Goal: Task Accomplishment & Management: Use online tool/utility

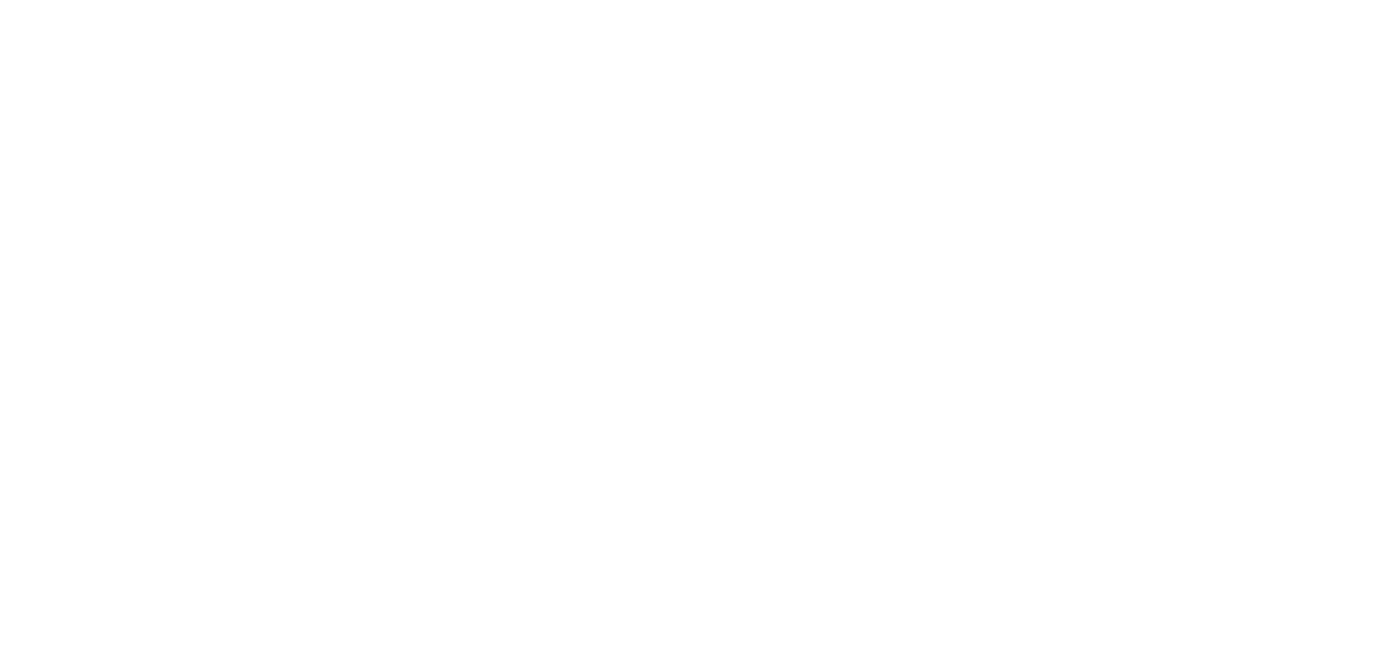
click at [843, 264] on div "Loading..." at bounding box center [696, 330] width 1392 height 661
click at [1163, 452] on div "Loading..." at bounding box center [696, 330] width 1392 height 661
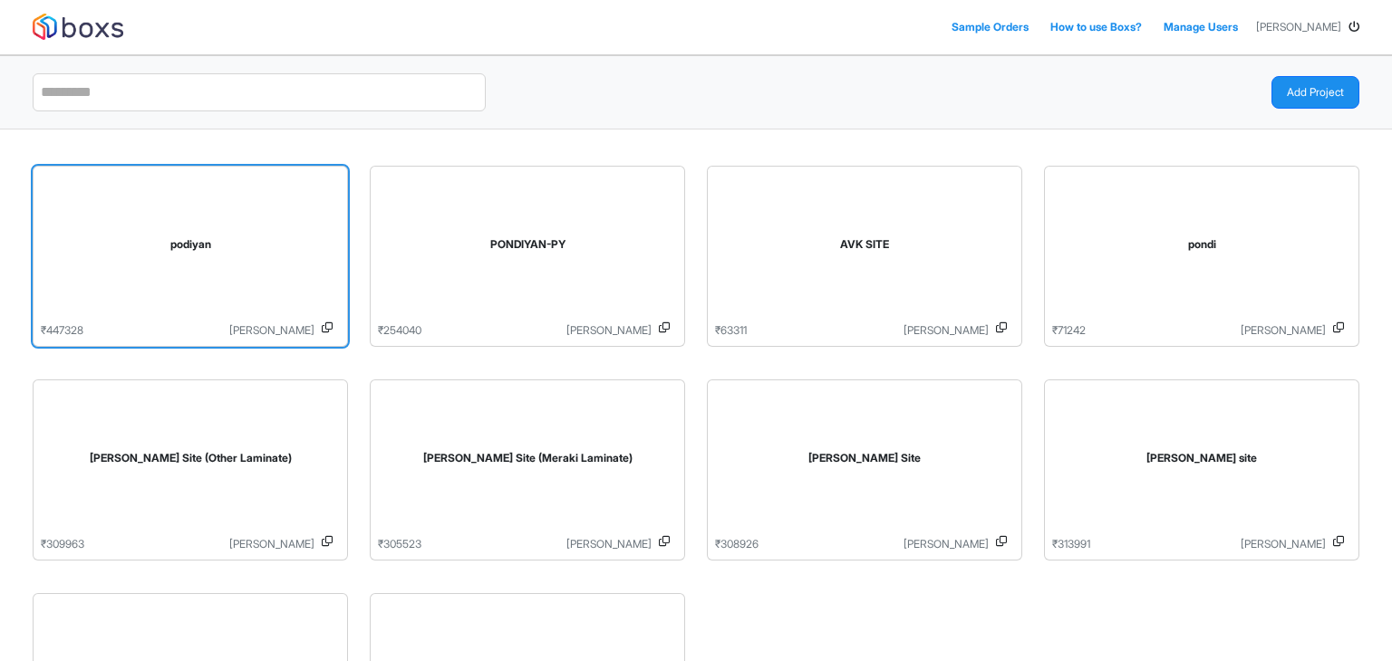
click at [159, 186] on div "podiyan" at bounding box center [190, 248] width 299 height 149
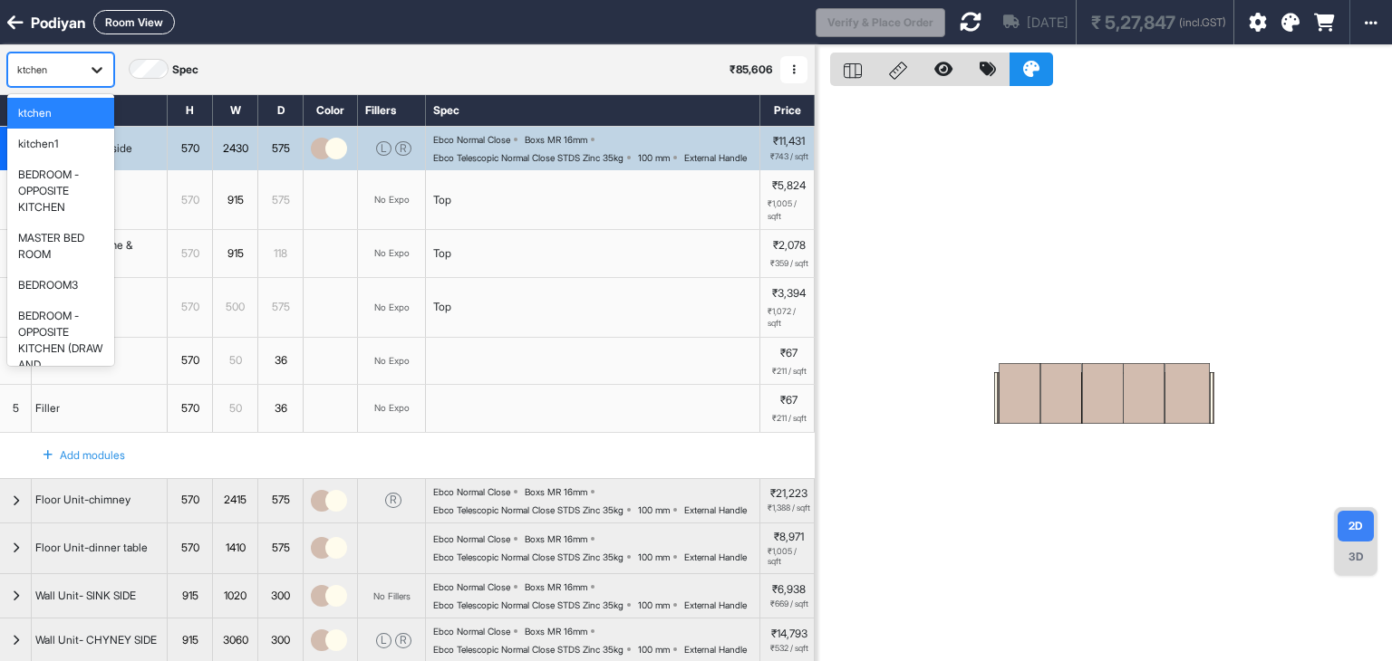
click at [96, 61] on icon at bounding box center [97, 70] width 18 height 18
click at [53, 328] on div "BEDROOM -OPPOSITE KITCHEN (DRAW AND SCATTERING)" at bounding box center [60, 349] width 85 height 82
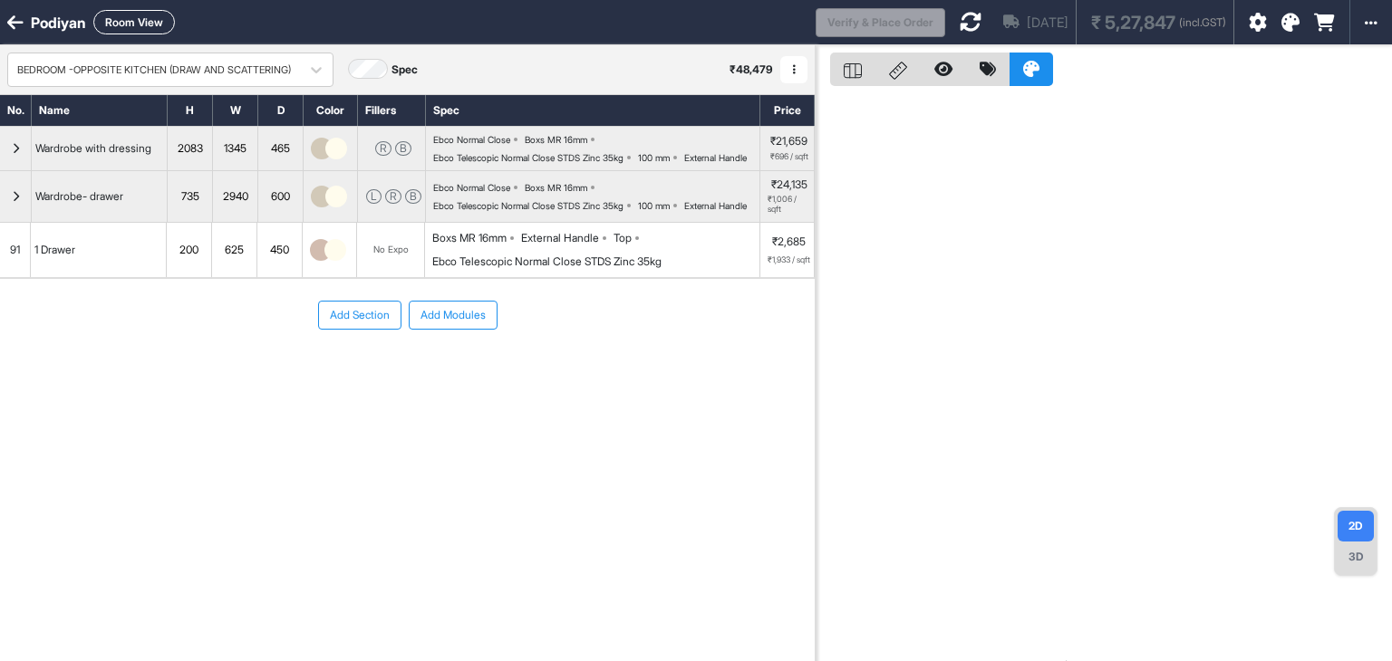
click at [143, 15] on button "Room View" at bounding box center [134, 22] width 82 height 24
select select "****"
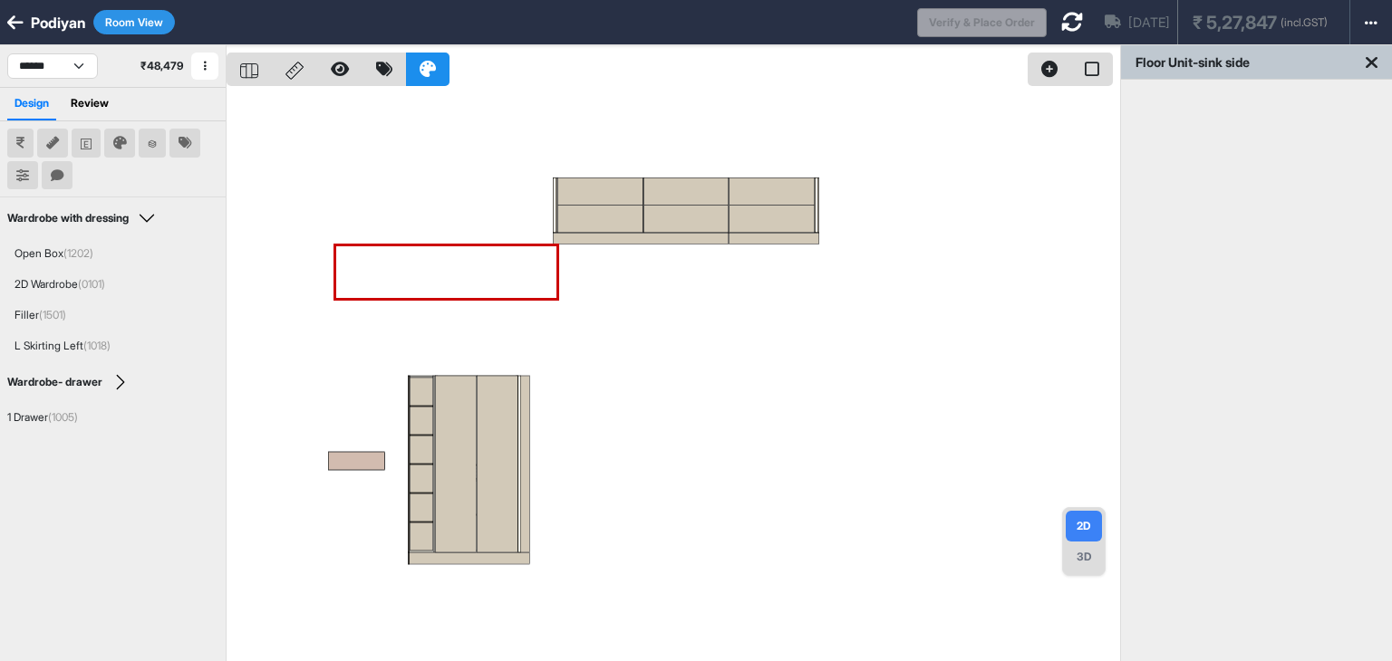
click at [149, 17] on button "Room View" at bounding box center [134, 22] width 82 height 24
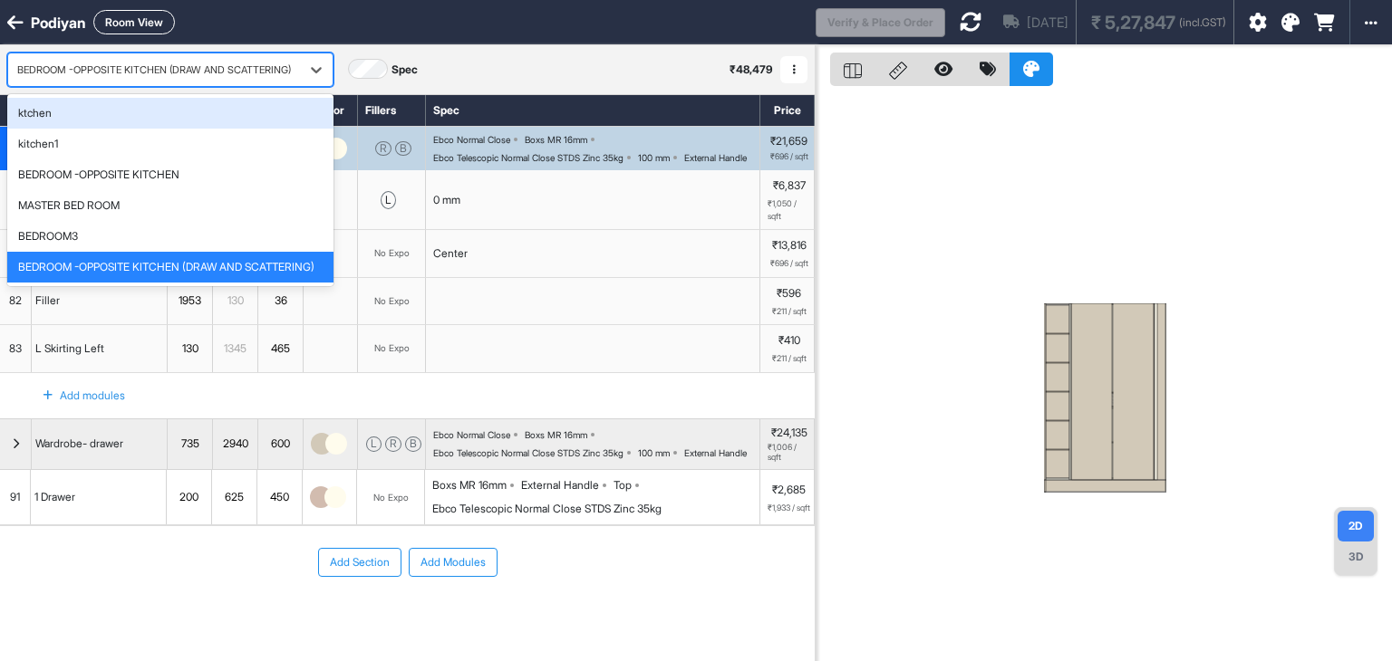
click at [166, 71] on div "BEDROOM -OPPOSITE KITCHEN (DRAW AND SCATTERING)" at bounding box center [154, 70] width 274 height 15
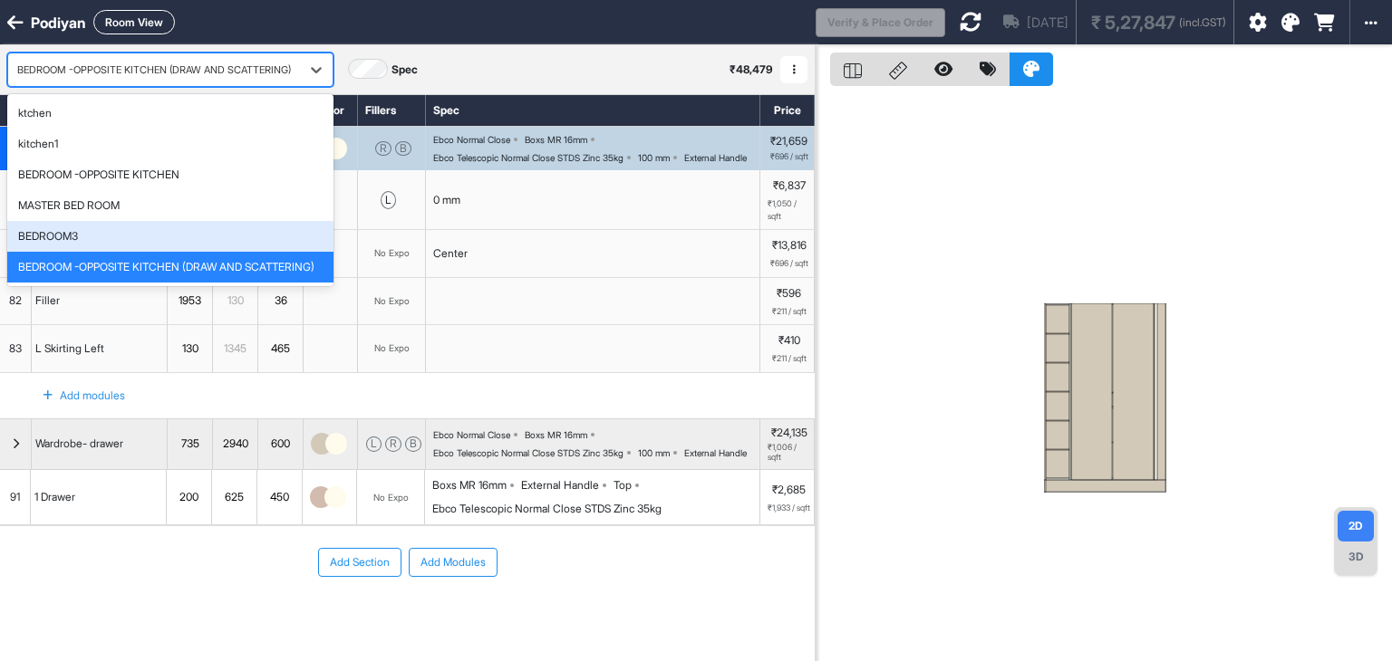
click at [141, 221] on div "BEDROOM3" at bounding box center [170, 236] width 326 height 31
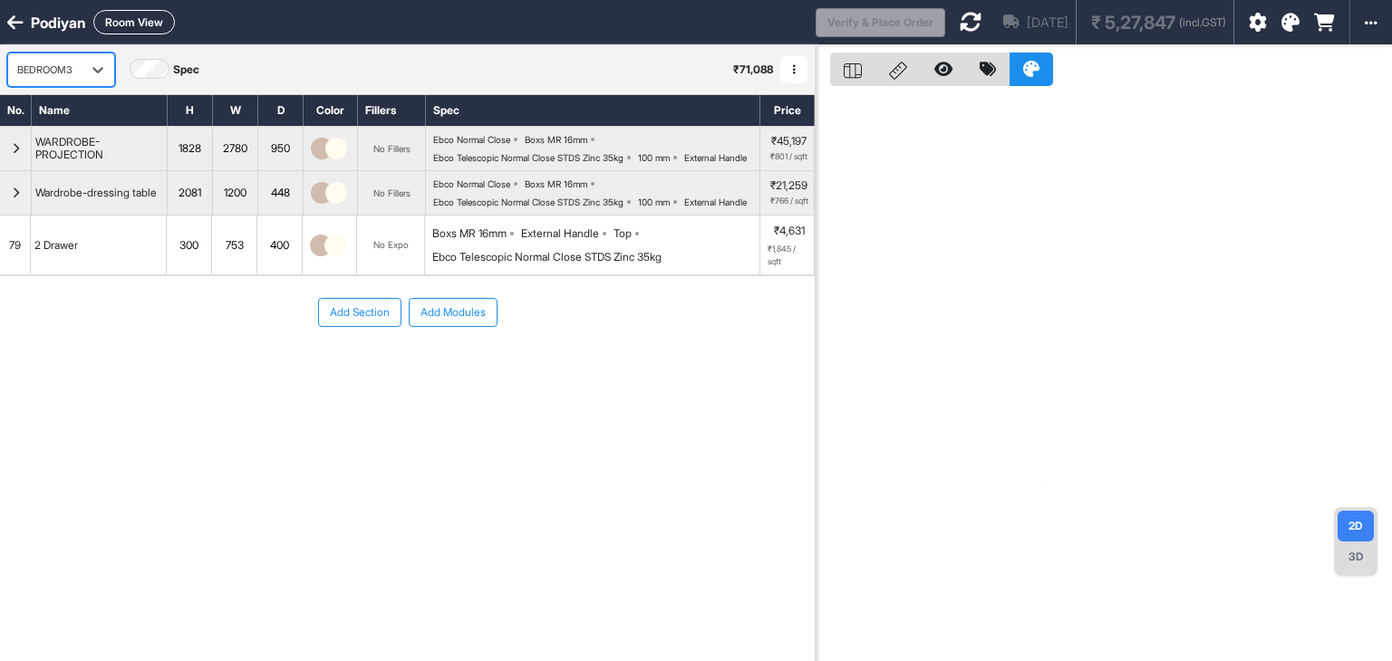
click at [53, 66] on div "BEDROOM3" at bounding box center [44, 70] width 55 height 15
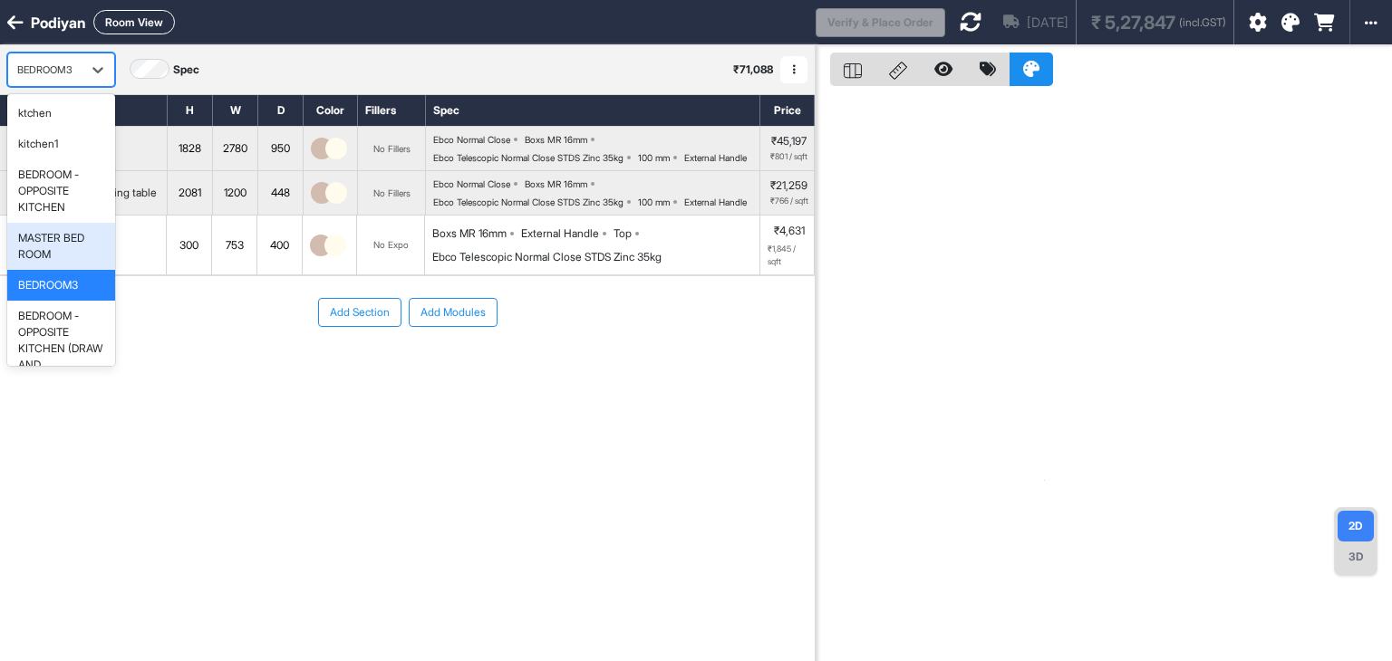
scroll to position [34, 0]
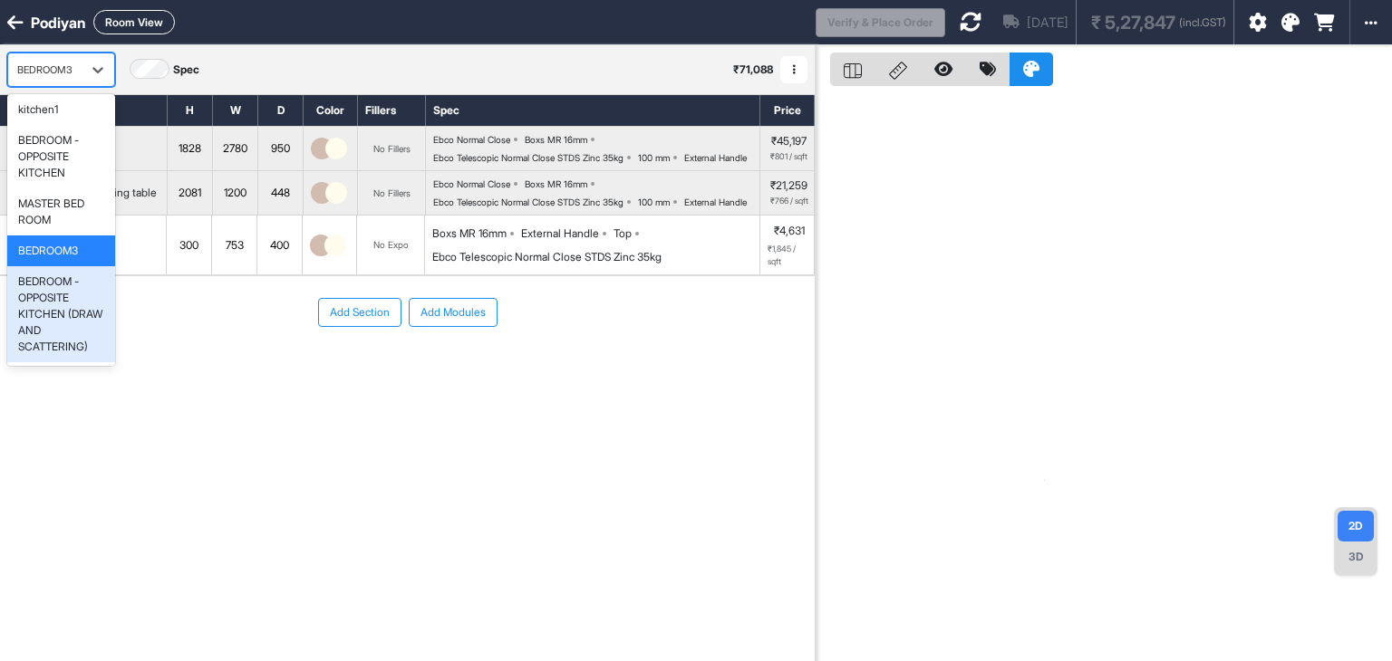
click at [55, 328] on div "BEDROOM -OPPOSITE KITCHEN (DRAW AND SCATTERING)" at bounding box center [61, 315] width 86 height 82
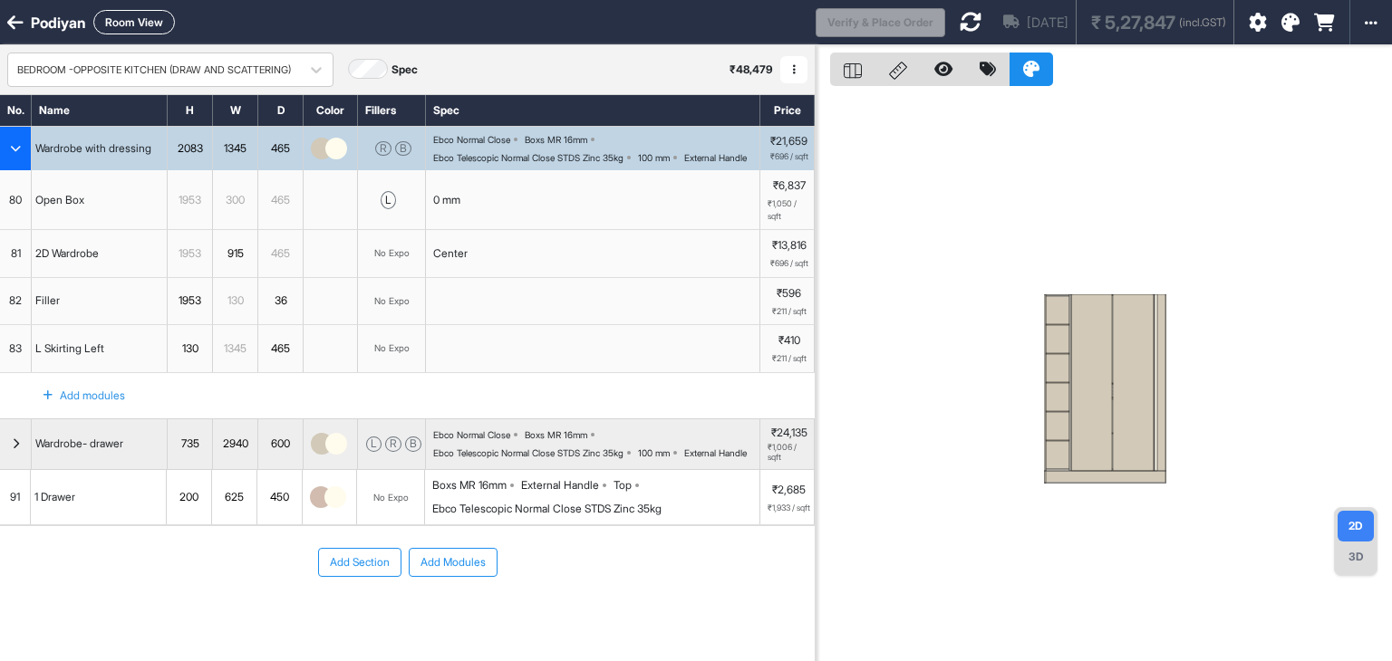
click at [121, 21] on button "Room View" at bounding box center [134, 22] width 82 height 24
select select "****"
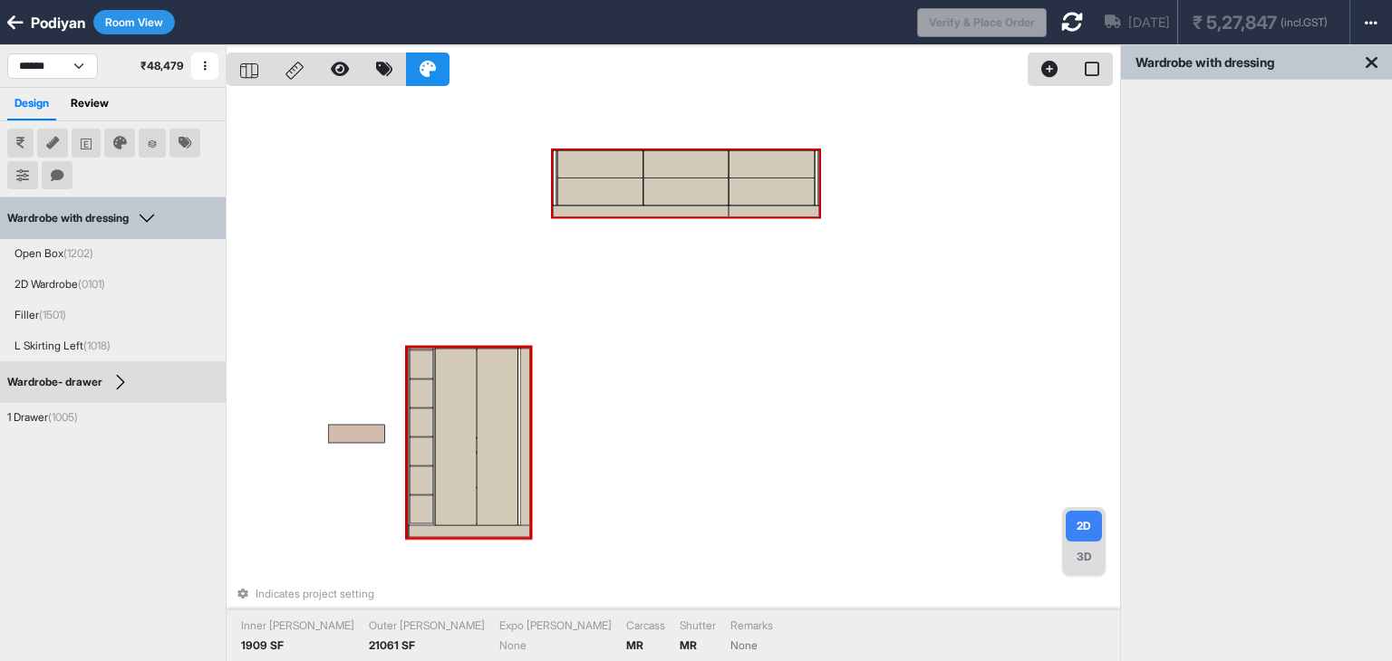
click at [759, 374] on div "Indicates project setting Inner [PERSON_NAME] 1909 SF Outer [PERSON_NAME] 21061…" at bounding box center [673, 375] width 893 height 661
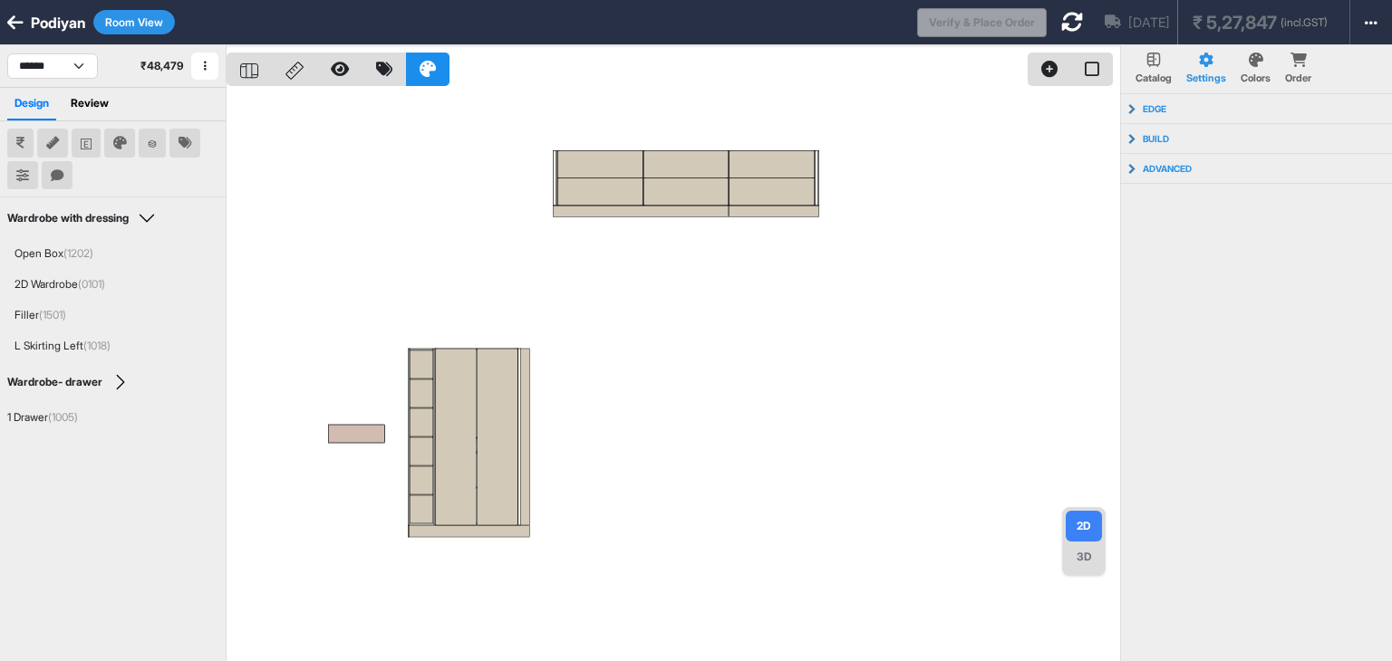
click at [122, 23] on button "Room View" at bounding box center [134, 22] width 82 height 24
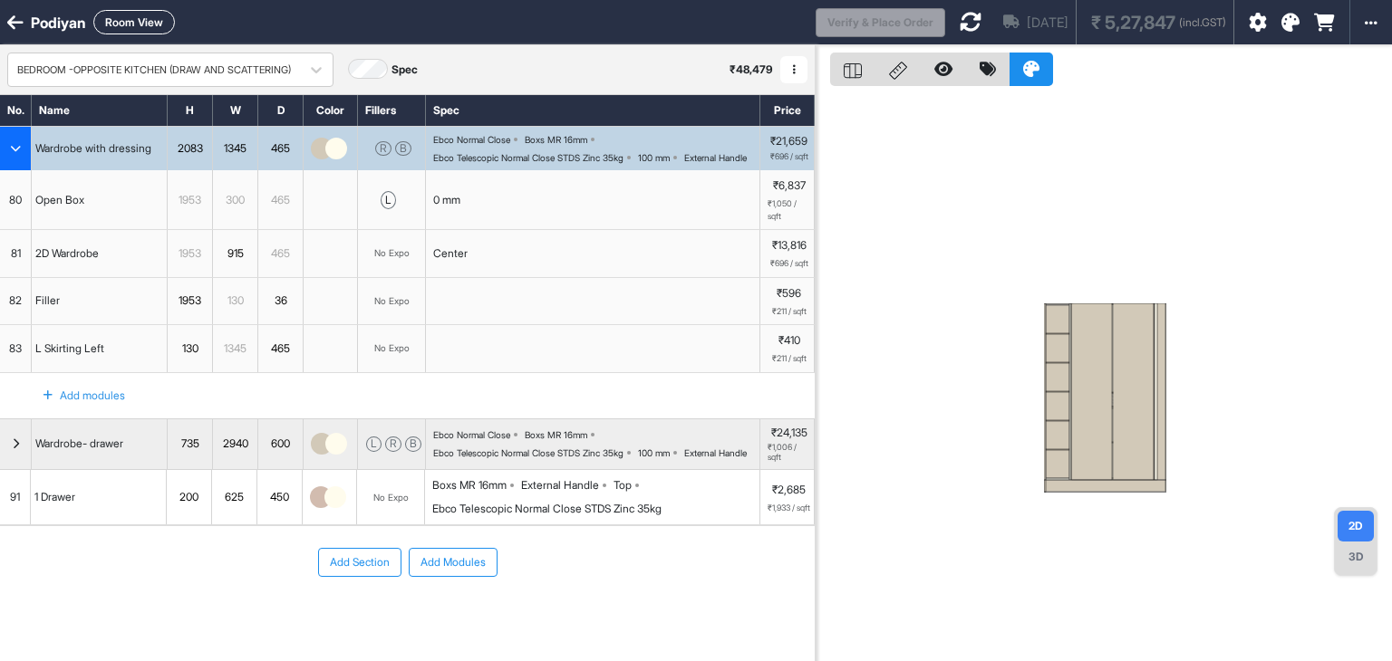
click at [123, 19] on button "Room View" at bounding box center [134, 22] width 82 height 24
select select "****"
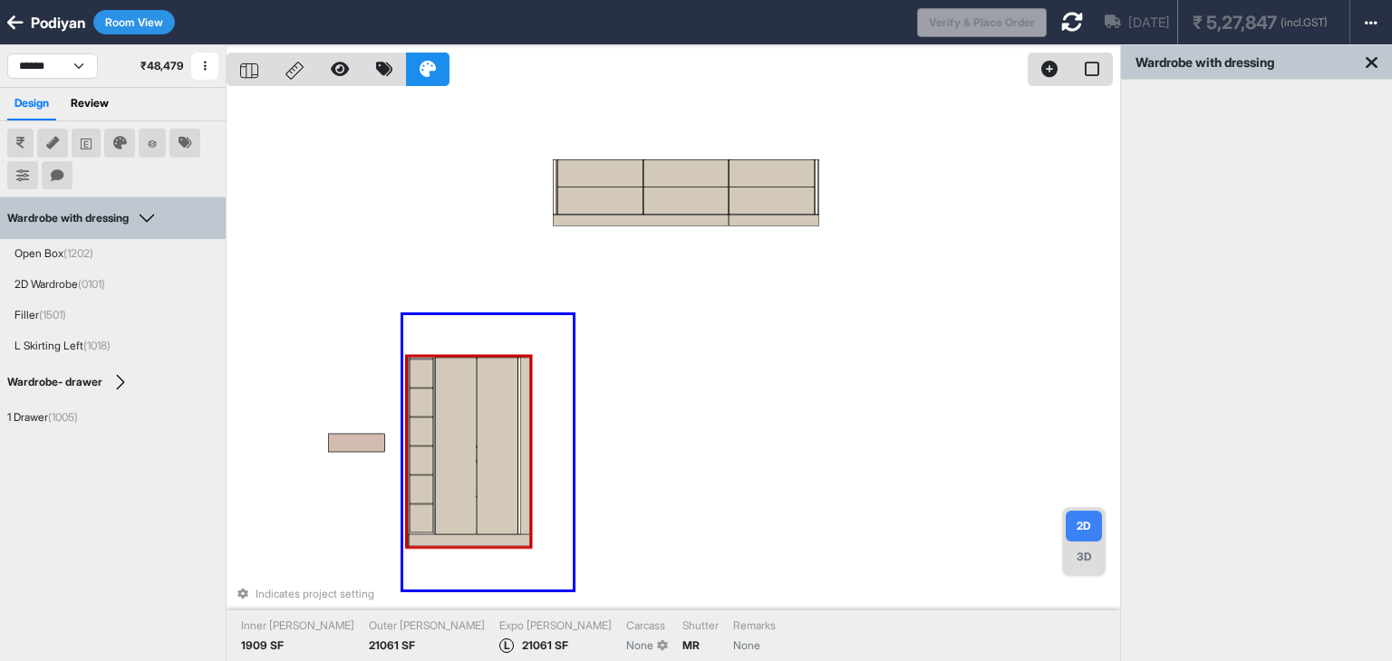
drag, startPoint x: 573, startPoint y: 590, endPoint x: 403, endPoint y: 315, distance: 322.6
click at [403, 315] on div "Indicates project setting Inner [PERSON_NAME] 1909 SF Outer [PERSON_NAME] 21061…" at bounding box center [673, 375] width 893 height 661
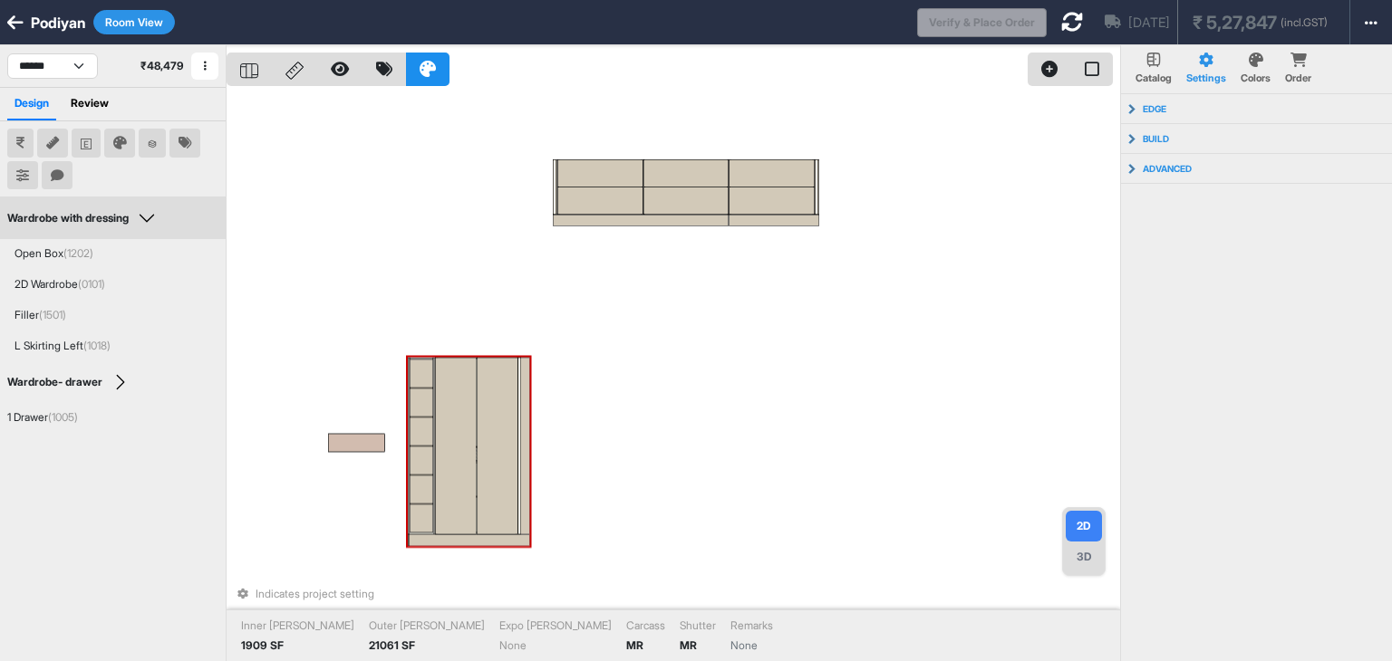
click at [469, 400] on div at bounding box center [456, 446] width 42 height 177
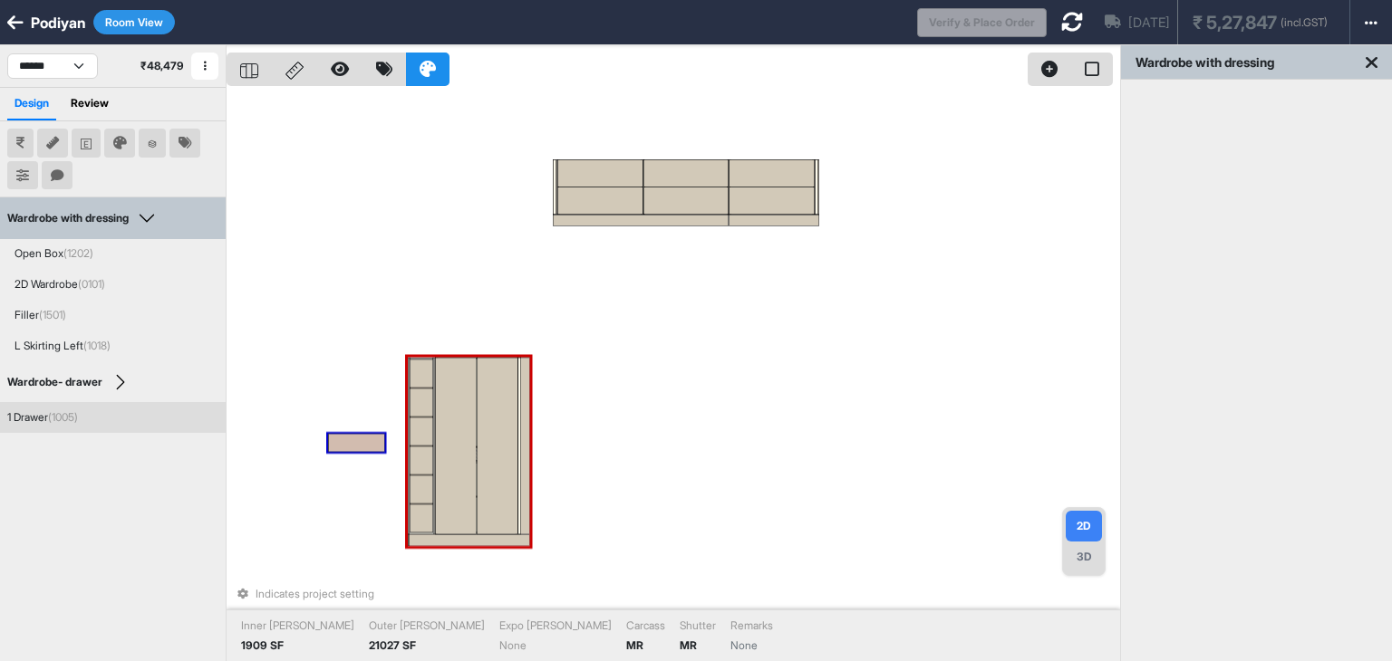
click at [362, 440] on div at bounding box center [356, 443] width 56 height 18
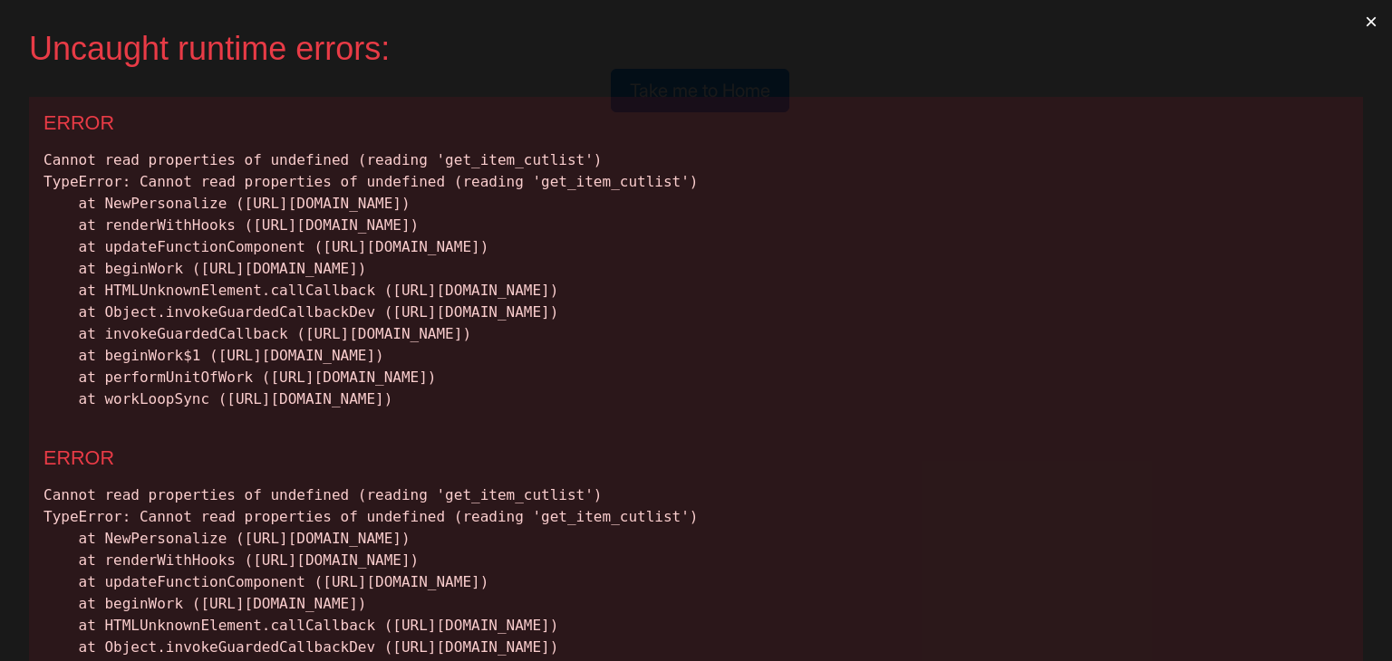
click at [1350, 22] on button "×" at bounding box center [1371, 21] width 42 height 43
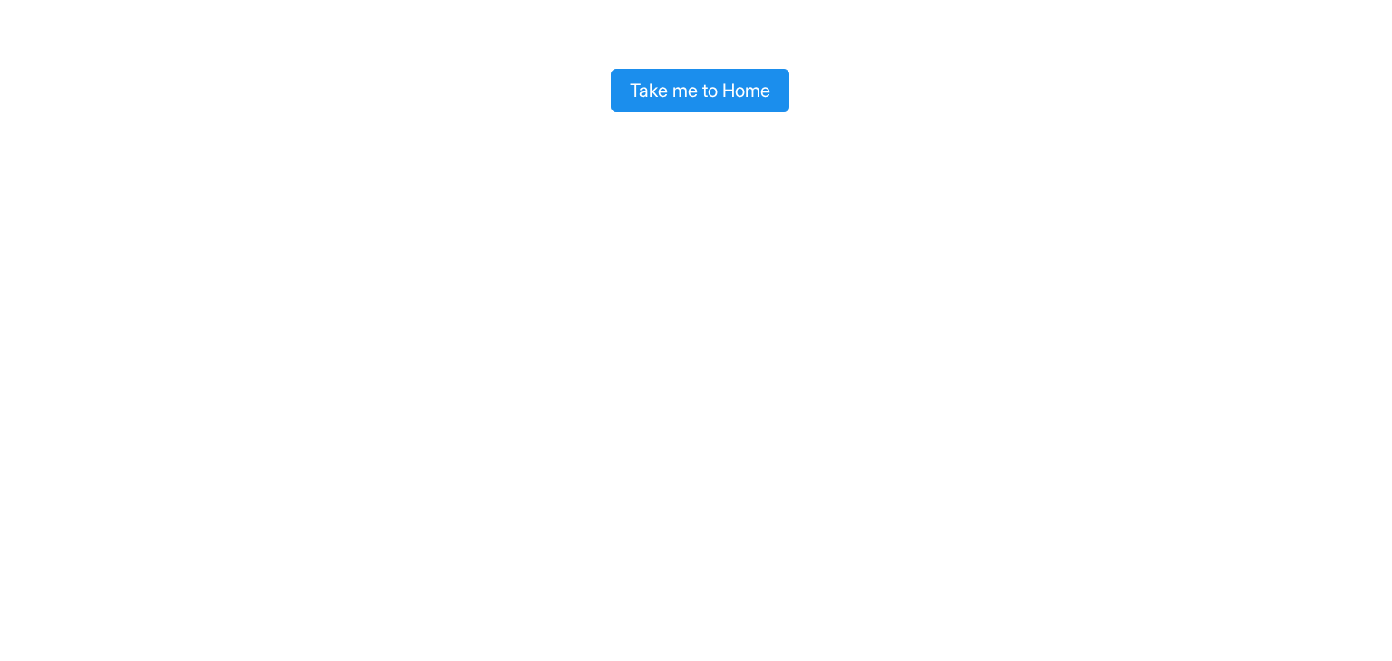
click at [654, 94] on button "Take me to Home" at bounding box center [700, 90] width 178 height 43
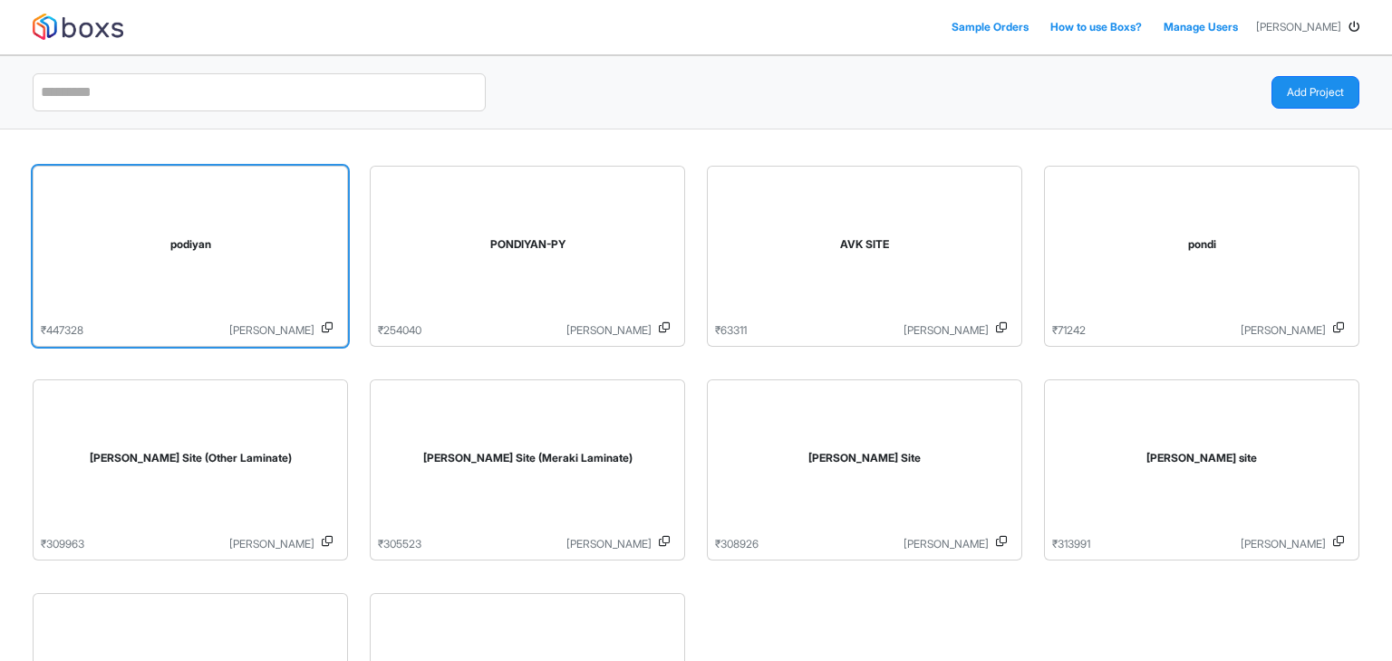
click at [196, 293] on div "podiyan" at bounding box center [190, 248] width 299 height 149
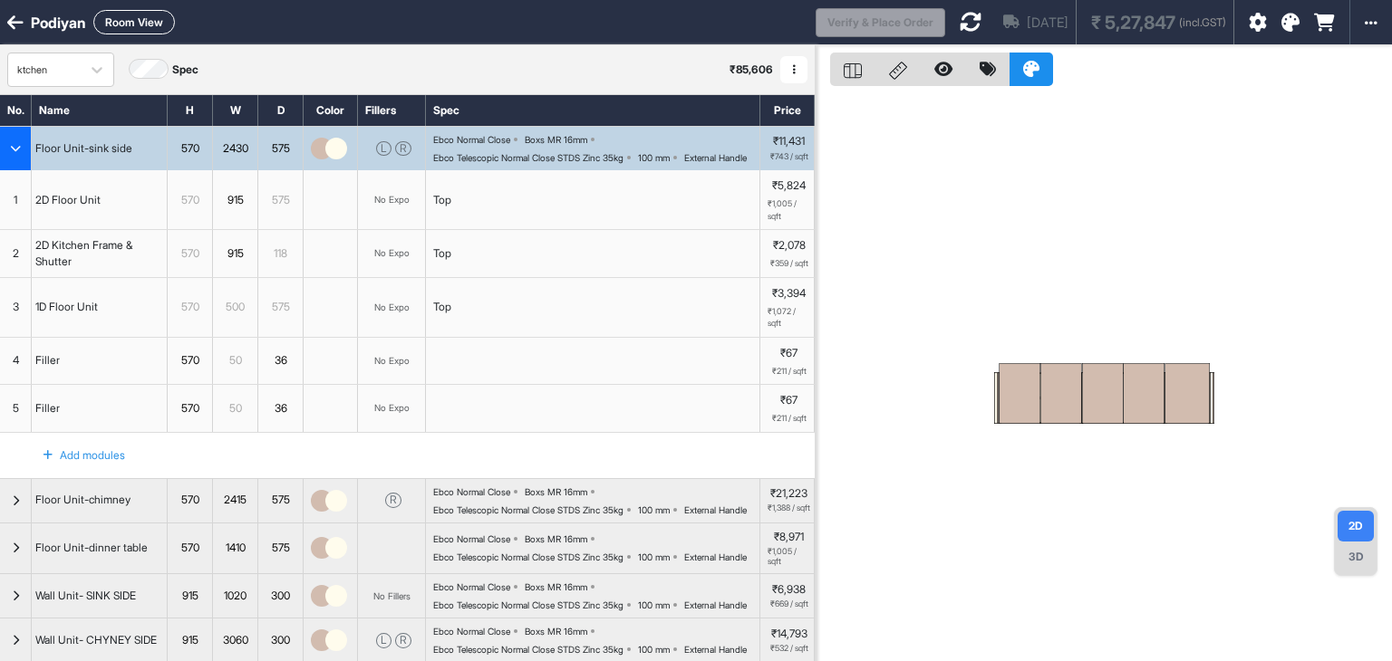
click at [136, 12] on button "Room View" at bounding box center [134, 22] width 82 height 24
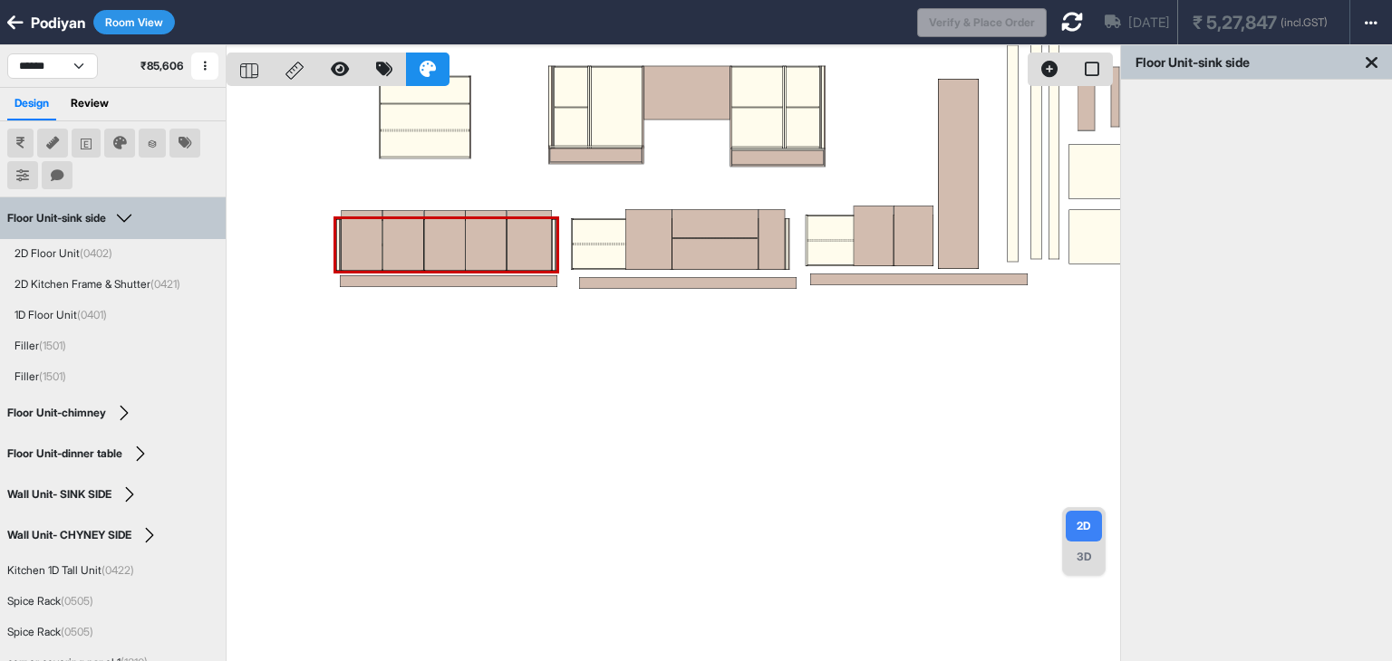
click at [129, 23] on button "Room View" at bounding box center [134, 22] width 82 height 24
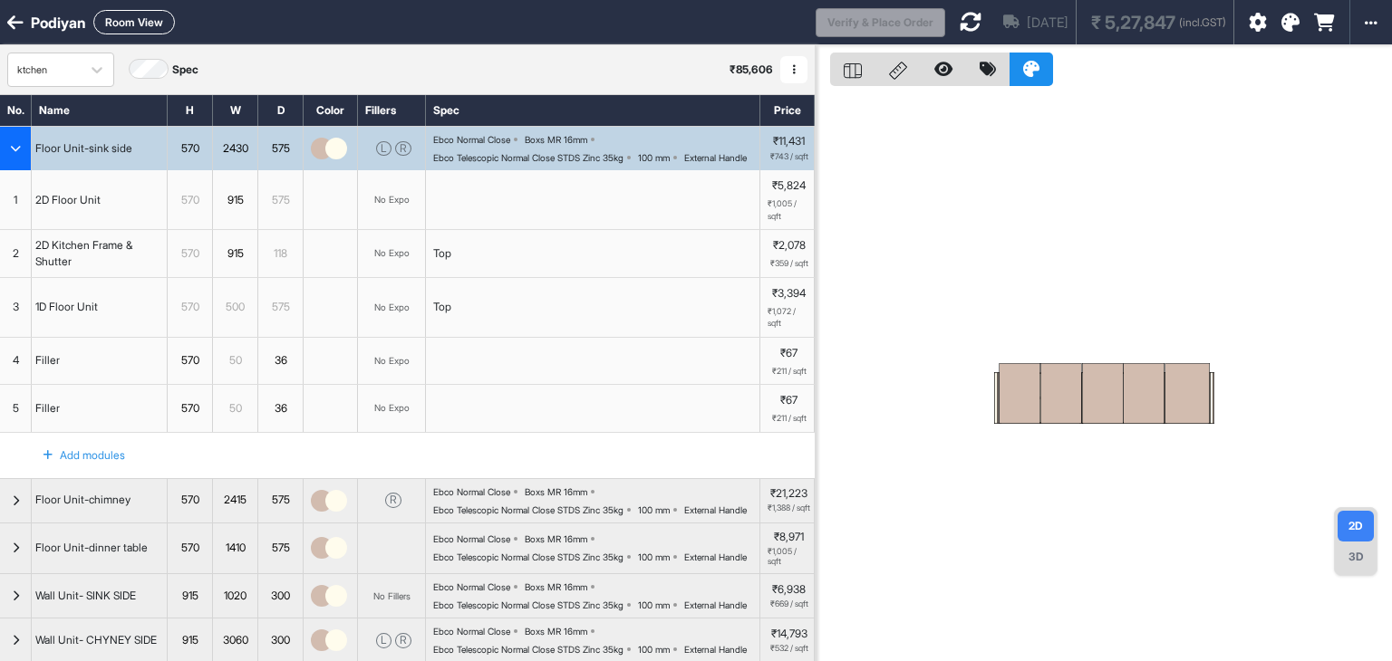
click at [122, 23] on button "Room View" at bounding box center [134, 22] width 82 height 24
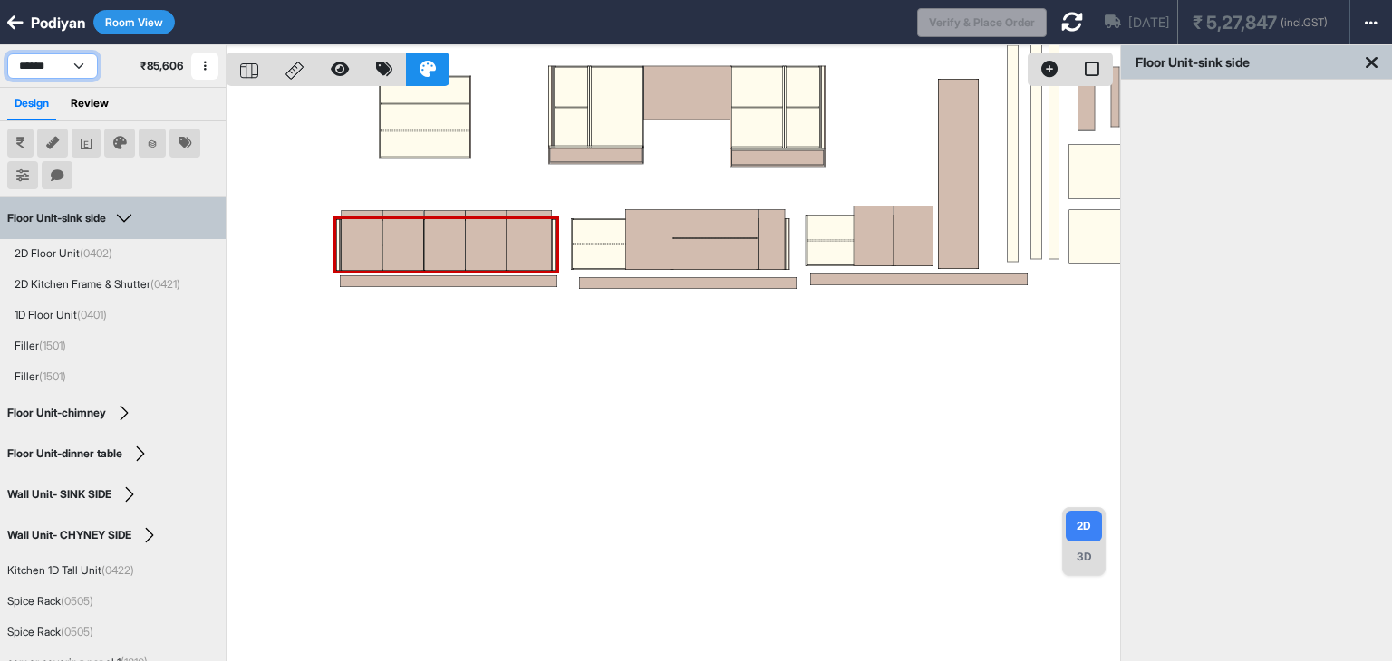
click at [62, 73] on select "**********" at bounding box center [52, 65] width 91 height 25
click at [7, 53] on select "**********" at bounding box center [52, 65] width 91 height 25
click at [81, 66] on select "**********" at bounding box center [52, 65] width 91 height 25
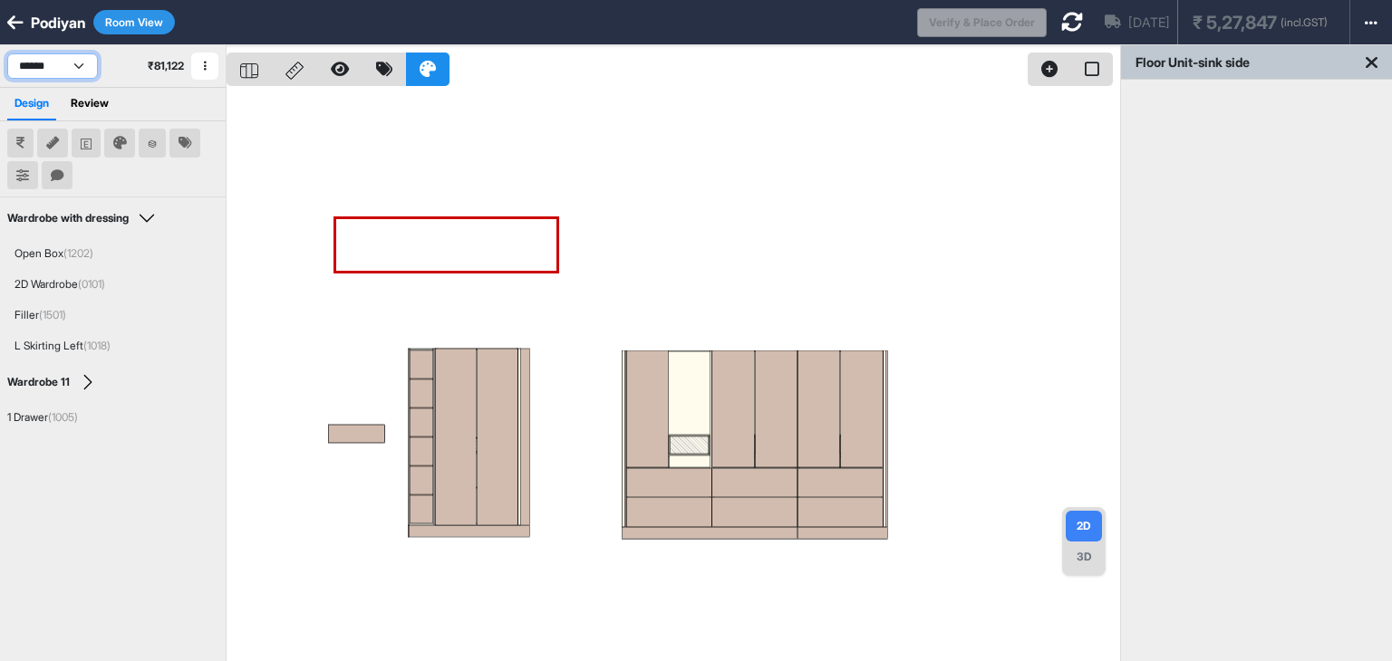
click at [7, 53] on select "**********" at bounding box center [52, 65] width 91 height 25
click at [62, 60] on select "**********" at bounding box center [52, 65] width 91 height 25
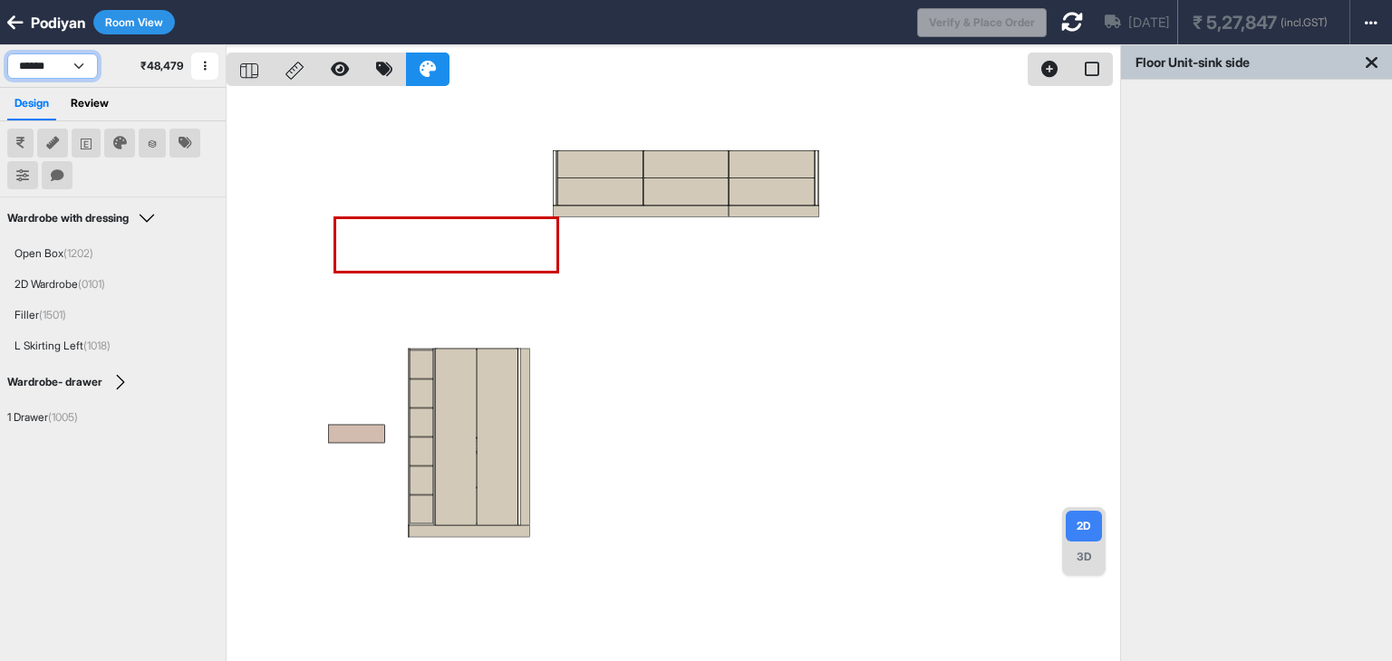
click at [7, 53] on select "**********" at bounding box center [52, 65] width 91 height 25
click at [620, 414] on div at bounding box center [673, 375] width 893 height 661
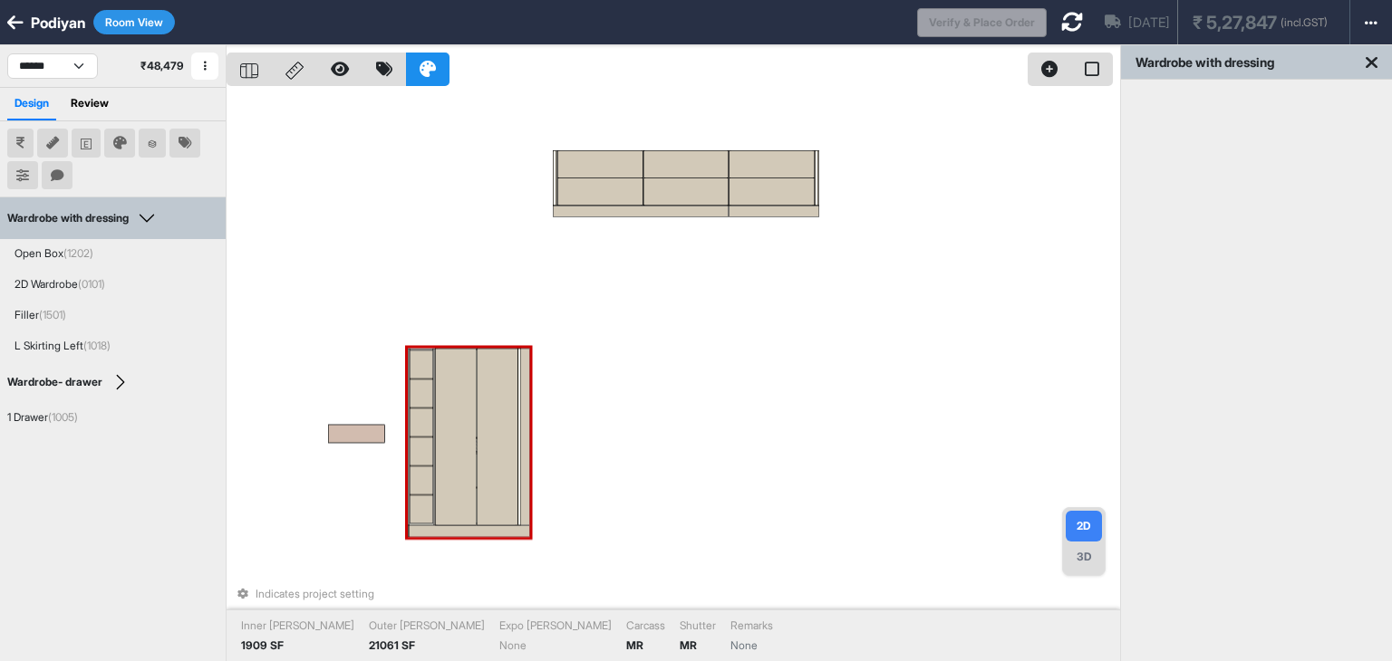
click at [446, 358] on div at bounding box center [456, 437] width 42 height 177
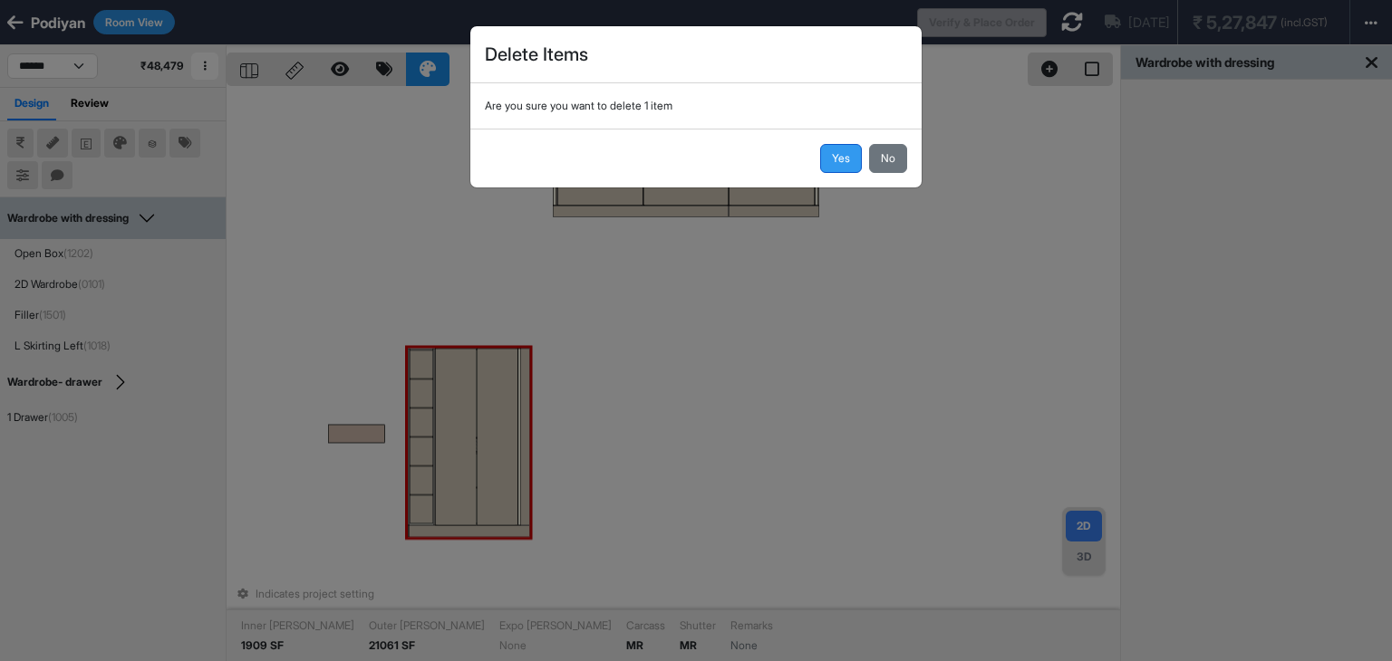
click at [844, 160] on button "Yes" at bounding box center [841, 158] width 42 height 29
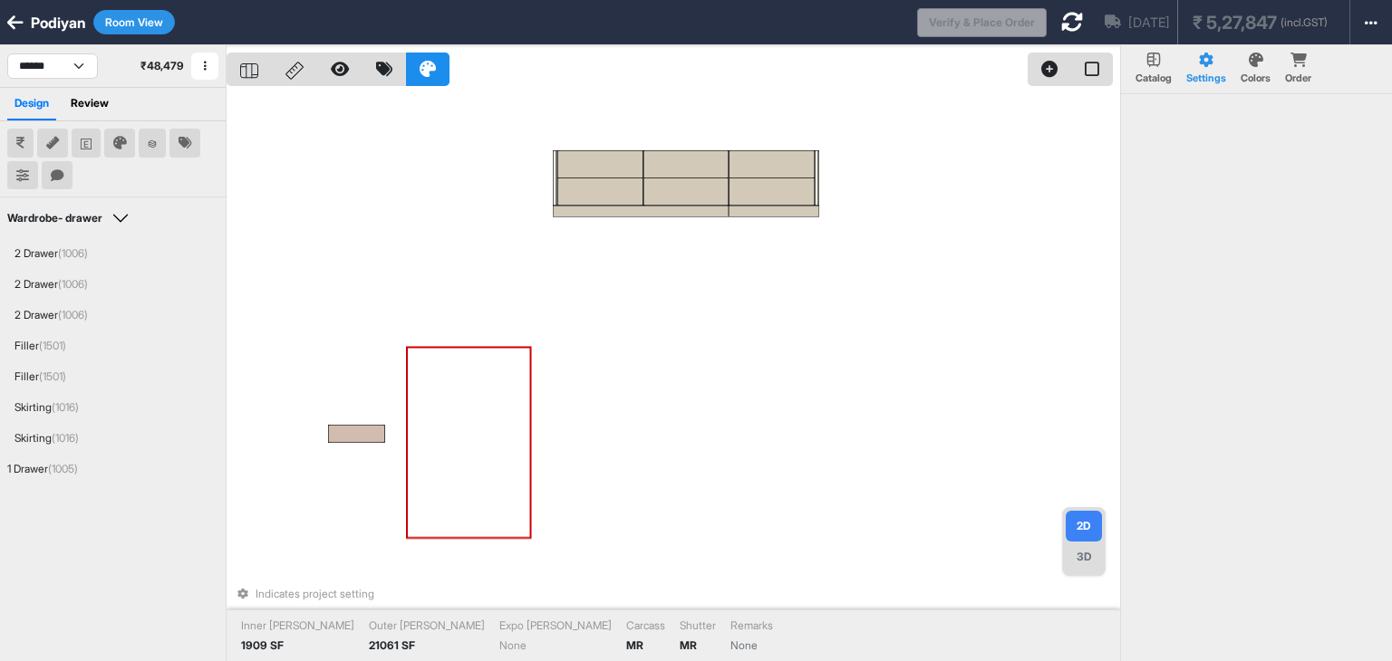
scroll to position [45, 0]
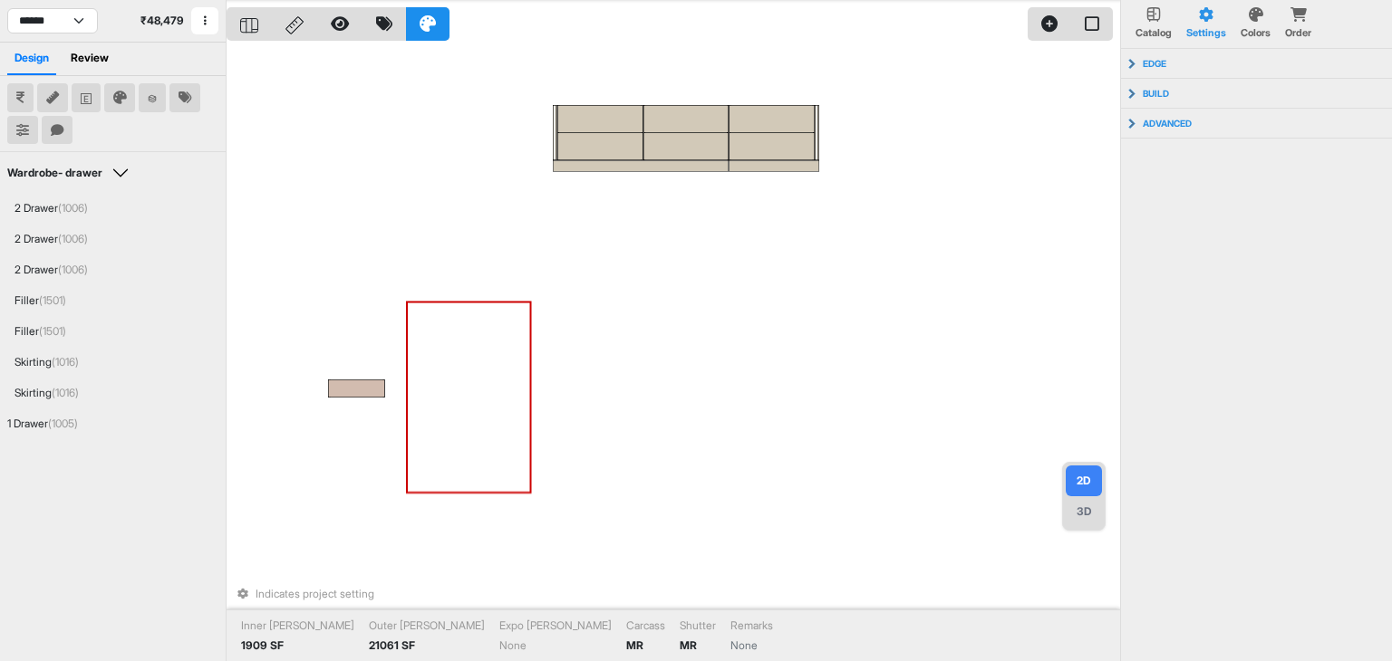
click at [685, 455] on div "Indicates project setting Inner [PERSON_NAME] 1909 SF Outer [PERSON_NAME] 21061…" at bounding box center [673, 330] width 893 height 661
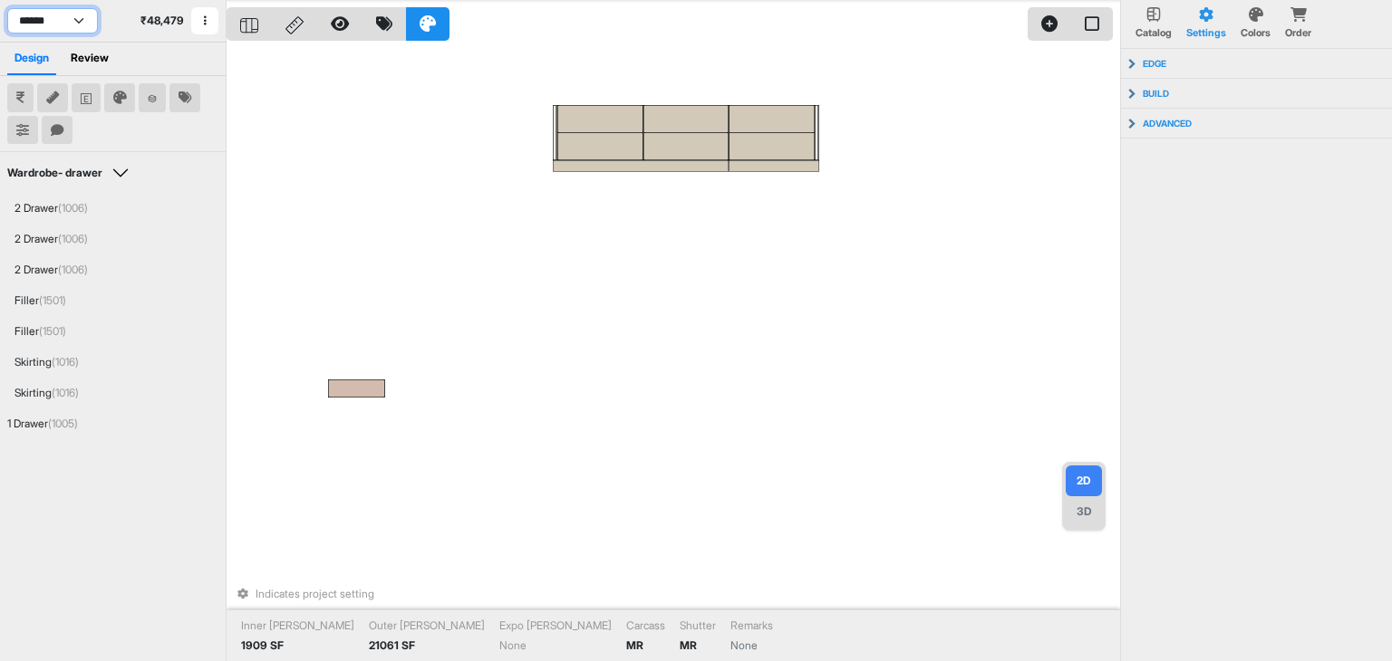
click at [69, 19] on select "**********" at bounding box center [52, 20] width 91 height 25
click at [7, 8] on select "**********" at bounding box center [52, 20] width 91 height 25
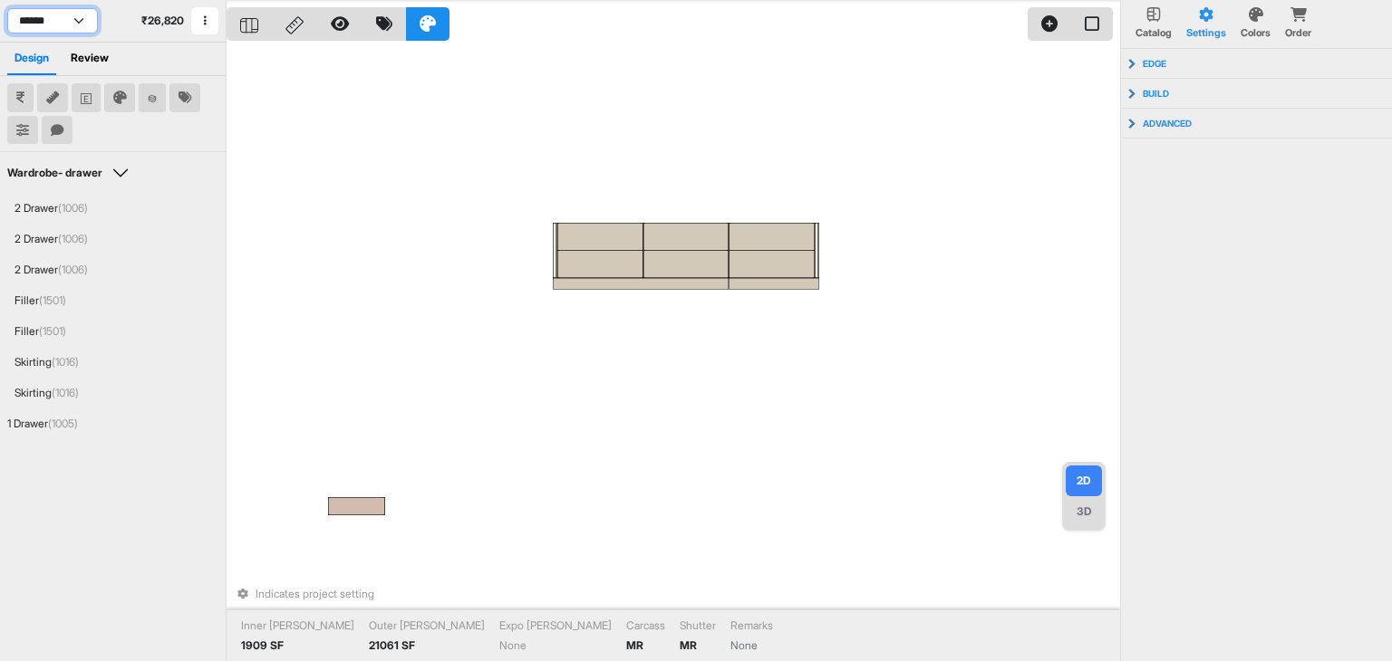
click at [72, 29] on select "**********" at bounding box center [52, 20] width 91 height 25
click at [7, 8] on select "**********" at bounding box center [52, 20] width 91 height 25
click at [36, 24] on select "**********" at bounding box center [52, 20] width 91 height 25
click at [7, 8] on select "**********" at bounding box center [52, 20] width 91 height 25
click at [72, 15] on select "**********" at bounding box center [52, 20] width 91 height 25
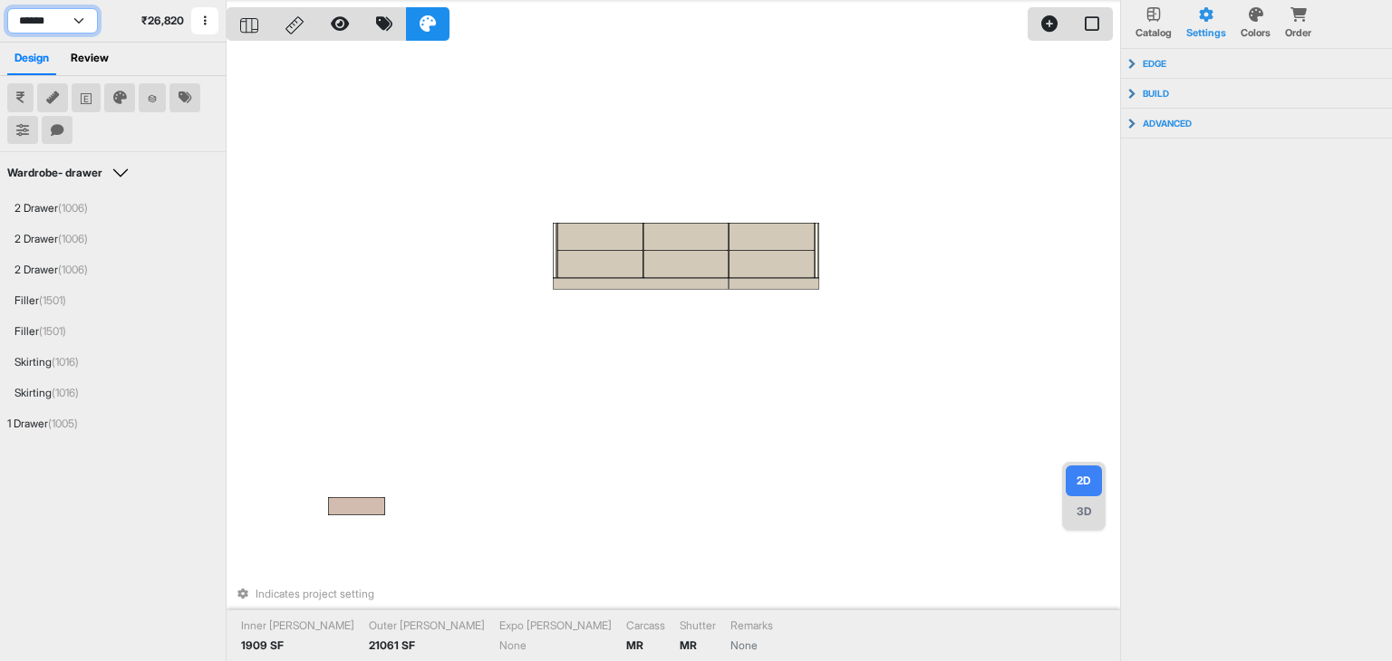
select select "****"
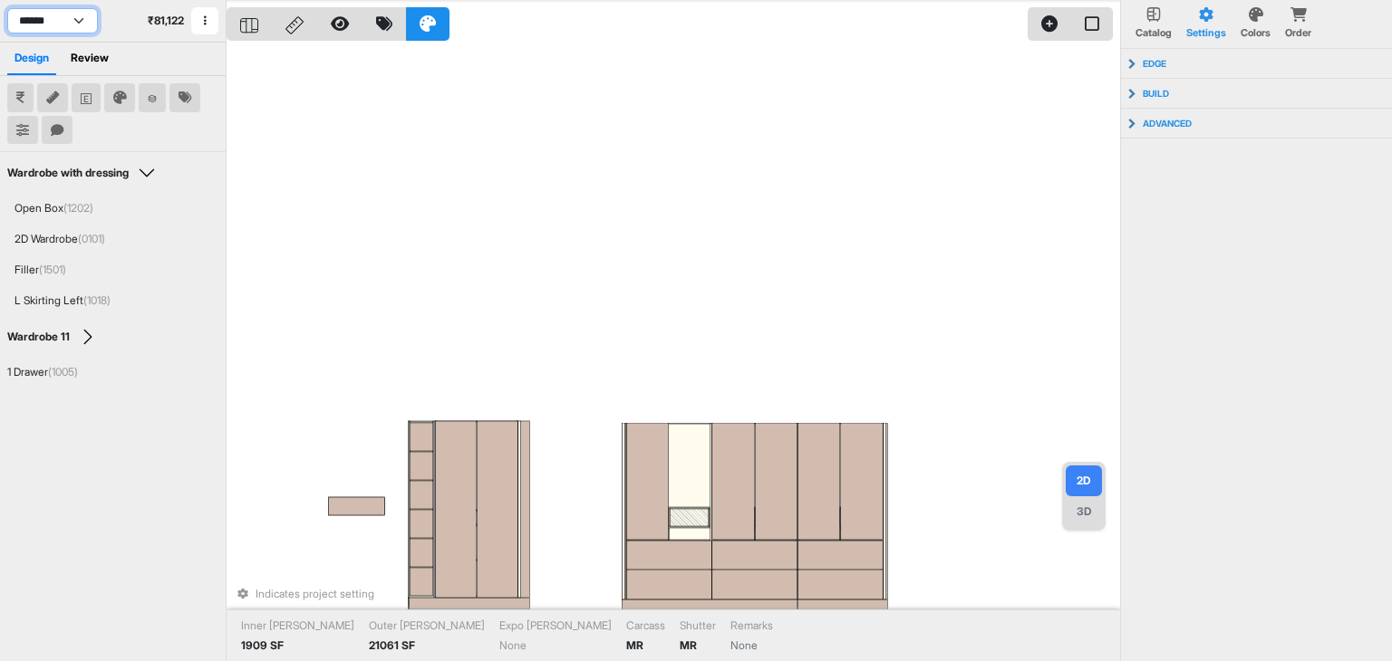
click at [7, 8] on select "**********" at bounding box center [52, 20] width 91 height 25
click at [67, 9] on select "**********" at bounding box center [52, 20] width 91 height 25
click at [7, 8] on select "**********" at bounding box center [52, 20] width 91 height 25
click at [86, 27] on select "**********" at bounding box center [52, 20] width 91 height 25
click at [7, 8] on select "**********" at bounding box center [52, 20] width 91 height 25
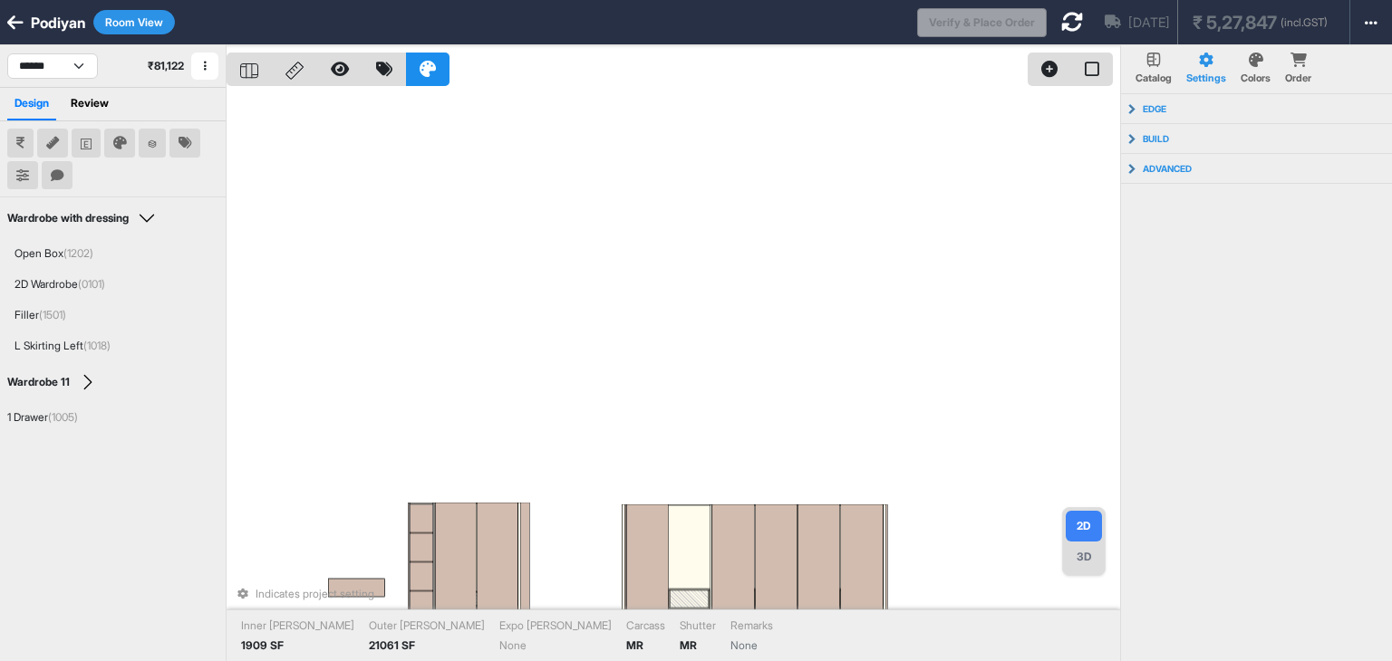
click at [133, 21] on button "Room View" at bounding box center [134, 22] width 82 height 24
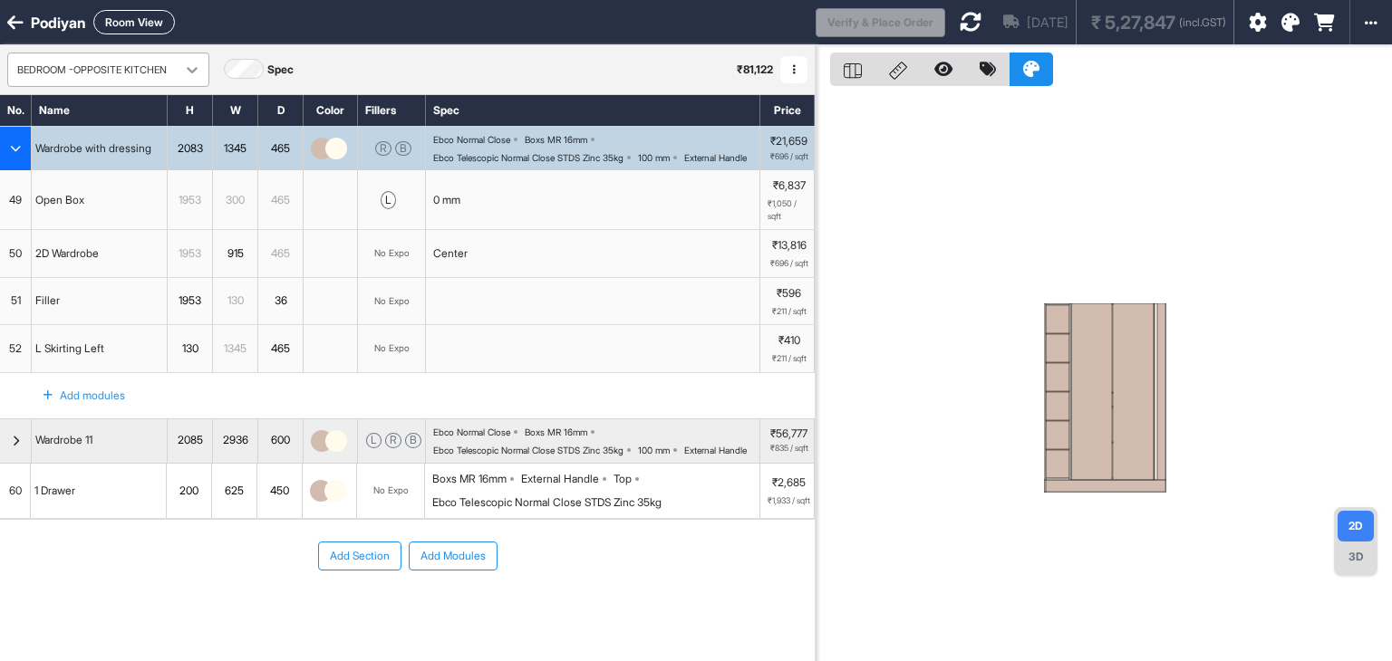
click at [197, 65] on icon at bounding box center [192, 70] width 18 height 18
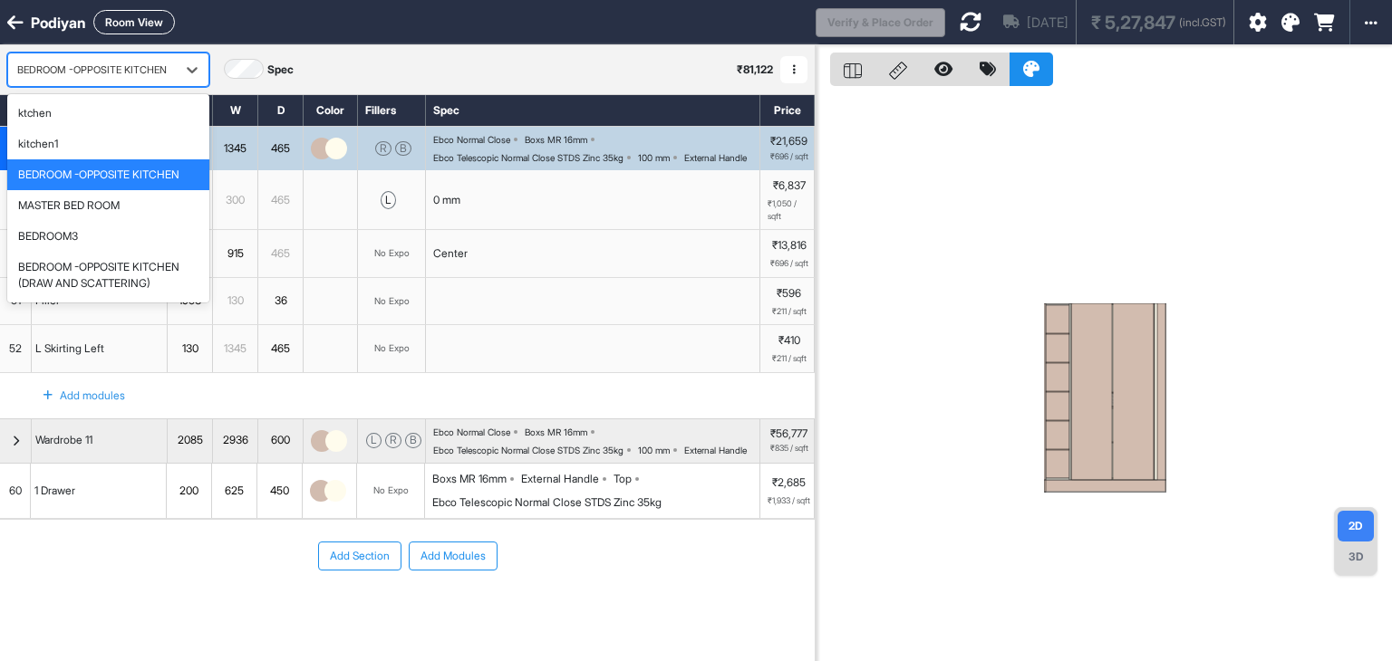
click at [179, 176] on div "BEDROOM -OPPOSITE KITCHEN" at bounding box center [98, 175] width 161 height 16
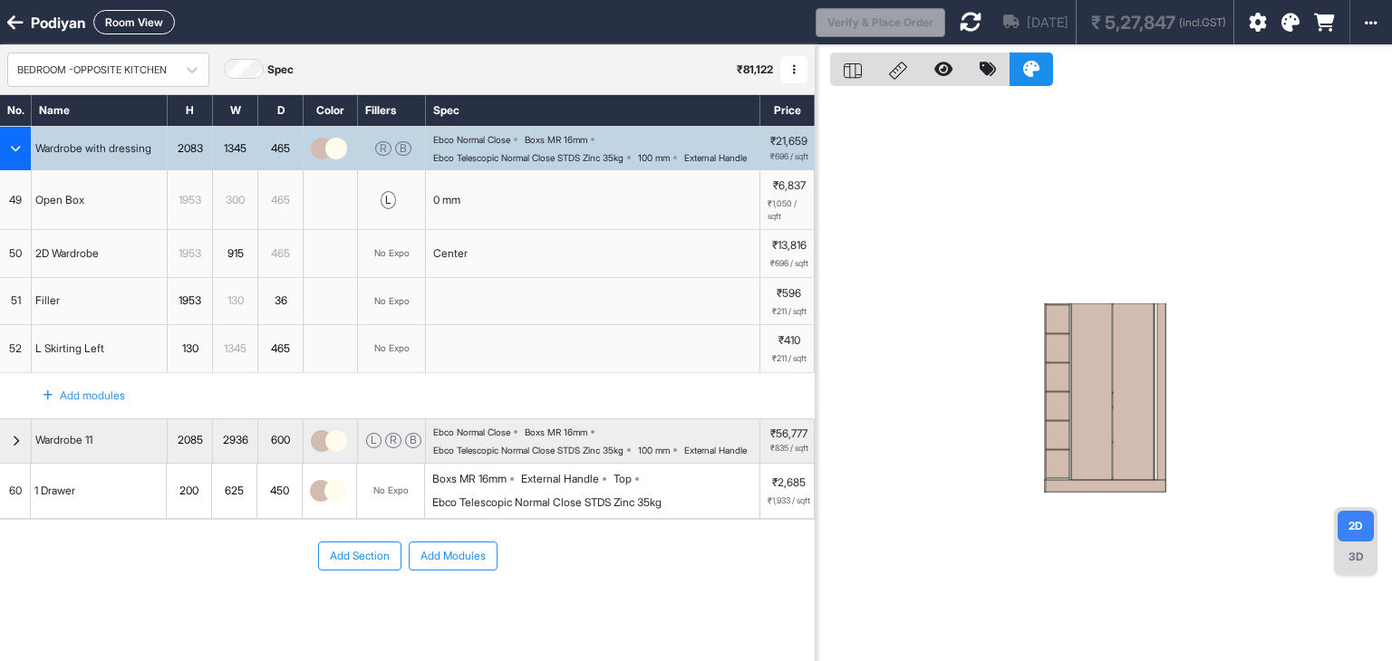
click at [5, 153] on div "button" at bounding box center [16, 148] width 32 height 43
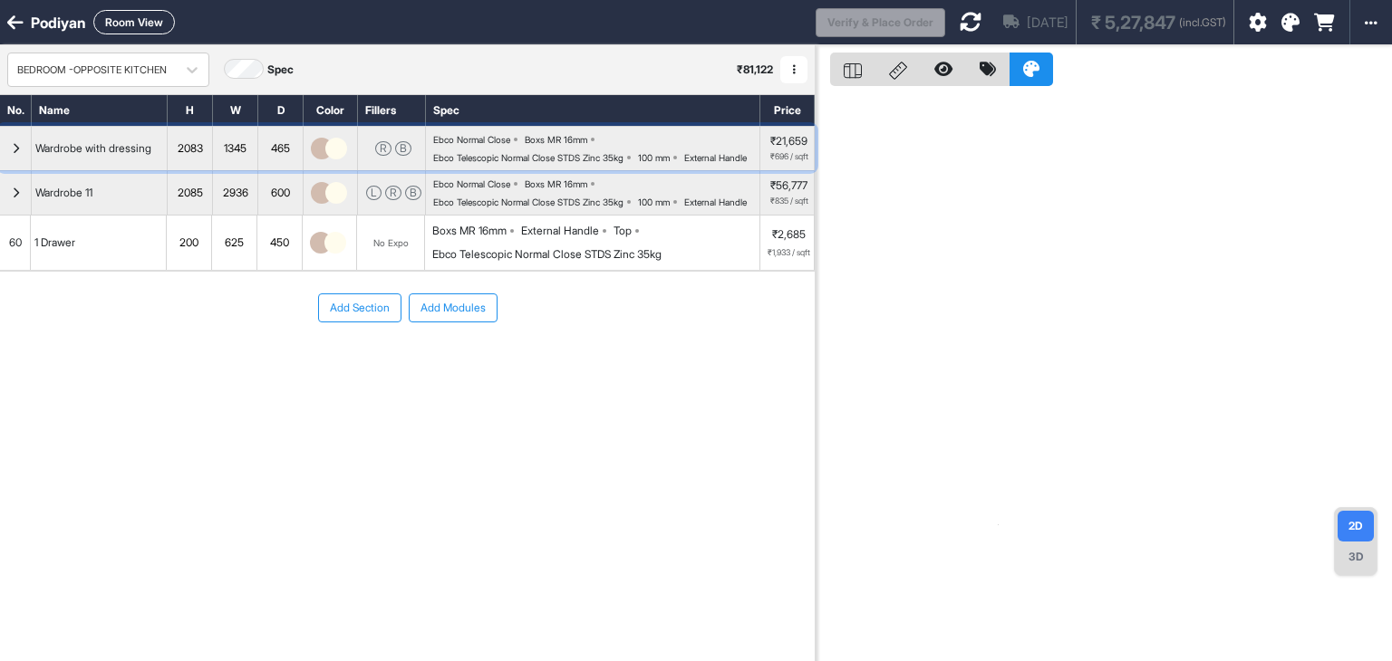
click at [5, 153] on div "button" at bounding box center [16, 148] width 32 height 43
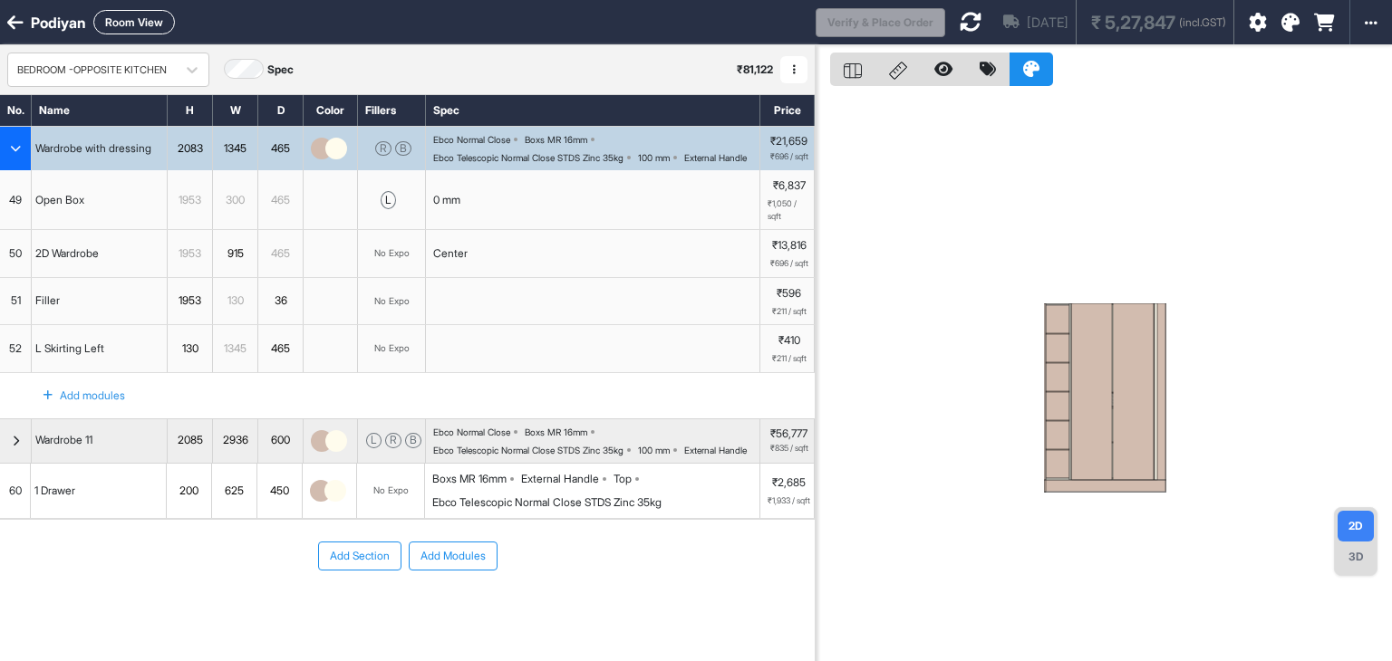
click at [12, 154] on icon "button" at bounding box center [15, 148] width 11 height 11
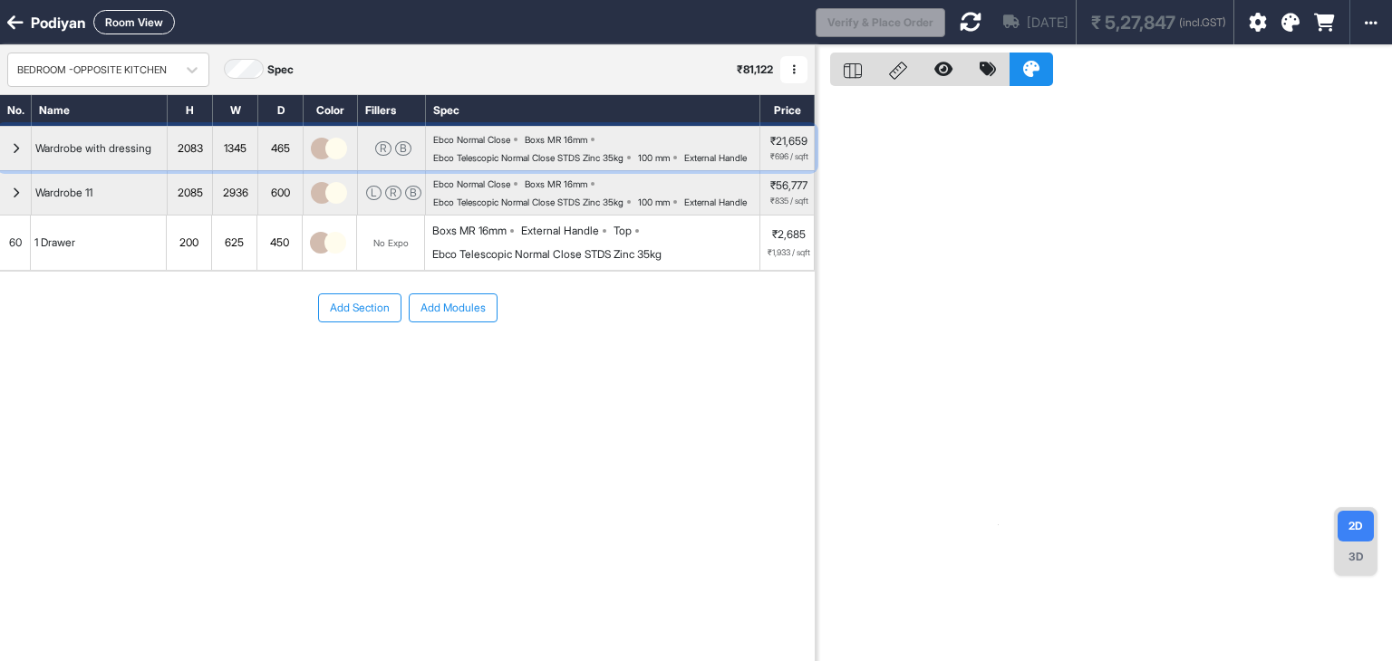
click at [12, 154] on icon "button" at bounding box center [16, 148] width 8 height 11
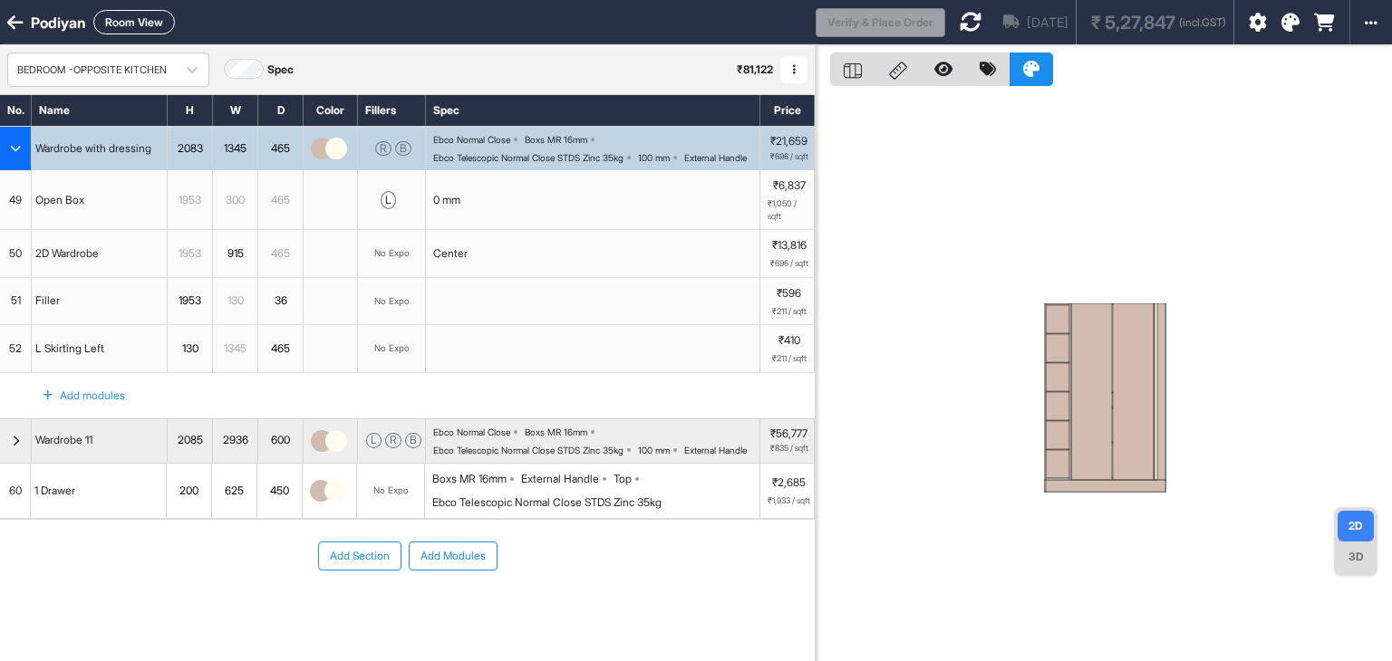
click at [793, 72] on icon "button" at bounding box center [794, 69] width 3 height 11
click at [832, 161] on button "Delete Room" at bounding box center [852, 156] width 143 height 29
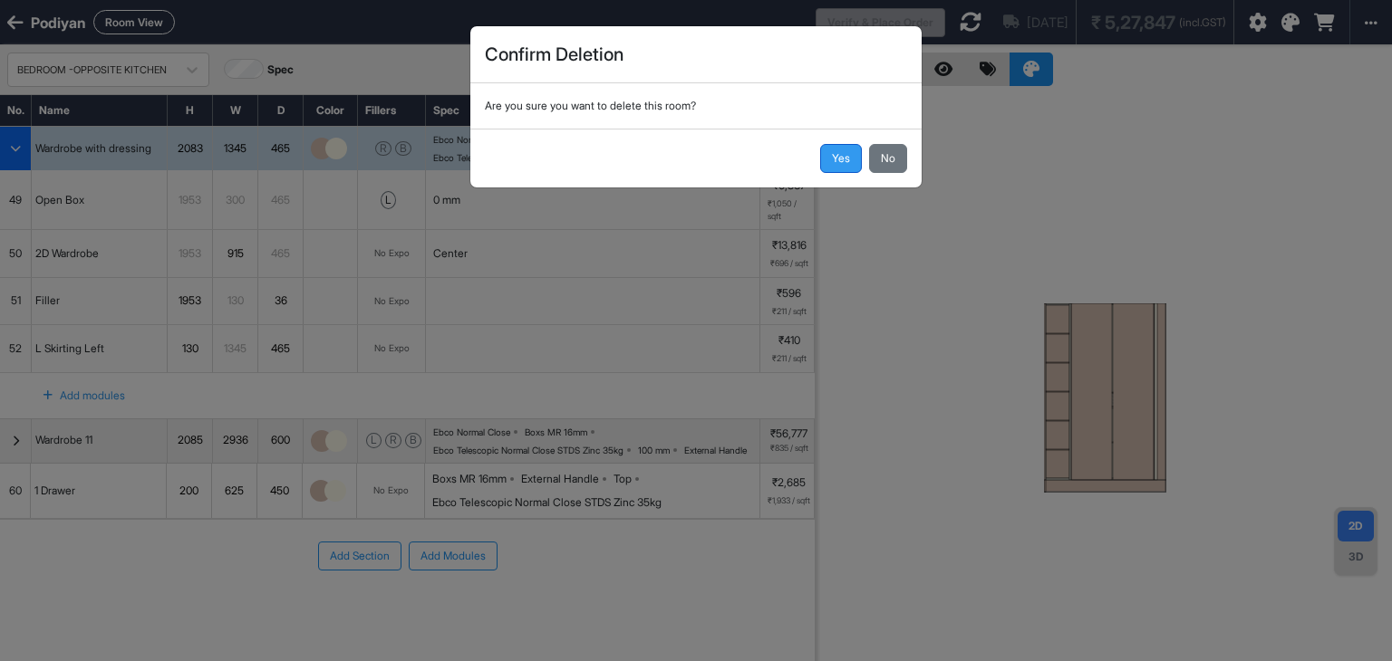
click at [841, 159] on button "Yes" at bounding box center [841, 158] width 42 height 29
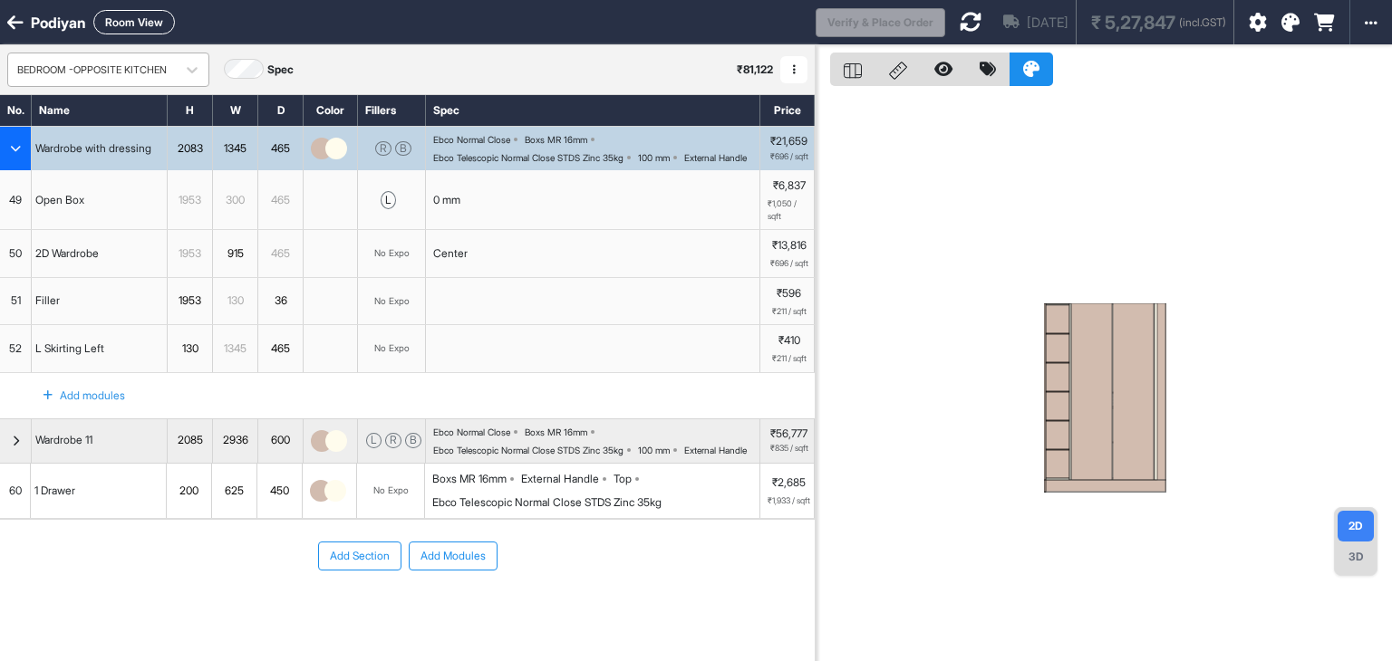
click at [89, 72] on div "BEDROOM -OPPOSITE KITCHEN" at bounding box center [91, 70] width 149 height 15
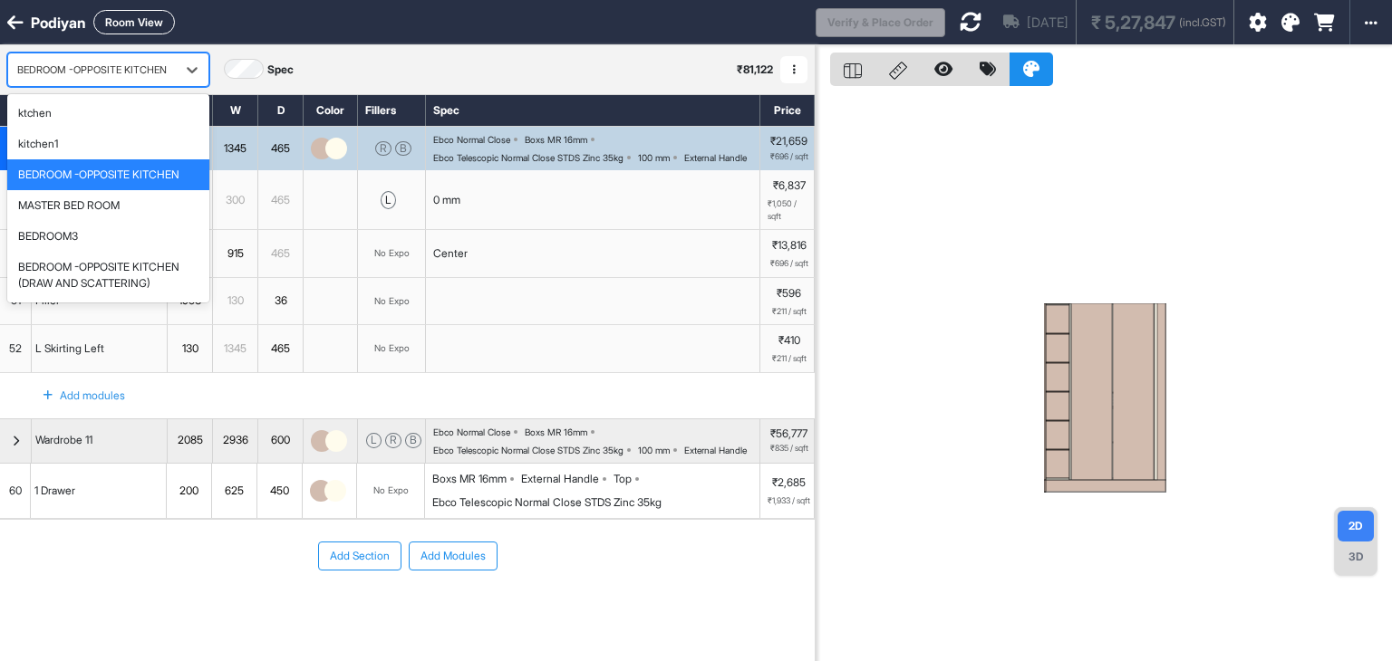
click at [126, 178] on div "BEDROOM -OPPOSITE KITCHEN" at bounding box center [98, 175] width 161 height 16
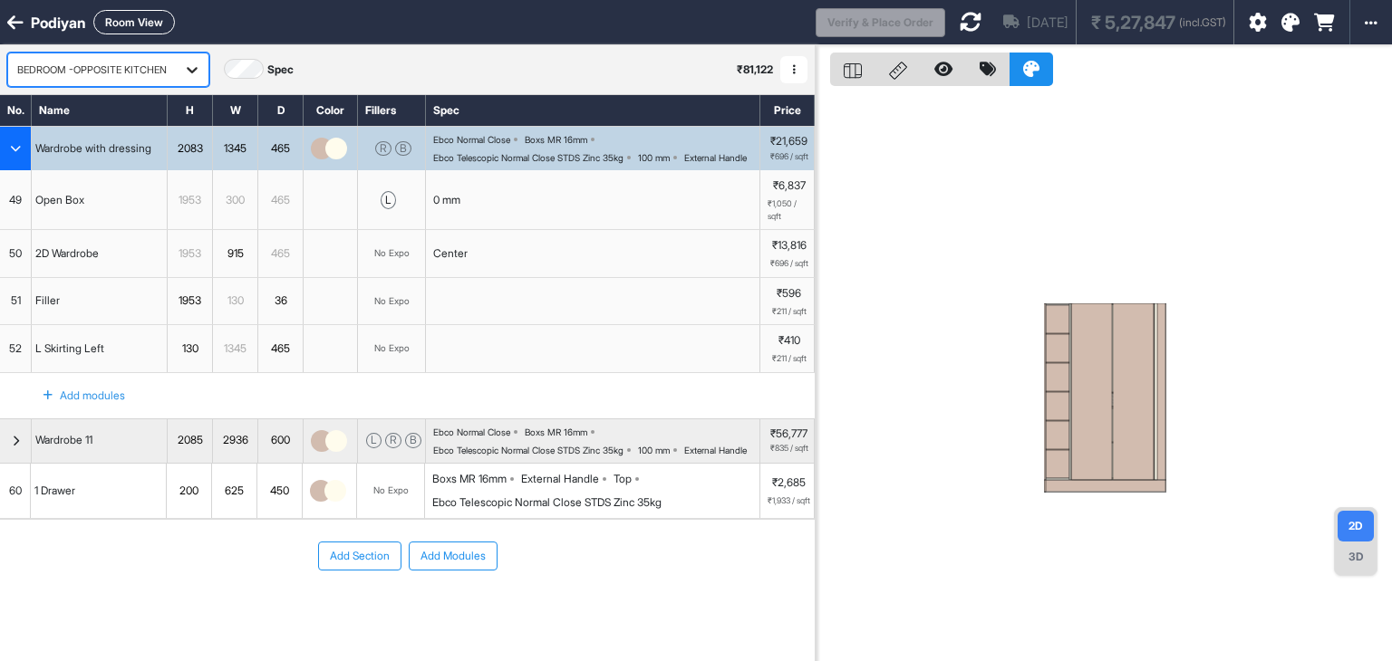
click at [208, 72] on div at bounding box center [192, 69] width 33 height 33
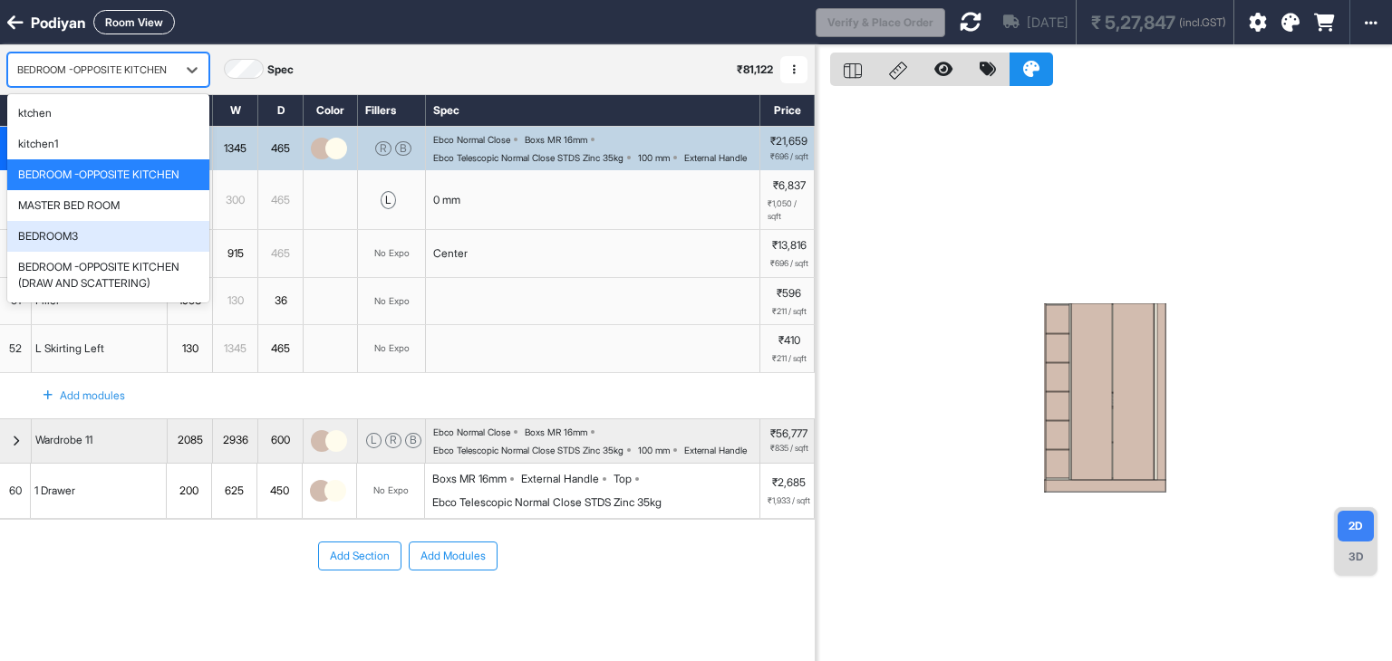
click at [794, 69] on icon "button" at bounding box center [794, 69] width 3 height 11
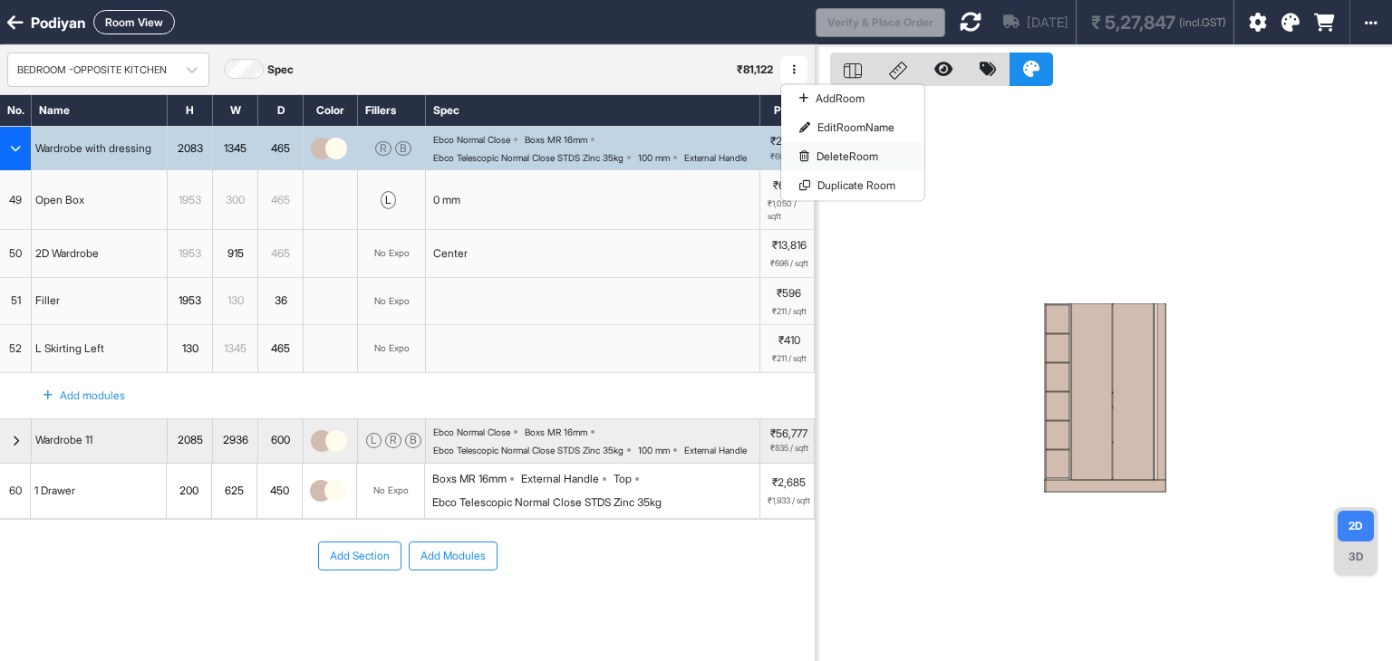
click at [840, 158] on button "Delete Room" at bounding box center [852, 156] width 143 height 29
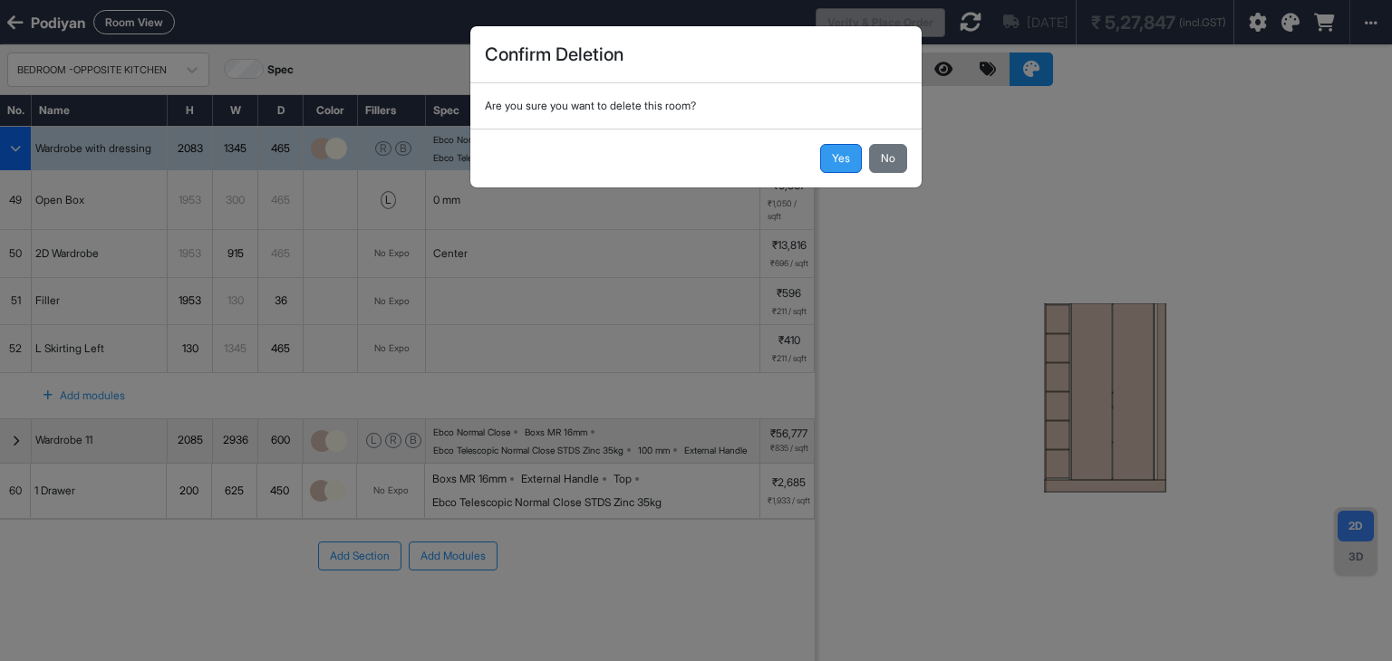
click at [843, 164] on button "Yes" at bounding box center [841, 158] width 42 height 29
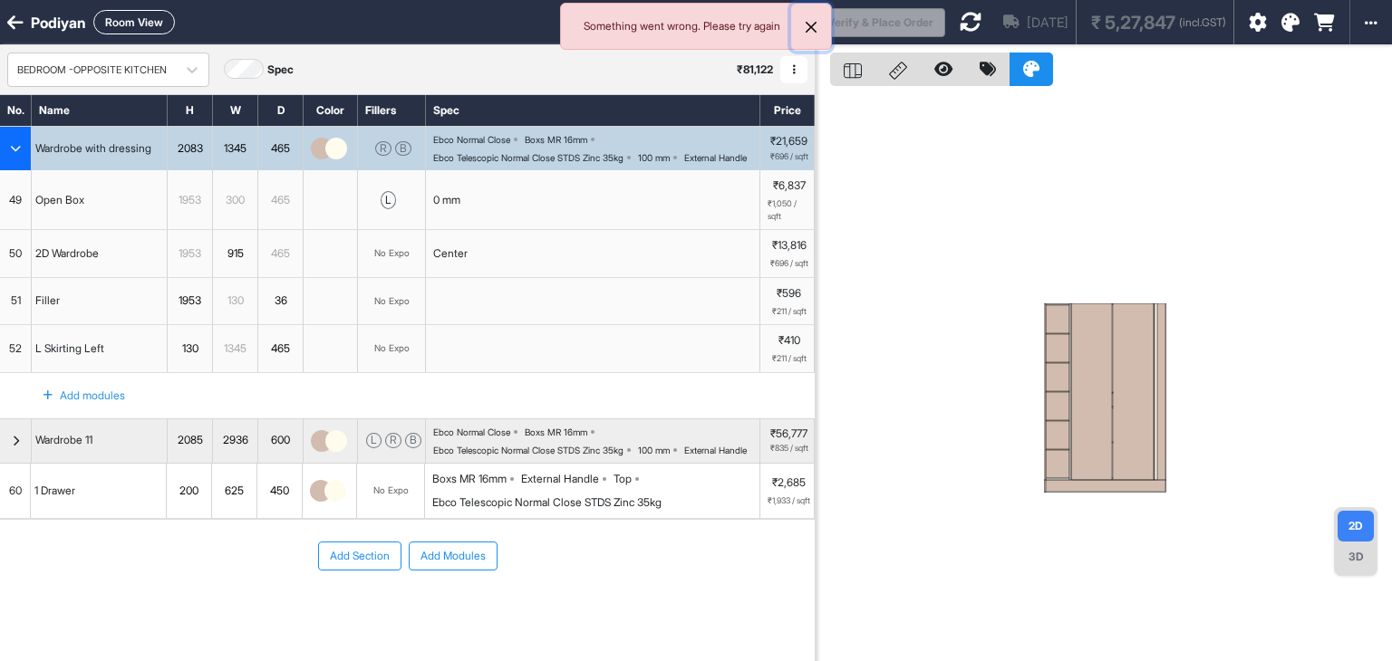
click at [807, 25] on button "Close" at bounding box center [811, 27] width 40 height 47
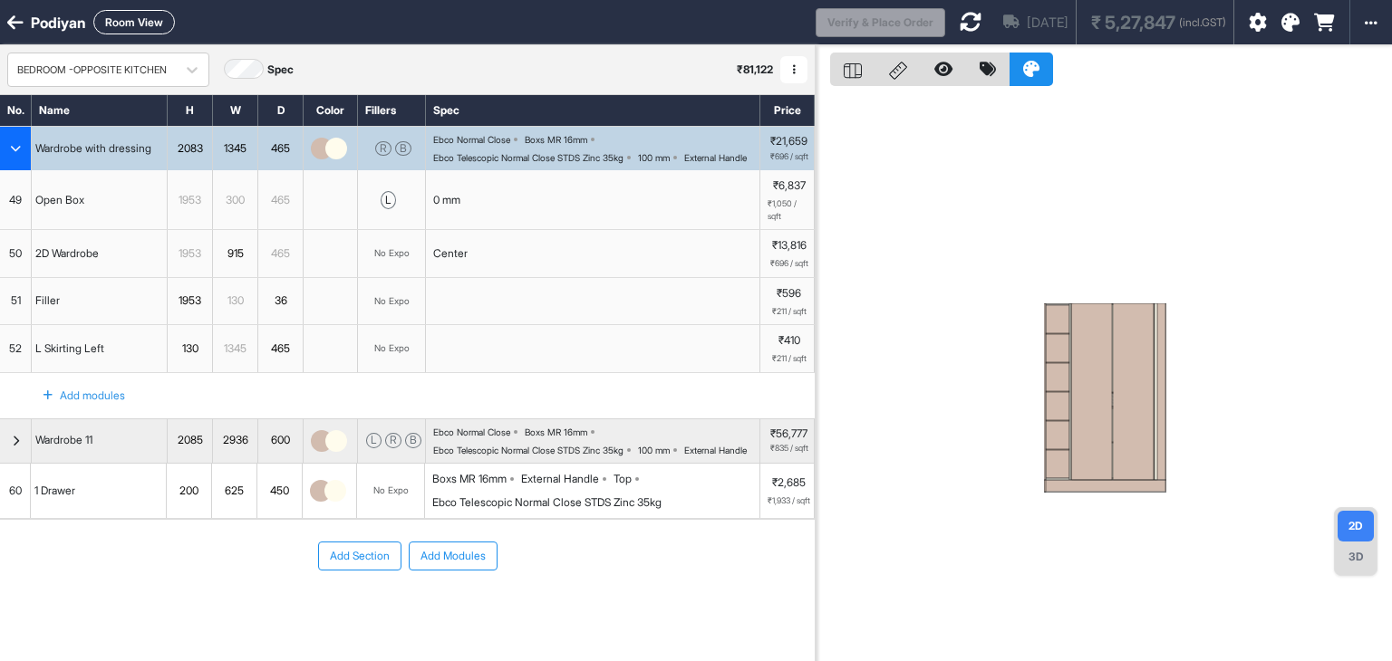
click at [787, 69] on button "button" at bounding box center [793, 69] width 27 height 27
click at [836, 157] on button "Delete Room" at bounding box center [852, 156] width 143 height 29
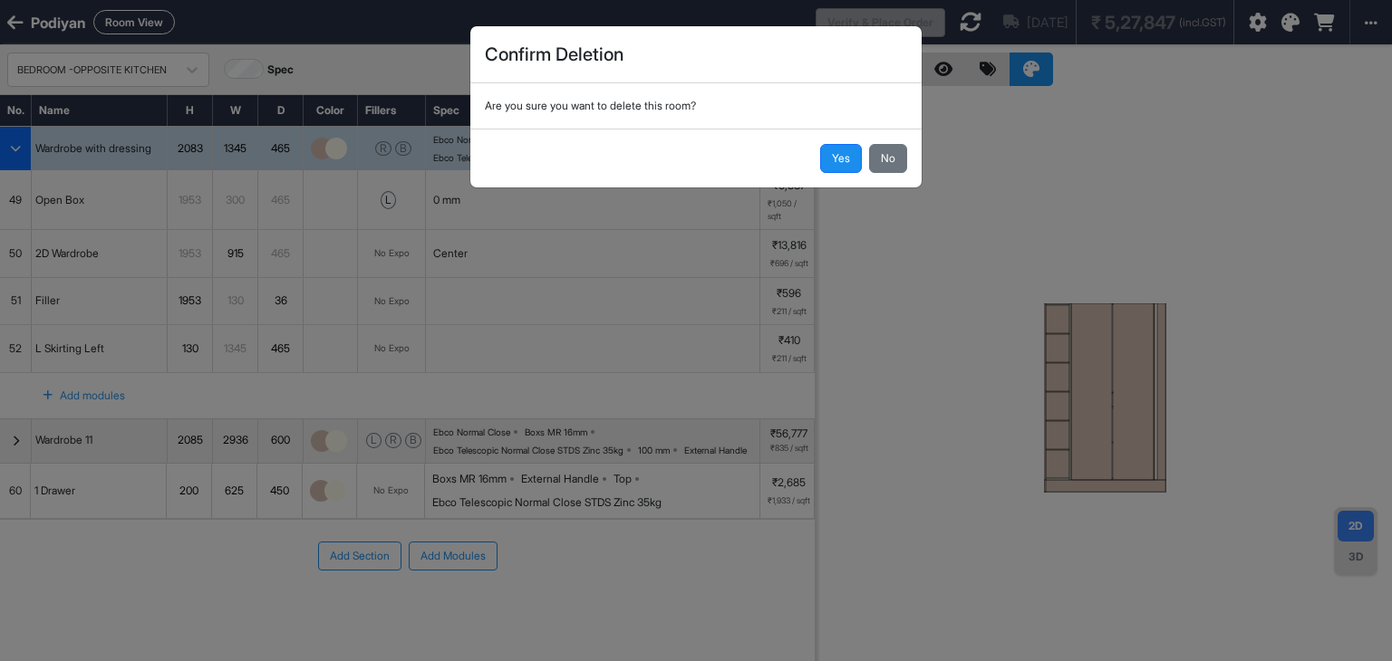
click at [836, 157] on button "Yes" at bounding box center [841, 158] width 42 height 29
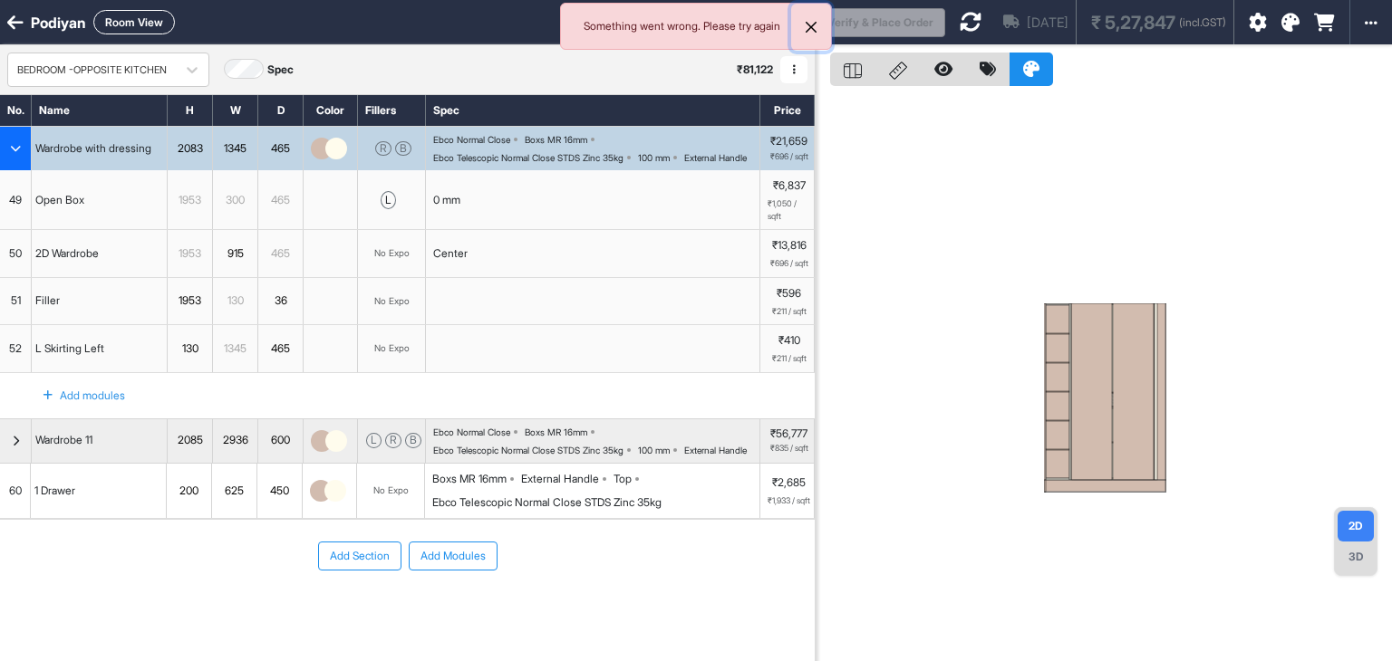
click at [815, 19] on button "Close" at bounding box center [811, 27] width 40 height 47
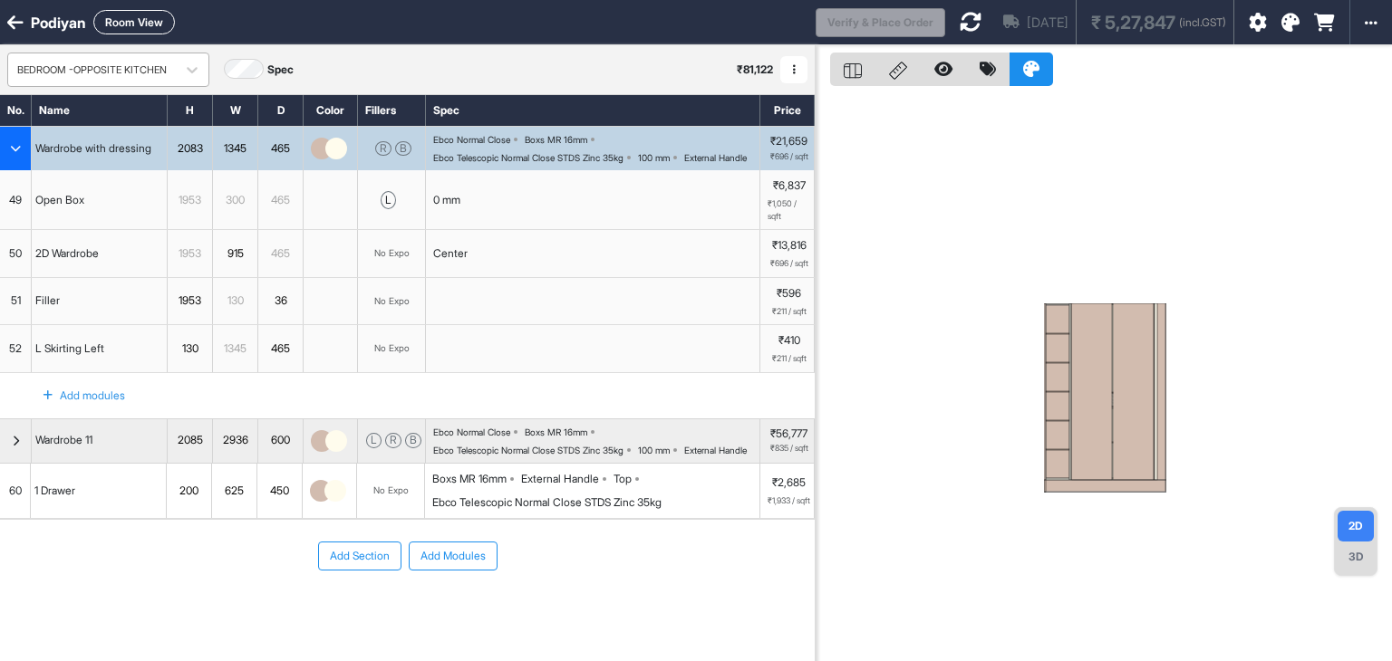
click at [134, 69] on div "BEDROOM -OPPOSITE KITCHEN" at bounding box center [91, 70] width 149 height 15
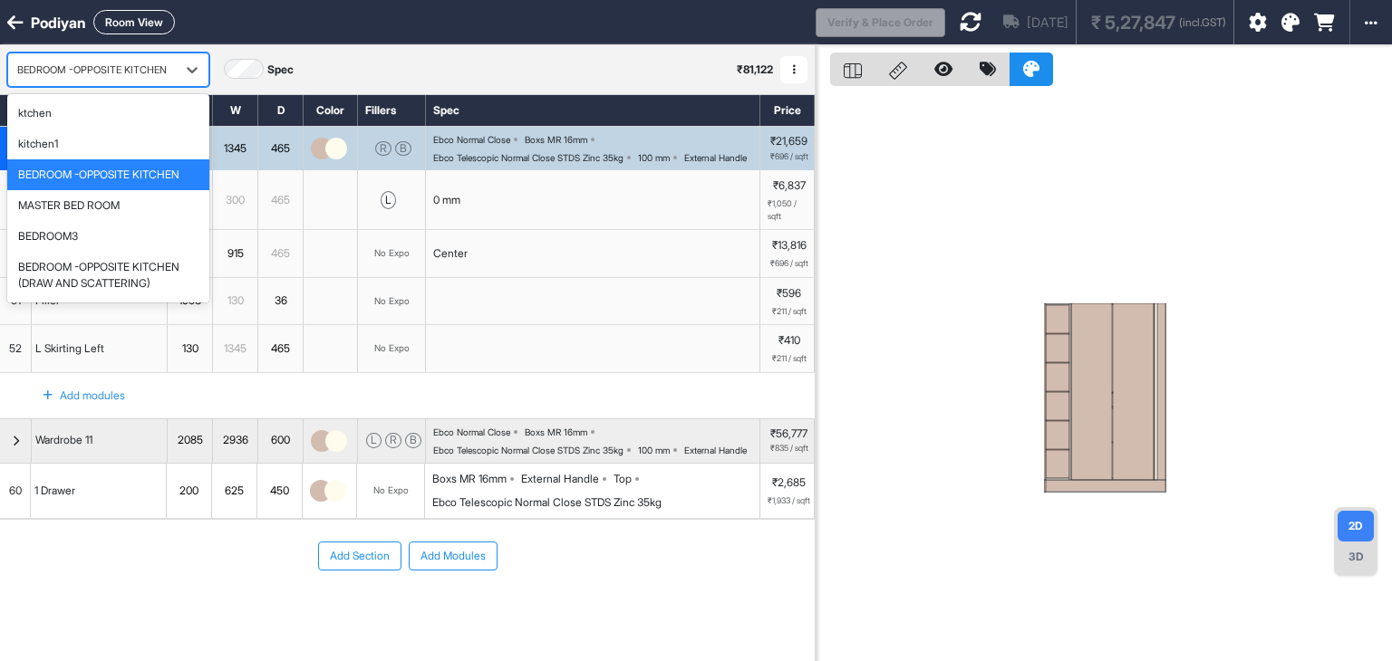
click at [36, 183] on div "BEDROOM -OPPOSITE KITCHEN" at bounding box center [108, 174] width 202 height 31
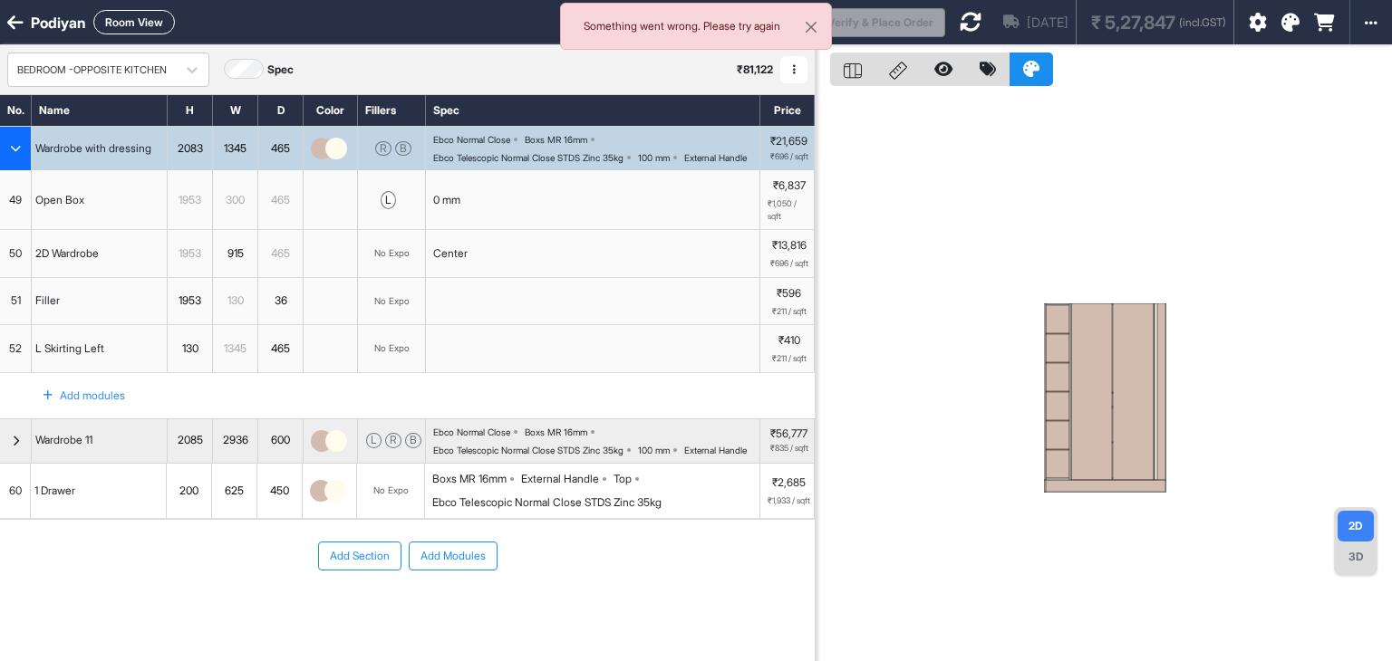
click at [14, 142] on div "button" at bounding box center [16, 148] width 32 height 43
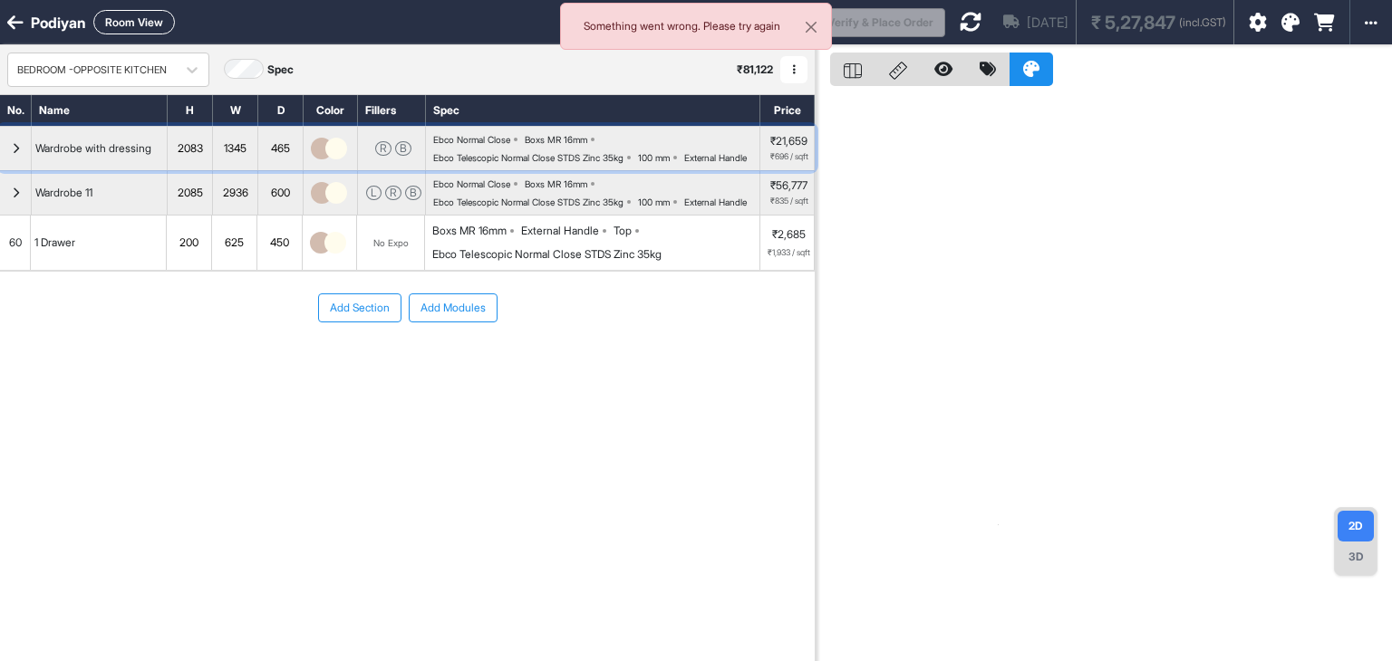
click at [18, 147] on div "button" at bounding box center [16, 148] width 32 height 43
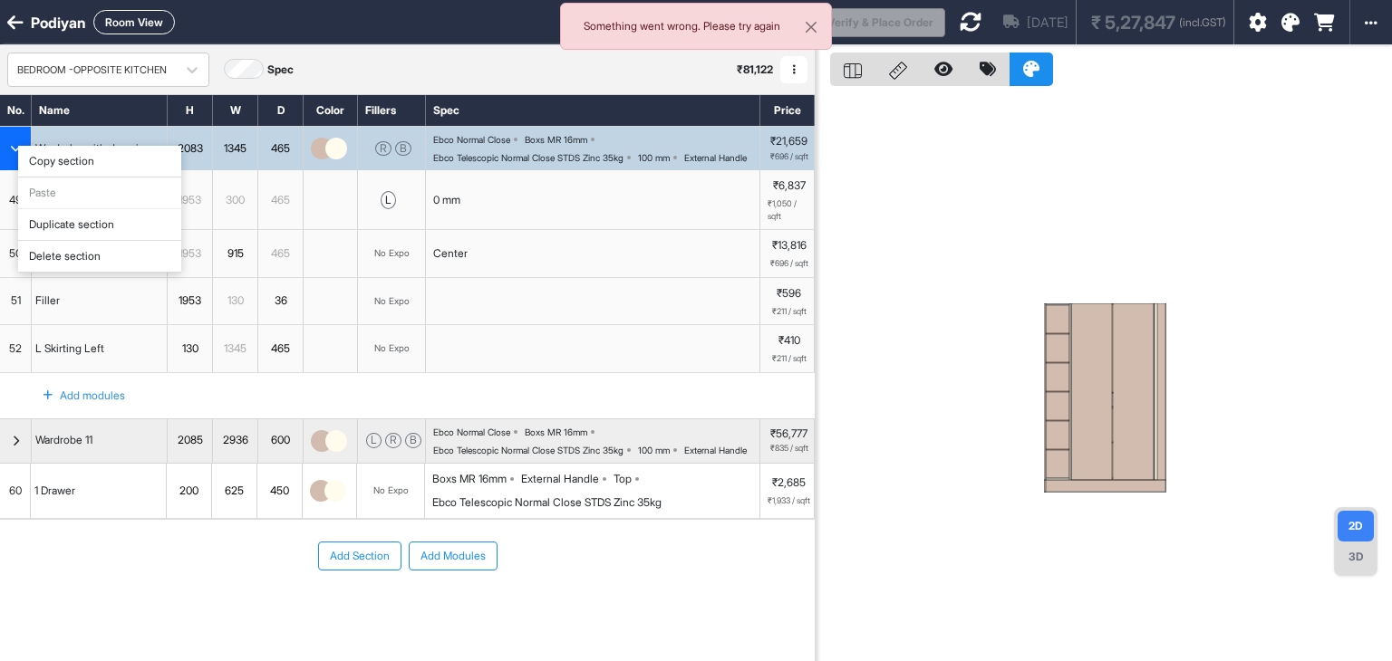
click at [51, 256] on div "Delete section" at bounding box center [99, 257] width 163 height 32
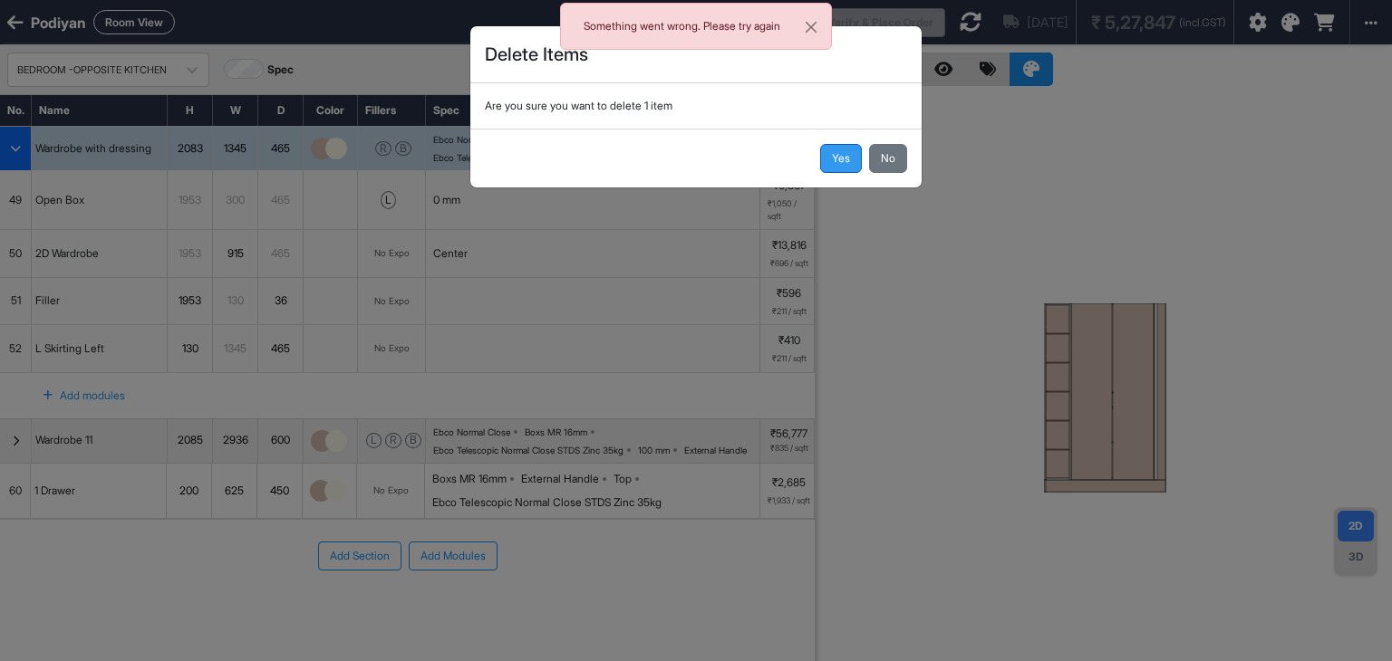
click at [839, 151] on button "Yes" at bounding box center [841, 158] width 42 height 29
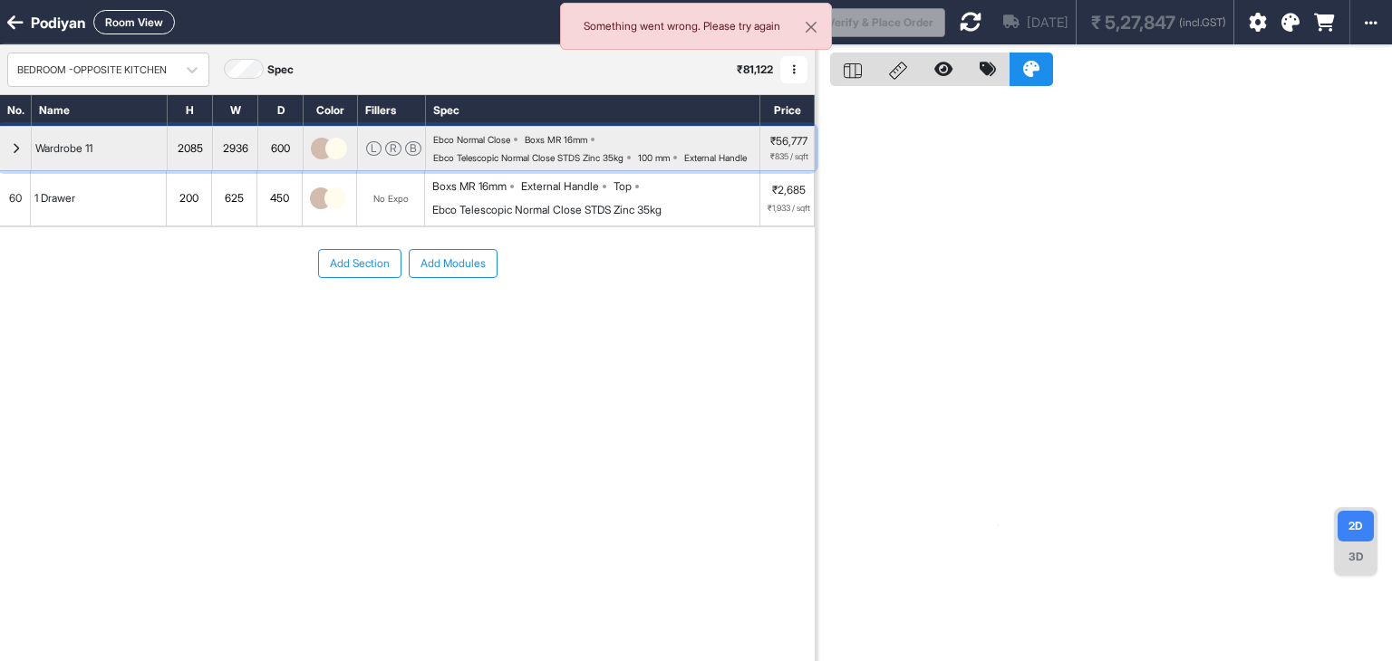
click at [15, 154] on icon "button" at bounding box center [16, 148] width 8 height 11
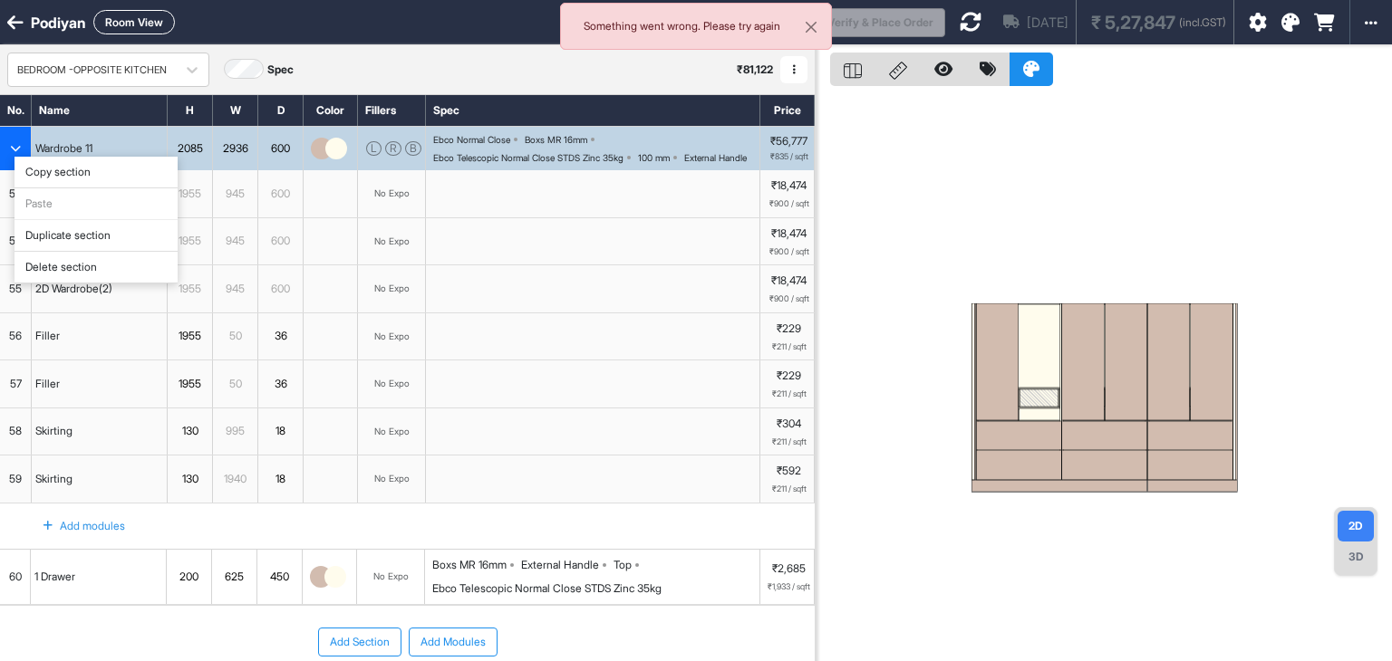
click at [41, 264] on div "Delete section" at bounding box center [95, 268] width 163 height 32
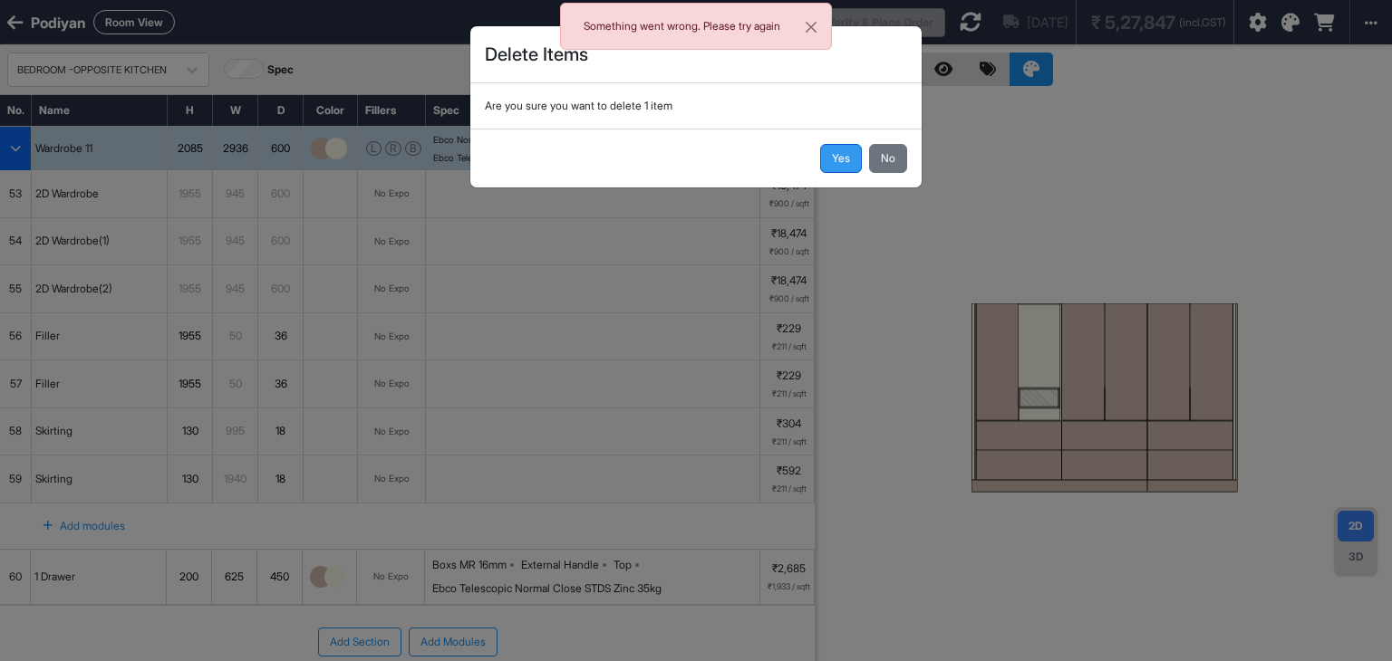
click at [843, 154] on button "Yes" at bounding box center [841, 158] width 42 height 29
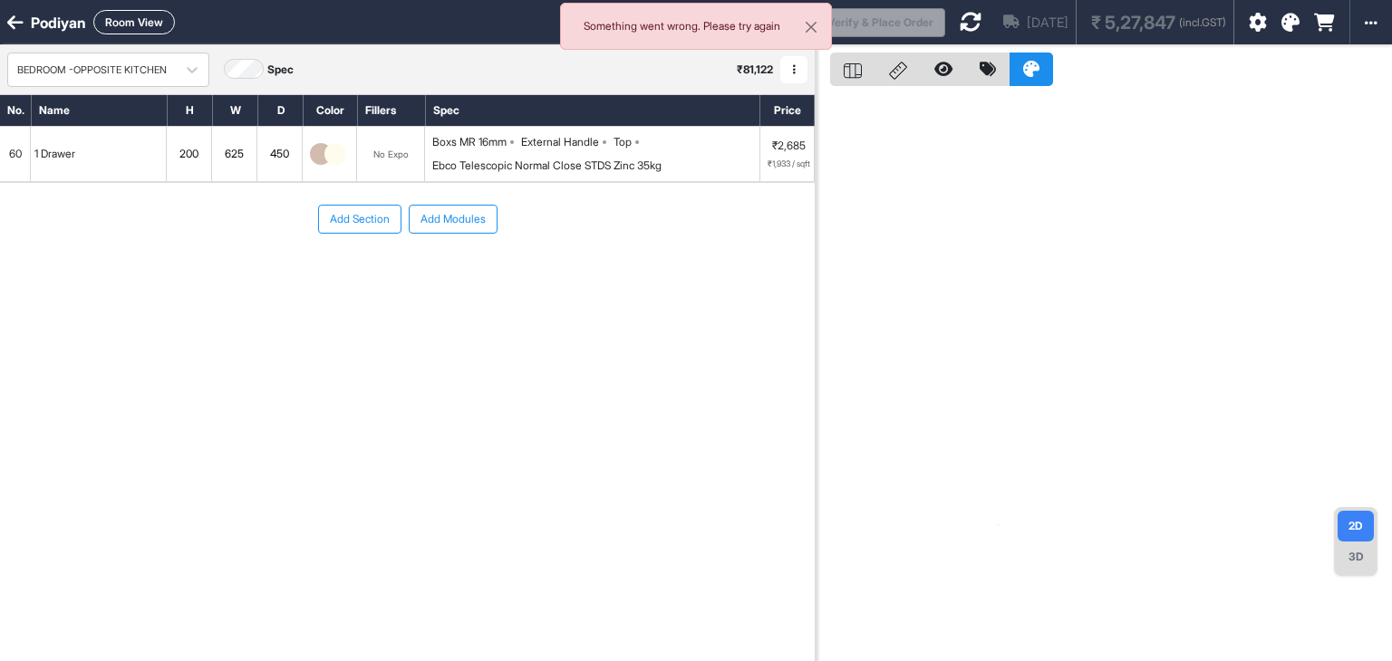
click at [7, 143] on div "60" at bounding box center [15, 154] width 31 height 54
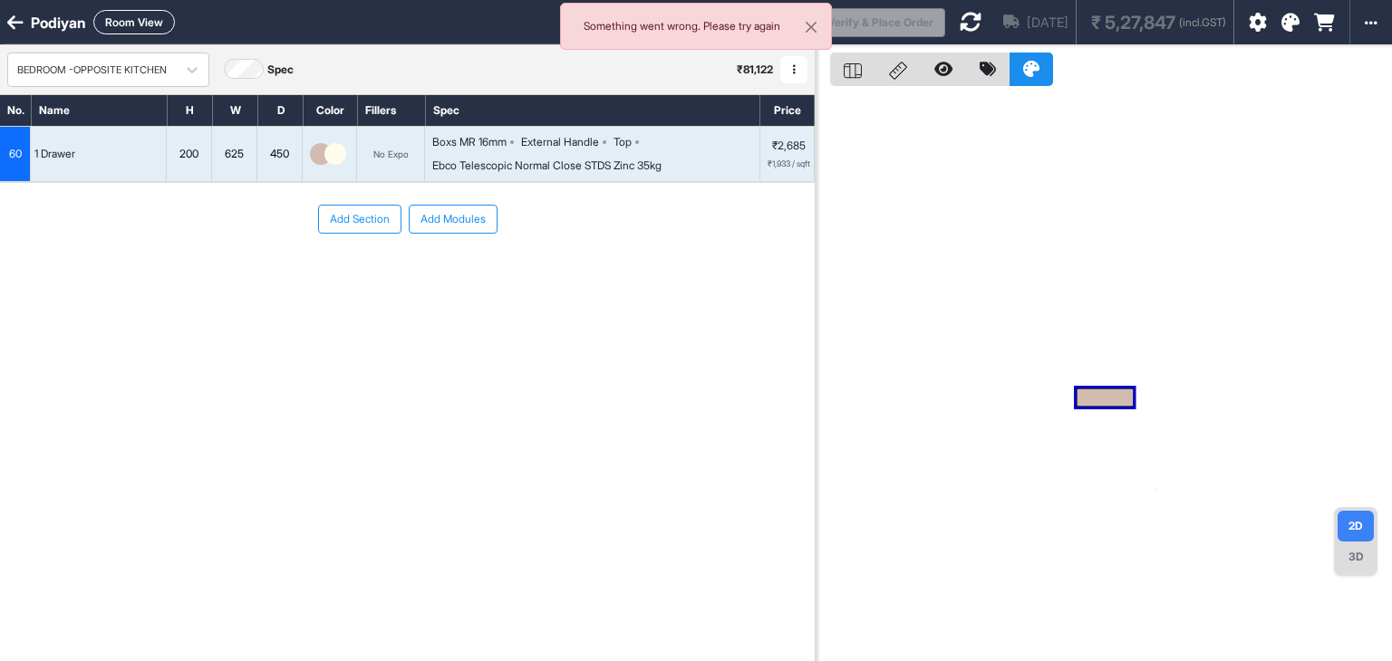
click at [257, 388] on div "No. Name H W D Color Fillers Spec Price 60 1 Drawer 200 625 450 No Expo Boxs MR…" at bounding box center [407, 358] width 815 height 529
click at [65, 284] on div "Delete module" at bounding box center [103, 282] width 163 height 32
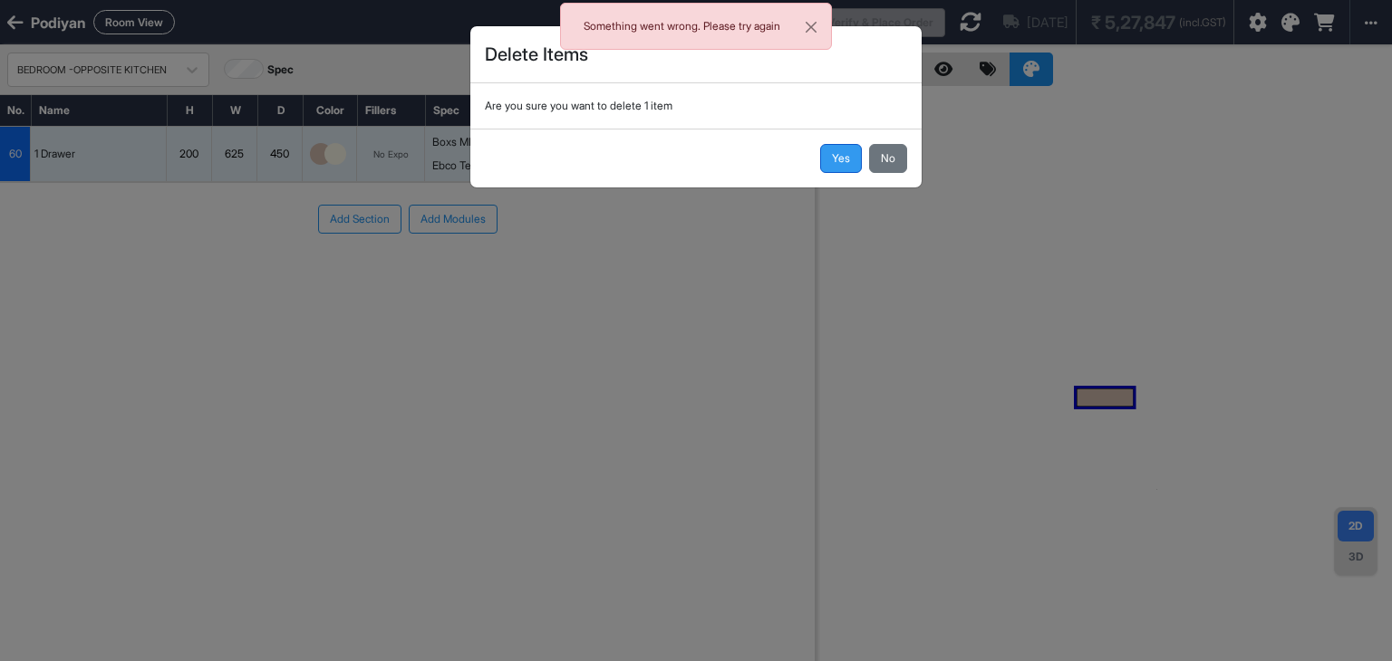
click at [830, 156] on button "Yes" at bounding box center [841, 158] width 42 height 29
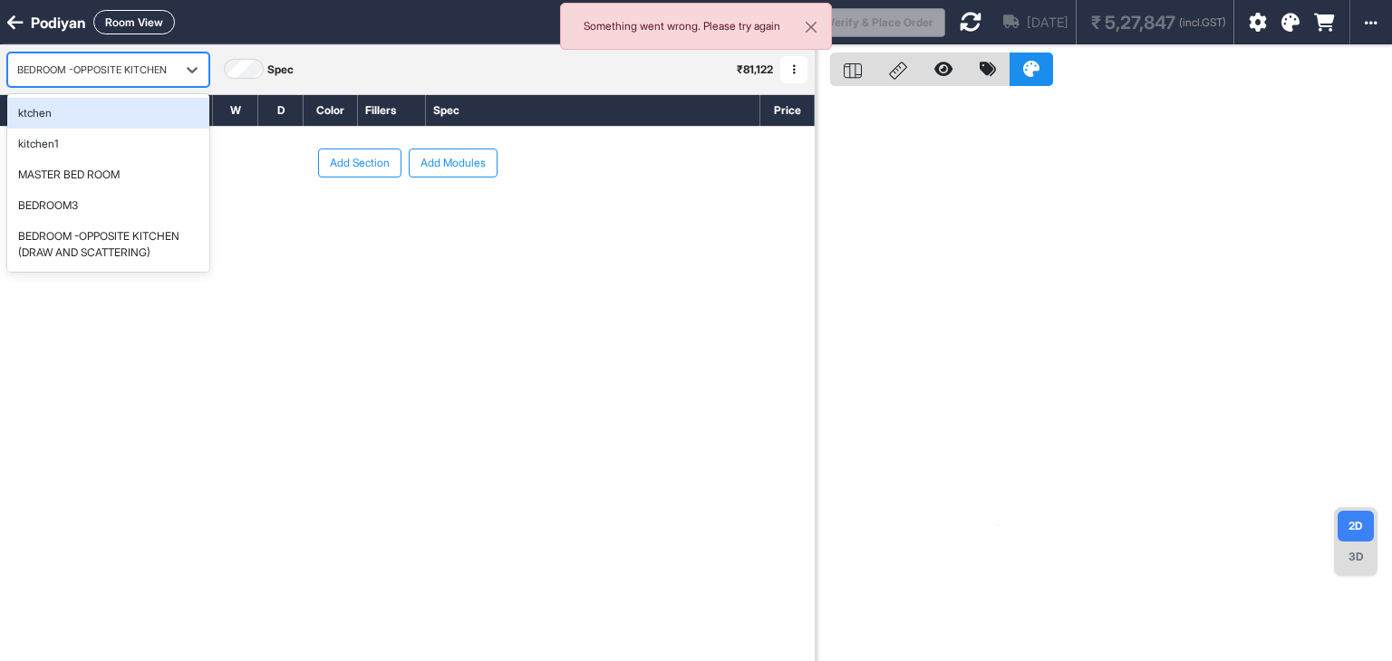
click at [144, 68] on div "BEDROOM -OPPOSITE KITCHEN" at bounding box center [91, 70] width 149 height 15
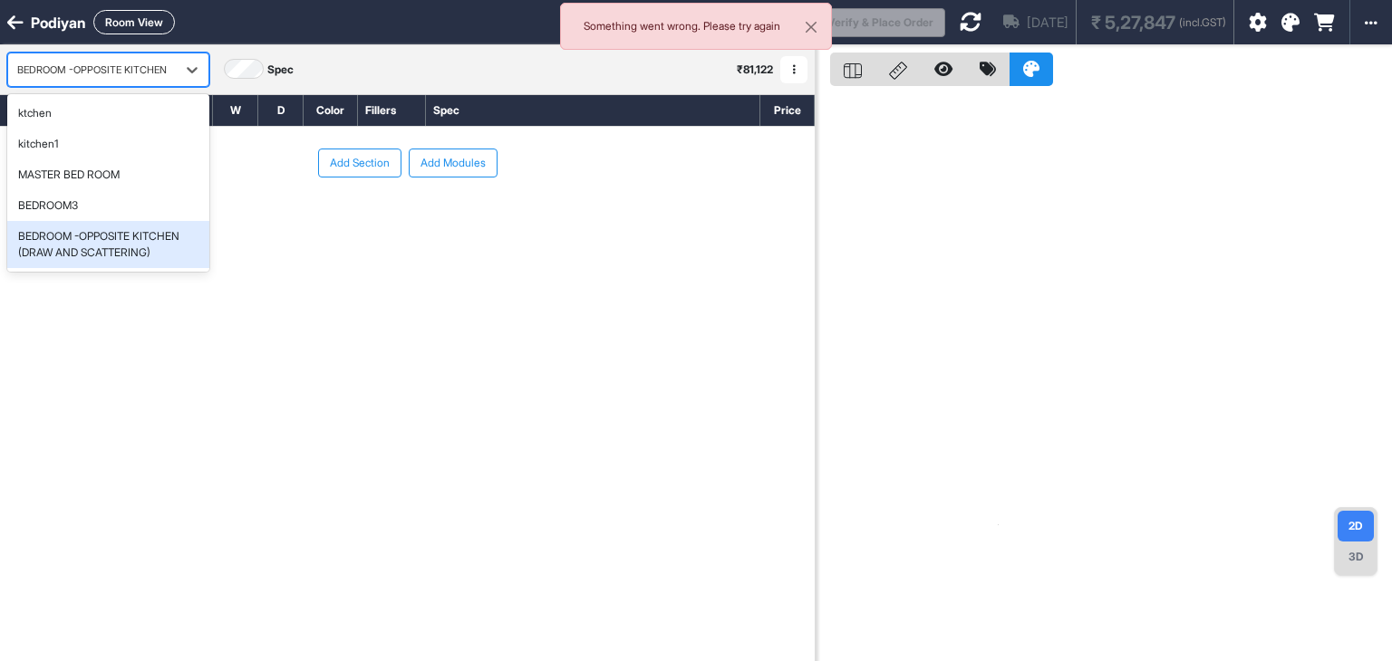
click at [127, 258] on div "BEDROOM -OPPOSITE KITCHEN (DRAW AND SCATTERING)" at bounding box center [108, 244] width 180 height 33
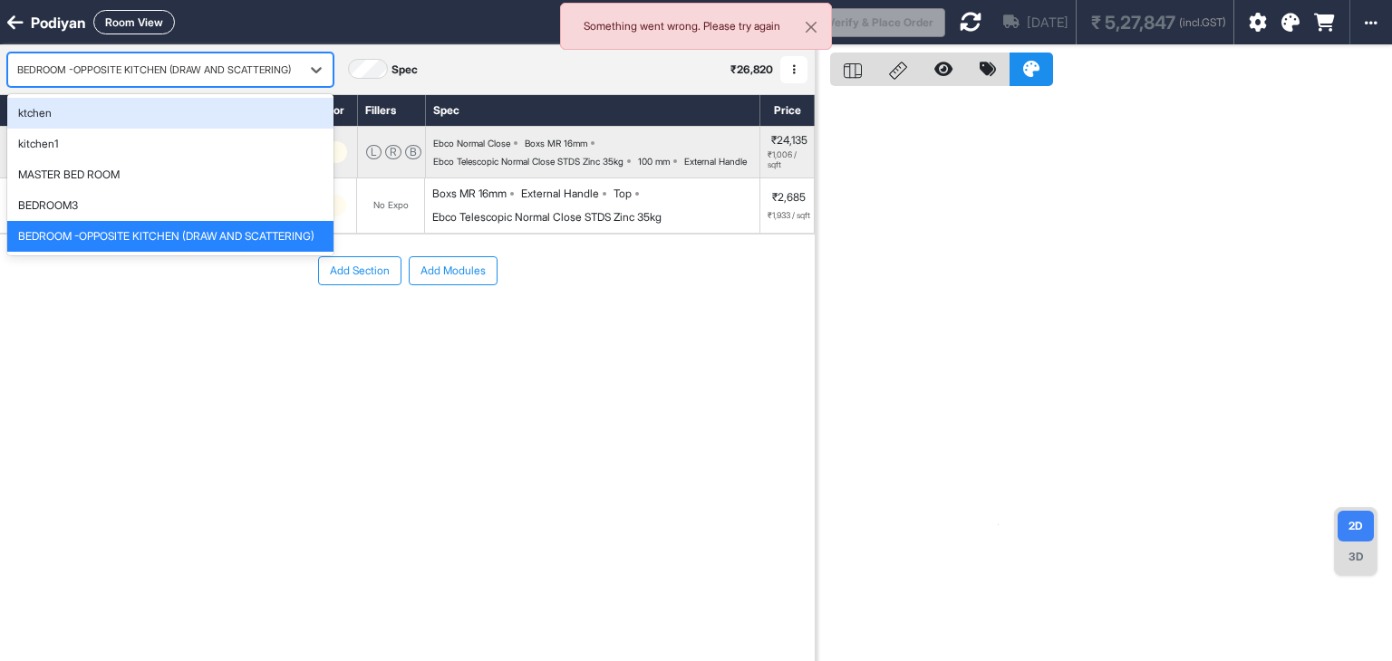
click at [189, 61] on div at bounding box center [154, 70] width 274 height 20
click at [58, 109] on div "ktchen" at bounding box center [170, 113] width 304 height 16
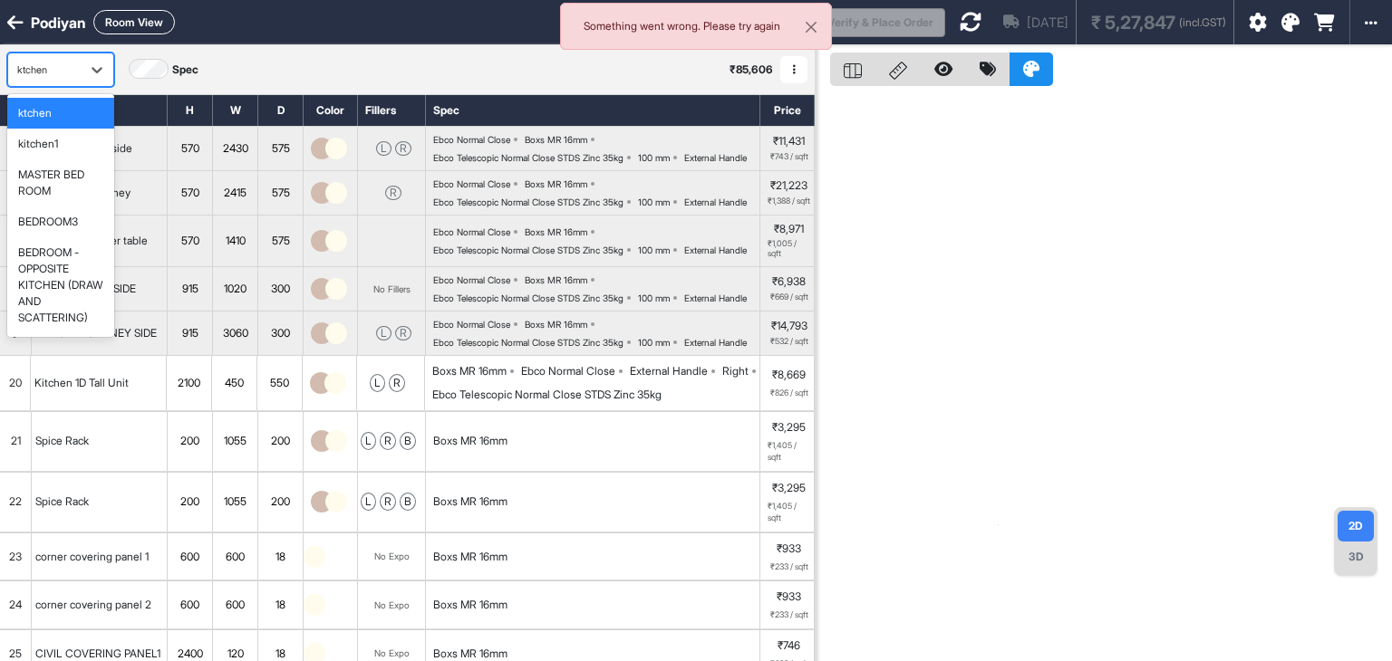
click at [56, 68] on div "ktchen" at bounding box center [44, 70] width 54 height 15
click at [79, 148] on div "kitchen1" at bounding box center [60, 144] width 85 height 16
click at [109, 75] on div at bounding box center [97, 69] width 33 height 33
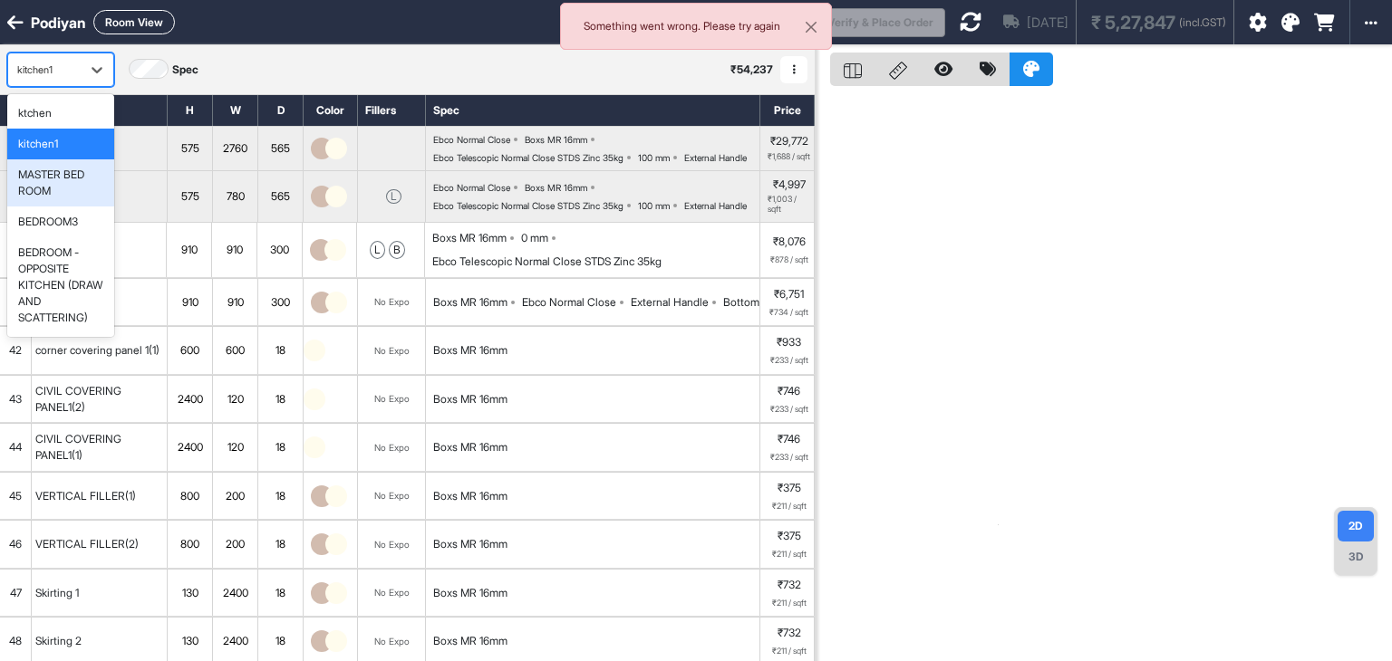
click at [66, 176] on div "MASTER BED ROOM" at bounding box center [60, 183] width 85 height 33
click at [104, 68] on div "kitchen1" at bounding box center [60, 70] width 107 height 34
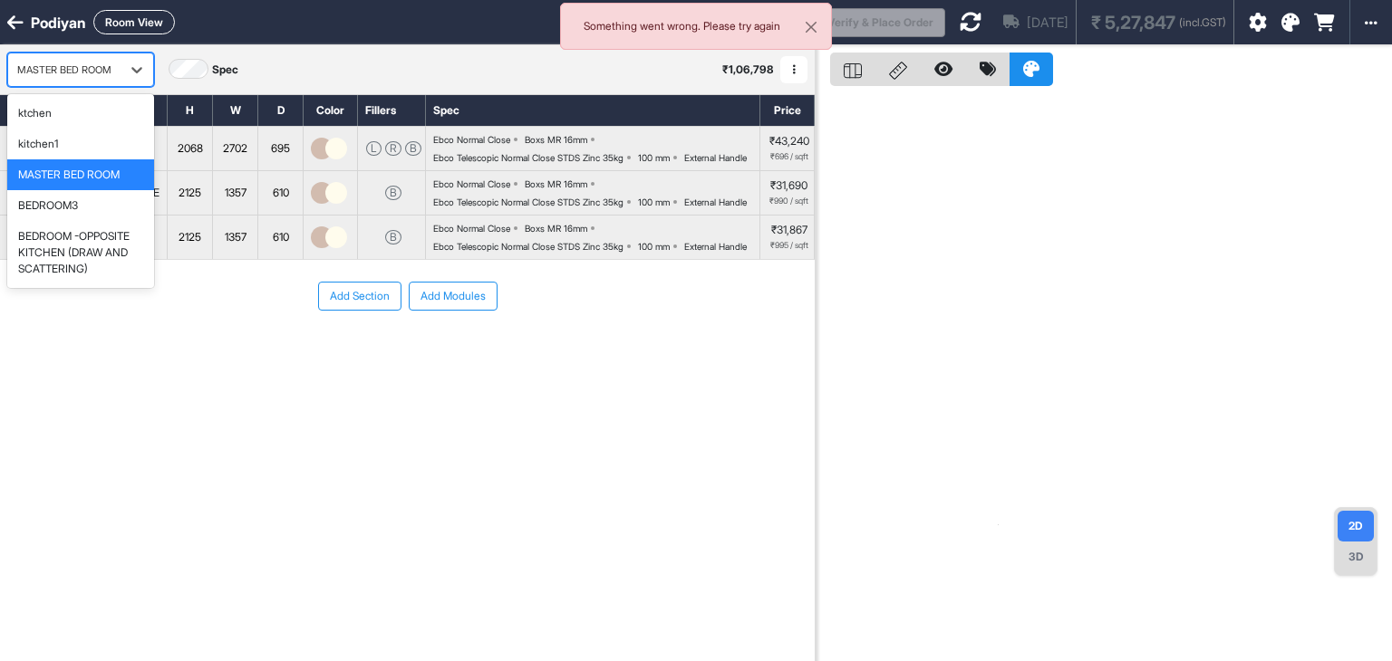
click at [154, 19] on button "Room View" at bounding box center [134, 22] width 82 height 24
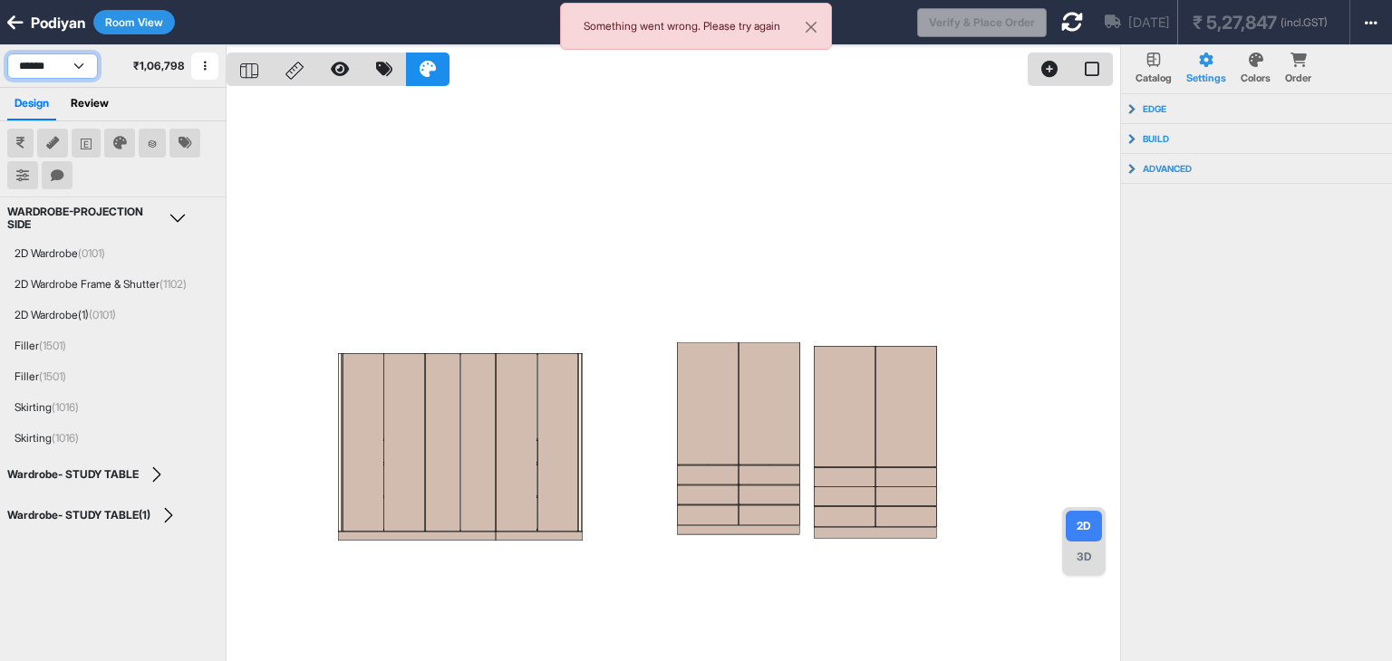
click at [63, 67] on select "**********" at bounding box center [52, 65] width 91 height 25
click at [7, 53] on select "**********" at bounding box center [52, 65] width 91 height 25
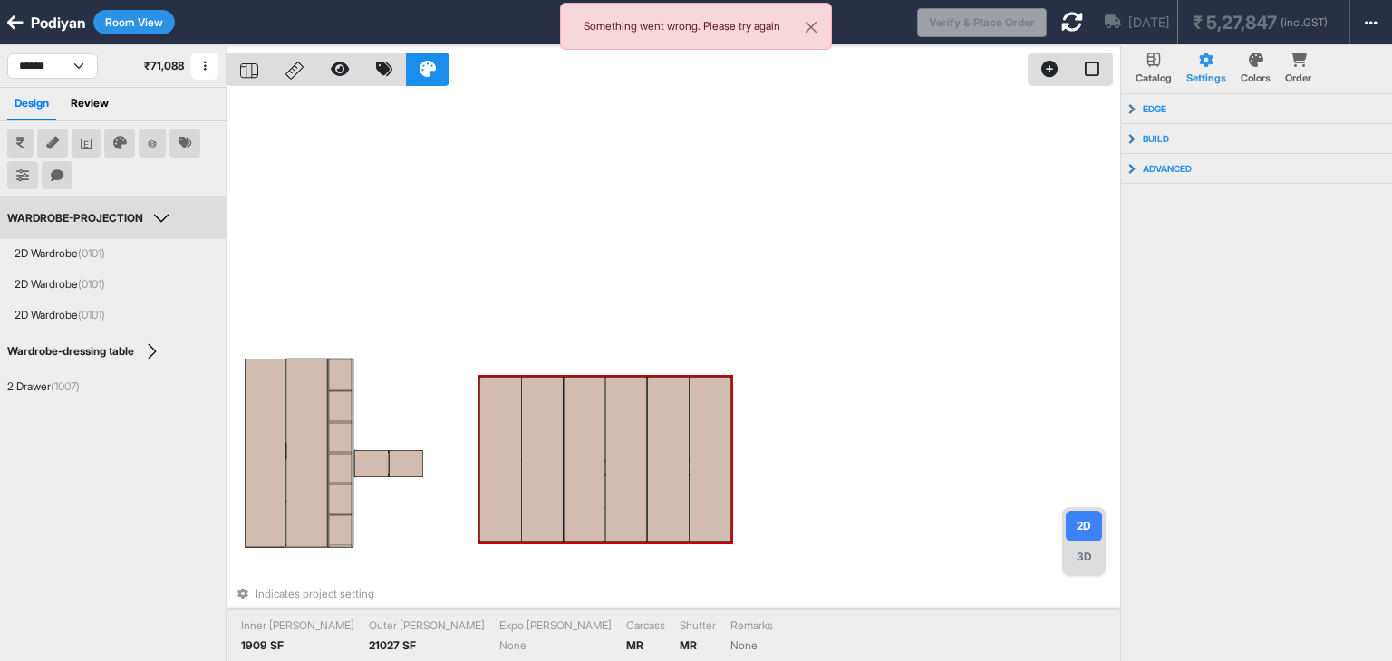
click at [1084, 554] on div "3D" at bounding box center [1084, 557] width 36 height 31
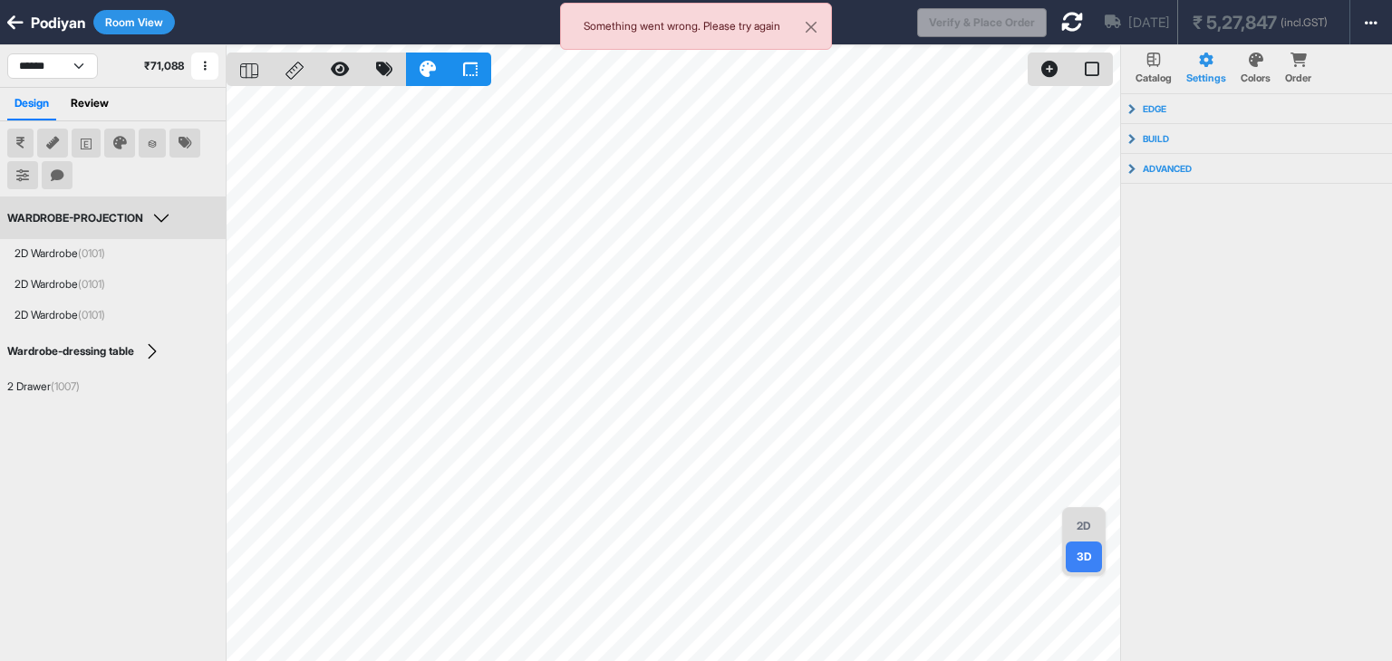
click at [1071, 516] on div "2D" at bounding box center [1084, 526] width 36 height 31
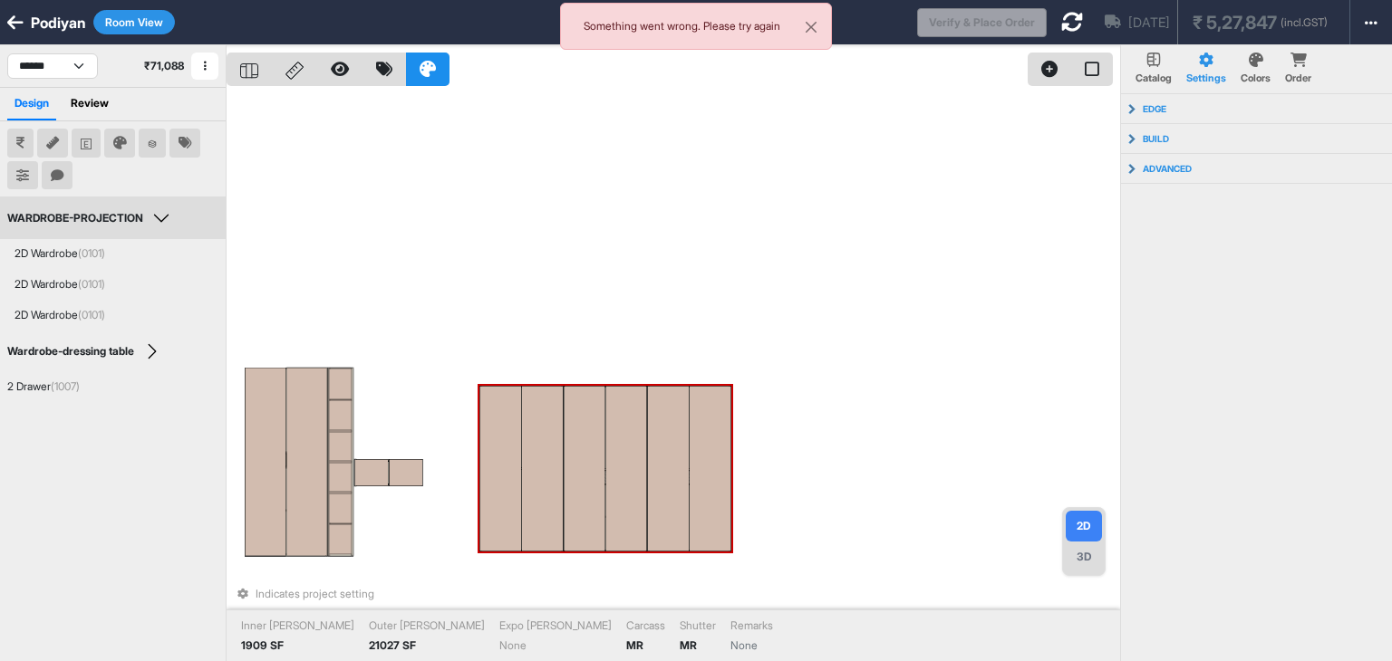
click at [626, 487] on div at bounding box center [626, 469] width 42 height 166
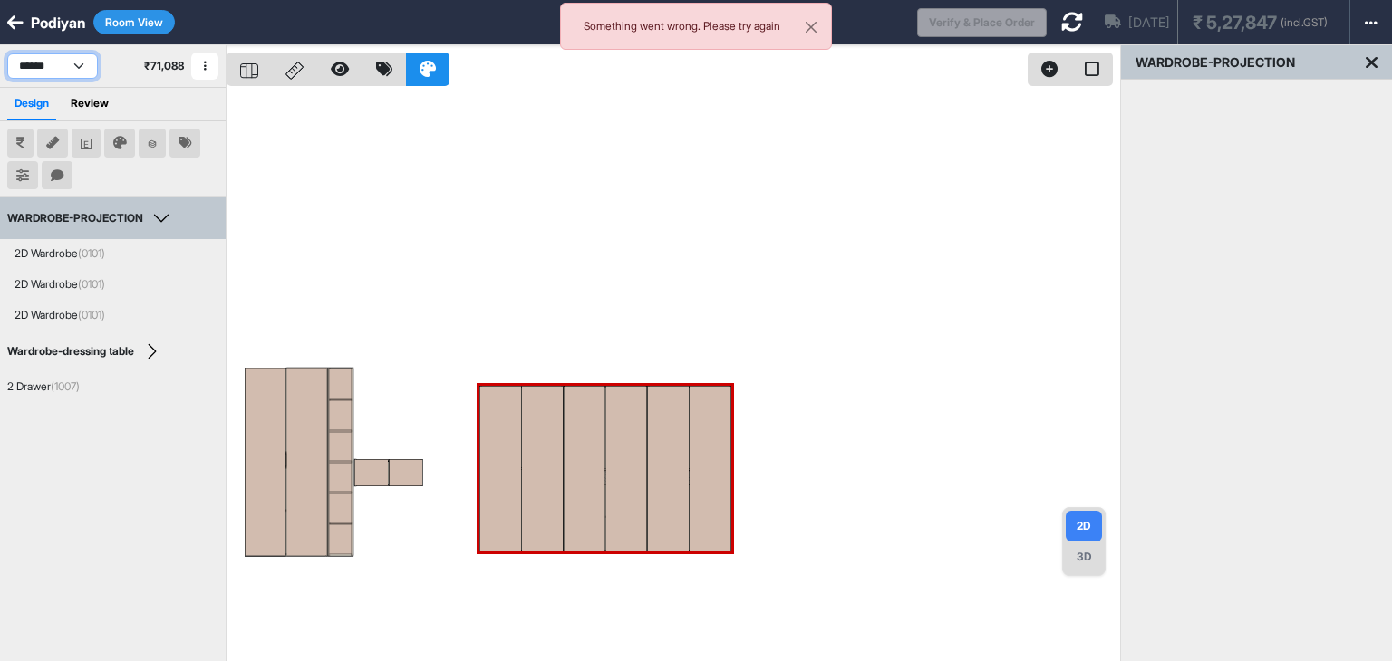
click at [73, 73] on select "**********" at bounding box center [52, 65] width 91 height 25
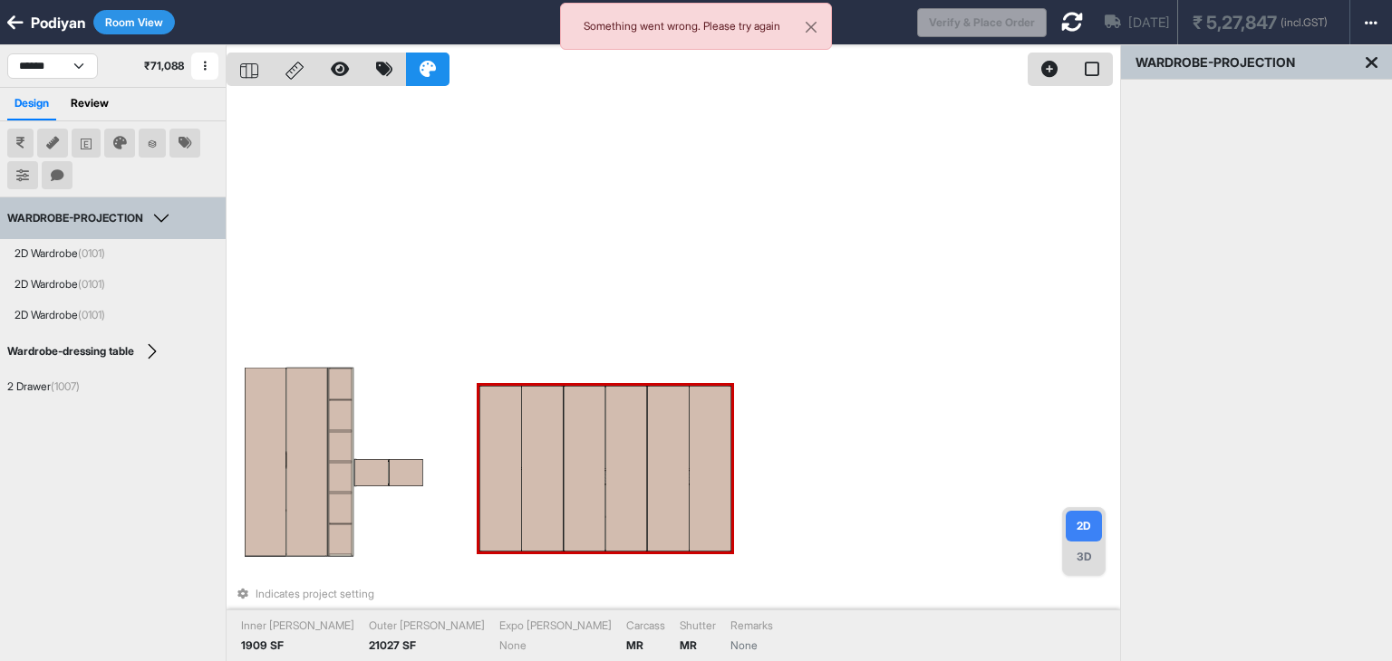
drag, startPoint x: 524, startPoint y: 452, endPoint x: 538, endPoint y: 452, distance: 14.5
click at [538, 452] on div at bounding box center [543, 469] width 42 height 166
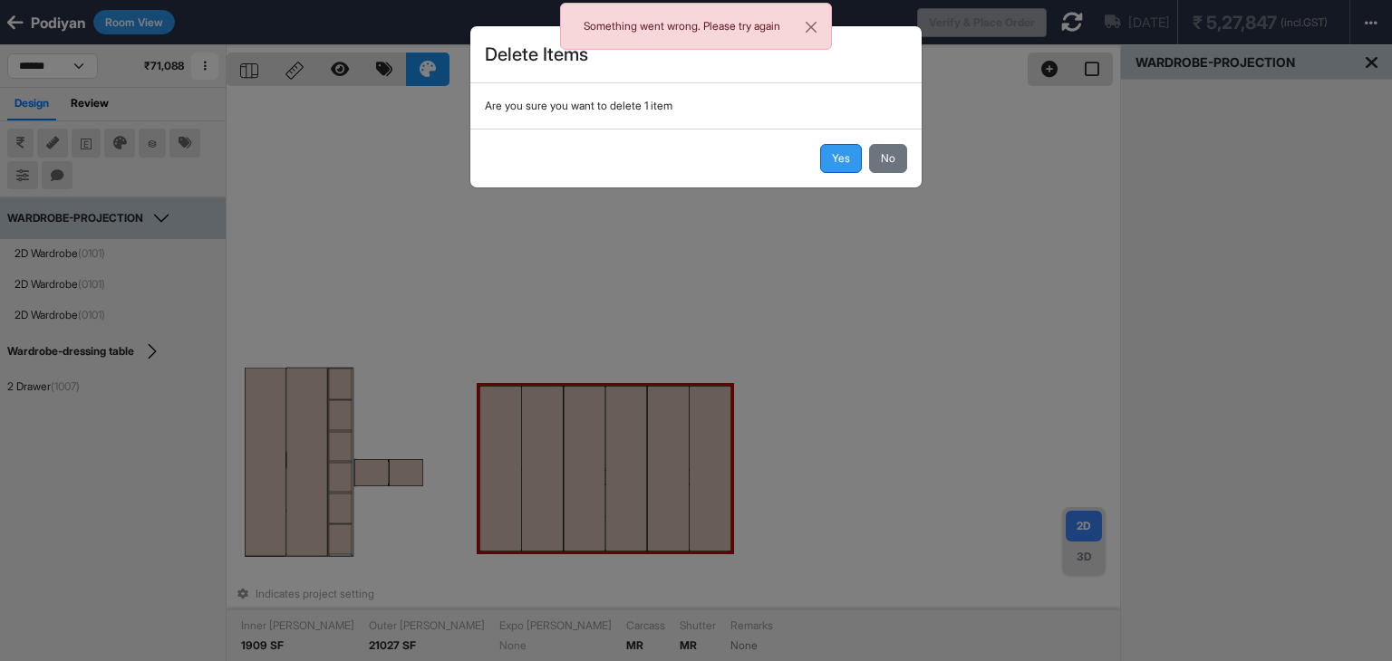
click at [848, 165] on button "Yes" at bounding box center [841, 158] width 42 height 29
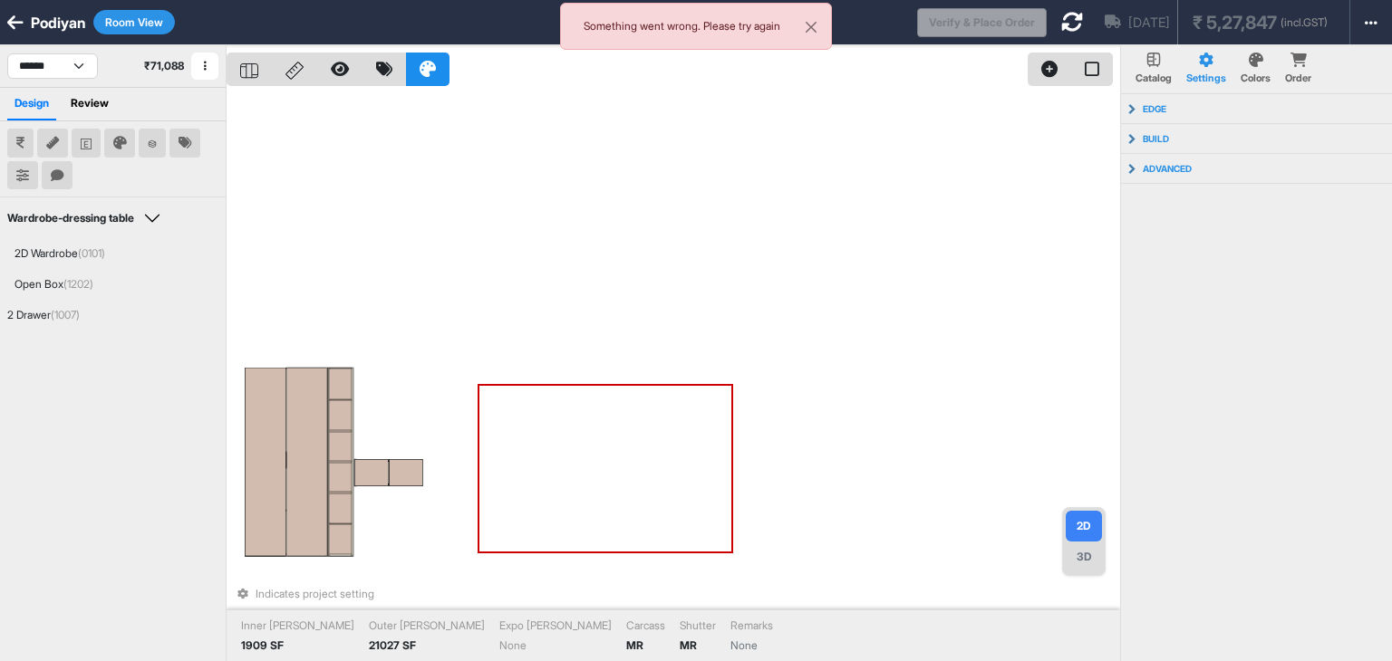
scroll to position [45, 0]
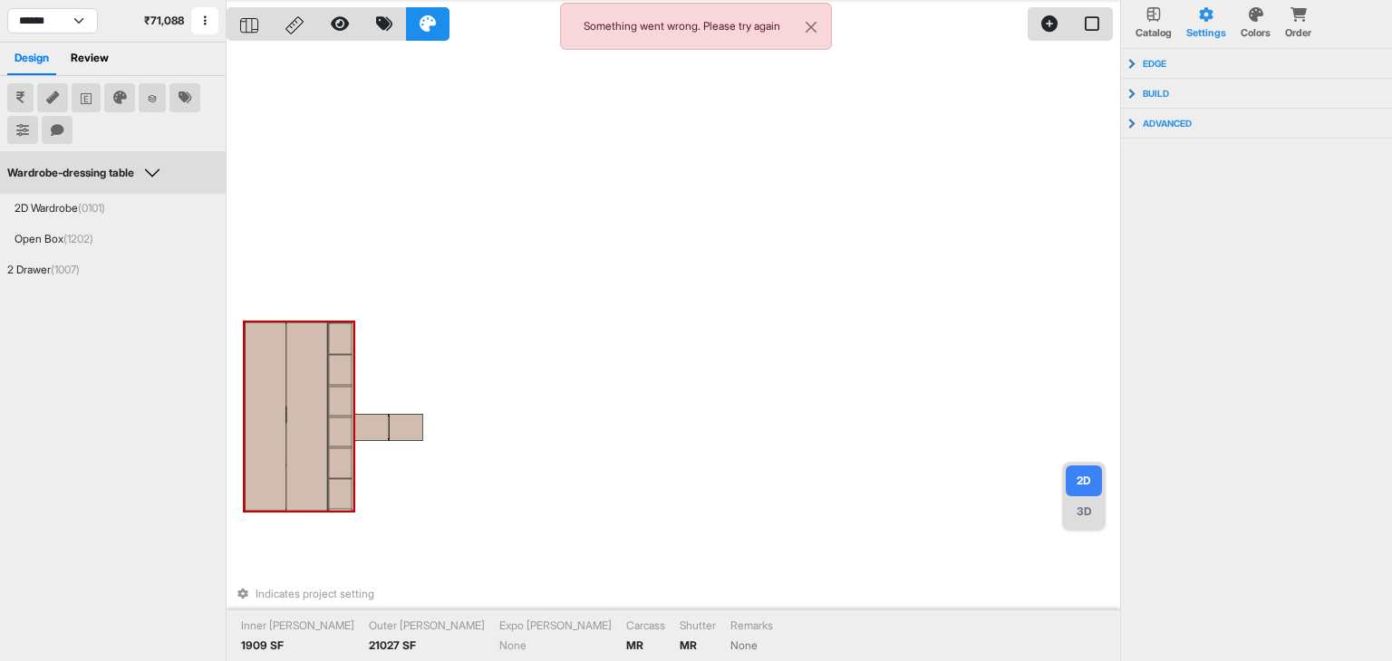
click at [458, 186] on div "Indicates project setting Inner Lam 1909 SF Outer Lam 21027 SF Expo Lam None Ca…" at bounding box center [673, 330] width 893 height 661
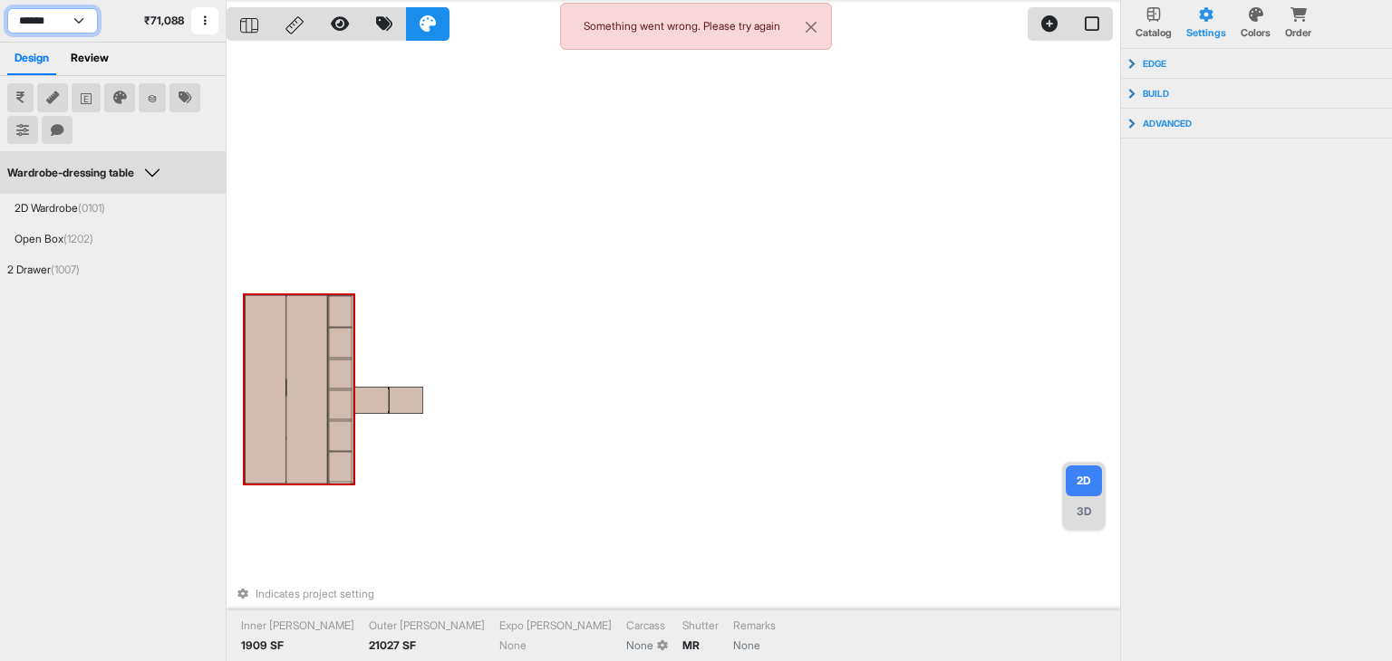
click at [74, 29] on select "**********" at bounding box center [52, 20] width 91 height 25
click at [7, 8] on select "**********" at bounding box center [52, 20] width 91 height 25
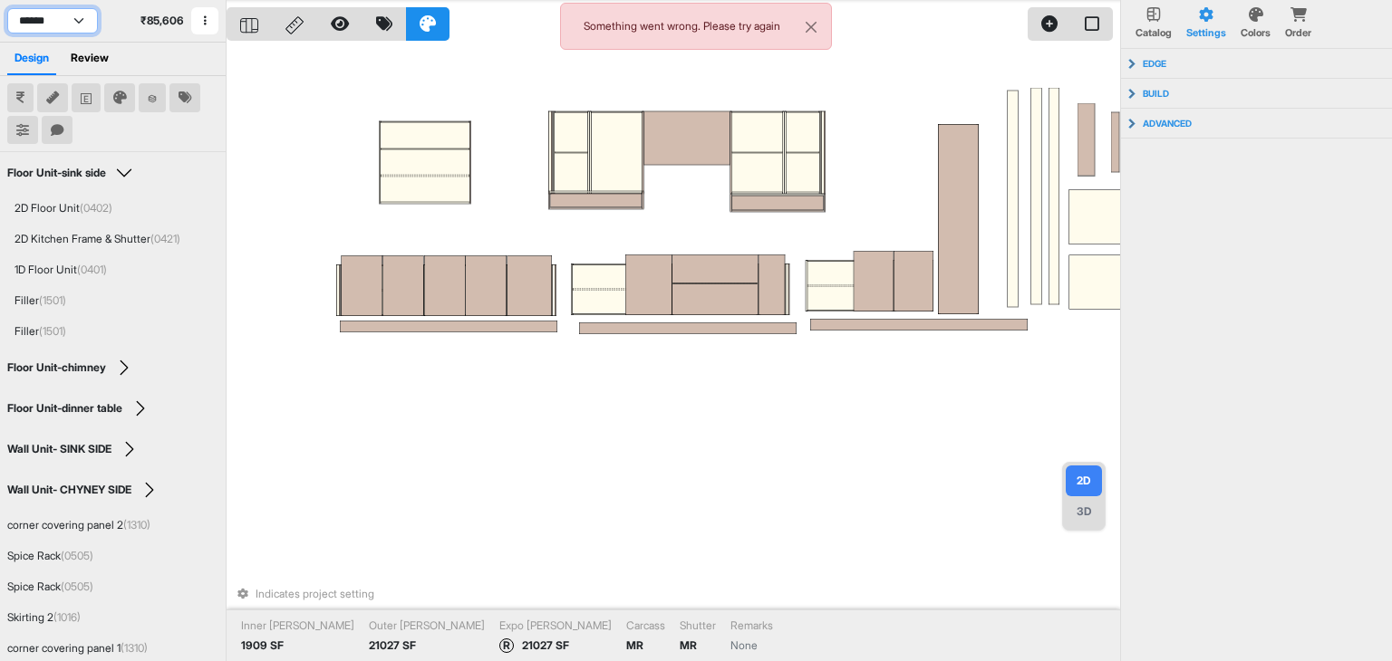
click at [65, 19] on select "**********" at bounding box center [52, 20] width 91 height 25
click at [7, 8] on select "**********" at bounding box center [52, 20] width 91 height 25
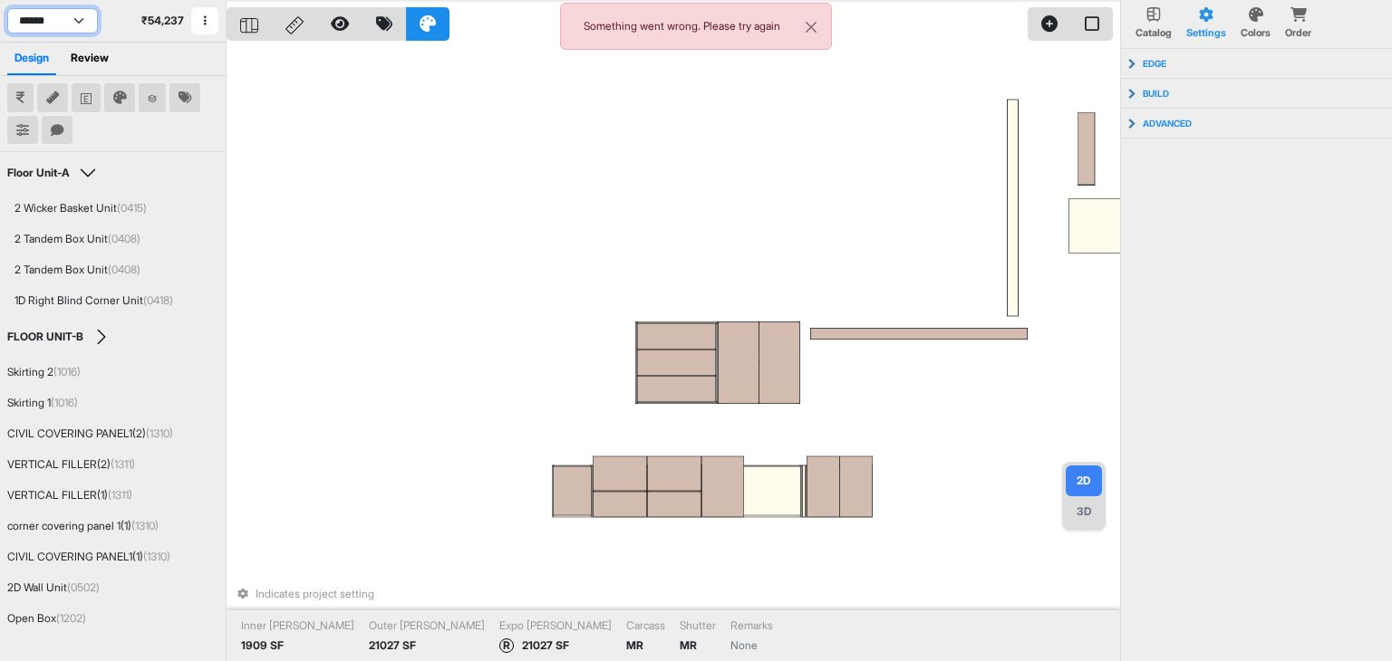
click at [54, 14] on select "**********" at bounding box center [52, 20] width 91 height 25
click at [7, 8] on select "**********" at bounding box center [52, 20] width 91 height 25
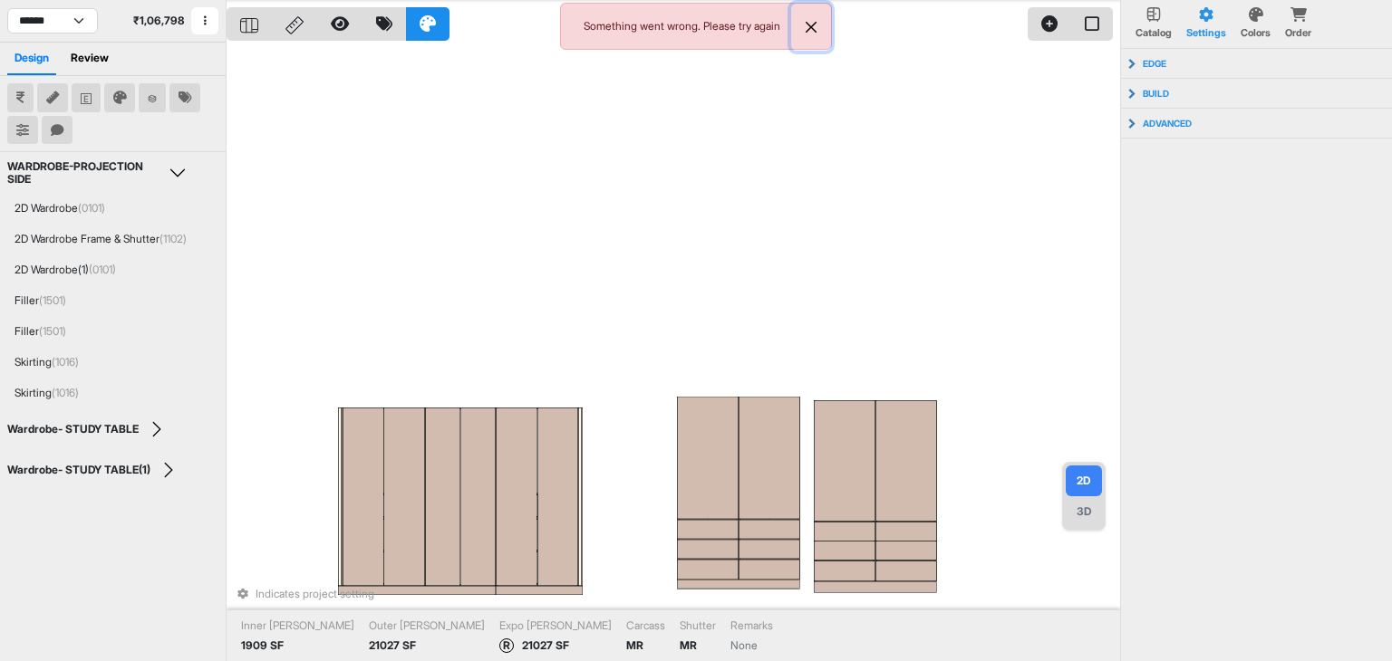
click at [808, 27] on button "Close" at bounding box center [811, 27] width 40 height 47
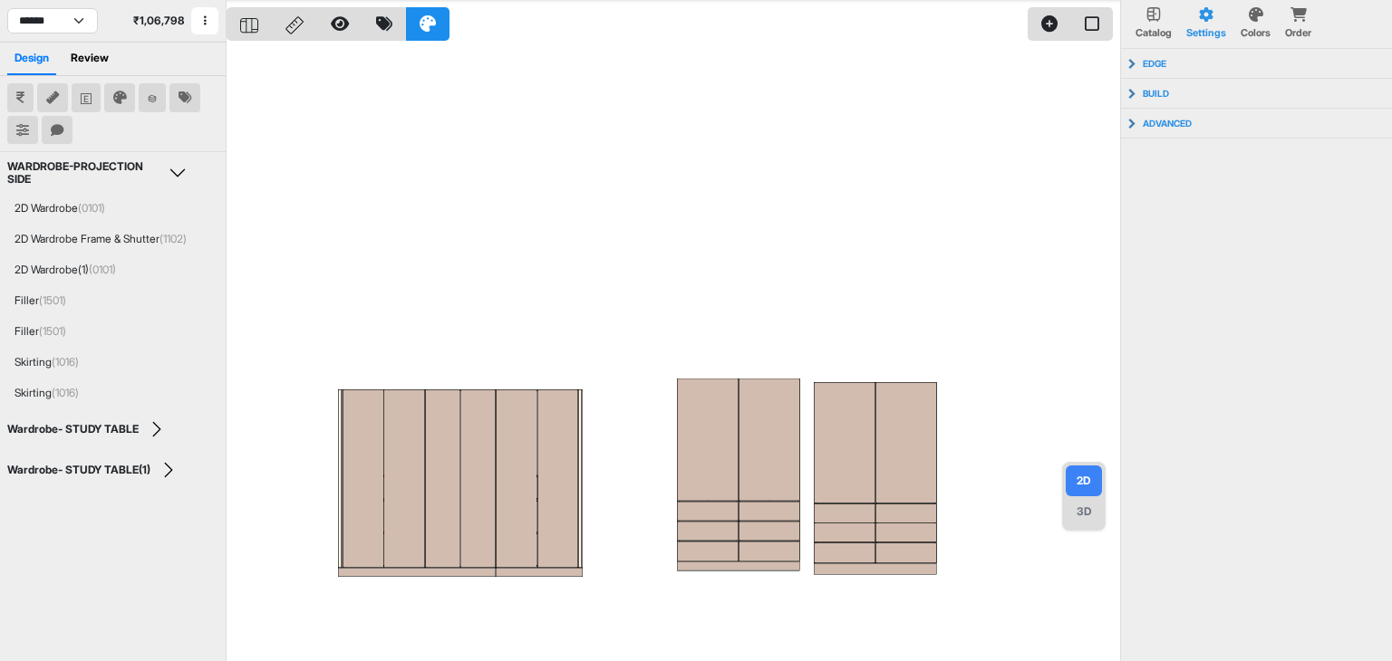
click at [1079, 512] on div "3D" at bounding box center [1084, 512] width 36 height 31
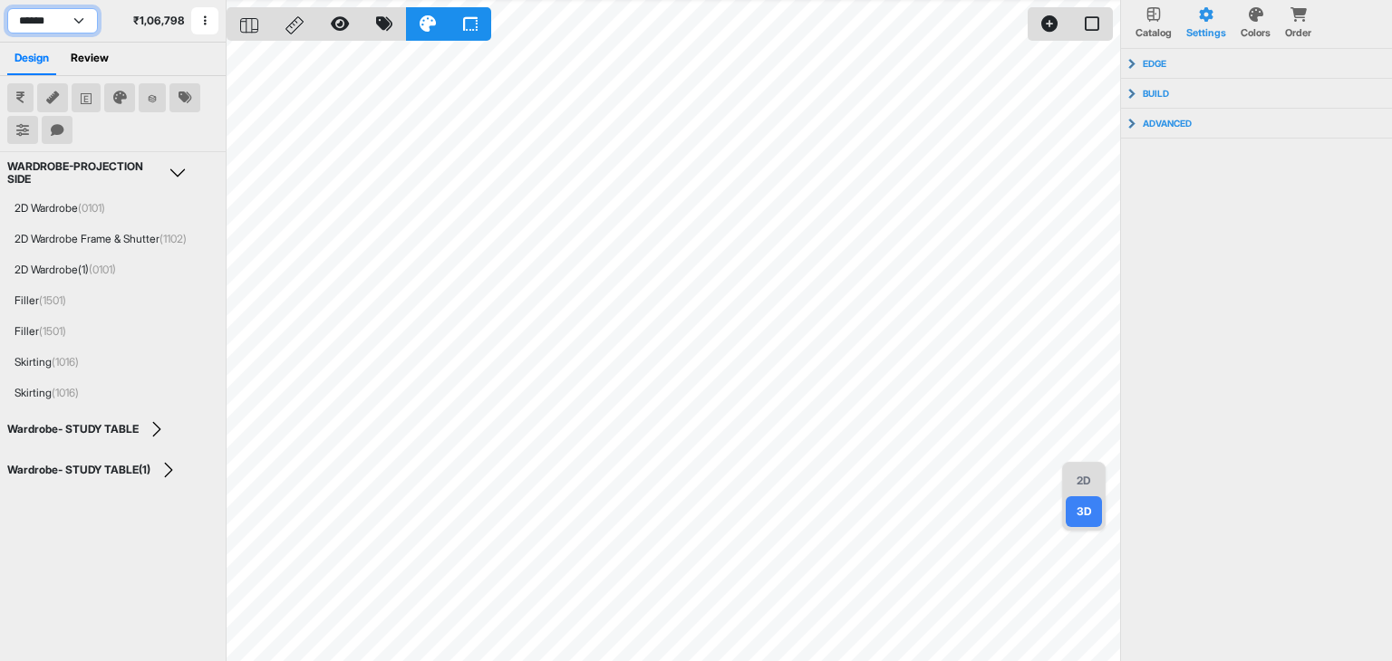
click at [83, 19] on select "**********" at bounding box center [52, 20] width 91 height 25
click at [7, 8] on select "**********" at bounding box center [52, 20] width 91 height 25
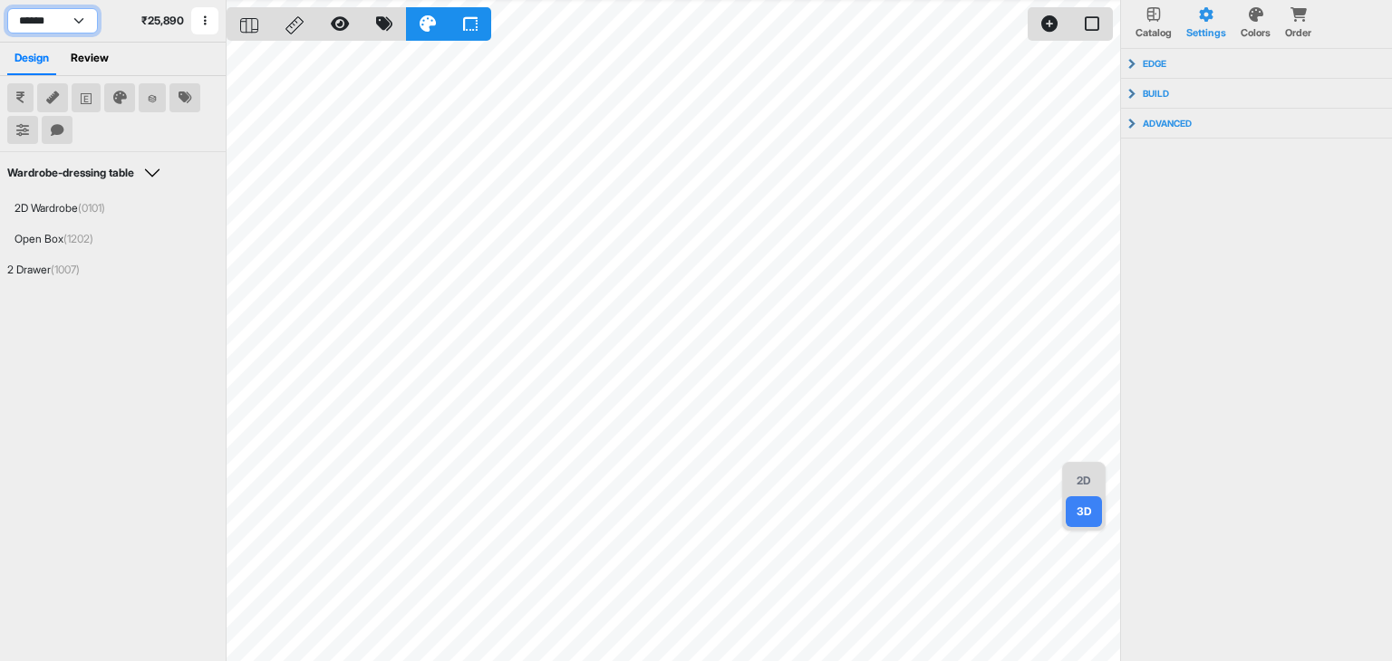
click at [77, 22] on select "**********" at bounding box center [52, 20] width 91 height 25
click at [7, 8] on select "**********" at bounding box center [52, 20] width 91 height 25
click at [74, 23] on select "**********" at bounding box center [52, 20] width 91 height 25
click at [7, 8] on select "**********" at bounding box center [52, 20] width 91 height 25
select select "****"
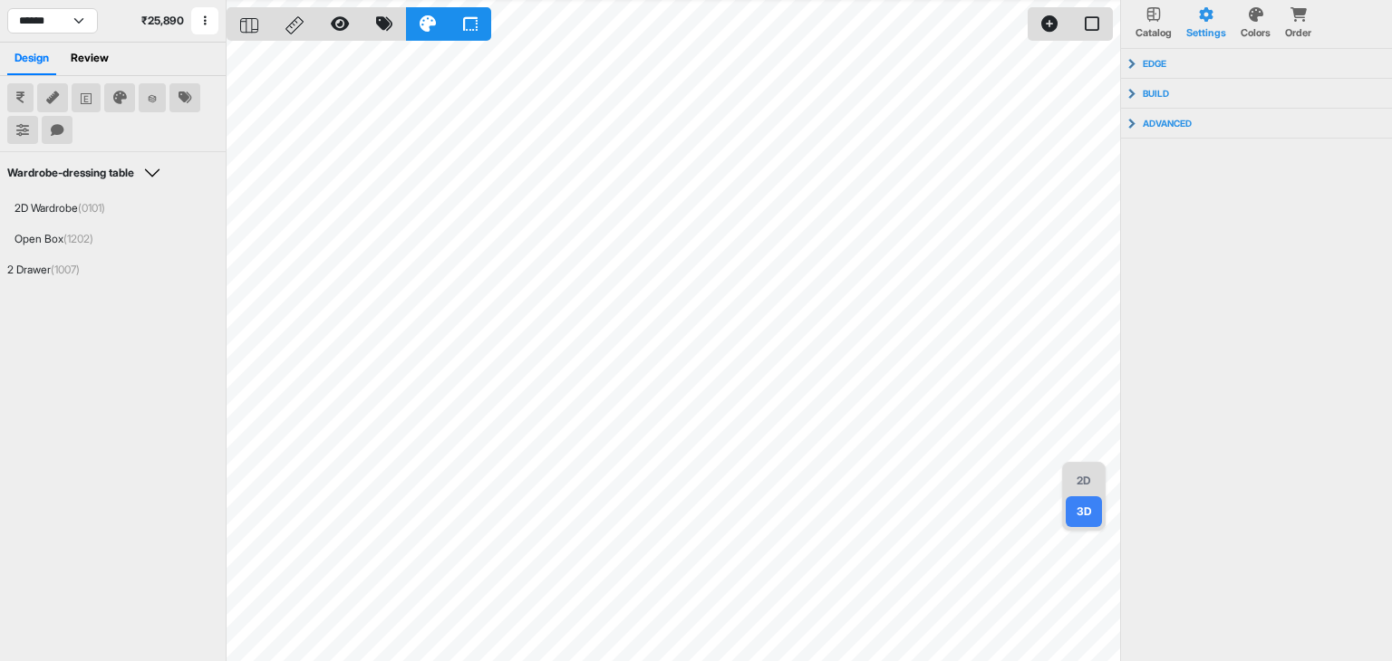
click at [1076, 478] on div "2D" at bounding box center [1084, 481] width 36 height 31
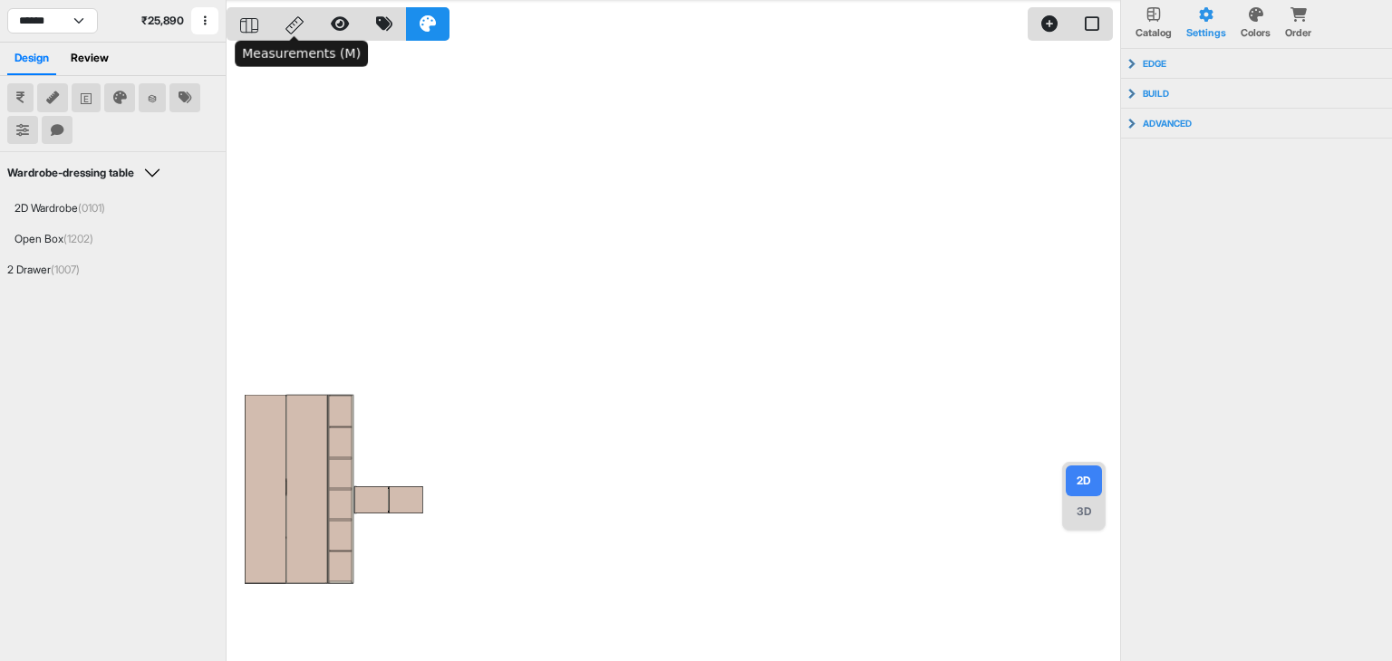
click at [297, 16] on icon at bounding box center [294, 25] width 18 height 18
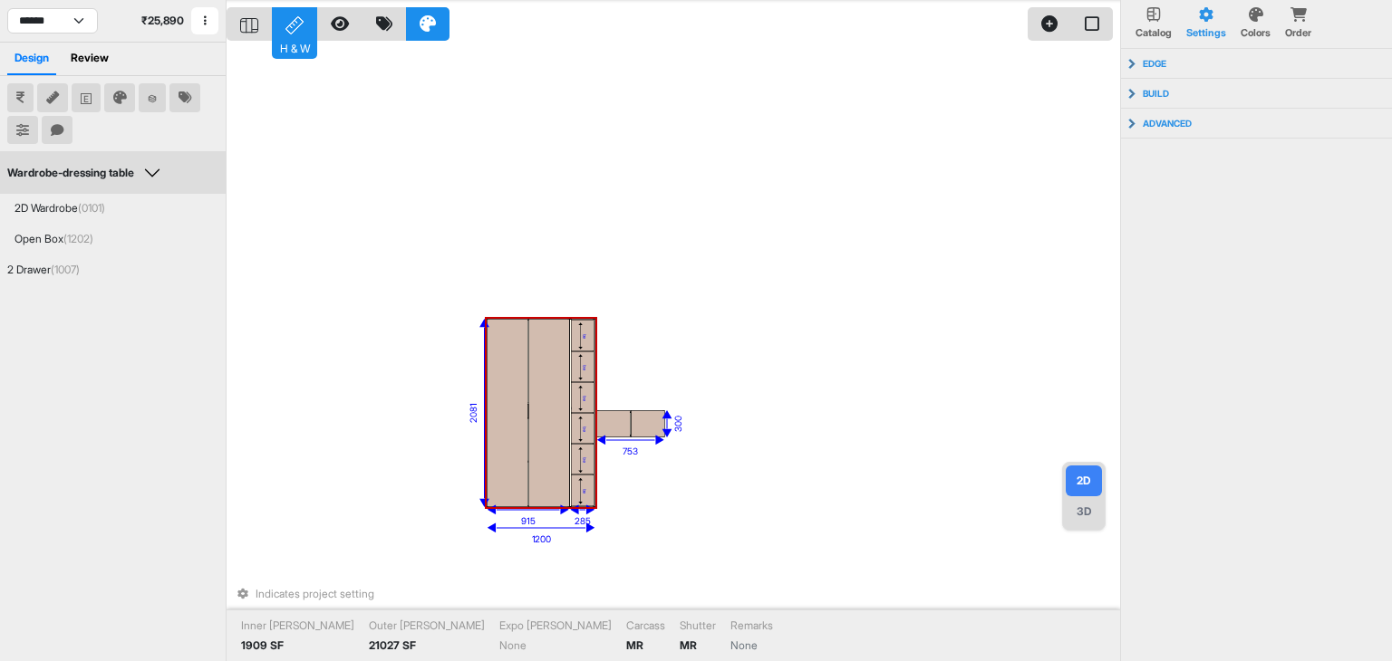
drag, startPoint x: 292, startPoint y: 508, endPoint x: 533, endPoint y: 432, distance: 252.7
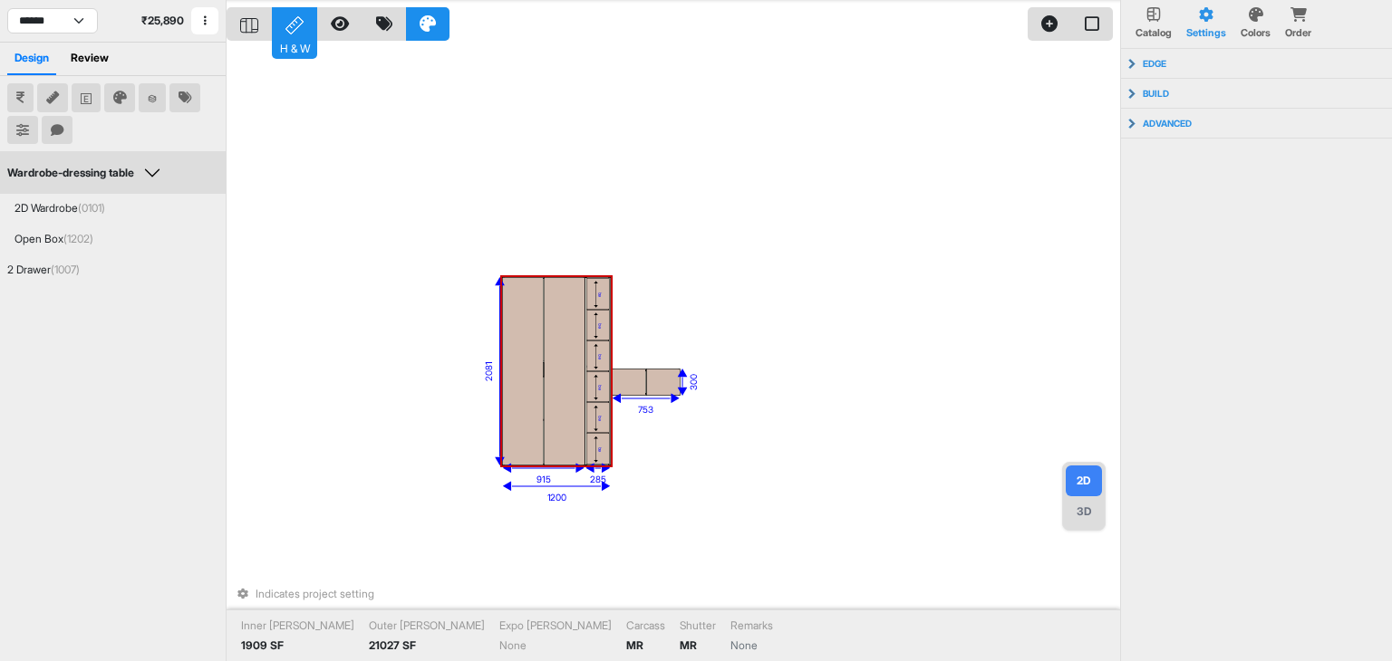
drag, startPoint x: 502, startPoint y: 470, endPoint x: 517, endPoint y: 429, distance: 44.4
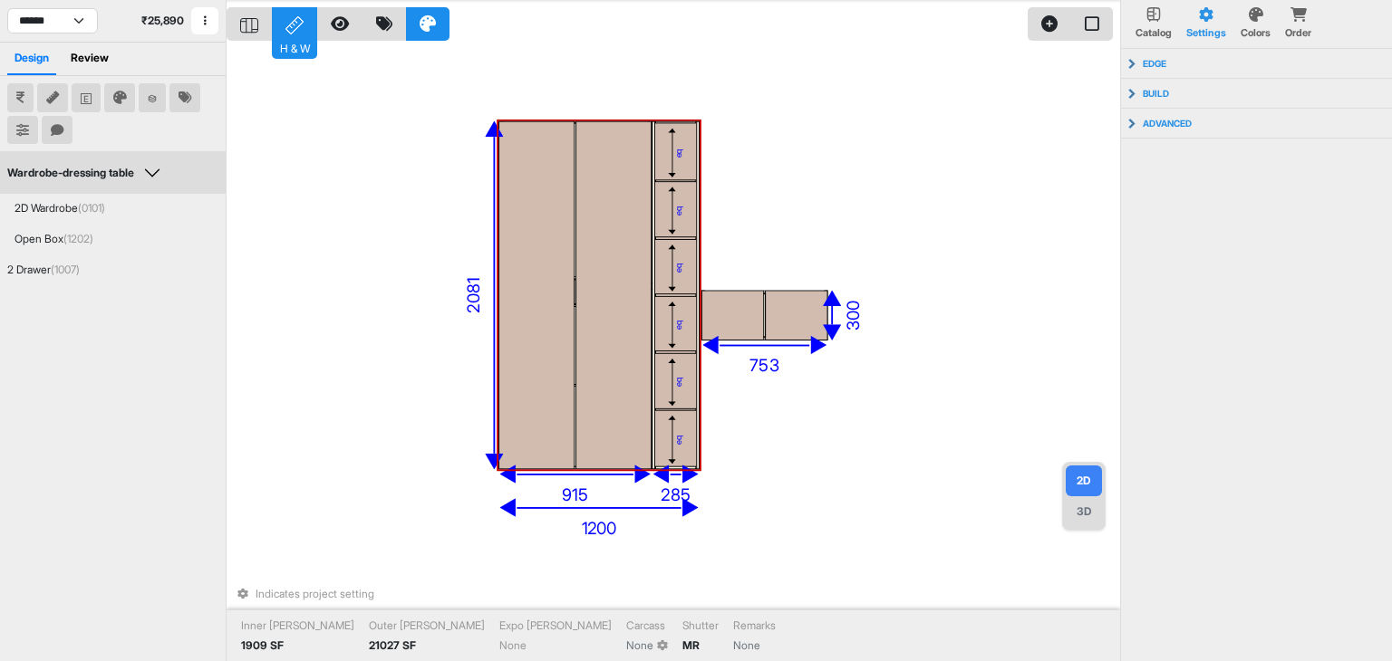
drag, startPoint x: 624, startPoint y: 369, endPoint x: 685, endPoint y: 398, distance: 67.3
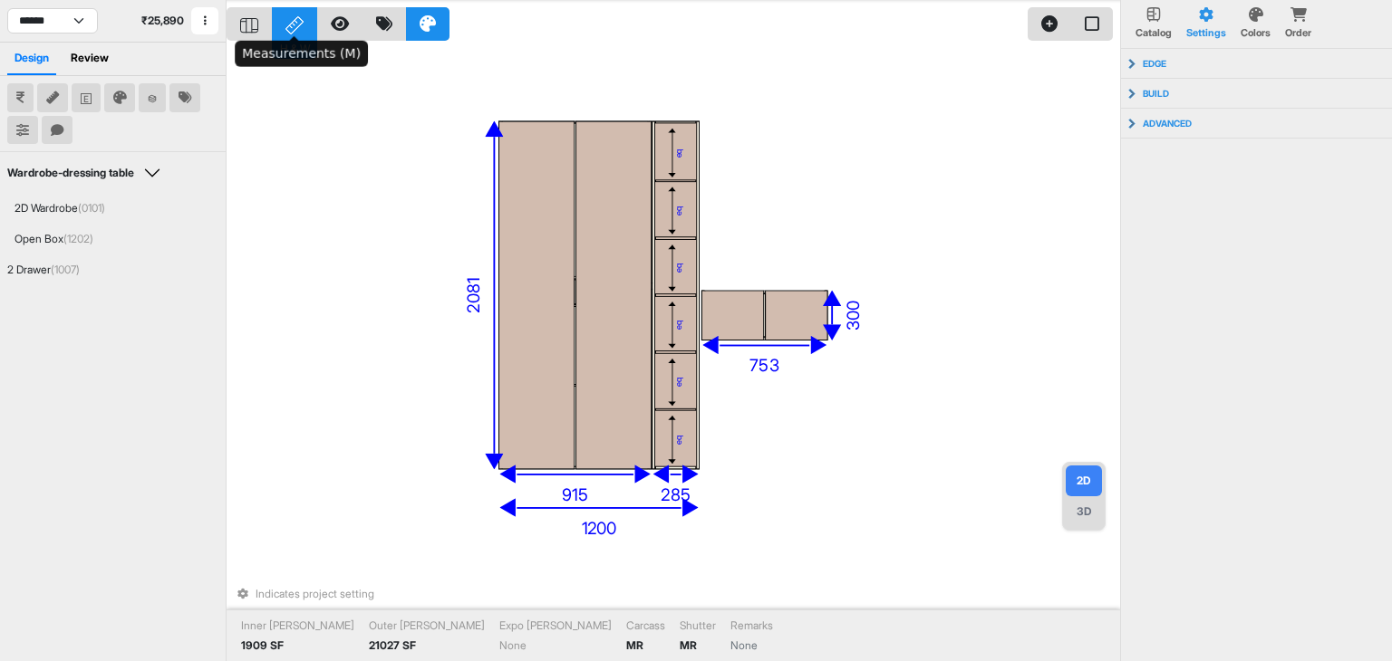
click at [294, 41] on div "H & W" at bounding box center [294, 47] width 45 height 23
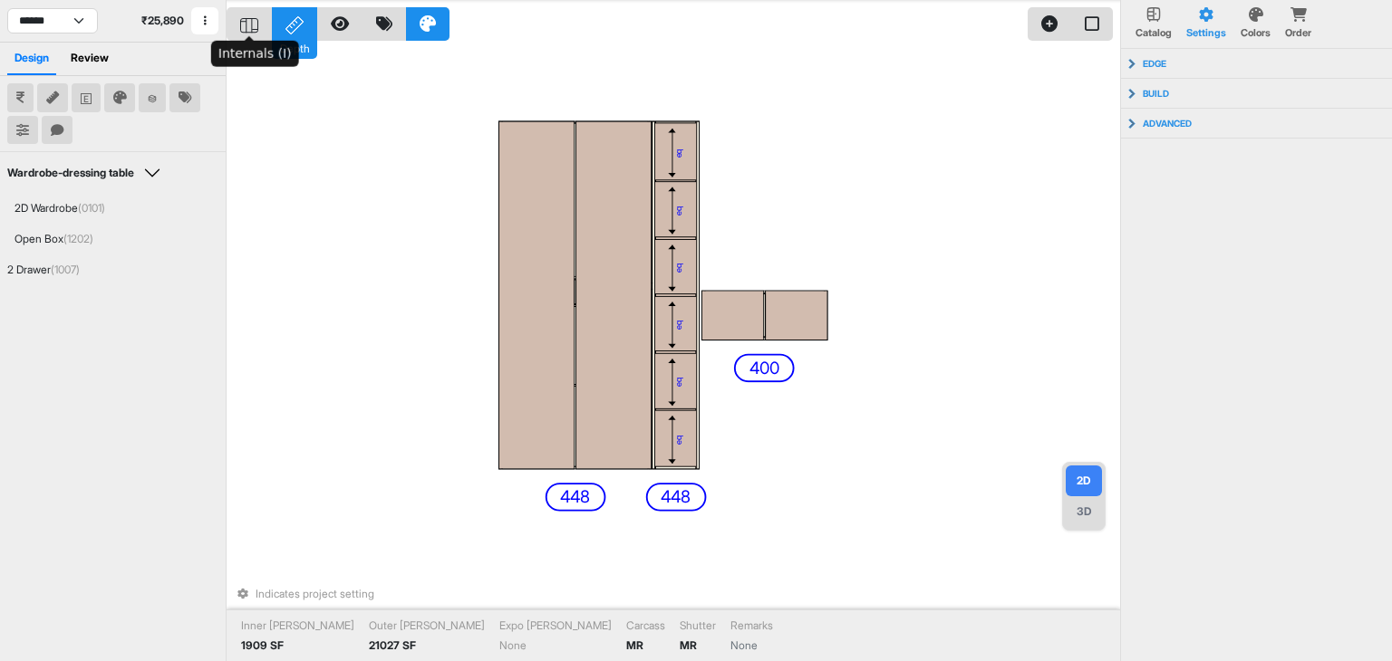
click at [241, 24] on icon at bounding box center [249, 25] width 18 height 15
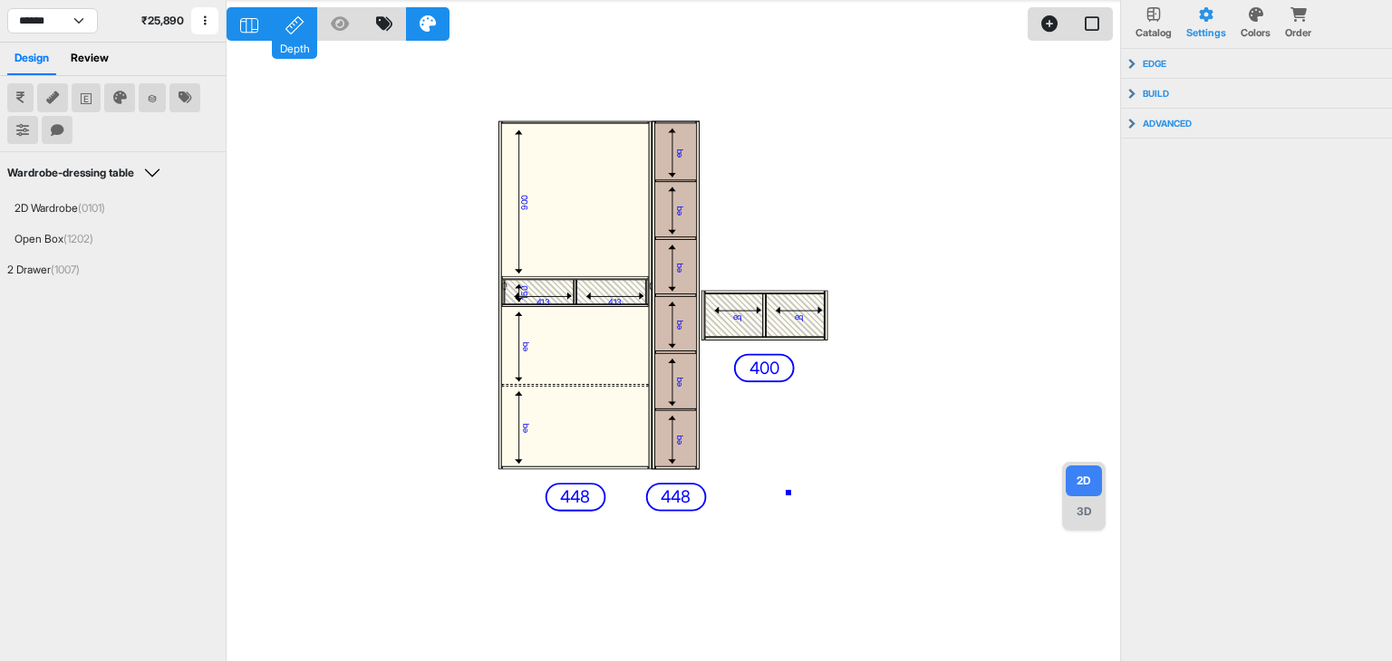
click at [788, 493] on div "900 0 413 413 0 150 eq eq 448 eq eq eq eq eq eq 448 eq eq 400" at bounding box center [673, 330] width 893 height 661
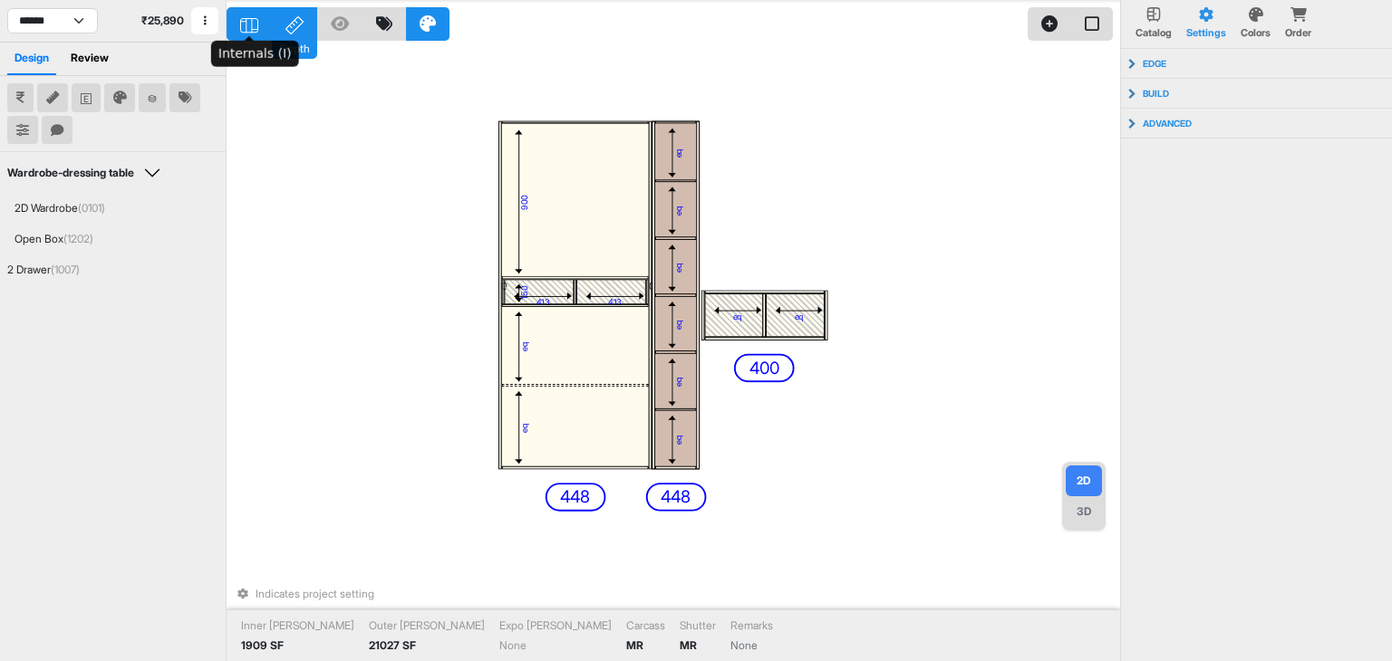
click at [246, 19] on icon at bounding box center [249, 25] width 18 height 15
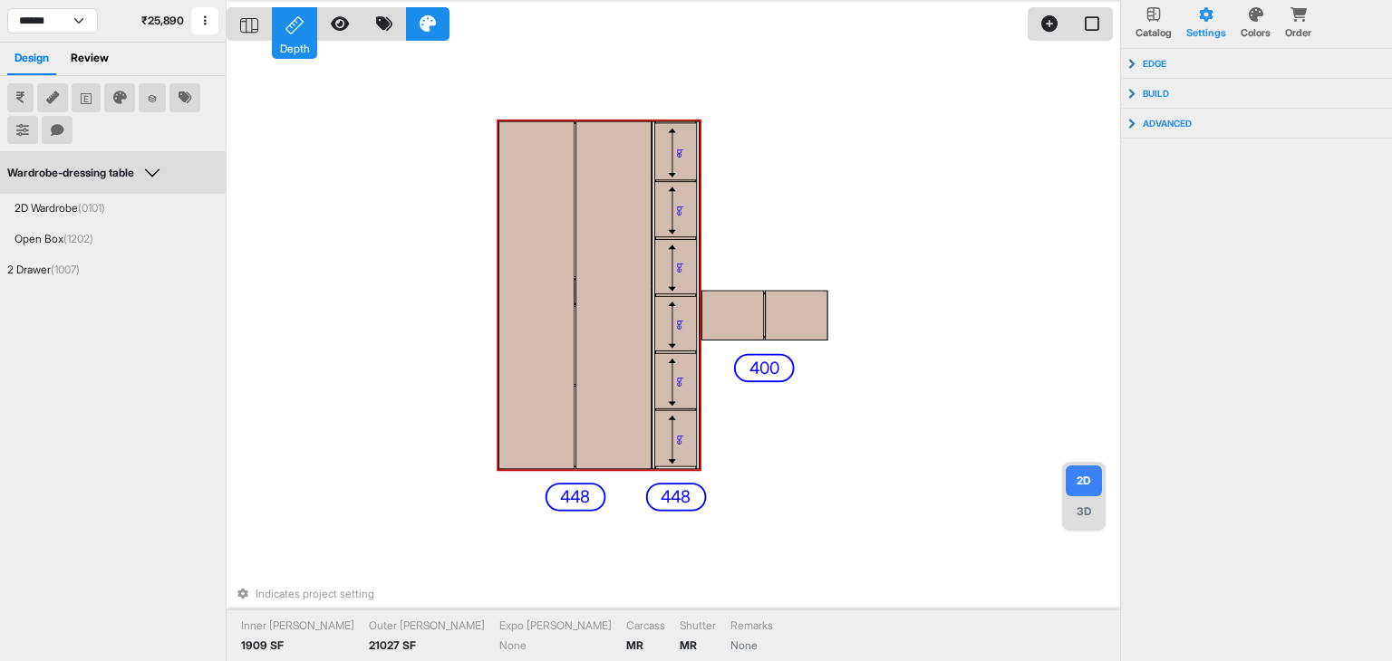
click at [1075, 515] on div "3D" at bounding box center [1084, 512] width 36 height 31
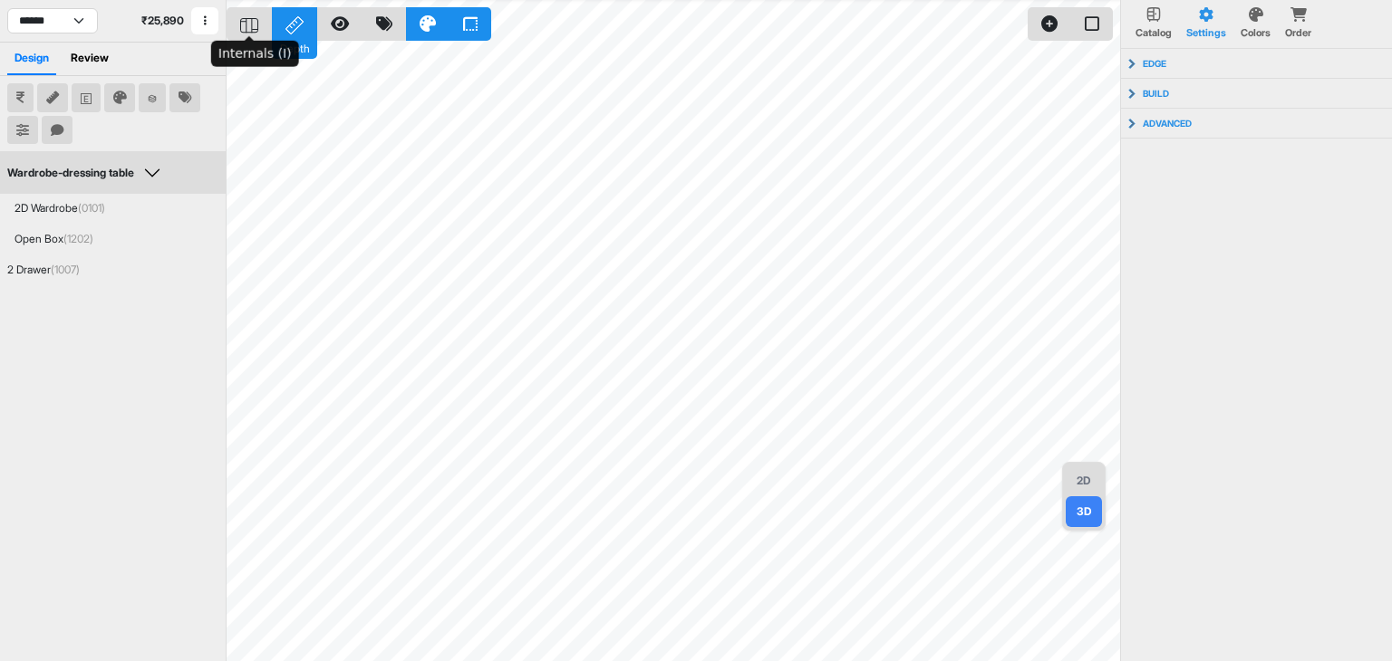
click at [239, 31] on div at bounding box center [249, 24] width 45 height 34
click at [239, 24] on div at bounding box center [249, 24] width 45 height 34
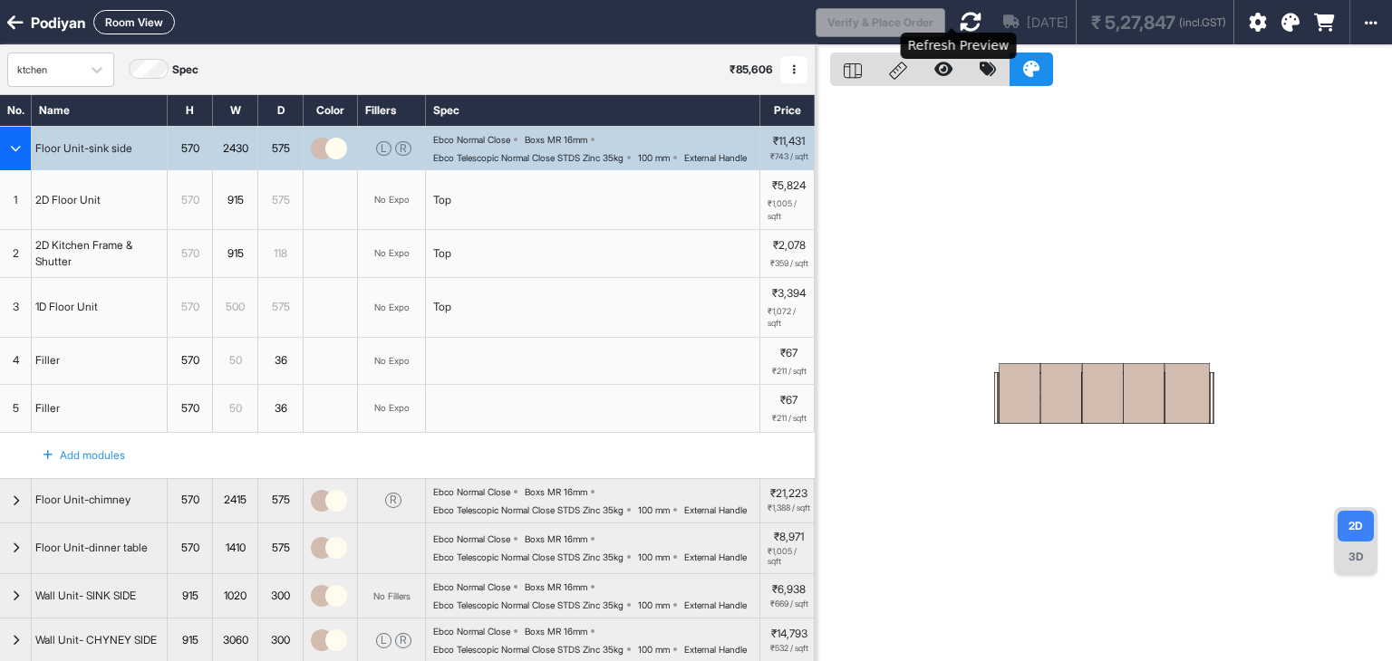
click at [960, 21] on icon at bounding box center [971, 22] width 22 height 22
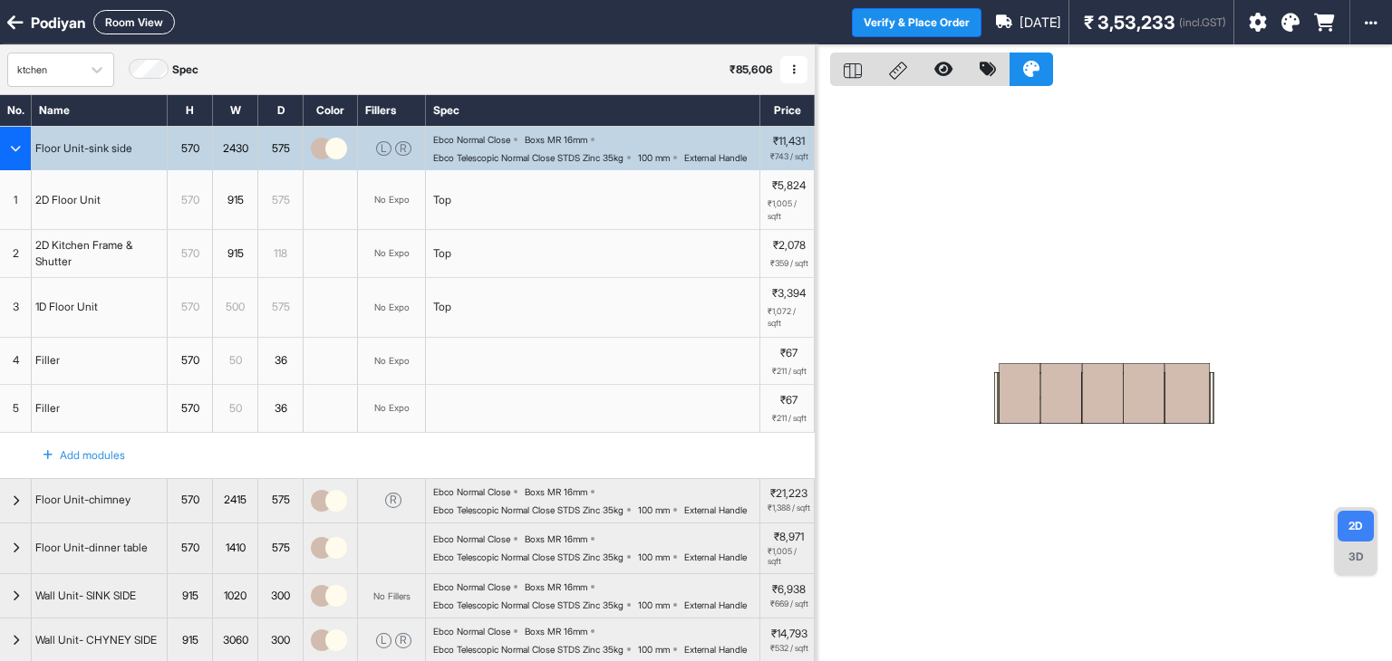
click at [1327, 24] on icon at bounding box center [1324, 23] width 21 height 18
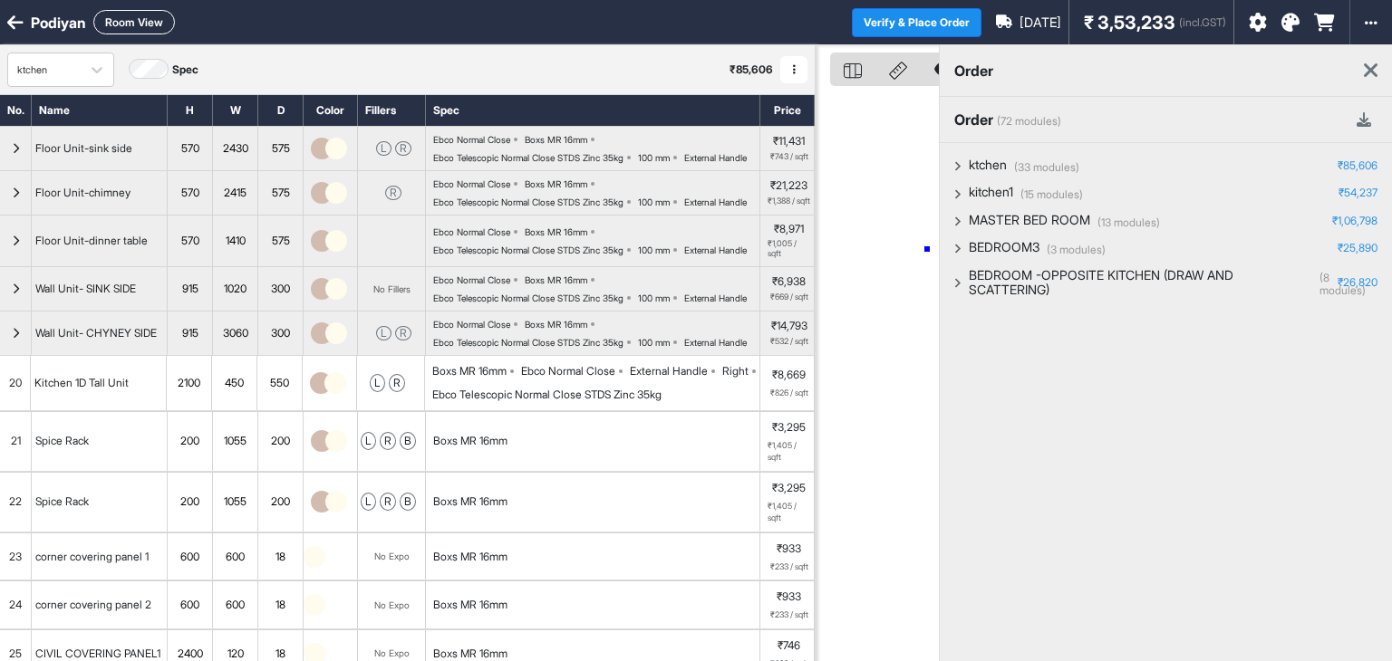
click at [927, 249] on div at bounding box center [876, 375] width 123 height 661
click at [1053, 289] on p "BEDROOM -OPPOSITE KITCHEN (DRAW AND SCATTERING)" at bounding box center [1140, 283] width 343 height 31
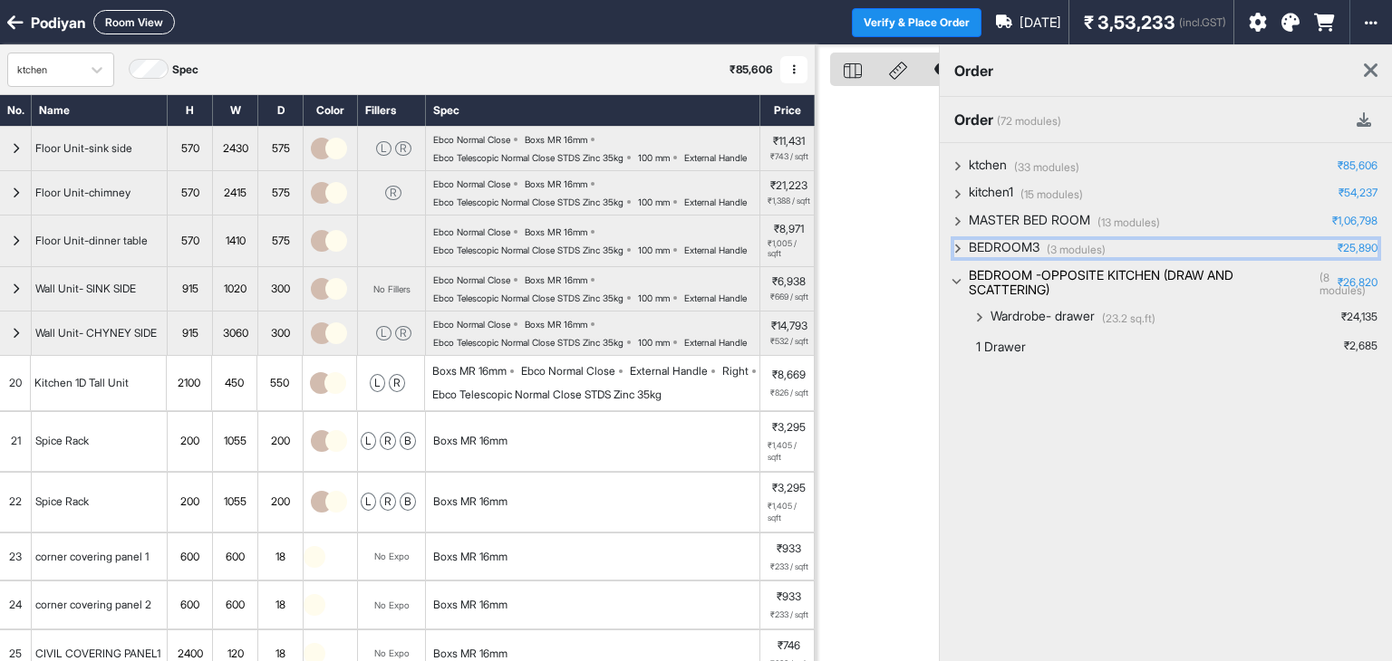
click at [1341, 246] on p "₹25,890" at bounding box center [1357, 248] width 40 height 13
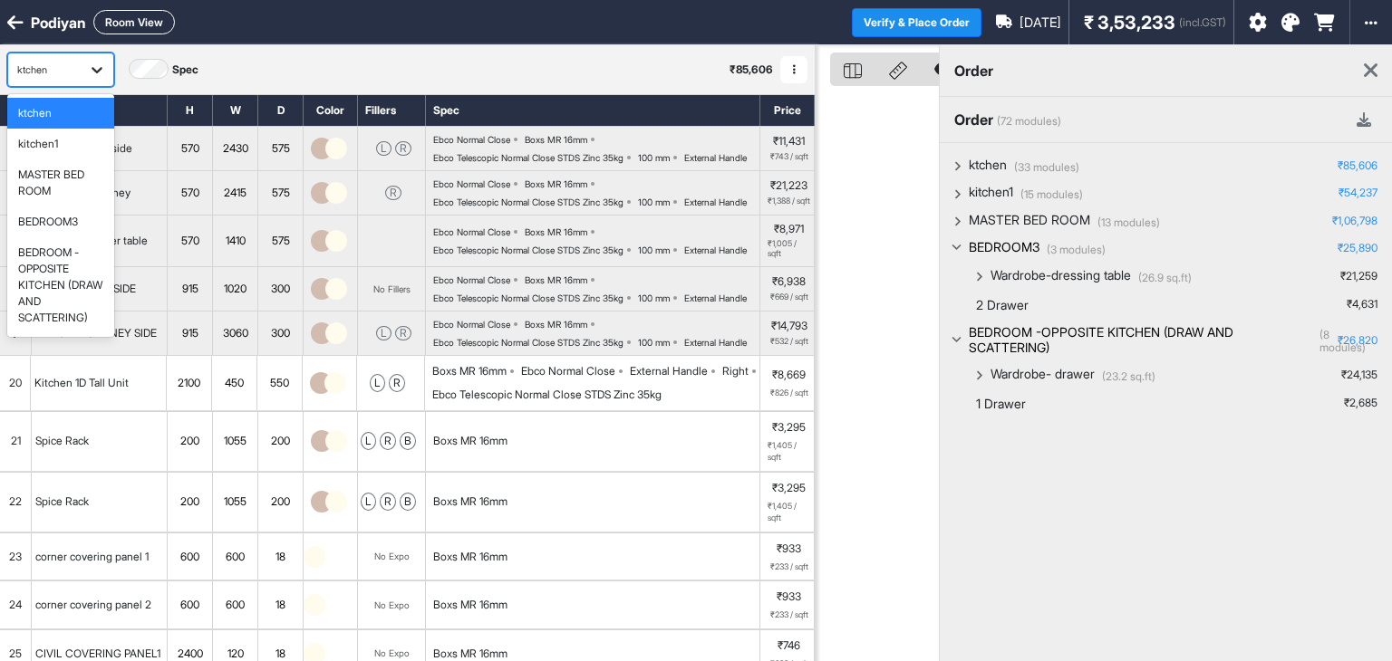
click at [94, 61] on icon at bounding box center [97, 70] width 18 height 18
click at [69, 234] on div "BEDROOM3" at bounding box center [60, 222] width 107 height 31
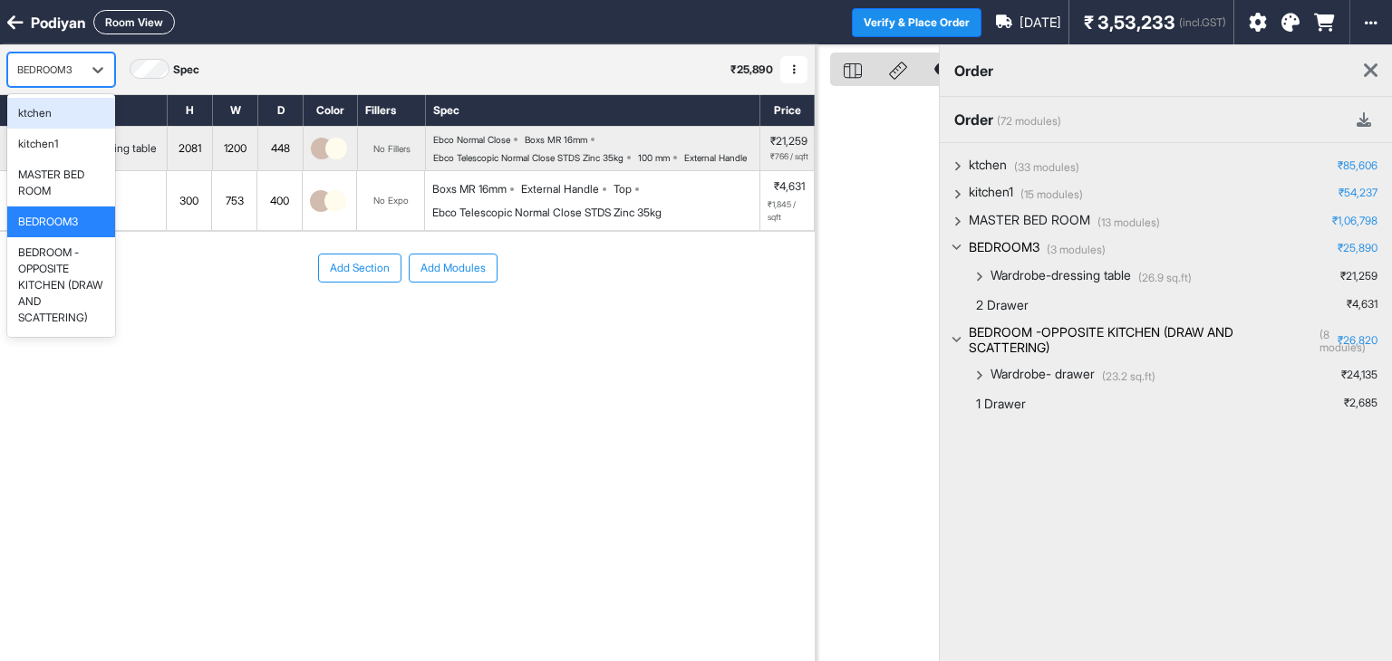
click at [71, 78] on div at bounding box center [44, 70] width 55 height 20
click at [57, 171] on div "MASTER BED ROOM" at bounding box center [61, 183] width 86 height 33
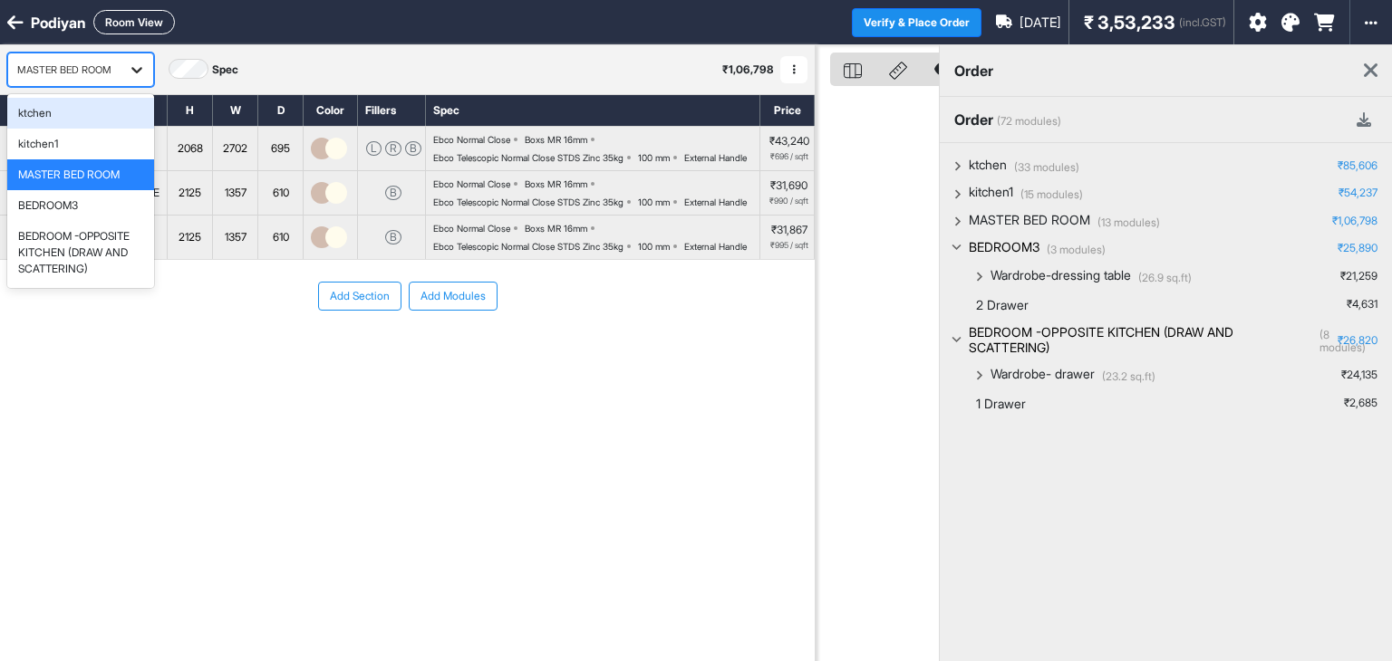
click at [128, 59] on div at bounding box center [137, 69] width 33 height 33
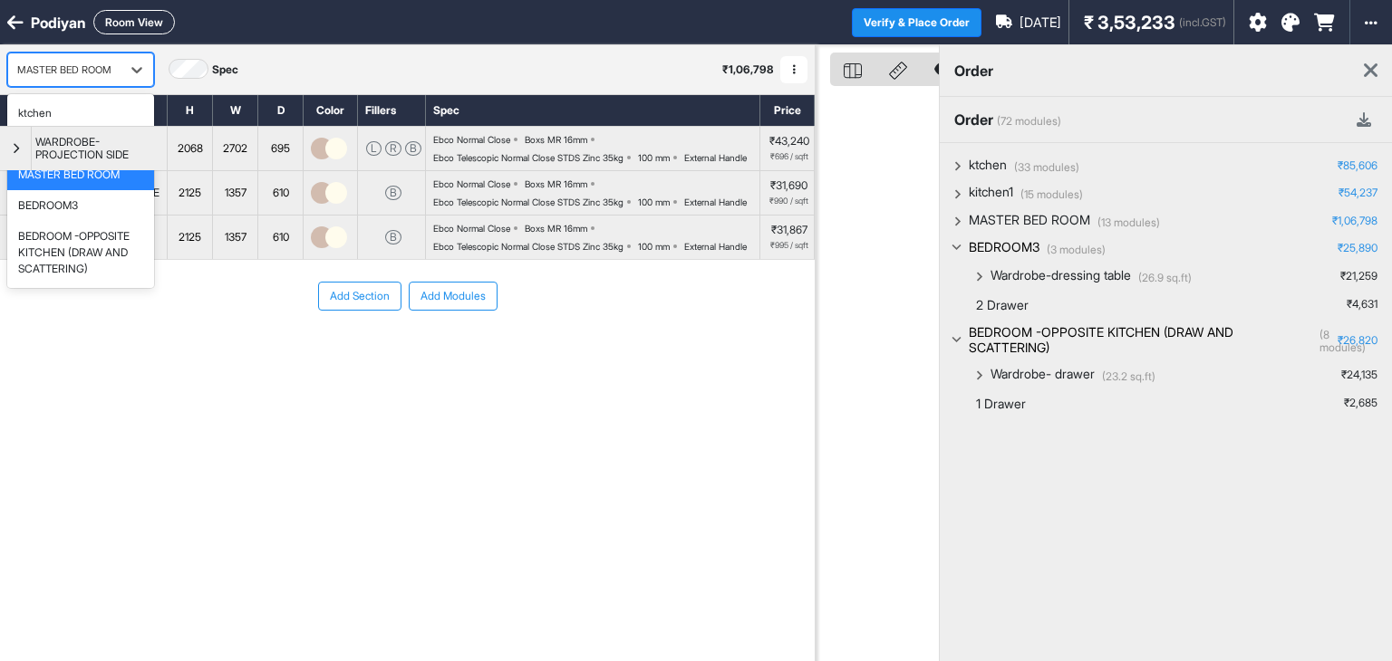
click at [91, 139] on div "kitchen1" at bounding box center [80, 144] width 125 height 16
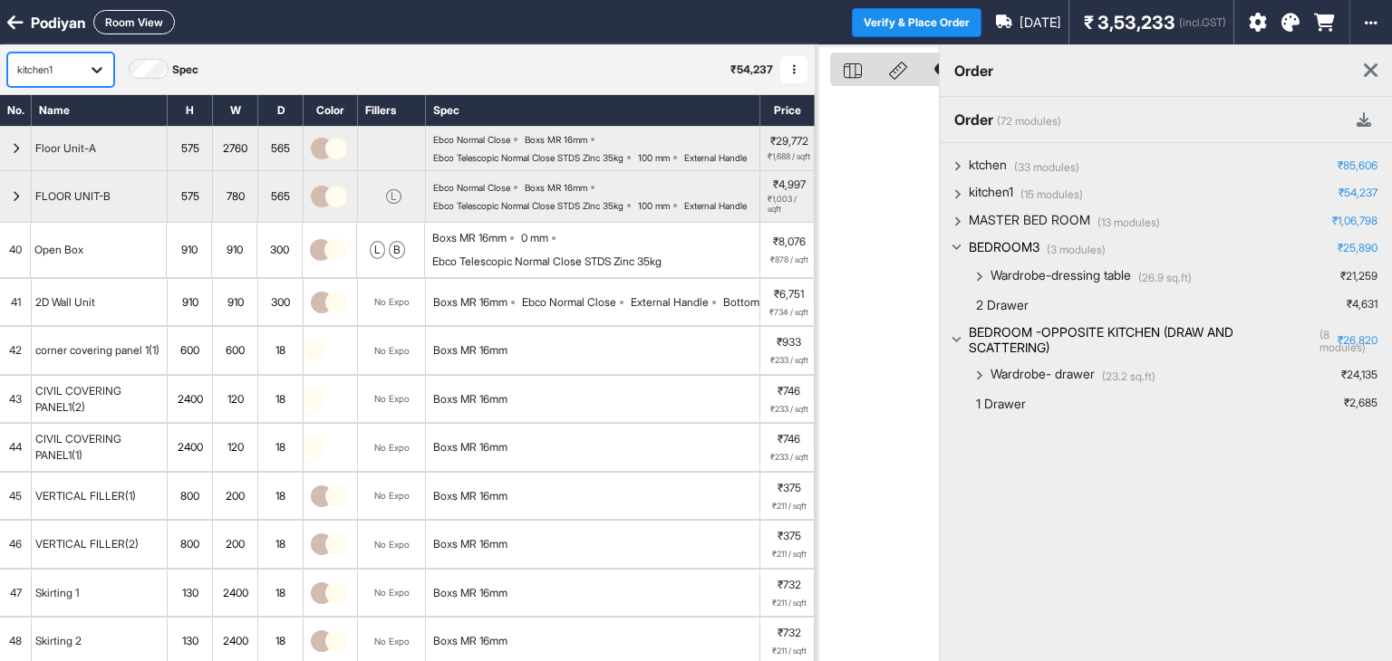
click at [101, 70] on icon at bounding box center [97, 70] width 18 height 18
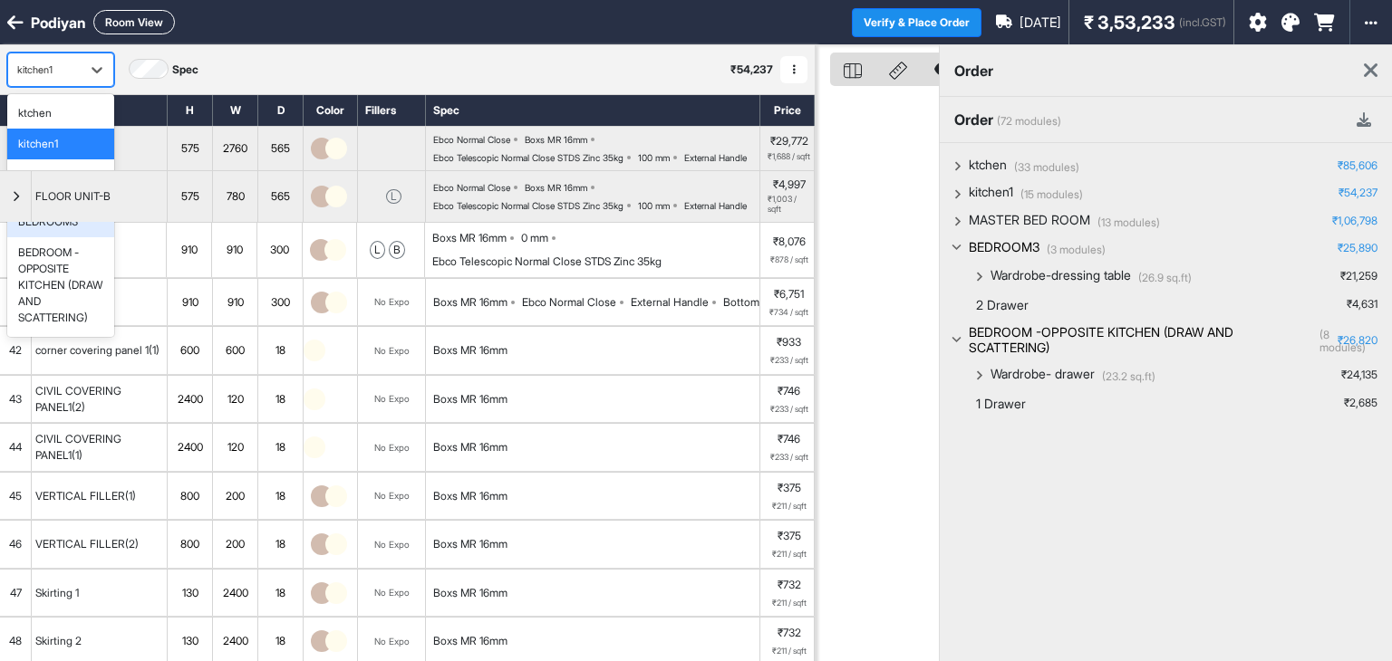
click at [78, 224] on div "BEDROOM3" at bounding box center [48, 222] width 60 height 16
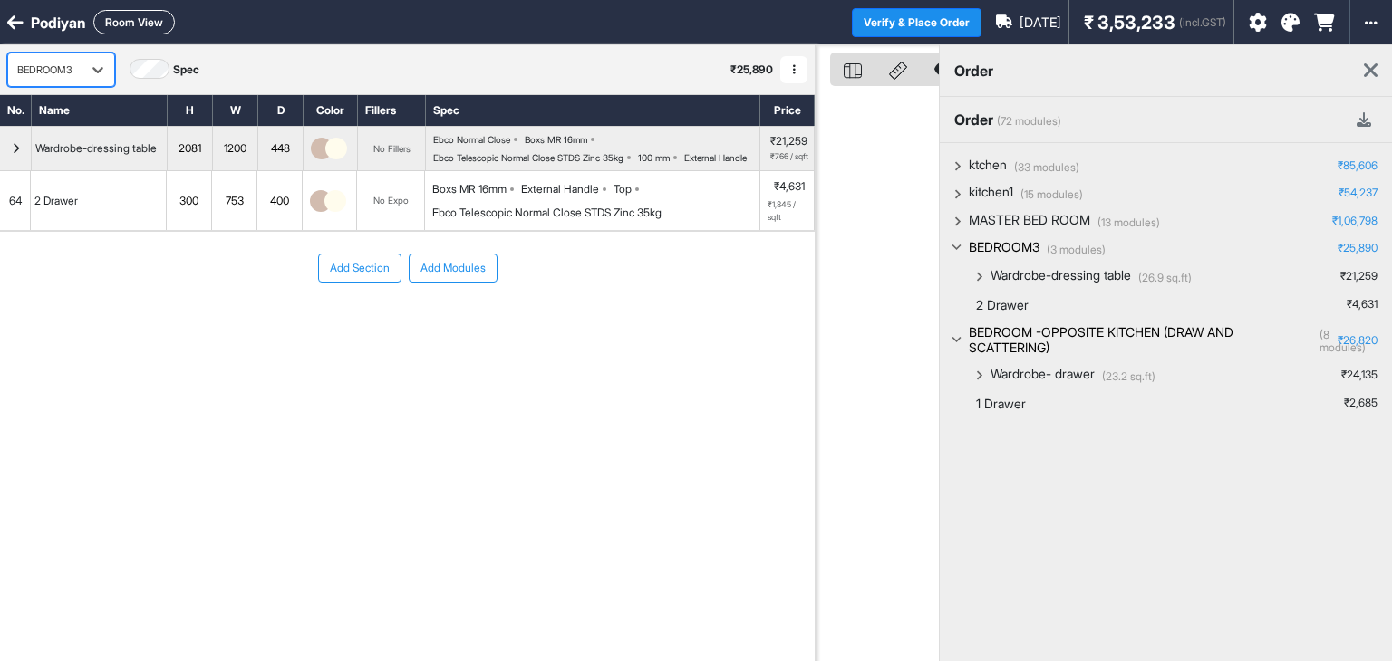
click at [207, 159] on div "2081" at bounding box center [190, 149] width 44 height 20
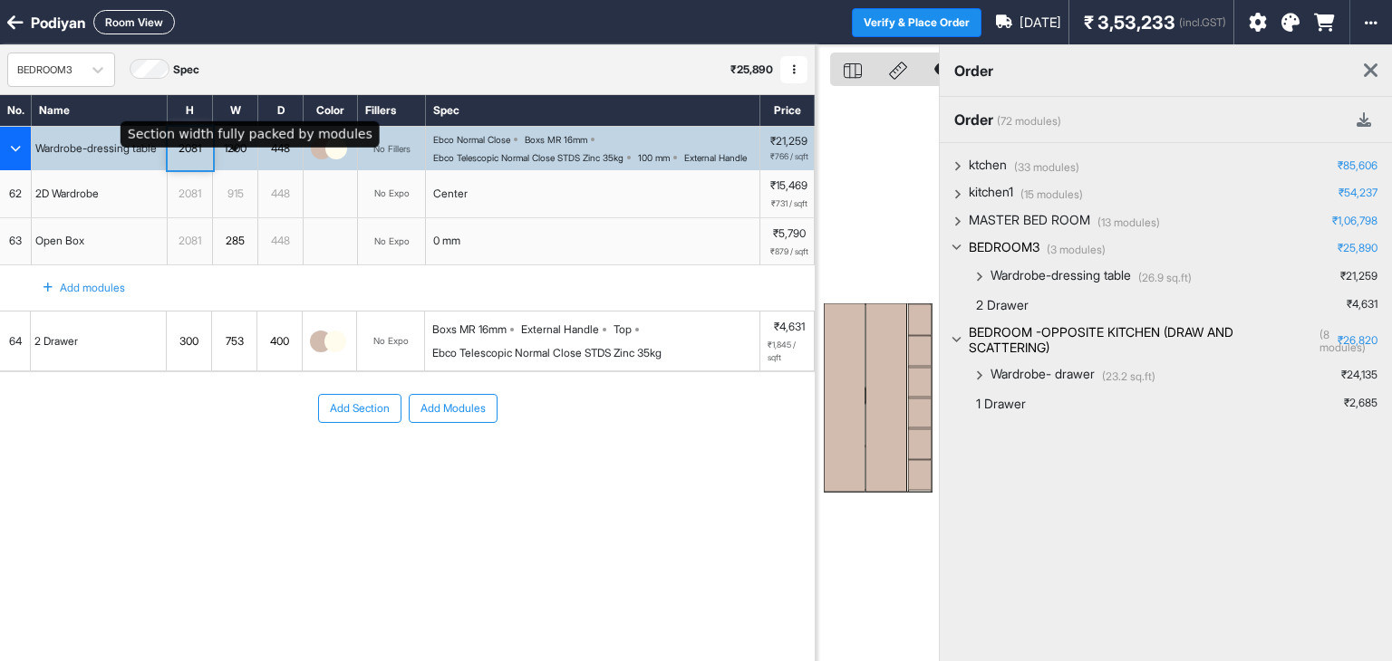
click at [234, 159] on div "1200" at bounding box center [235, 149] width 44 height 20
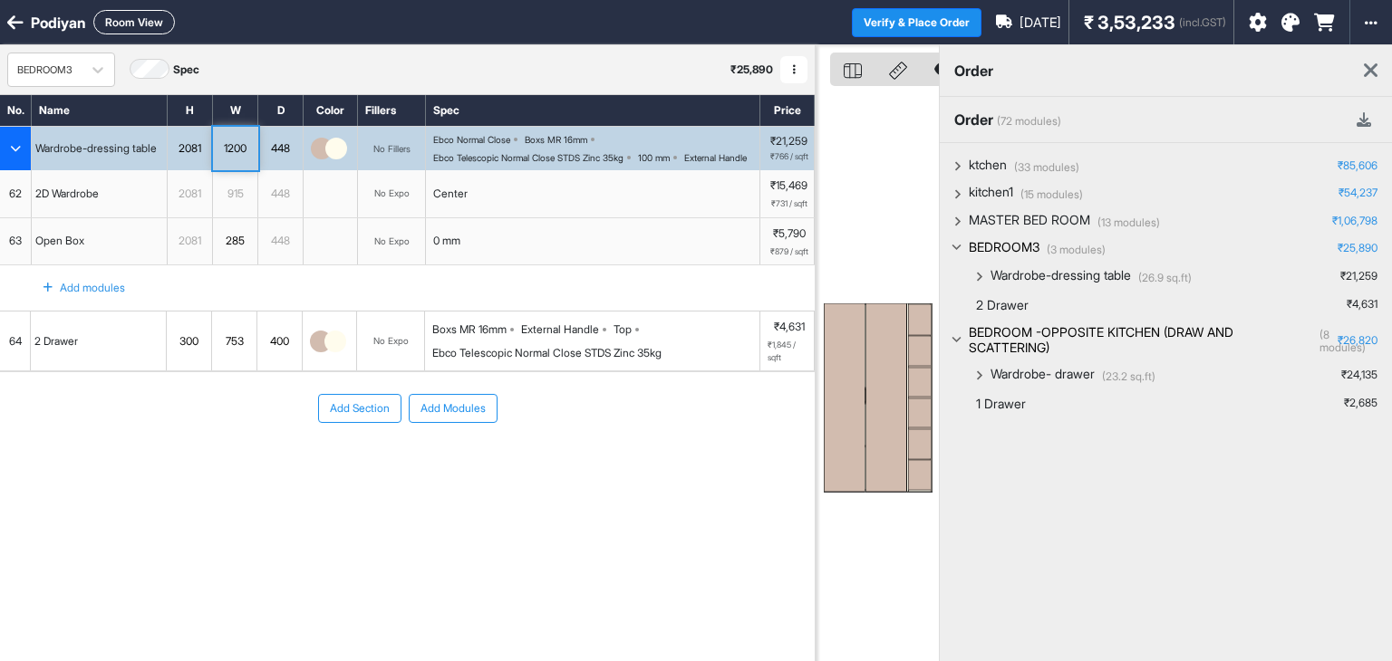
click at [279, 159] on div "448" at bounding box center [280, 149] width 44 height 20
click at [200, 156] on div "2081" at bounding box center [190, 149] width 44 height 20
click at [386, 149] on div "No Fillers" at bounding box center [392, 148] width 68 height 43
click at [384, 154] on div "No Fillers" at bounding box center [391, 148] width 37 height 11
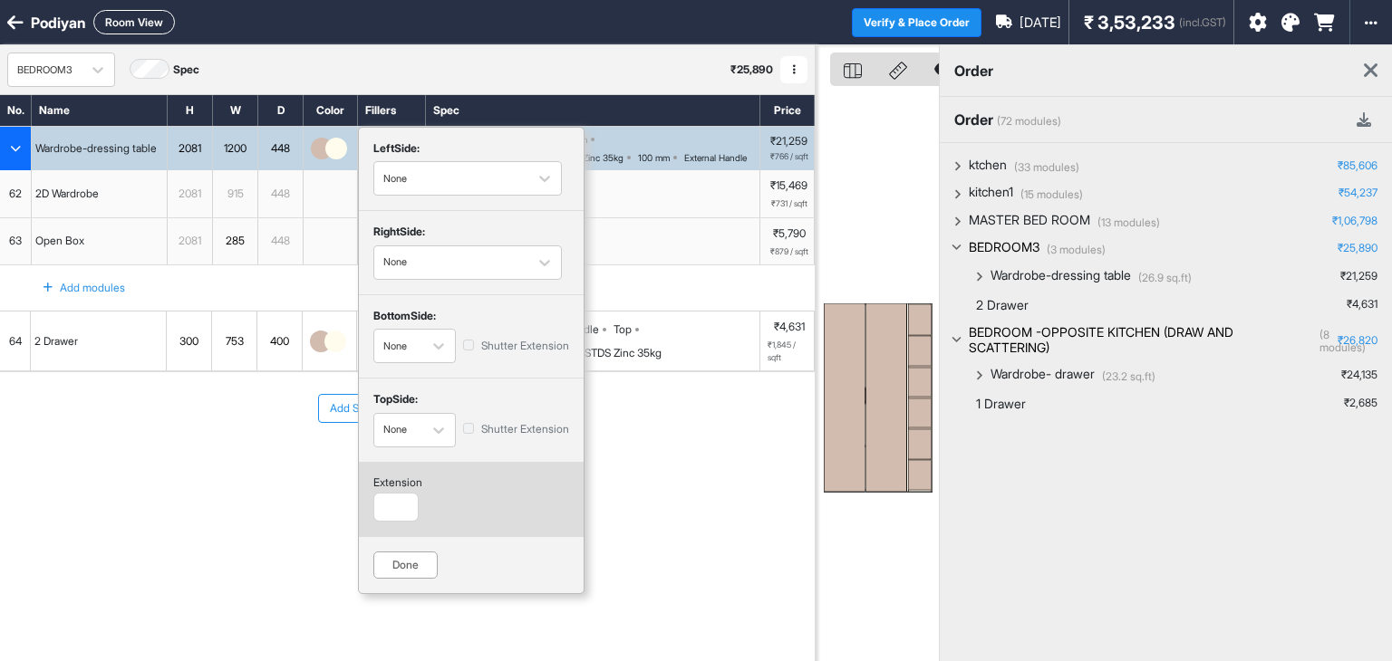
click at [475, 387] on div "top Side: None Shutter Extension" at bounding box center [471, 420] width 225 height 82
click at [400, 562] on div "Done" at bounding box center [405, 565] width 64 height 27
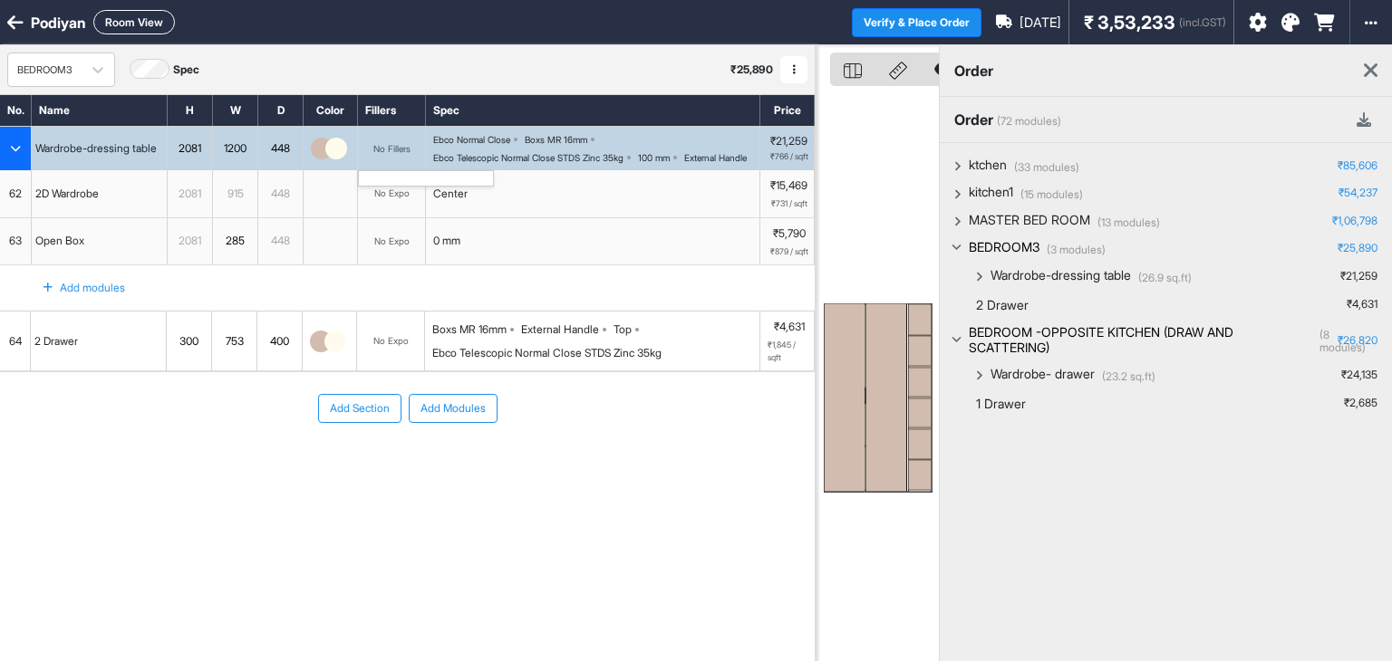
click at [391, 154] on div "No Fillers" at bounding box center [391, 148] width 37 height 11
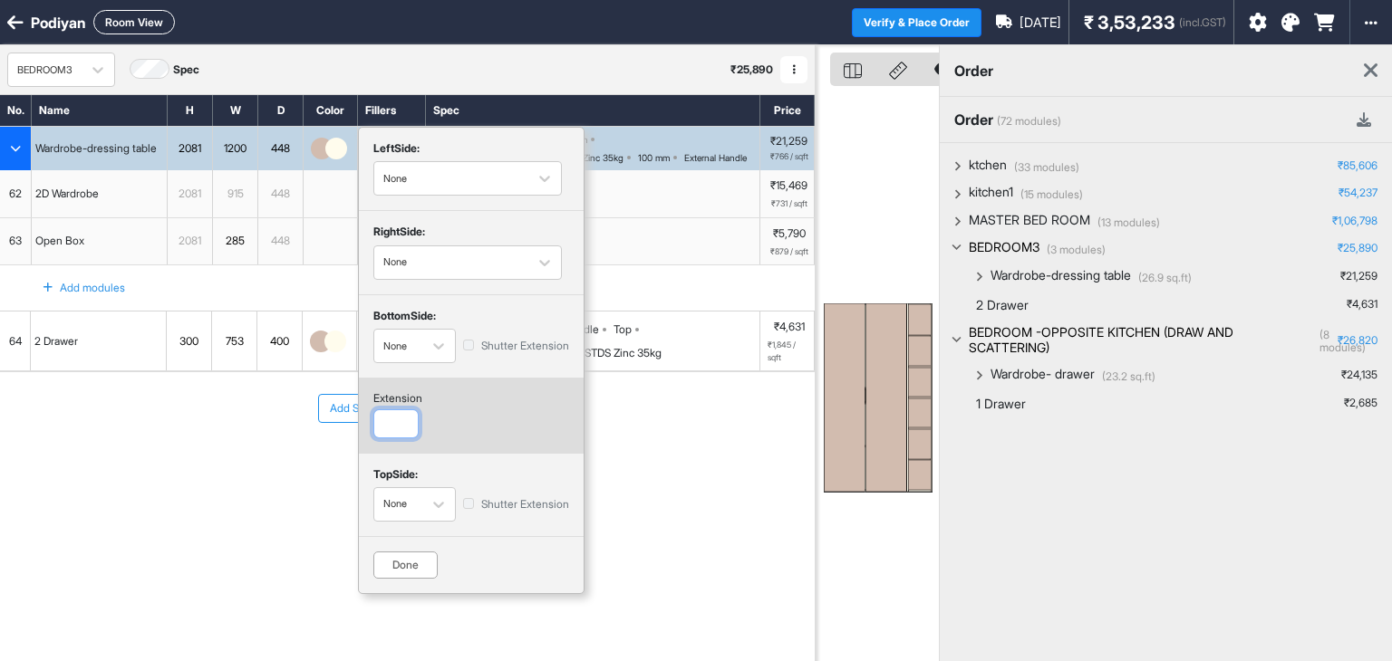
click at [388, 421] on input "number" at bounding box center [395, 424] width 45 height 29
click at [207, 500] on div "Add Section Add Modules" at bounding box center [407, 462] width 815 height 181
click at [388, 425] on input "number" at bounding box center [395, 424] width 45 height 29
drag, startPoint x: 239, startPoint y: 535, endPoint x: 92, endPoint y: 101, distance: 458.4
click at [238, 535] on div "Add Section Add Modules" at bounding box center [407, 462] width 815 height 181
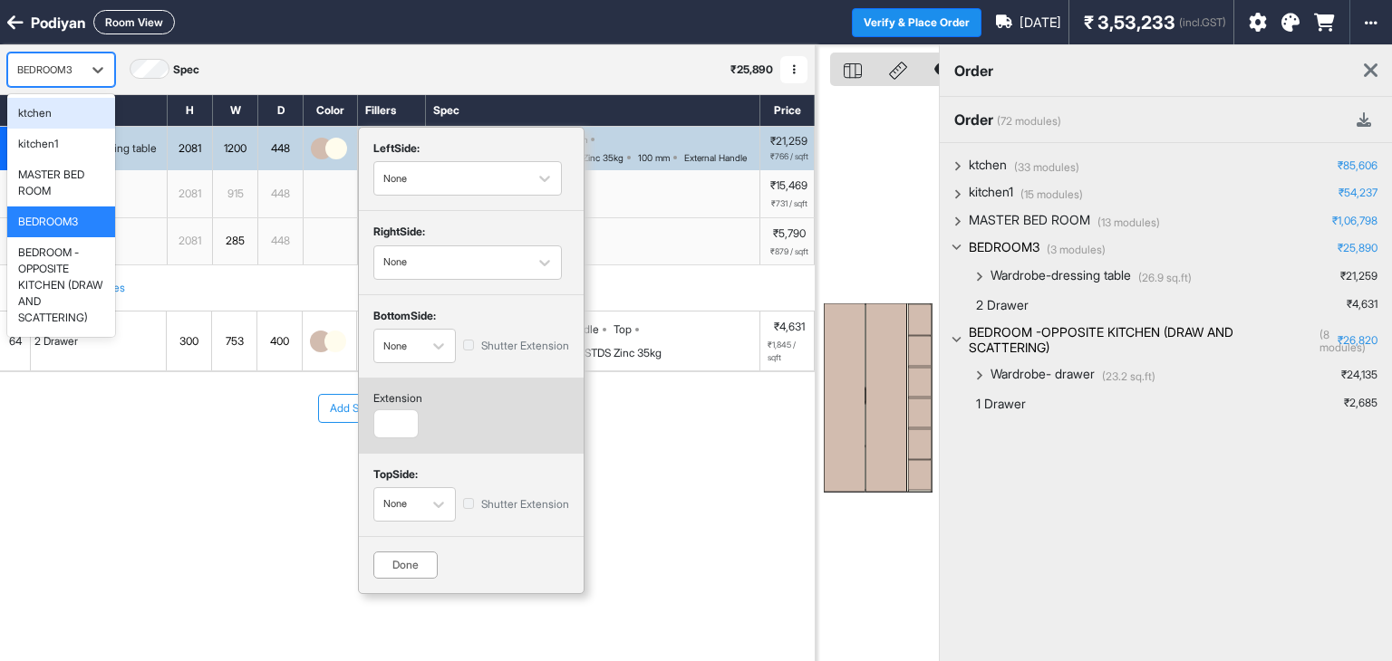
click at [72, 65] on div "BEDROOM3" at bounding box center [44, 70] width 55 height 15
click at [52, 185] on div "MASTER BED ROOM" at bounding box center [61, 183] width 86 height 33
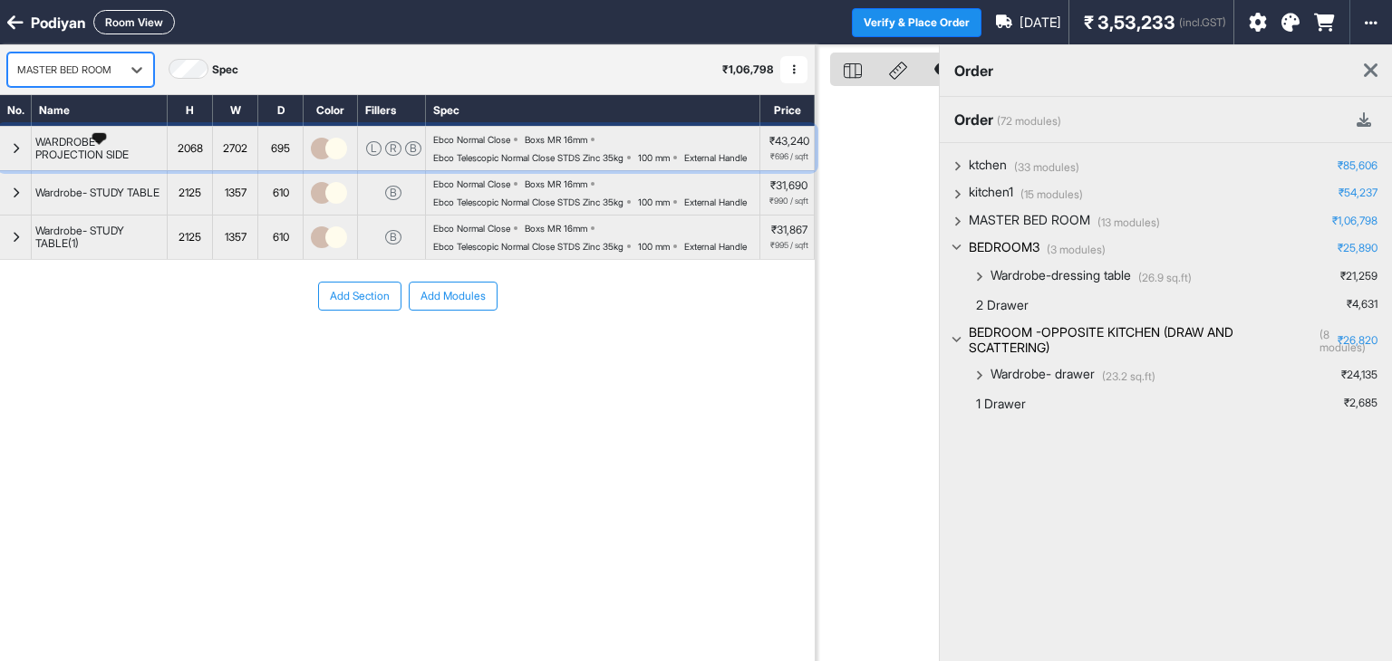
click at [65, 162] on div "WARDROBE-PROJECTION SIDE" at bounding box center [99, 149] width 135 height 34
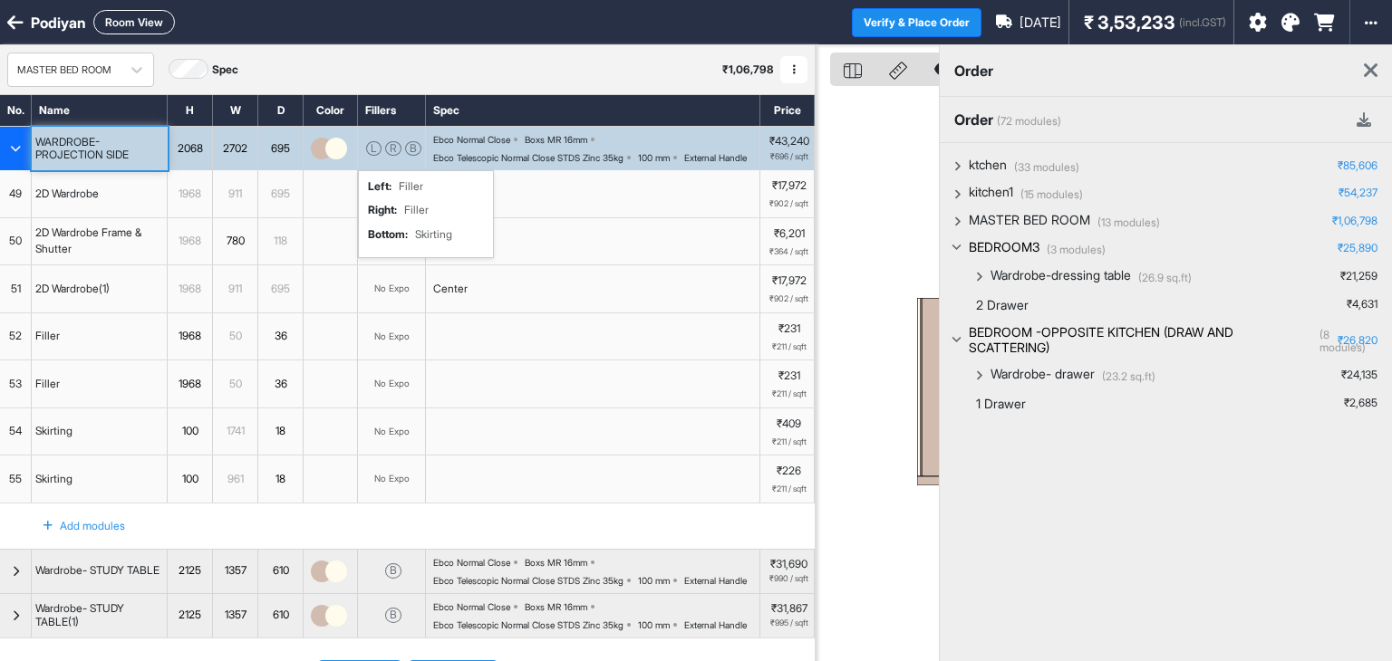
click at [381, 147] on div "L R B left : Filler right : Filler bottom : Skirting" at bounding box center [392, 148] width 68 height 43
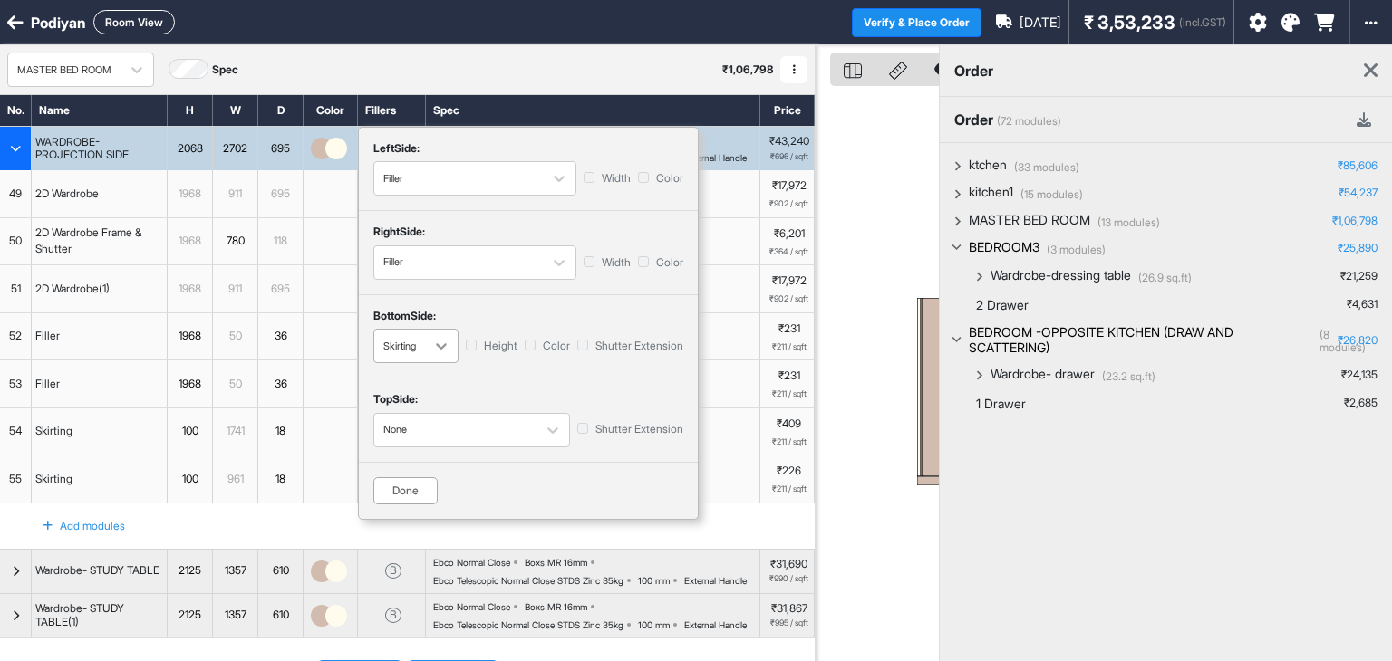
click at [446, 345] on icon "button" at bounding box center [441, 346] width 11 height 6
click at [437, 419] on div "Skirting" at bounding box center [415, 415] width 85 height 27
click at [406, 493] on div "Done" at bounding box center [405, 490] width 64 height 27
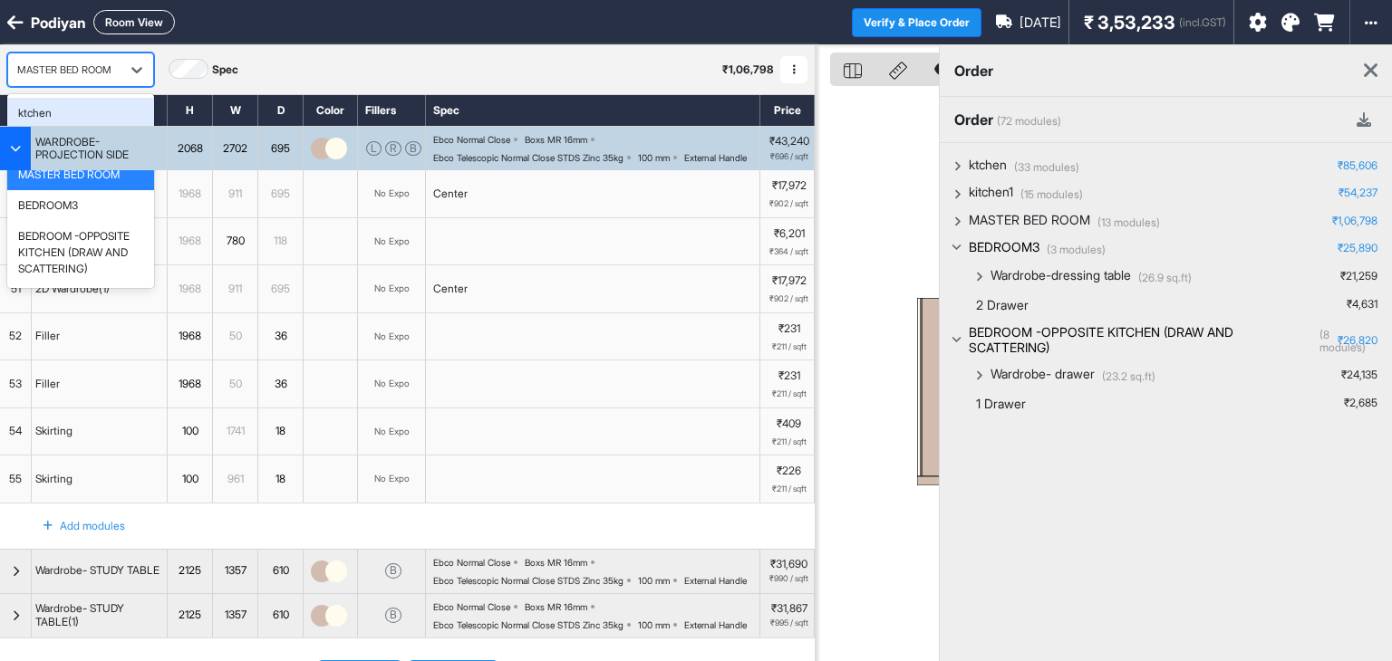
click at [100, 67] on div "MASTER BED ROOM" at bounding box center [64, 70] width 94 height 15
click at [62, 211] on div "BEDROOM3" at bounding box center [48, 206] width 60 height 16
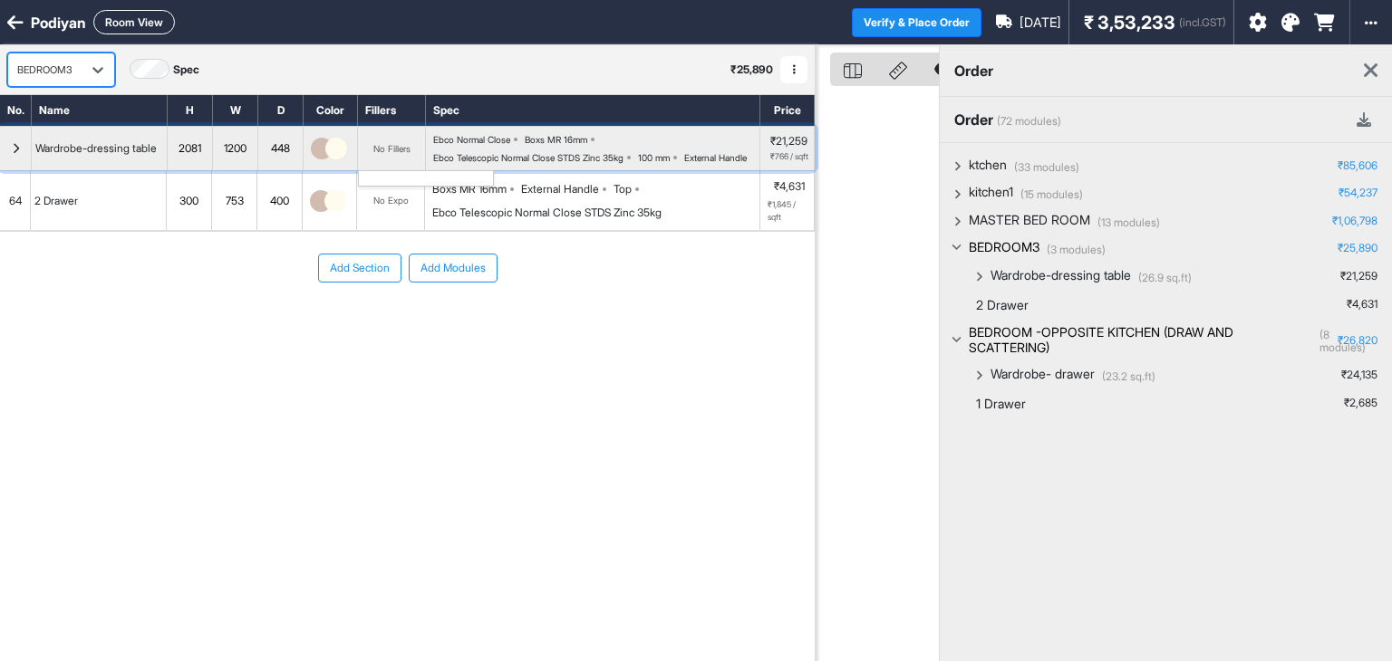
click at [391, 147] on div "No Fillers" at bounding box center [392, 148] width 68 height 43
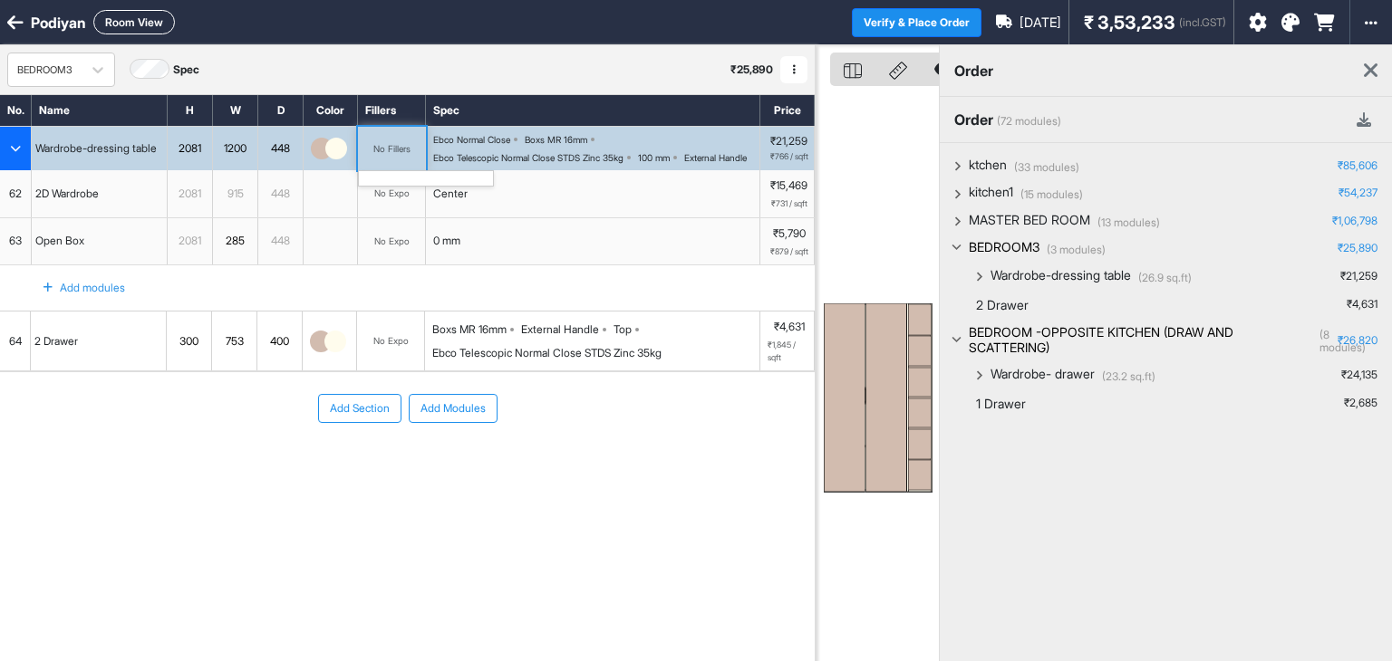
click at [391, 147] on div "No Fillers" at bounding box center [392, 148] width 68 height 43
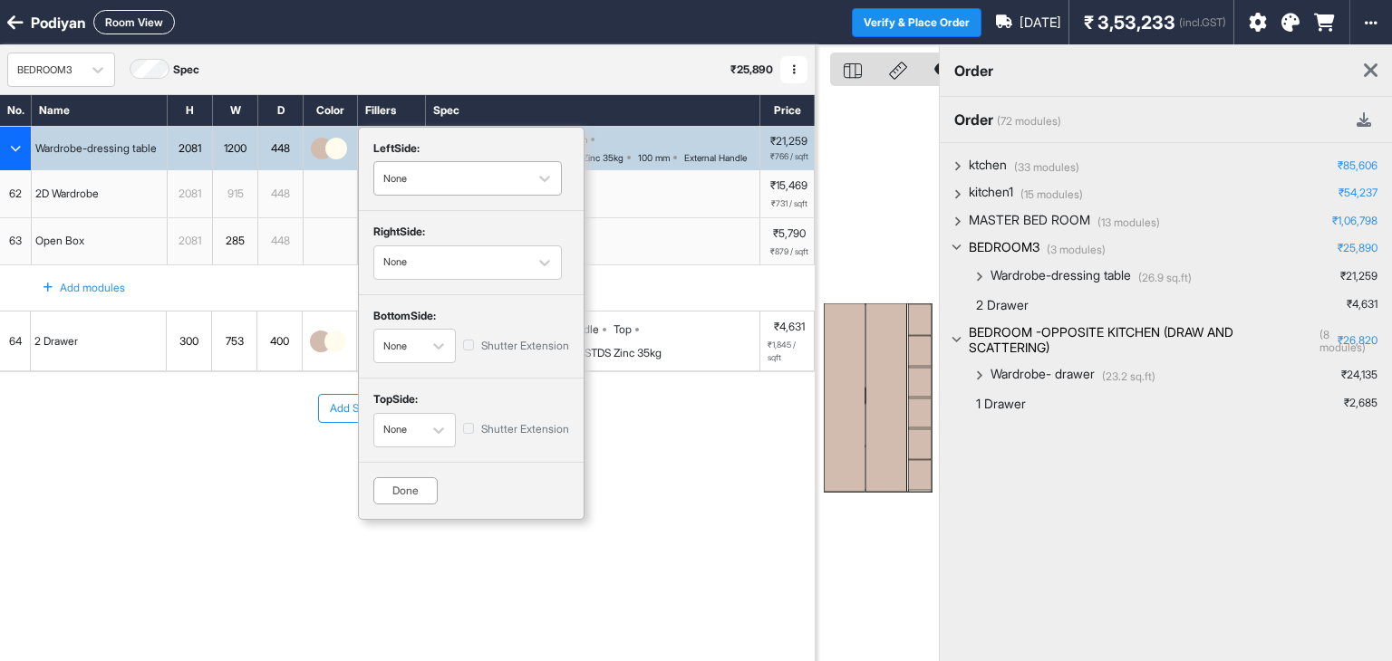
click at [468, 178] on div "button" at bounding box center [451, 178] width 136 height 16
click at [410, 181] on div "button" at bounding box center [451, 178] width 136 height 16
click at [442, 345] on icon "button" at bounding box center [438, 346] width 18 height 18
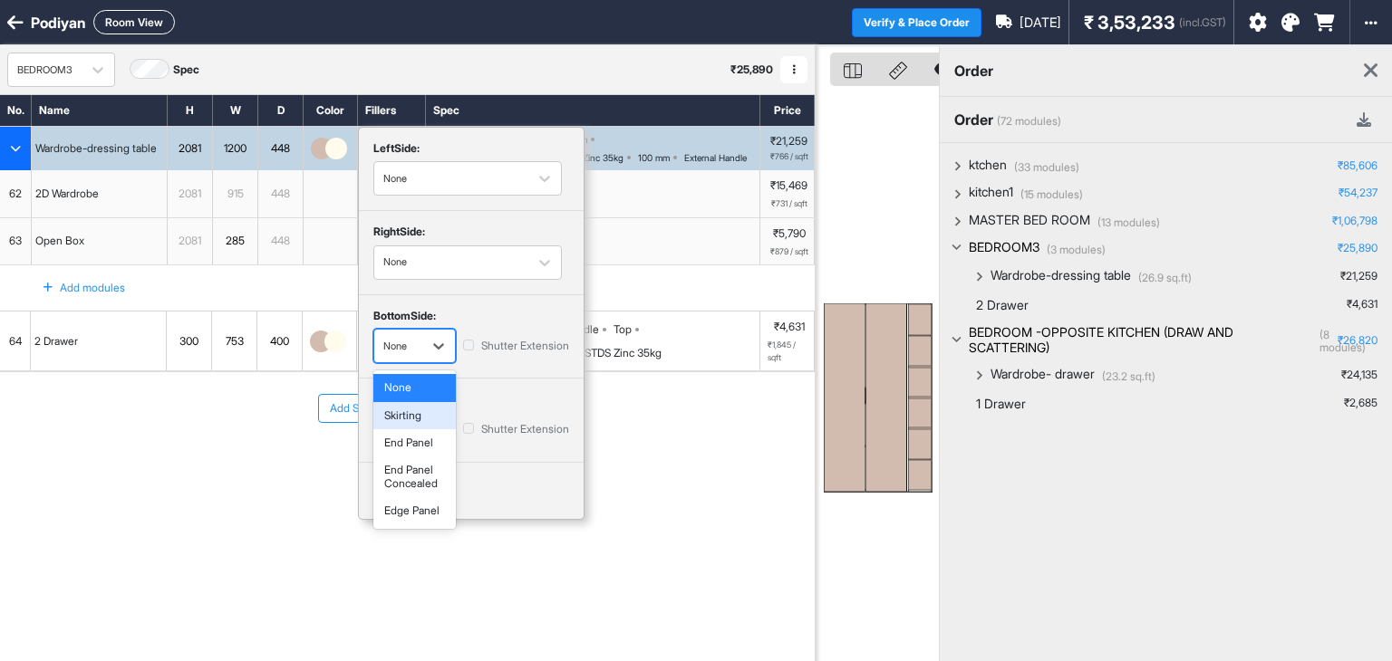
click at [407, 417] on div "Skirting" at bounding box center [414, 415] width 82 height 27
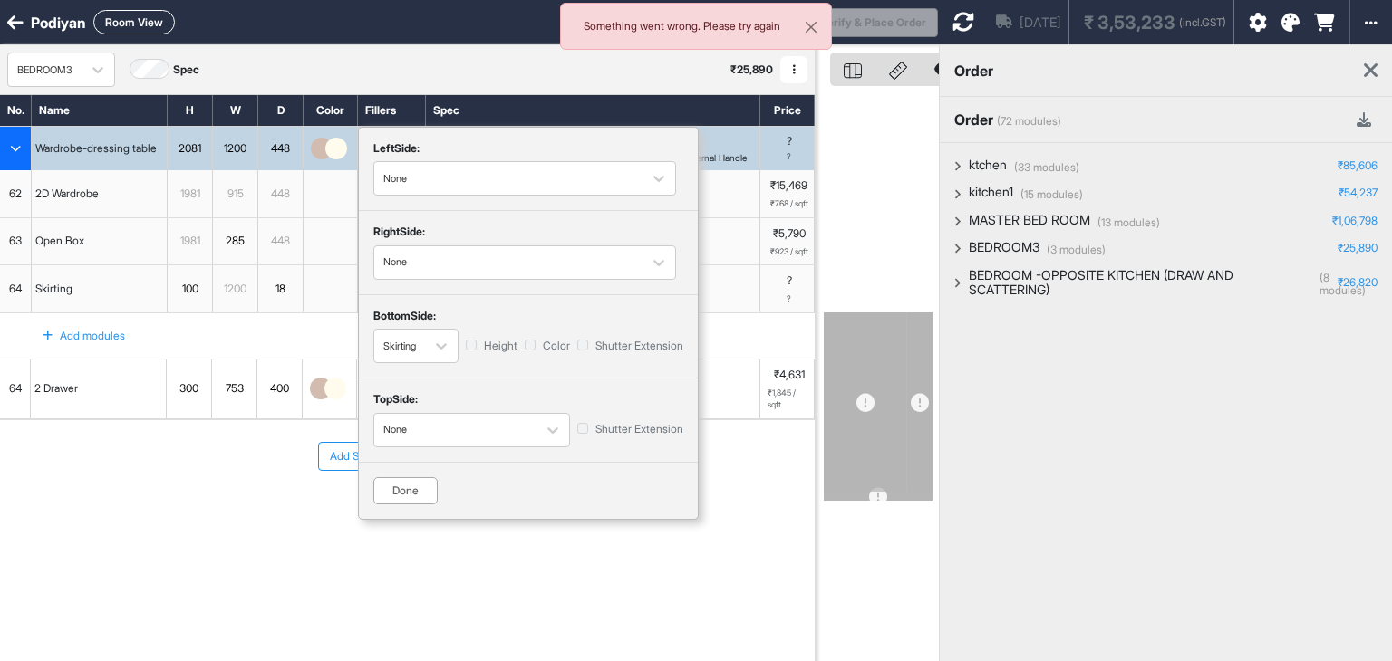
click at [420, 494] on div "Done" at bounding box center [405, 490] width 64 height 27
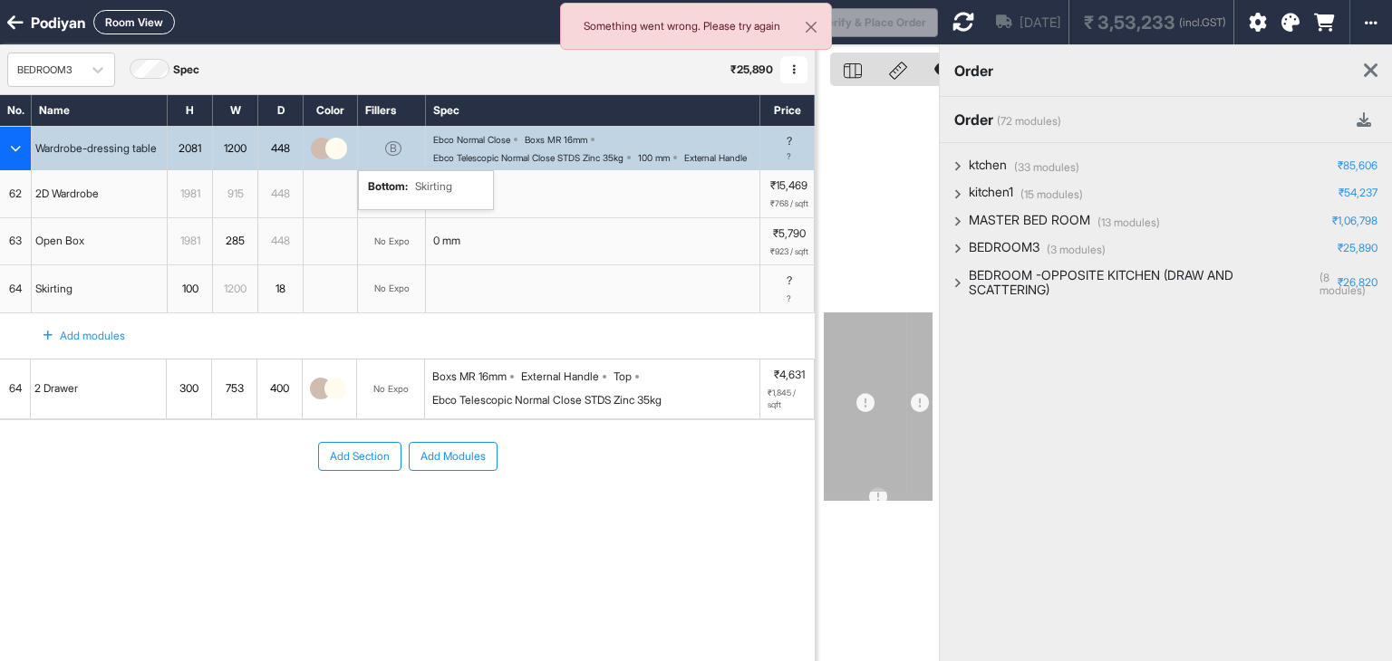
click at [123, 22] on button "Room View" at bounding box center [134, 22] width 82 height 24
select select "****"
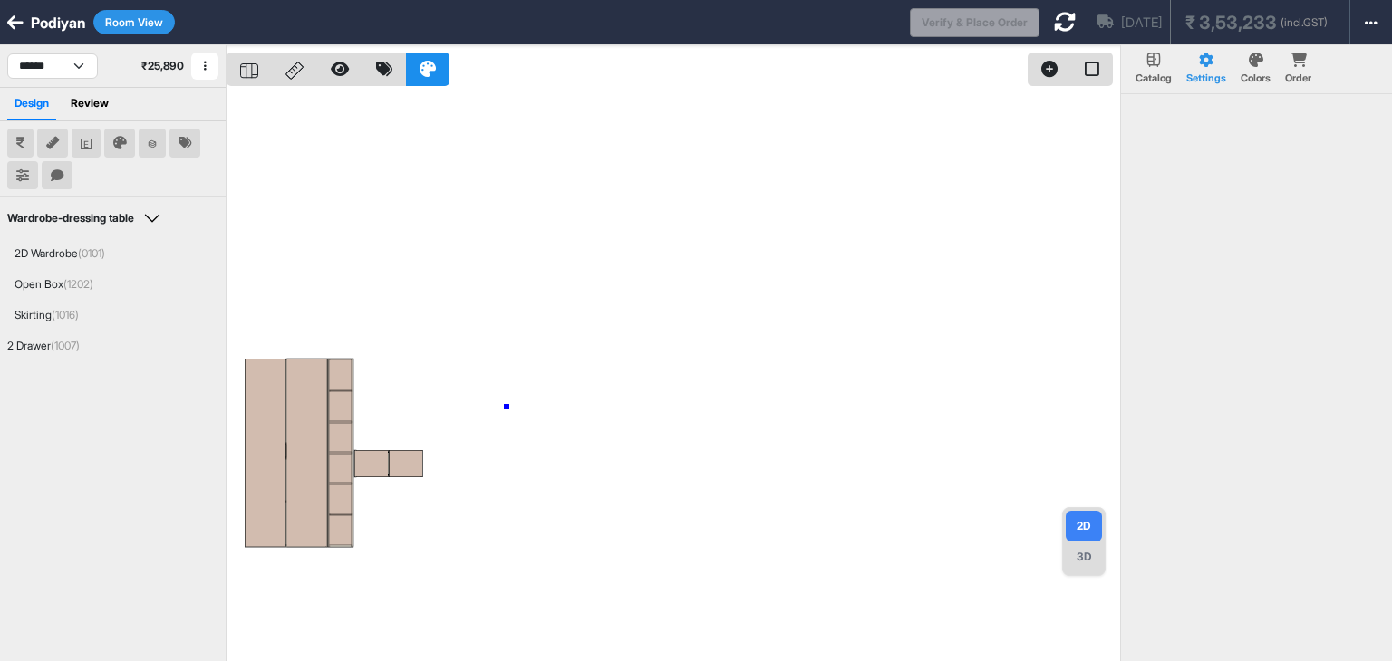
click at [507, 407] on div at bounding box center [673, 375] width 893 height 661
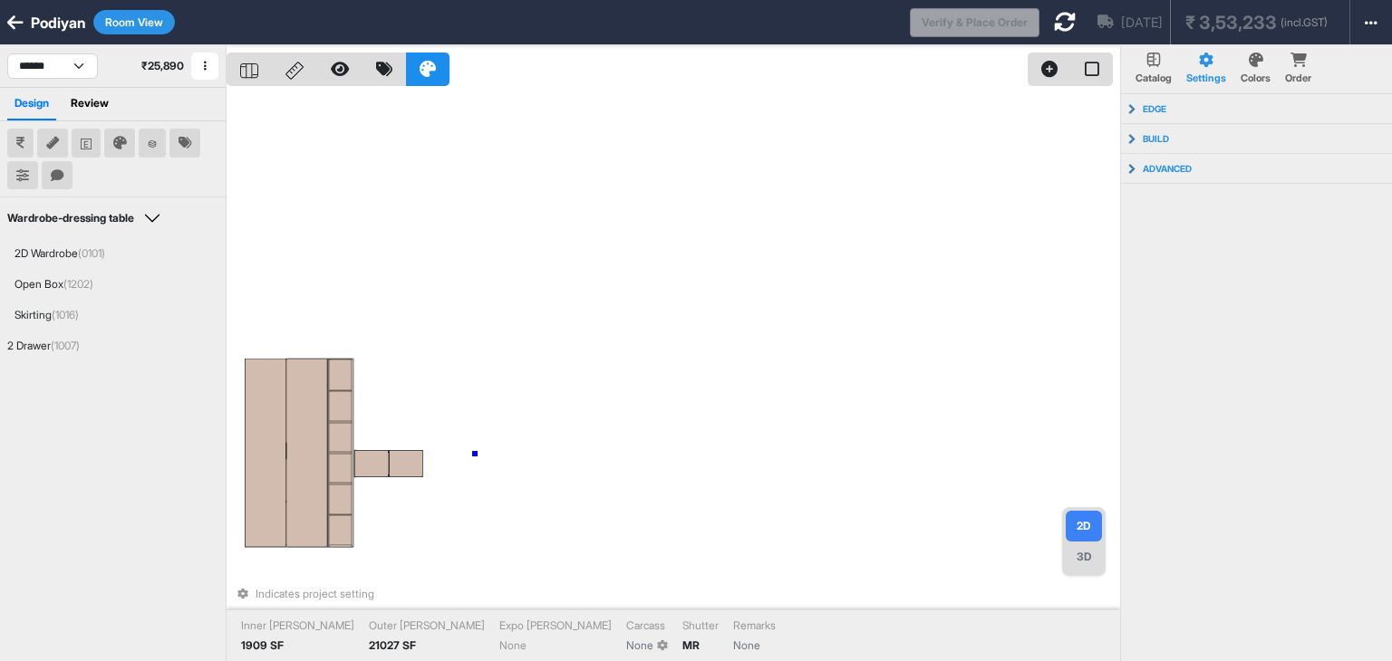
click at [475, 454] on div "Indicates project setting Inner Lam 1909 SF Outer Lam 21027 SF Expo Lam None Ca…" at bounding box center [673, 375] width 893 height 661
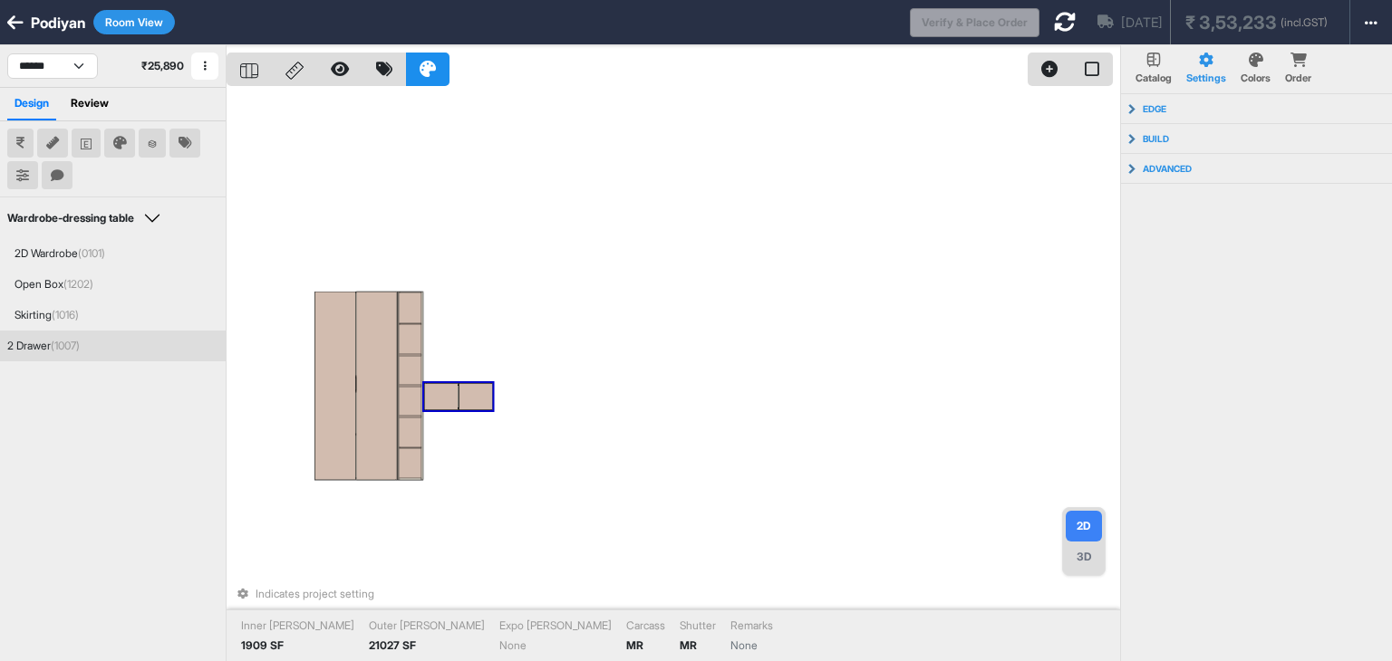
click at [1079, 552] on div "3D" at bounding box center [1084, 557] width 36 height 31
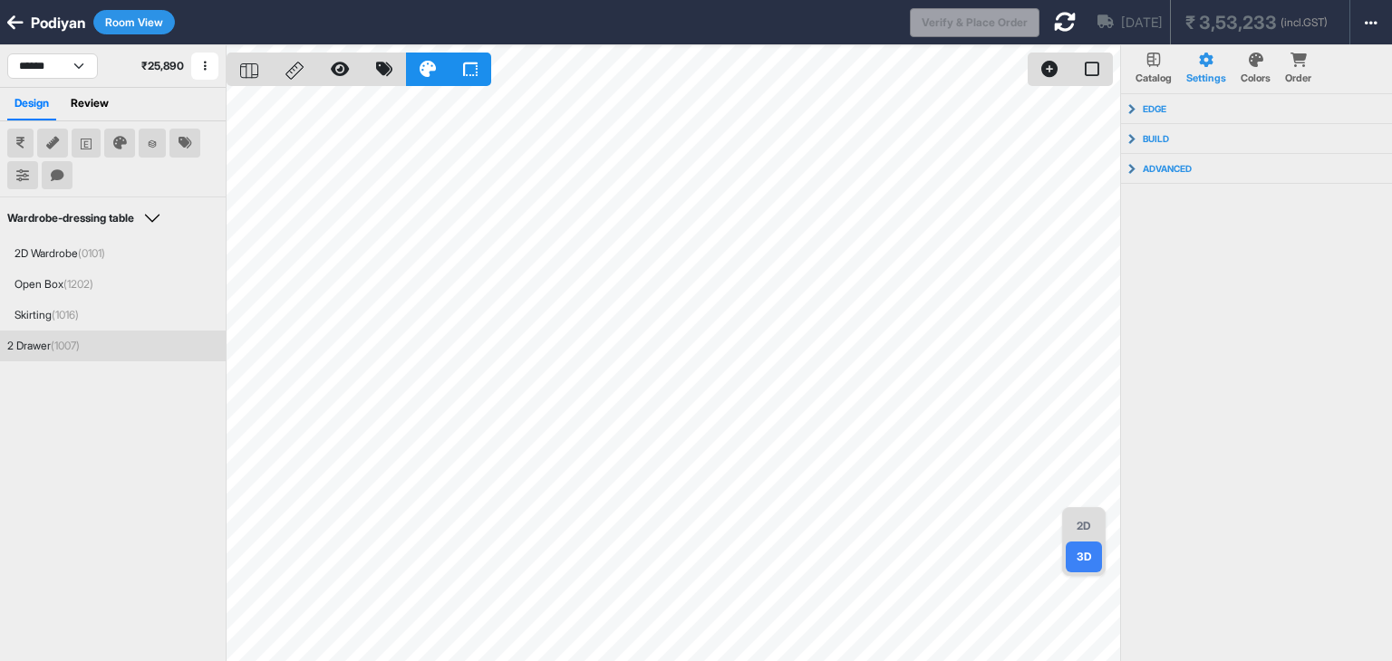
click at [111, 19] on button "Room View" at bounding box center [134, 22] width 82 height 24
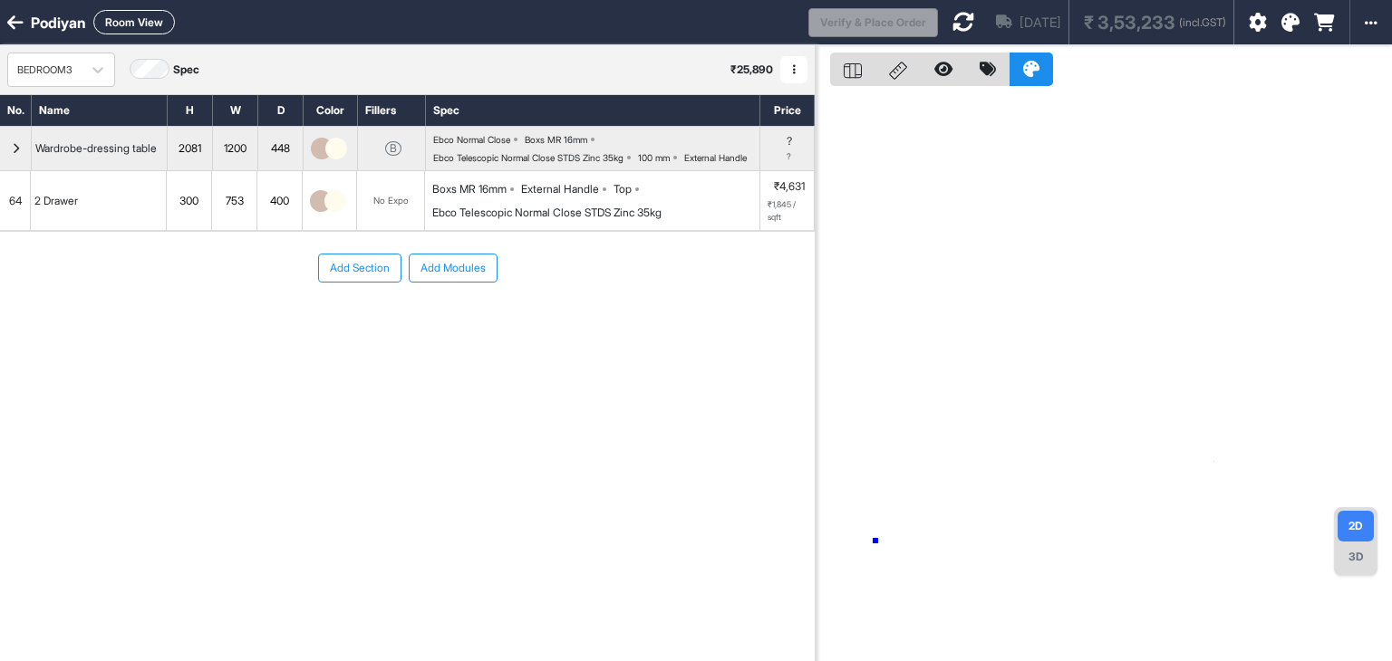
click at [875, 541] on div at bounding box center [1103, 375] width 576 height 661
click at [952, 11] on icon at bounding box center [963, 22] width 22 height 22
click at [131, 15] on button "Room View" at bounding box center [134, 22] width 82 height 24
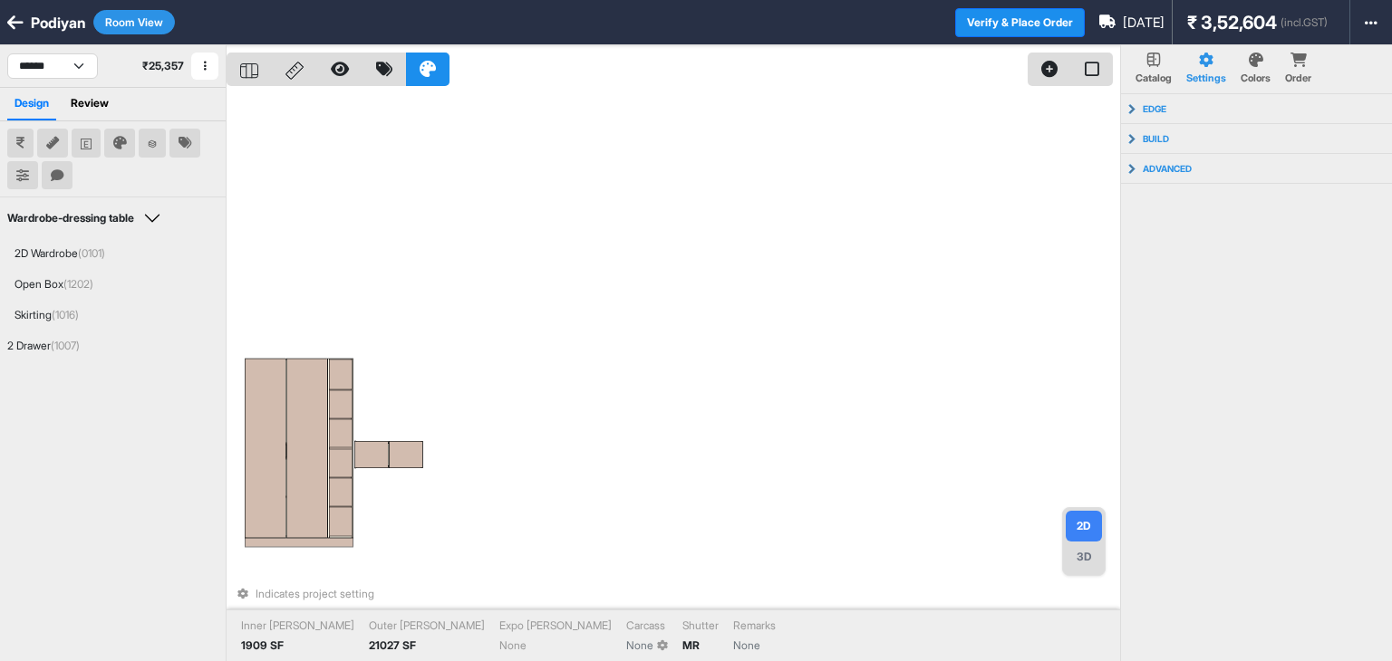
click at [1073, 565] on div "3D" at bounding box center [1084, 557] width 36 height 31
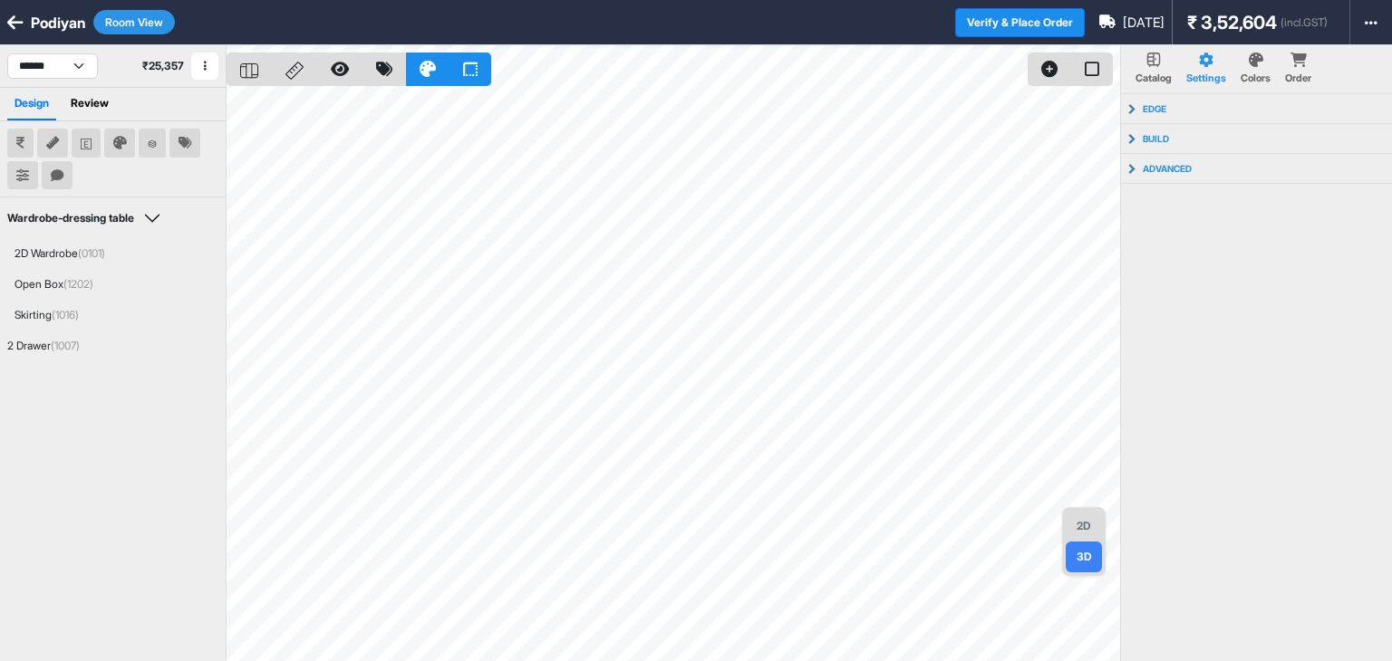
click at [1066, 526] on div "2D" at bounding box center [1084, 526] width 36 height 31
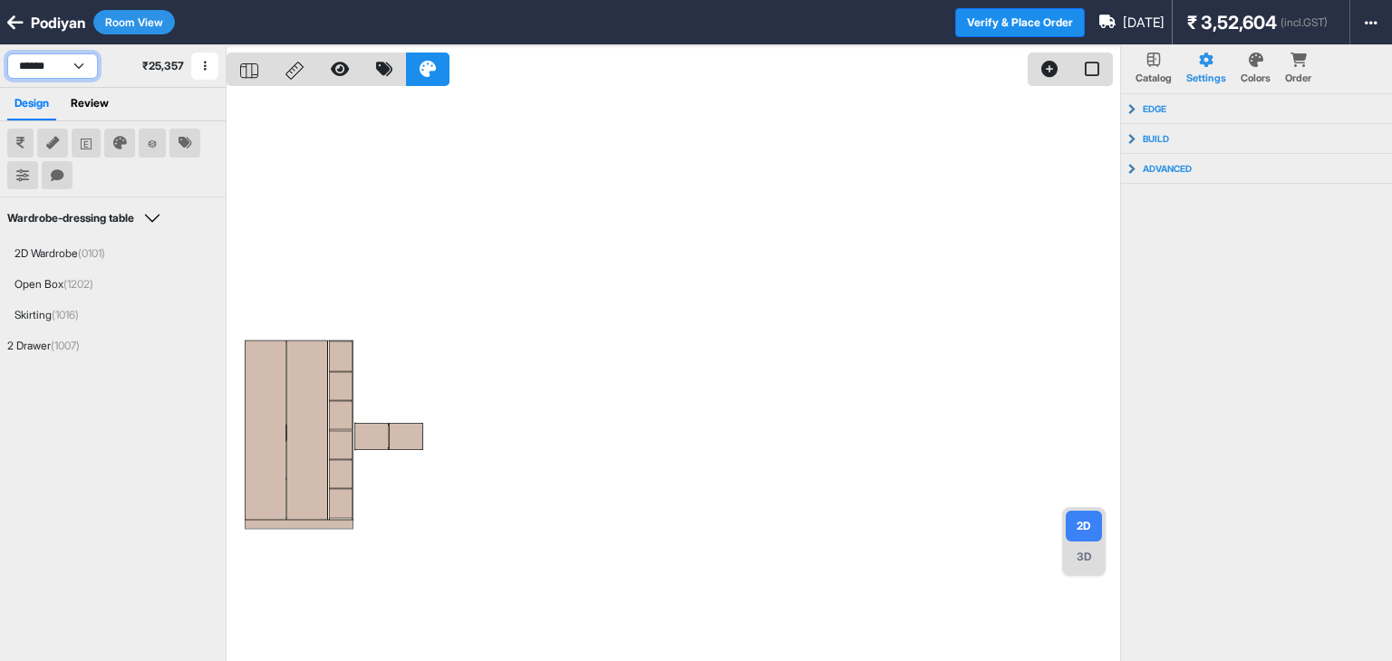
click at [66, 59] on select "**********" at bounding box center [52, 65] width 91 height 25
click at [7, 53] on select "**********" at bounding box center [52, 65] width 91 height 25
select select "****"
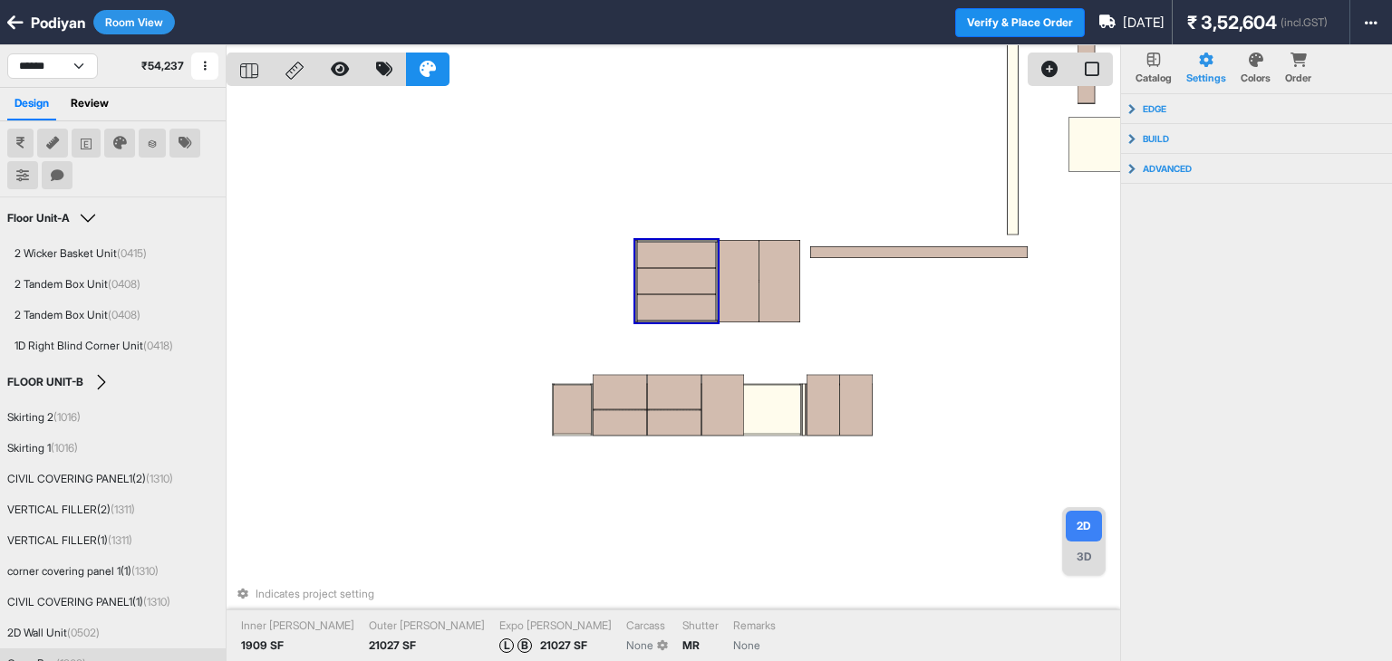
click at [670, 292] on div at bounding box center [676, 281] width 79 height 24
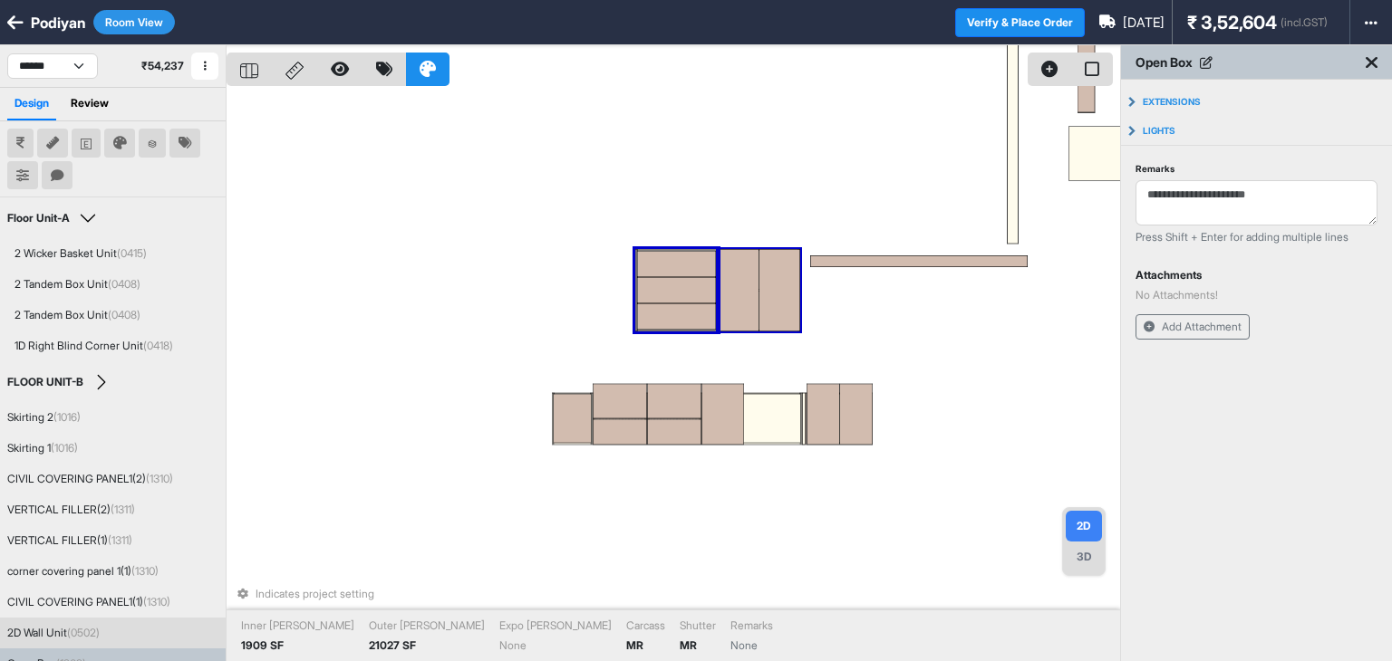
click at [761, 309] on div at bounding box center [779, 290] width 41 height 82
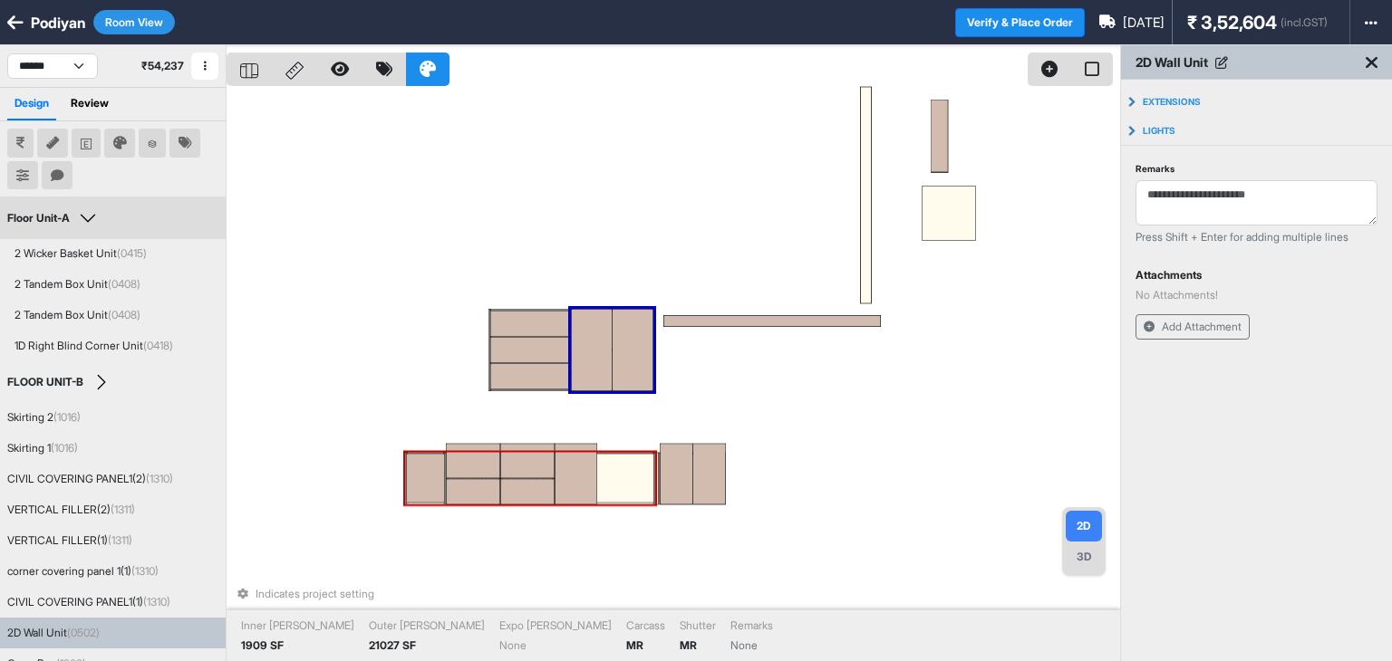
drag, startPoint x: 719, startPoint y: 476, endPoint x: 663, endPoint y: 468, distance: 55.7
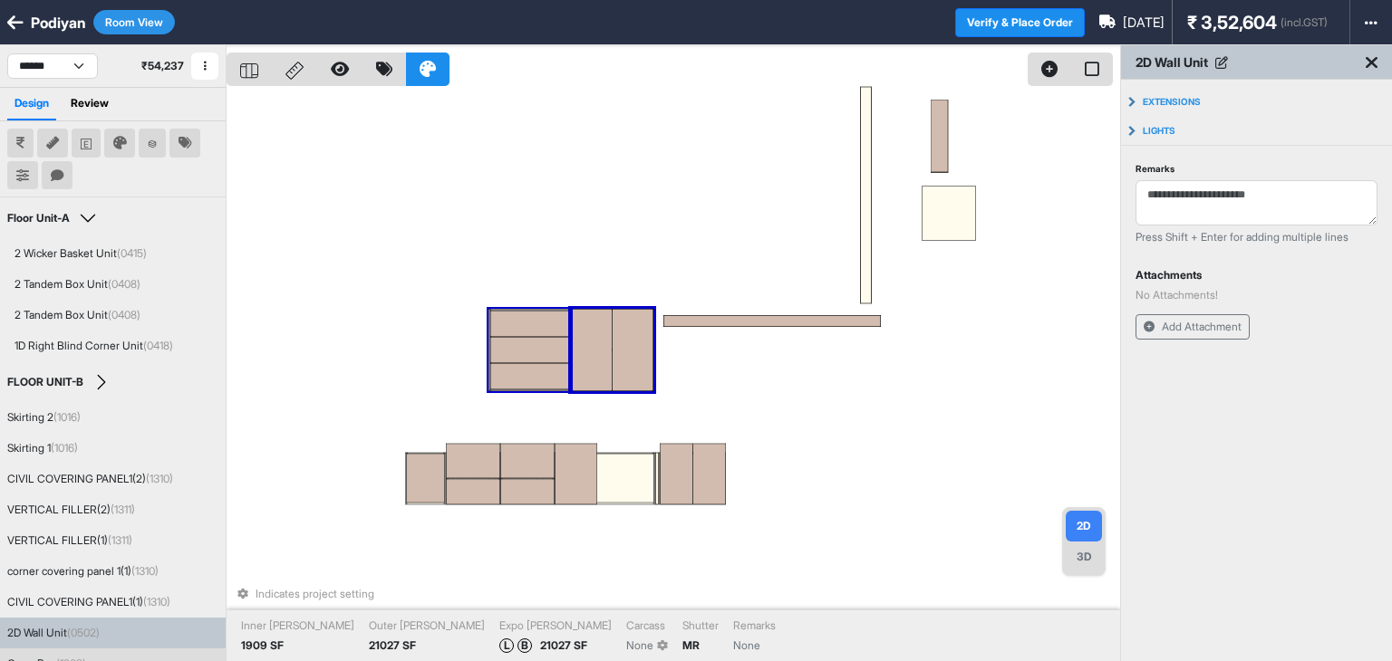
click at [535, 334] on div at bounding box center [529, 323] width 79 height 25
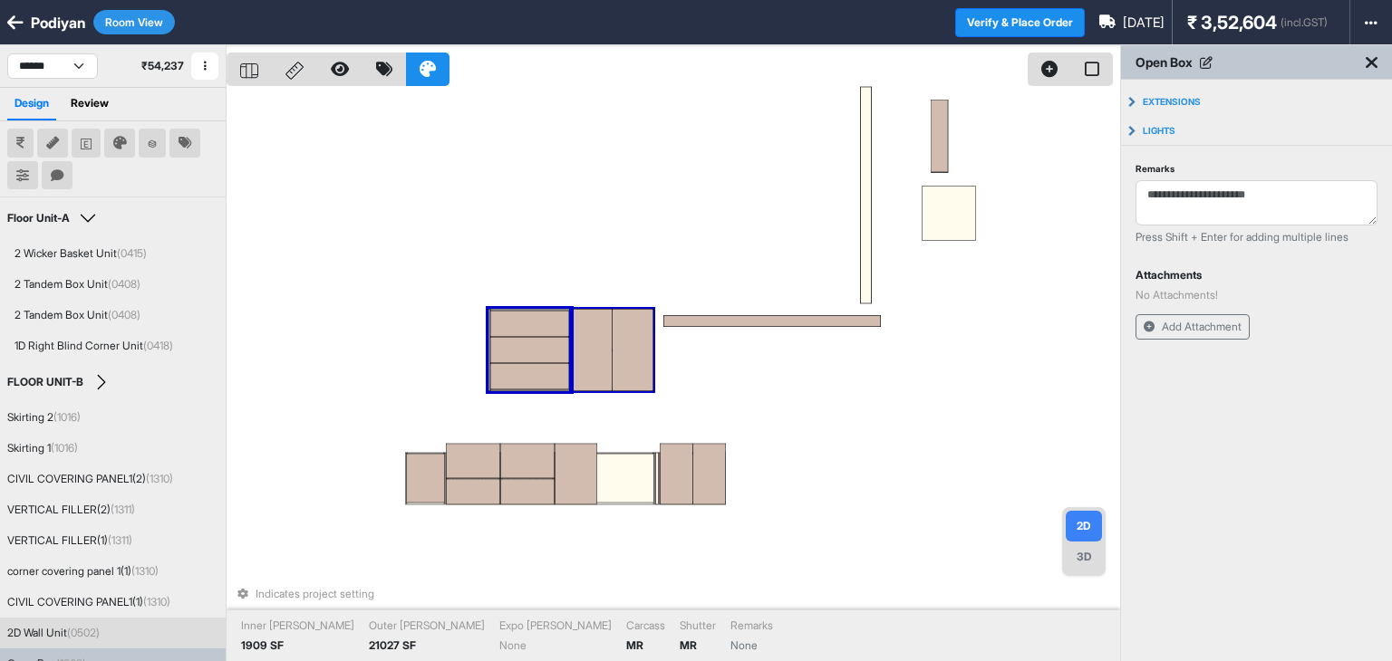
click at [588, 356] on div at bounding box center [591, 350] width 41 height 82
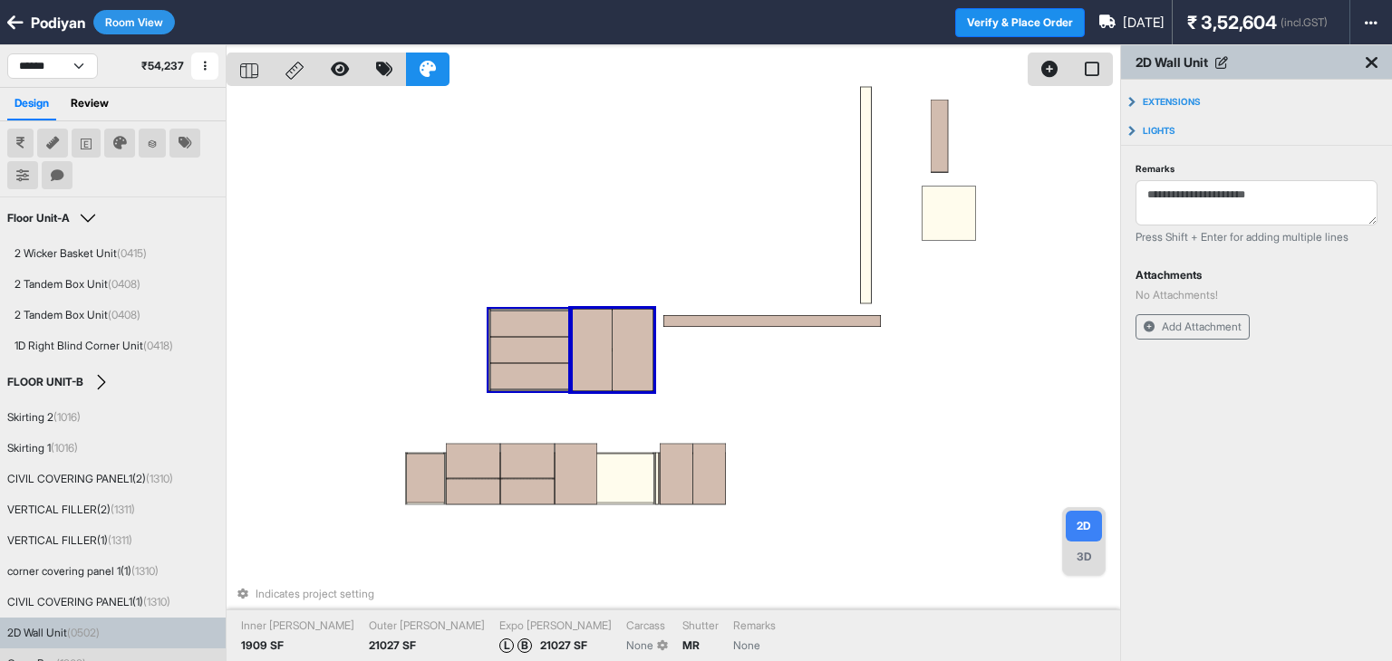
click at [552, 357] on div at bounding box center [529, 350] width 79 height 24
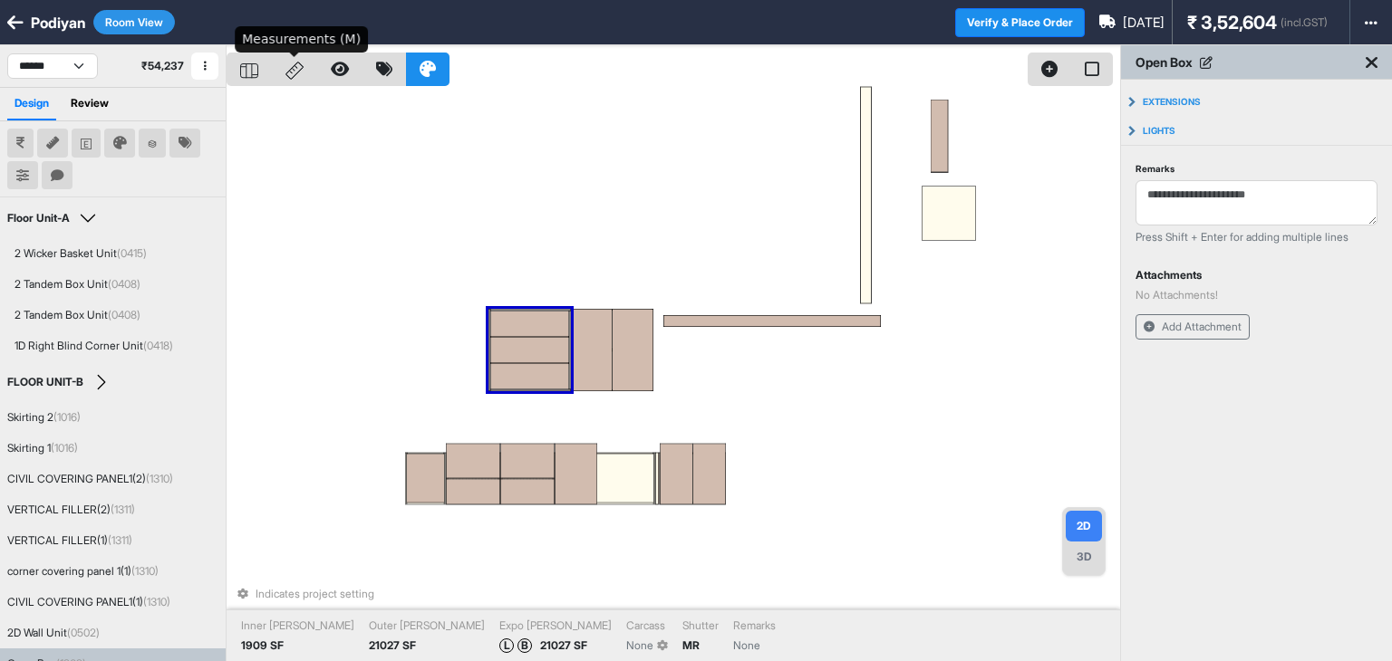
click at [303, 74] on icon at bounding box center [294, 71] width 18 height 18
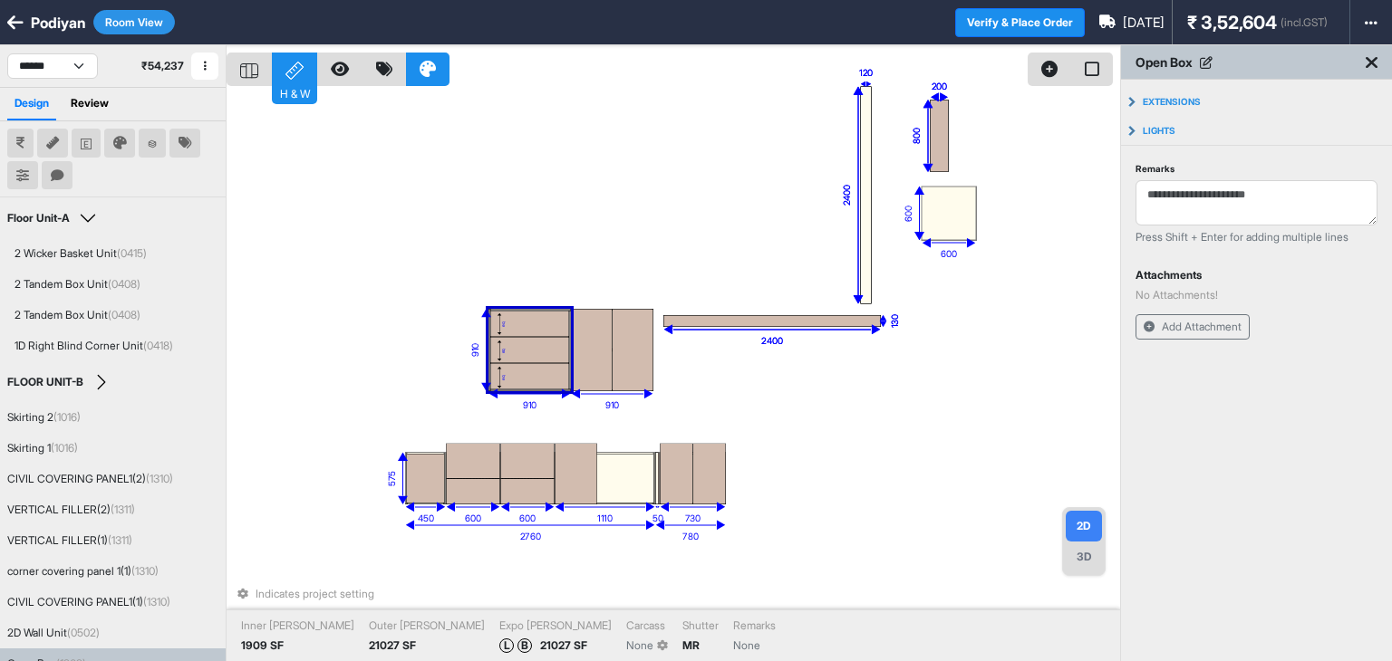
click at [549, 374] on div "eq" at bounding box center [529, 376] width 79 height 25
click at [121, 24] on button "Room View" at bounding box center [134, 22] width 82 height 24
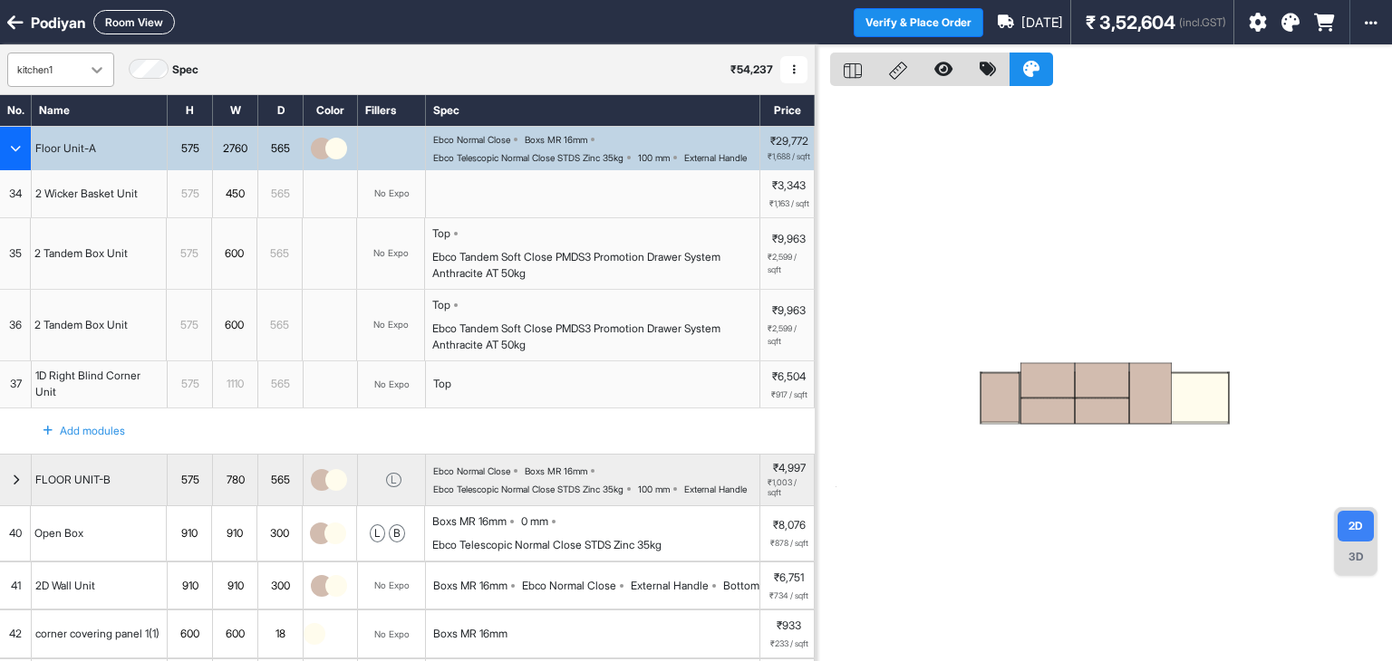
click at [82, 70] on div at bounding box center [97, 69] width 33 height 33
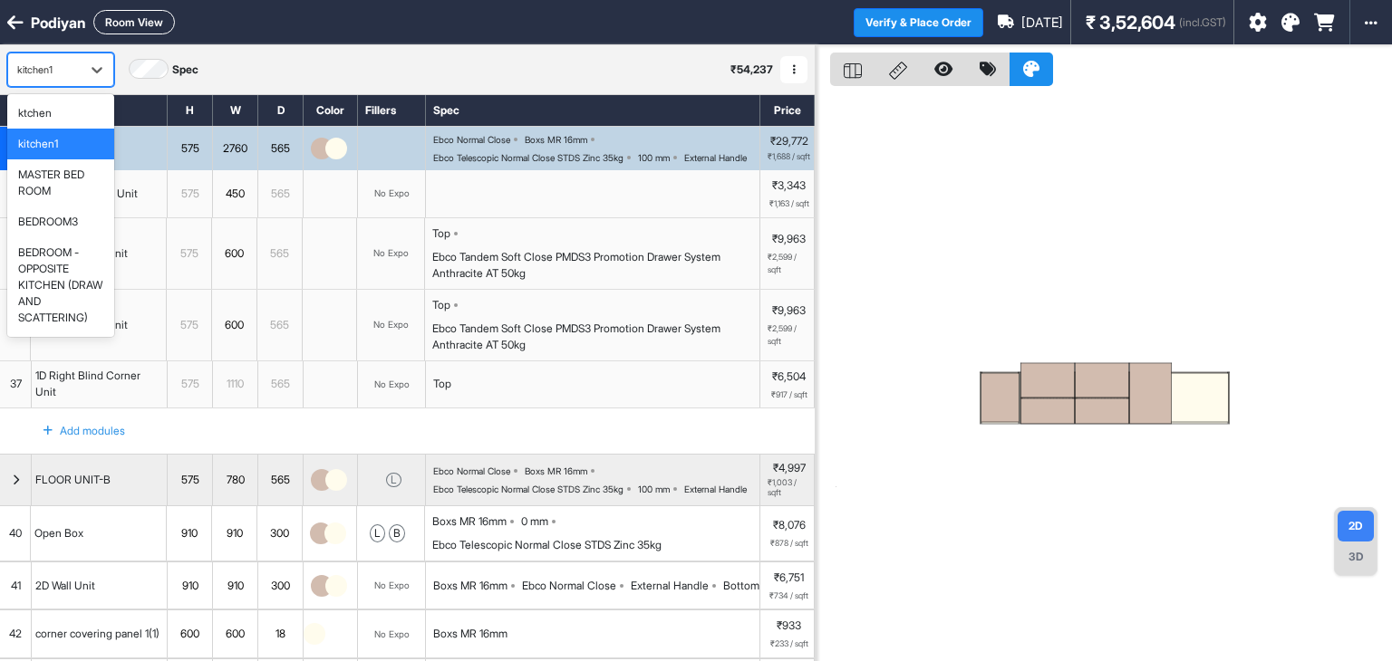
click at [71, 149] on div "kitchen1" at bounding box center [60, 144] width 85 height 16
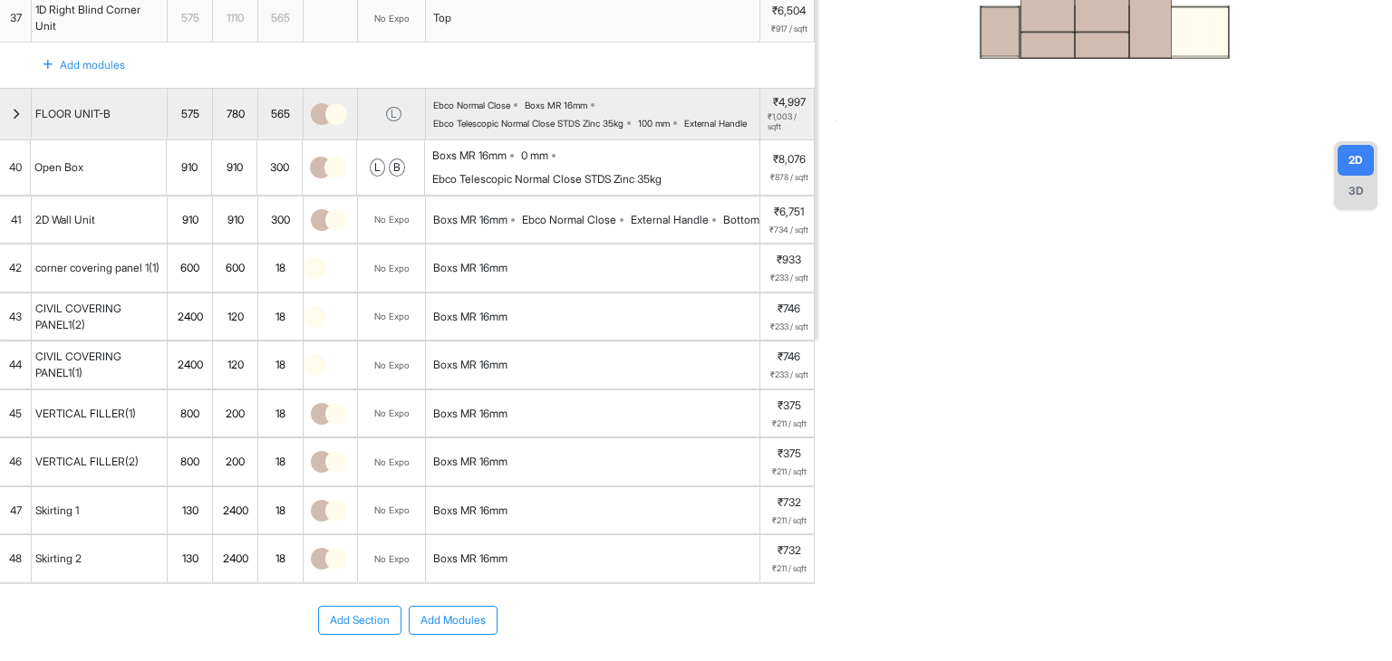
scroll to position [362, 0]
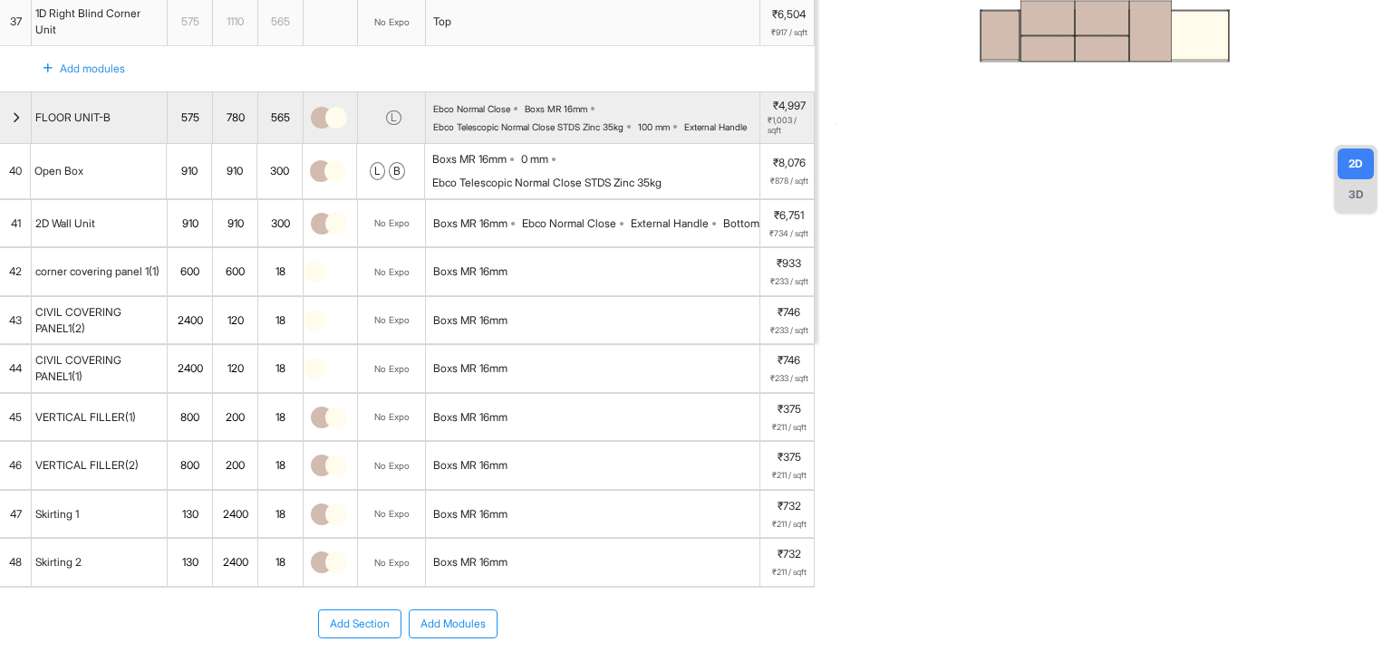
click at [19, 179] on span "40" at bounding box center [15, 171] width 13 height 16
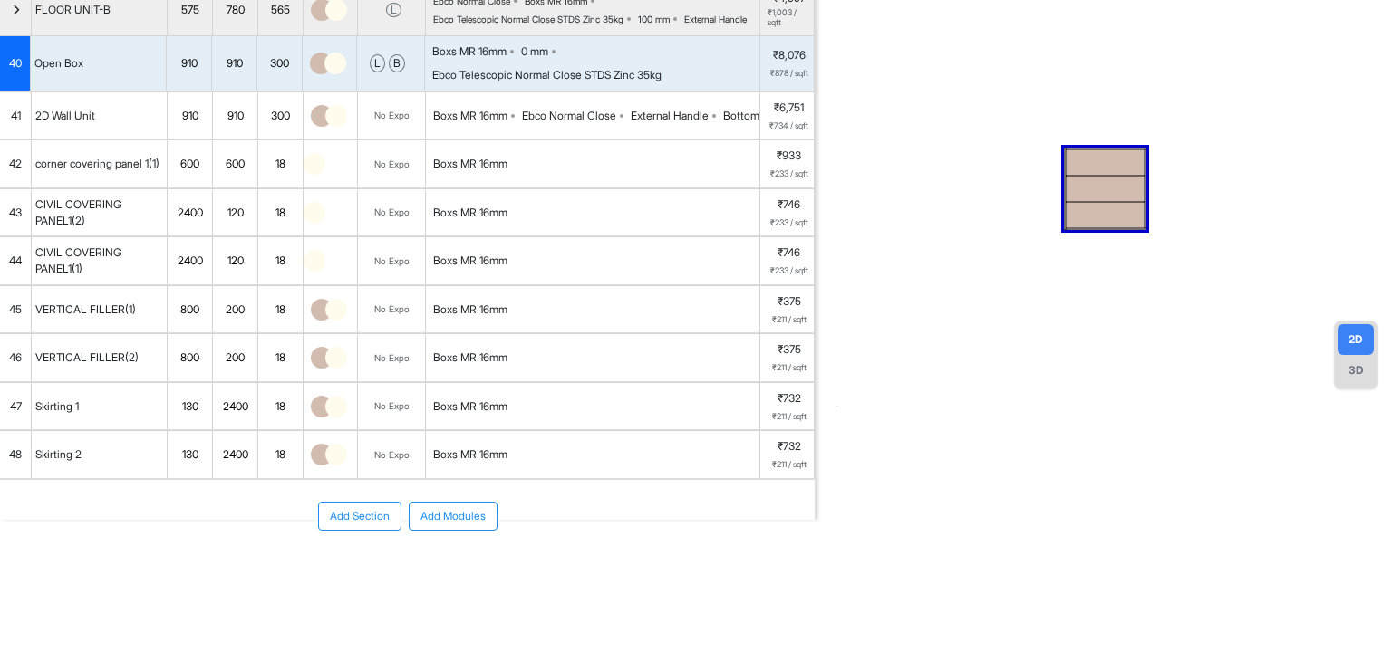
scroll to position [219, 0]
click at [7, 114] on div "41" at bounding box center [16, 115] width 32 height 47
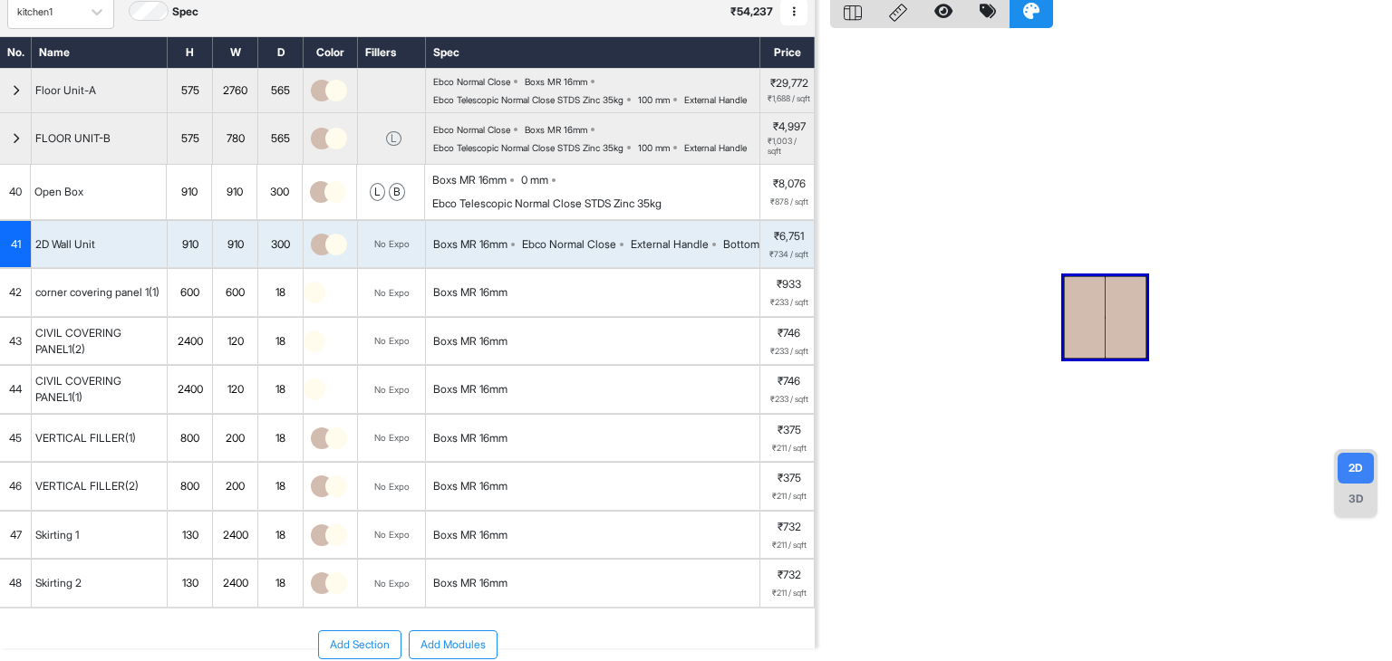
scroll to position [38, 0]
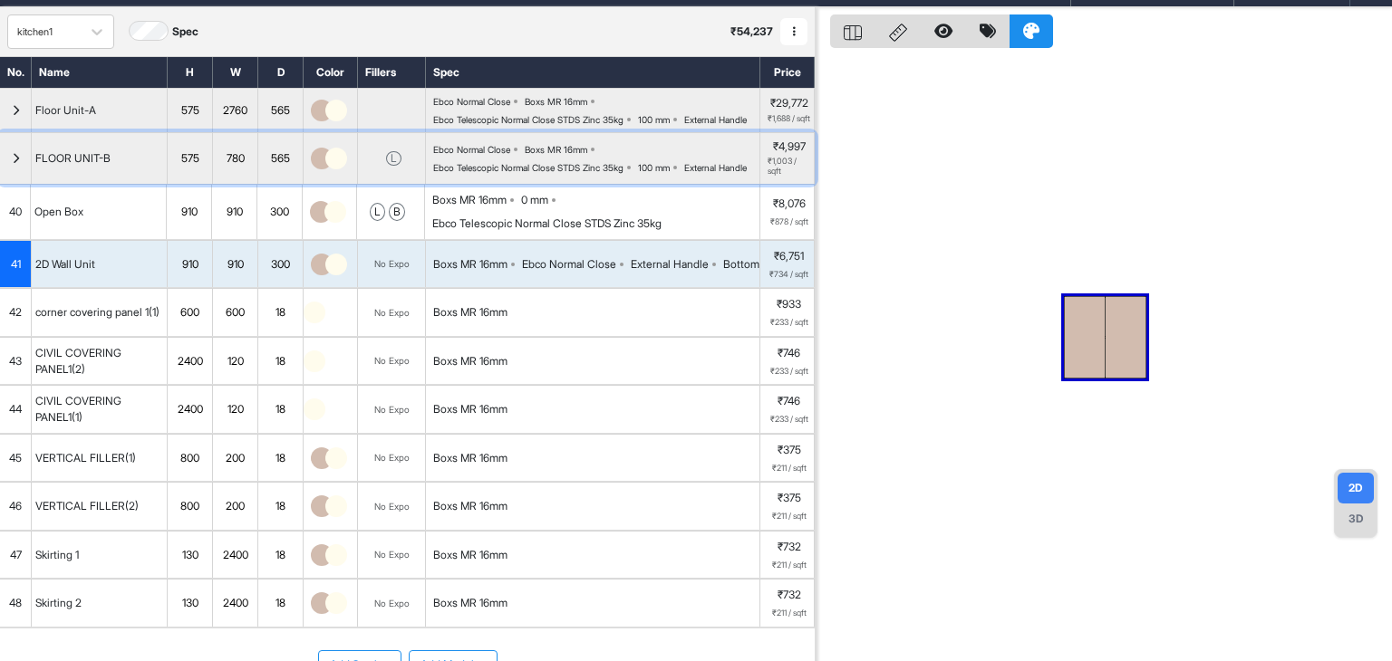
click at [15, 164] on icon "button" at bounding box center [16, 158] width 8 height 11
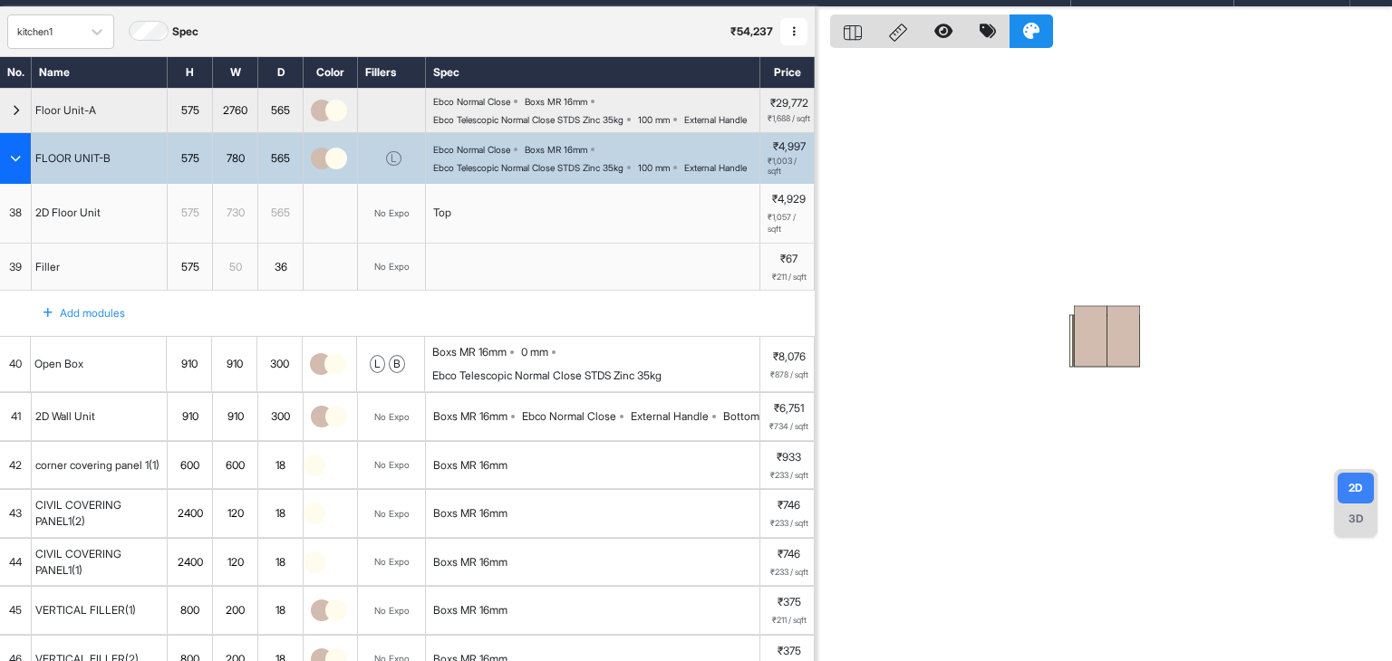
click at [9, 381] on div "40" at bounding box center [15, 364] width 31 height 54
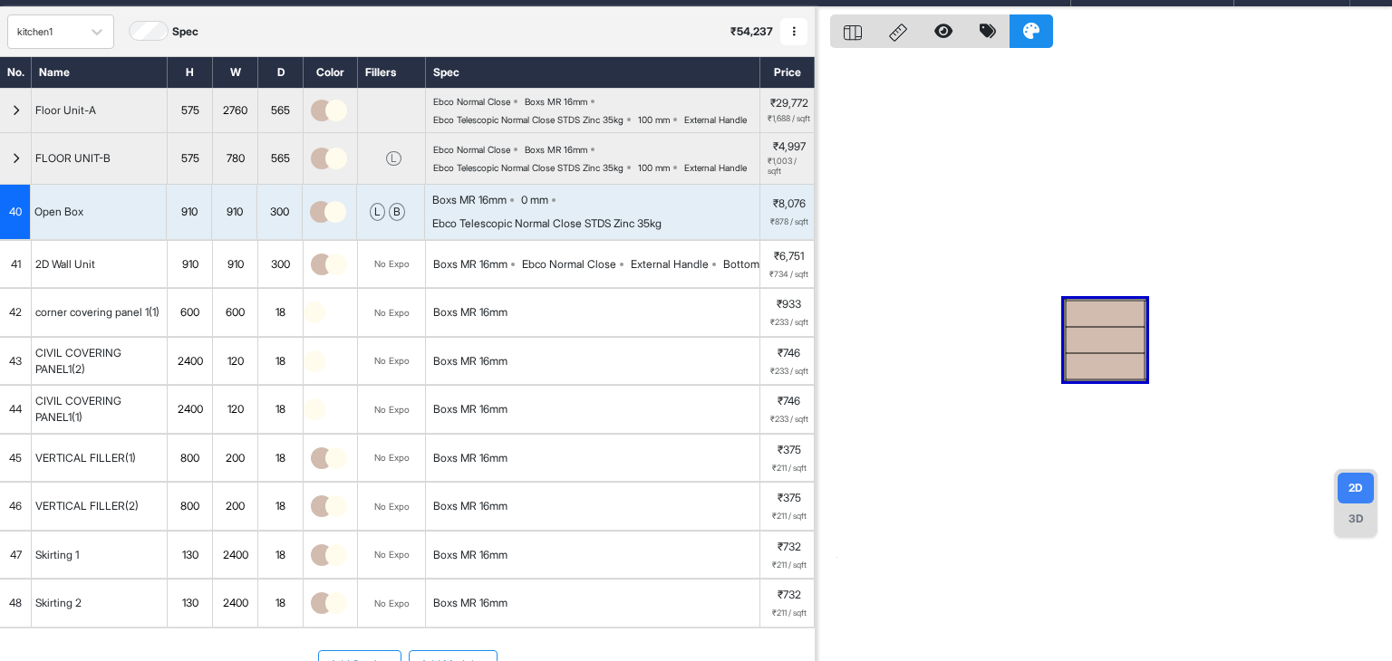
click at [195, 224] on div "910" at bounding box center [189, 212] width 44 height 24
type input "*"
type input "***"
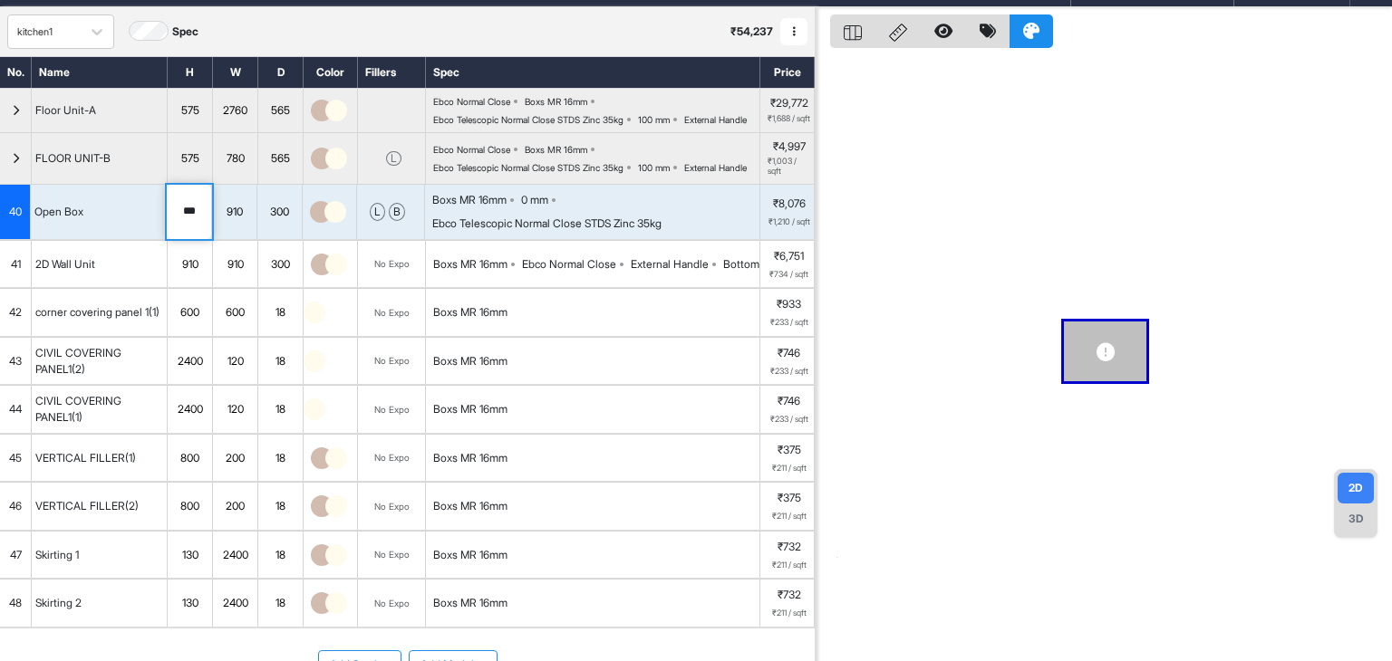
click at [238, 224] on div "910" at bounding box center [234, 212] width 44 height 24
click at [246, 224] on div "910" at bounding box center [234, 212] width 44 height 24
click at [284, 239] on div "300" at bounding box center [279, 212] width 45 height 54
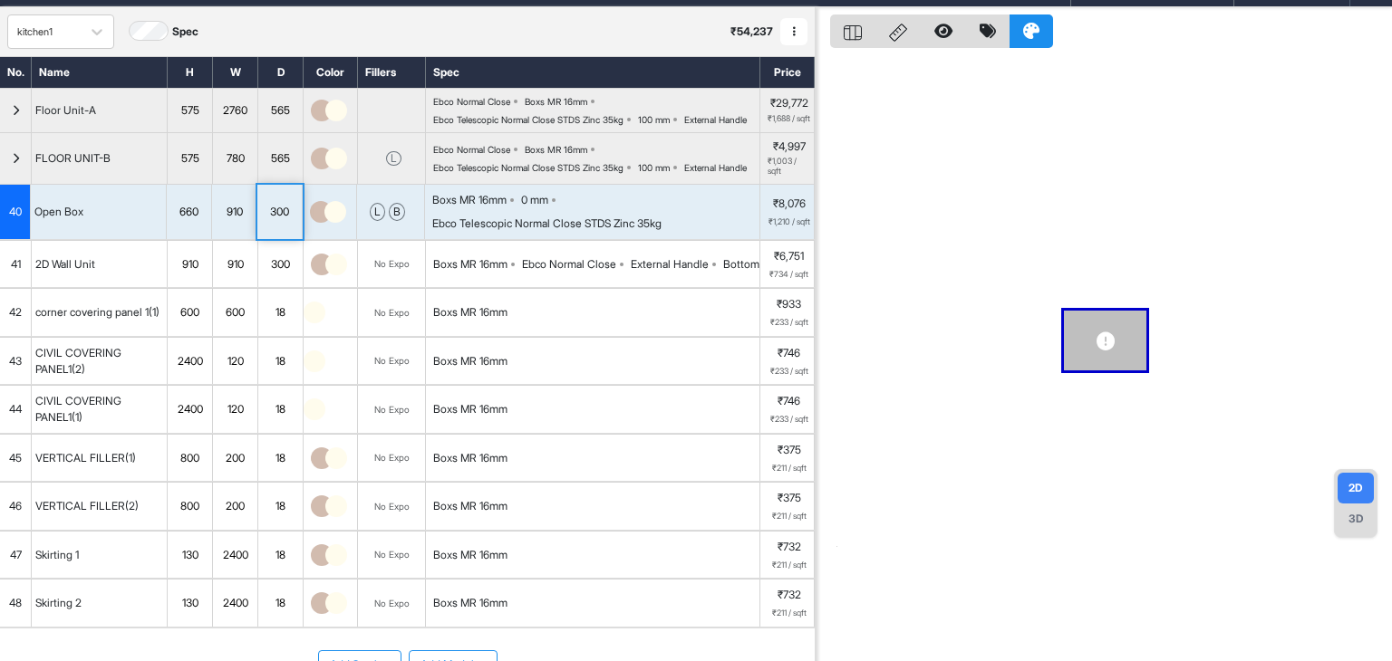
click at [190, 276] on div "910" at bounding box center [190, 265] width 44 height 24
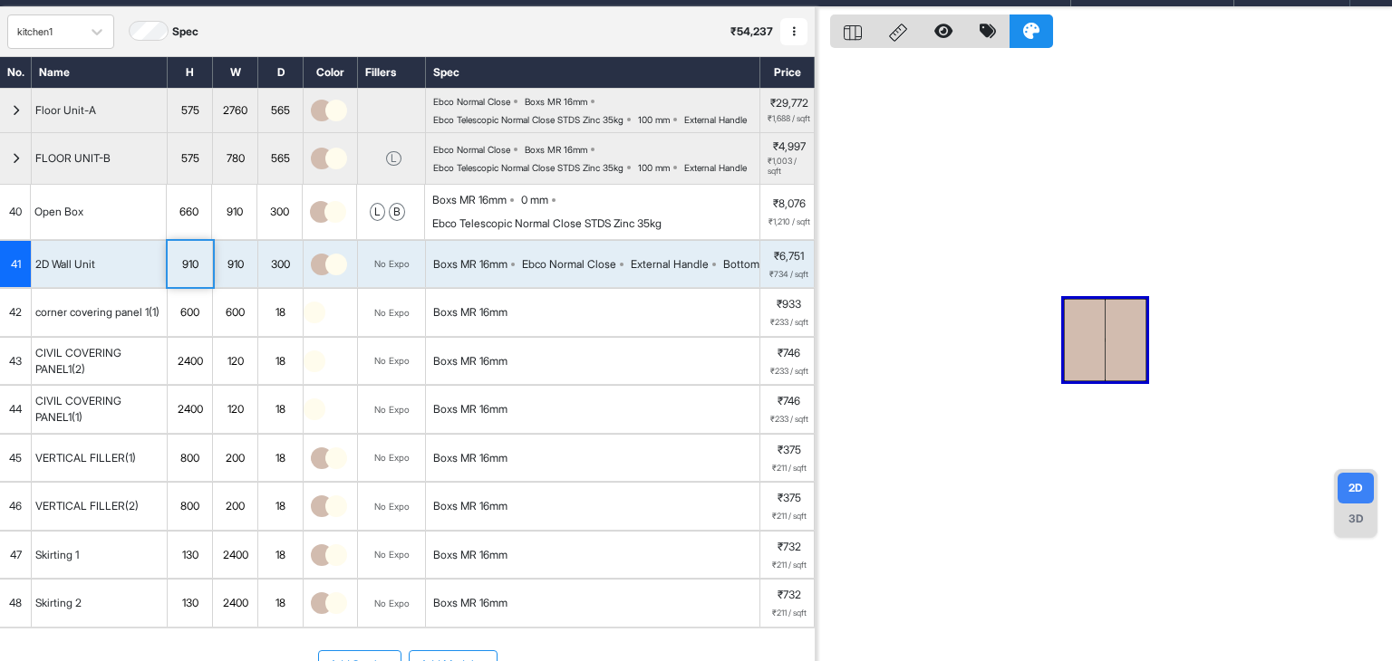
click at [192, 276] on div "910" at bounding box center [190, 265] width 44 height 24
drag, startPoint x: 204, startPoint y: 299, endPoint x: 176, endPoint y: 296, distance: 28.2
click at [176, 288] on input "***" at bounding box center [190, 264] width 44 height 47
type input "***"
click at [957, 433] on div at bounding box center [1103, 337] width 576 height 661
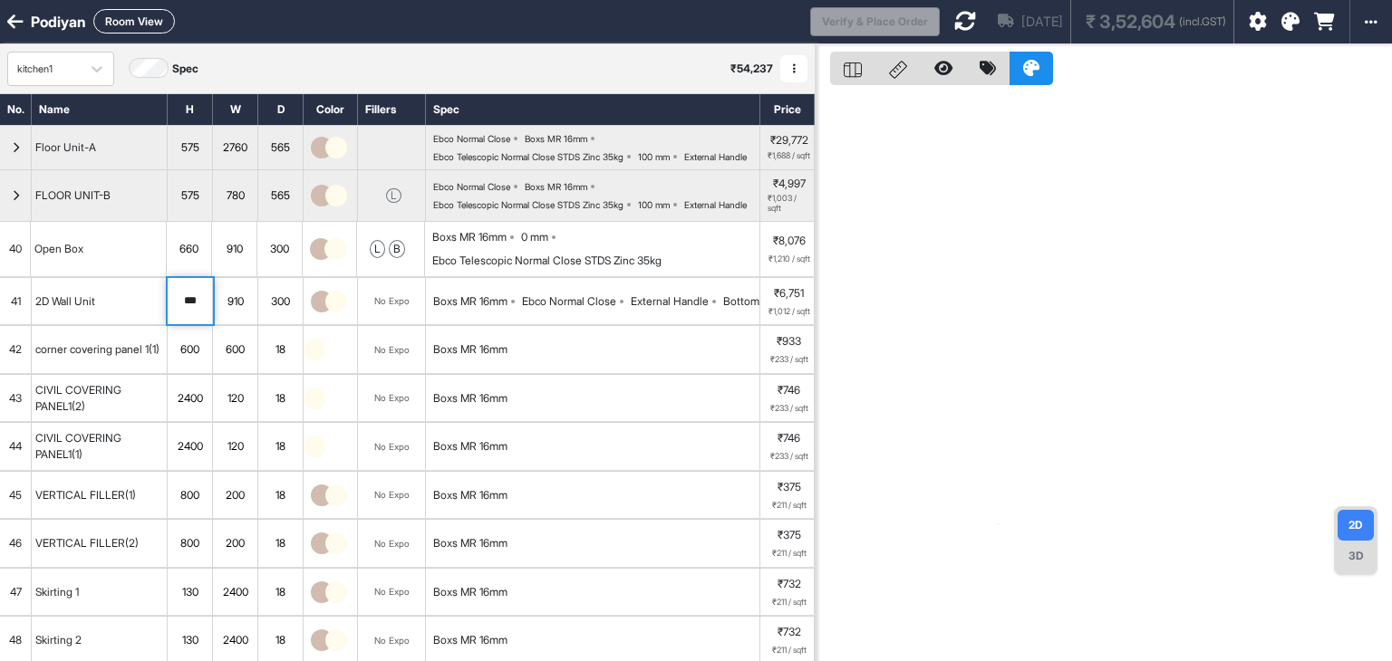
scroll to position [0, 0]
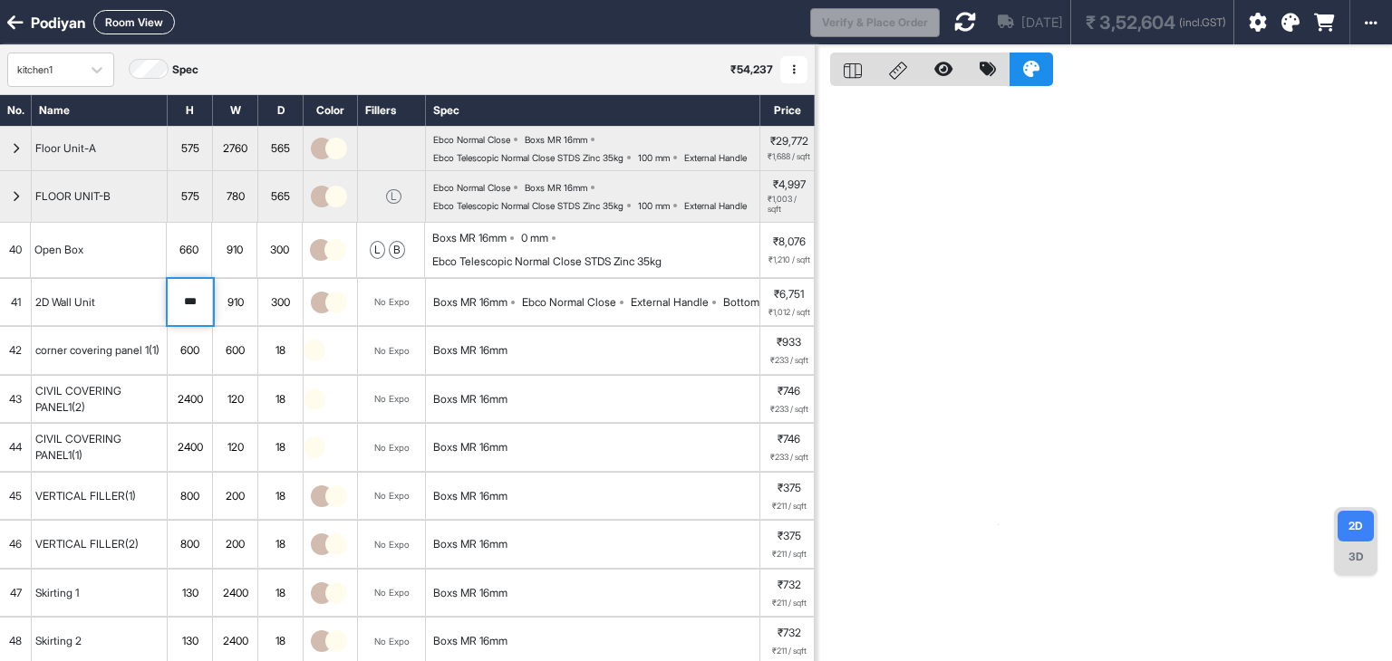
click at [139, 22] on button "Room View" at bounding box center [134, 22] width 82 height 24
select select "****"
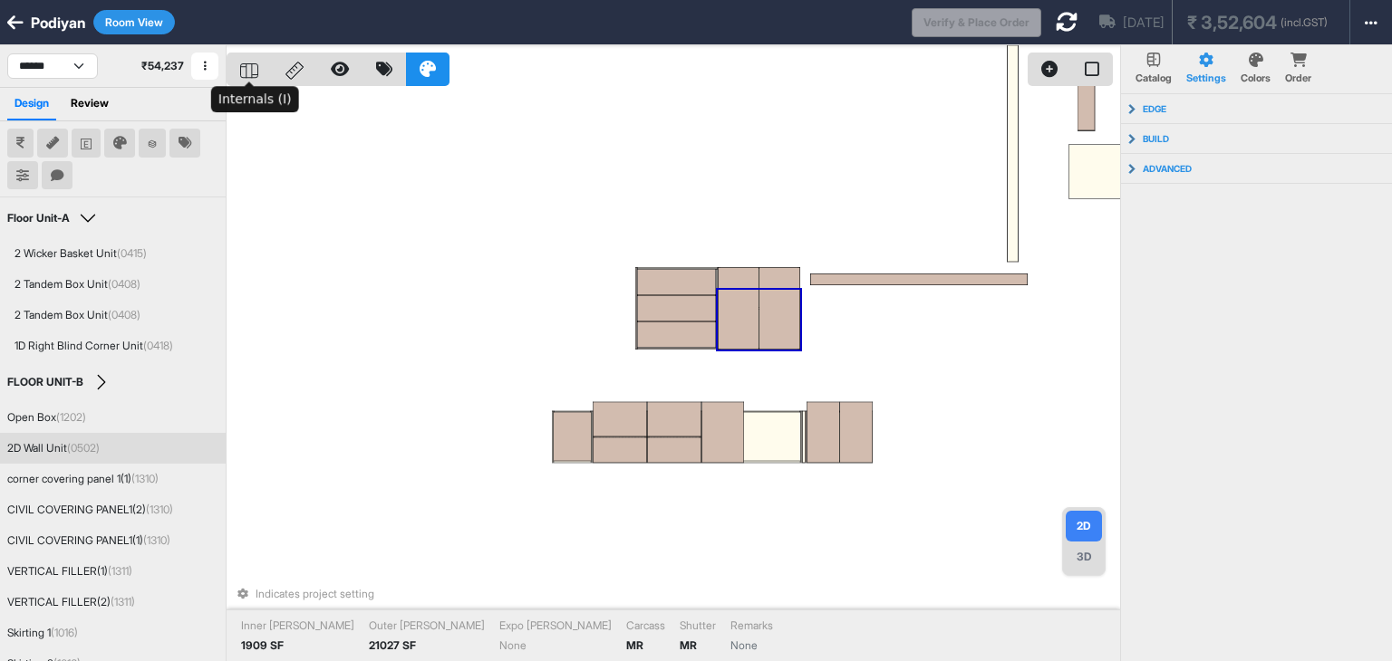
click at [241, 63] on icon at bounding box center [249, 70] width 18 height 15
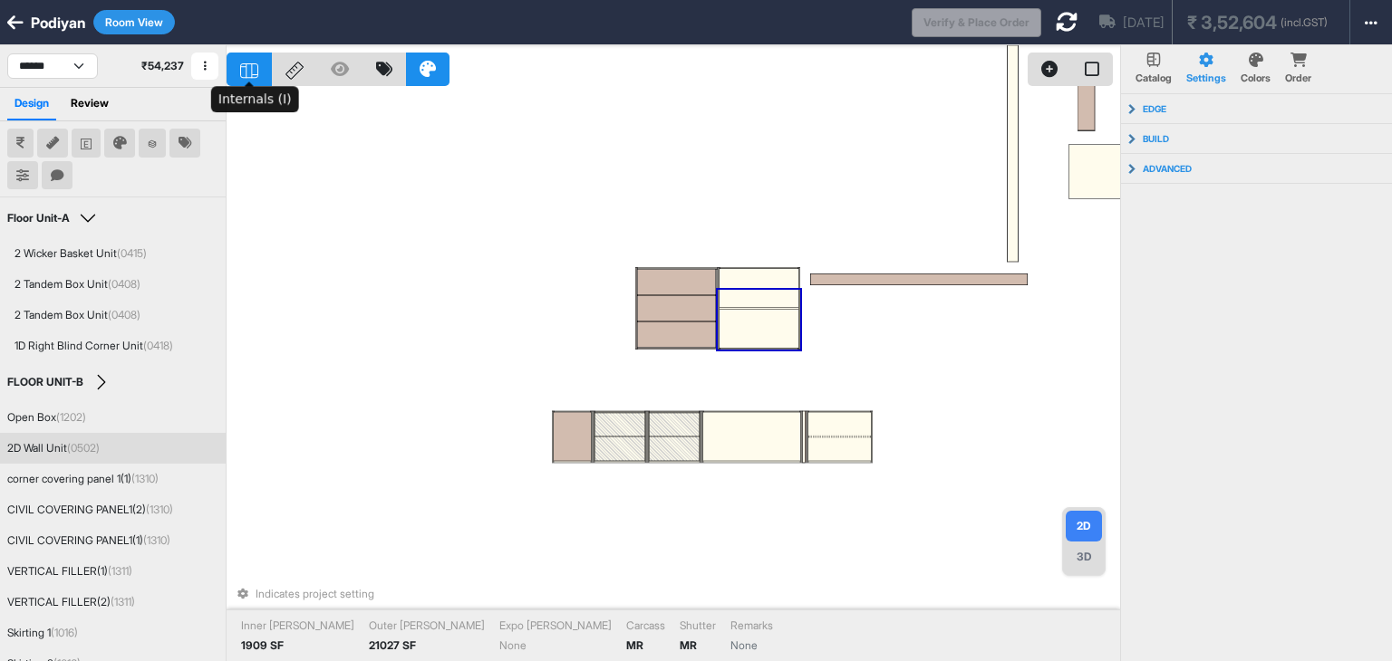
click at [258, 70] on div at bounding box center [249, 70] width 45 height 34
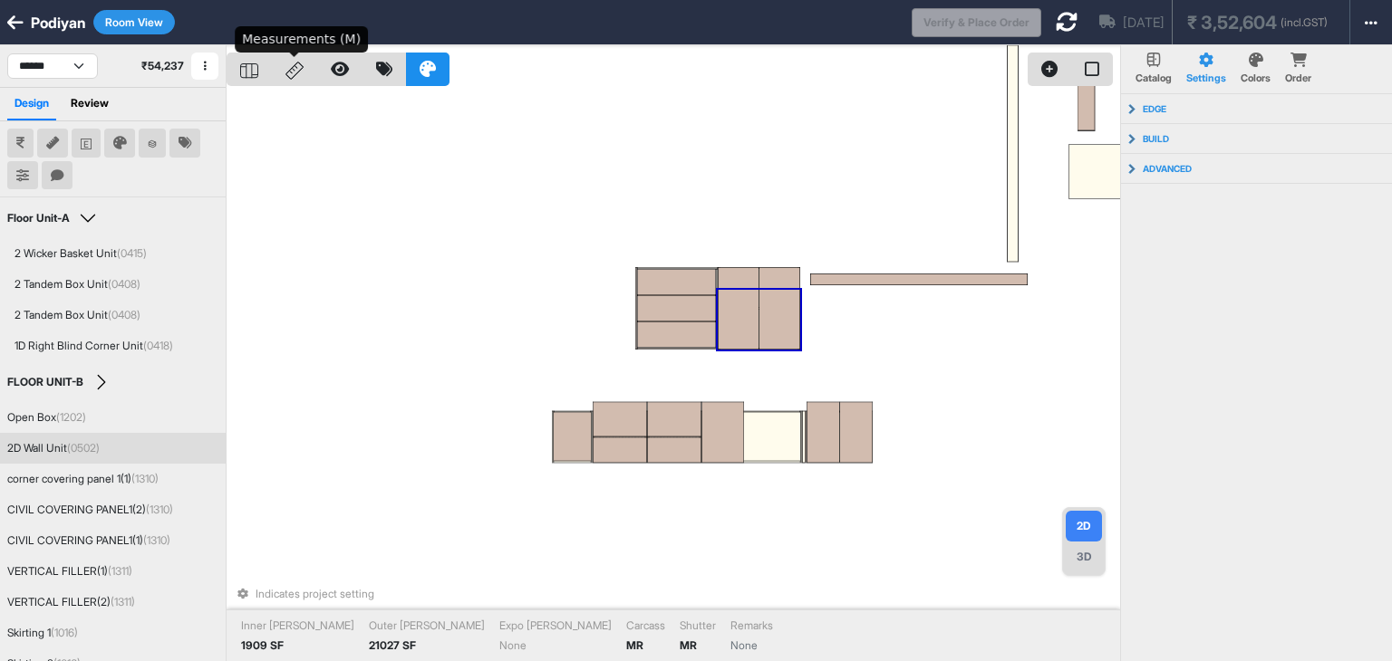
click at [298, 81] on div at bounding box center [294, 70] width 45 height 34
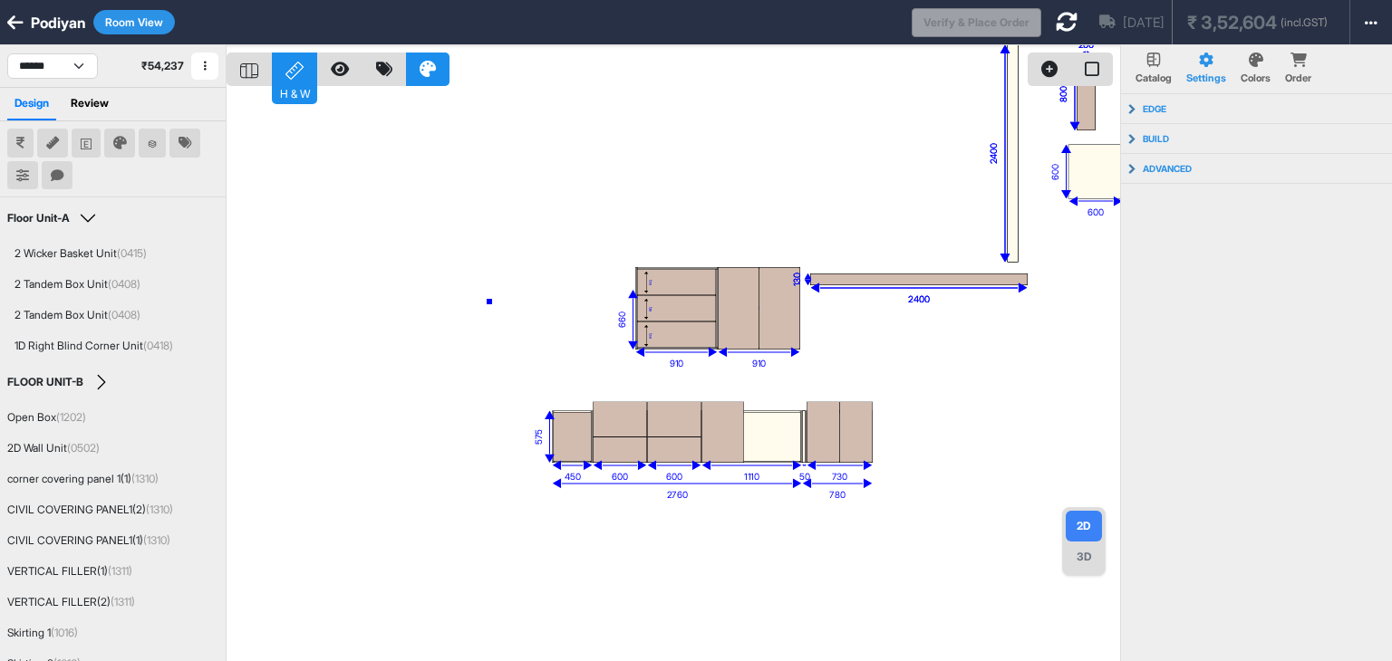
click at [489, 302] on div "eq eq eq eq eq eq eq eq eq eq eq 660 910 910 600 600 2400 120 2400 120 800 200 …" at bounding box center [673, 375] width 893 height 661
click at [1080, 555] on div "3D" at bounding box center [1084, 557] width 36 height 31
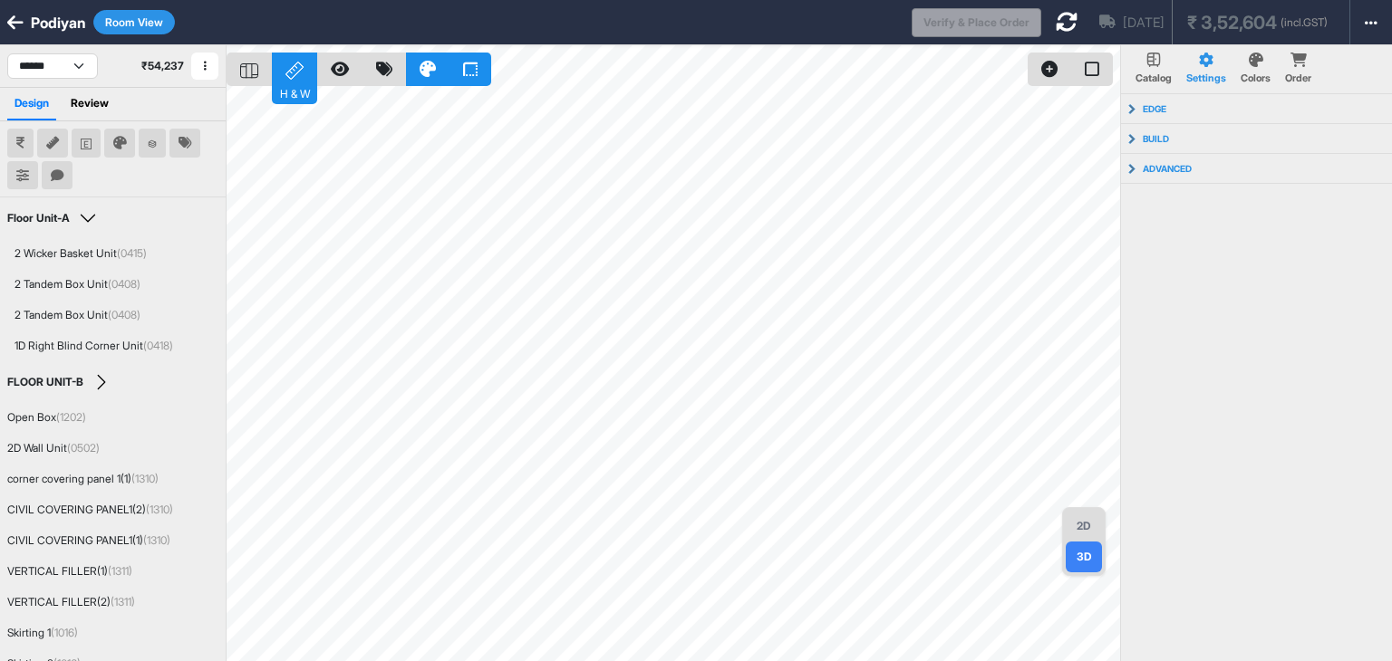
click at [1077, 521] on div "2D" at bounding box center [1084, 526] width 36 height 31
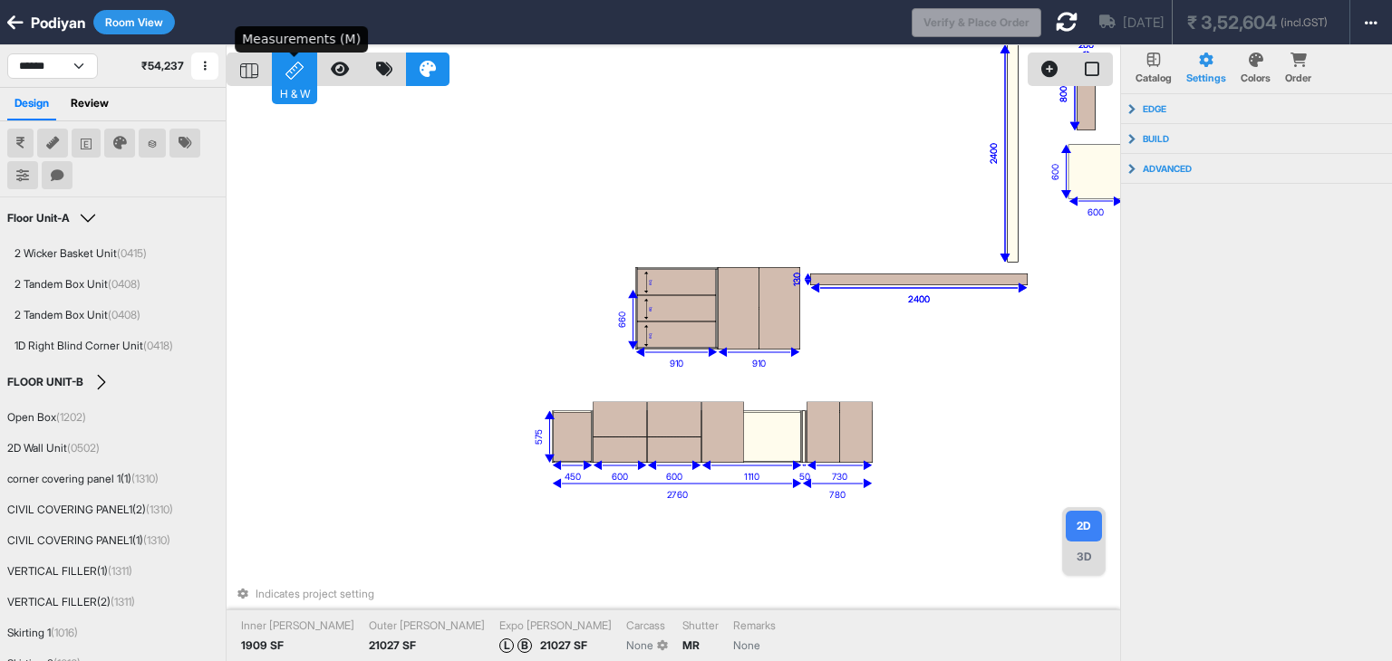
click at [275, 77] on div "H & W" at bounding box center [294, 70] width 45 height 34
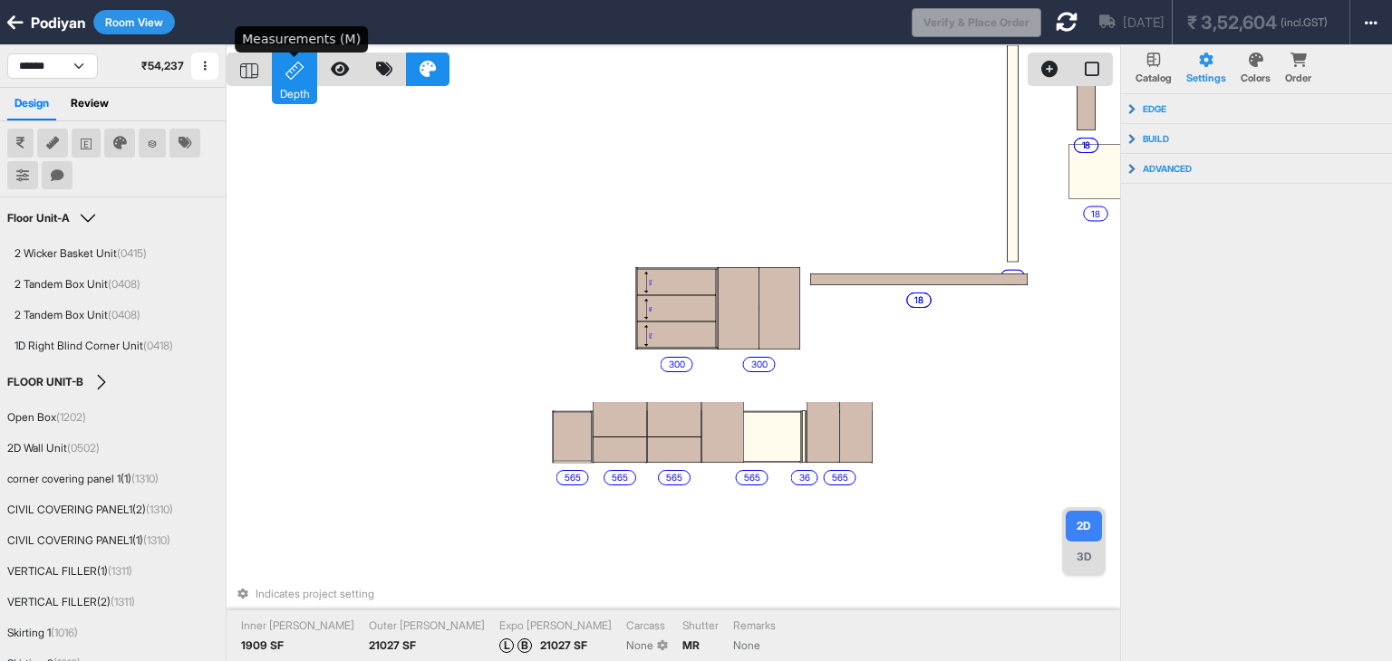
click at [291, 82] on div "Depth" at bounding box center [294, 93] width 45 height 23
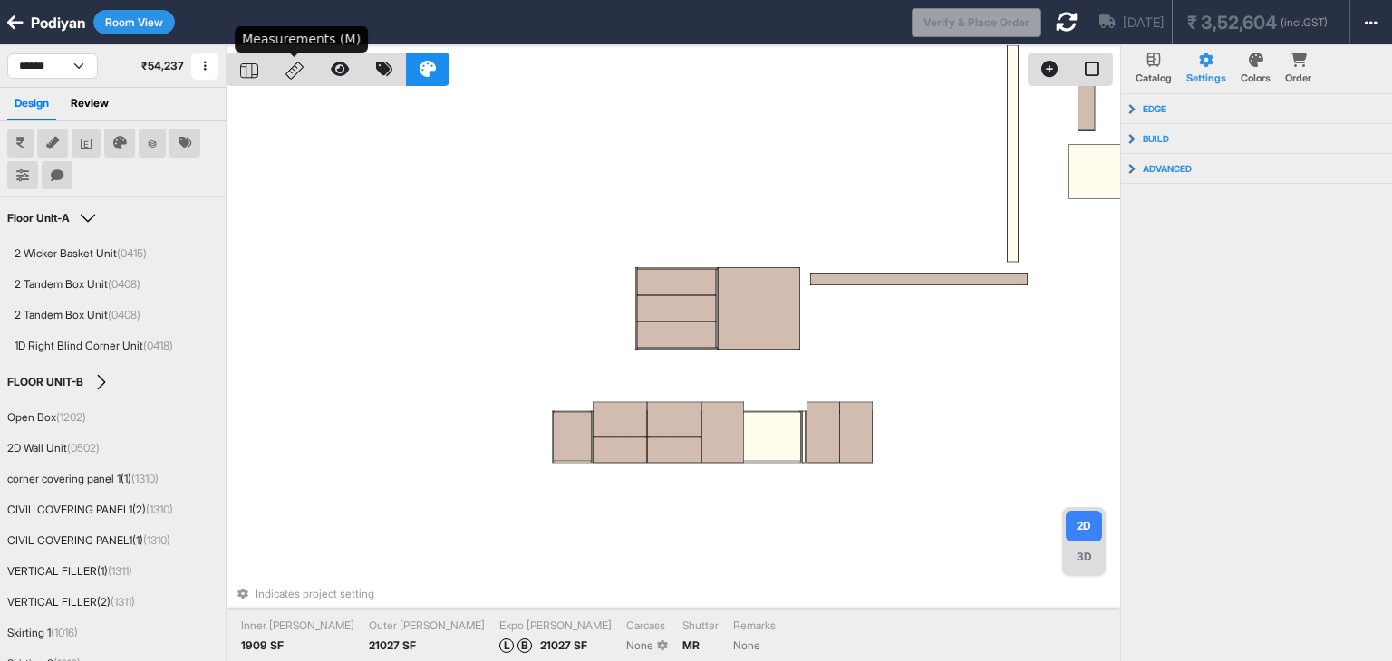
click at [291, 82] on div at bounding box center [294, 70] width 45 height 34
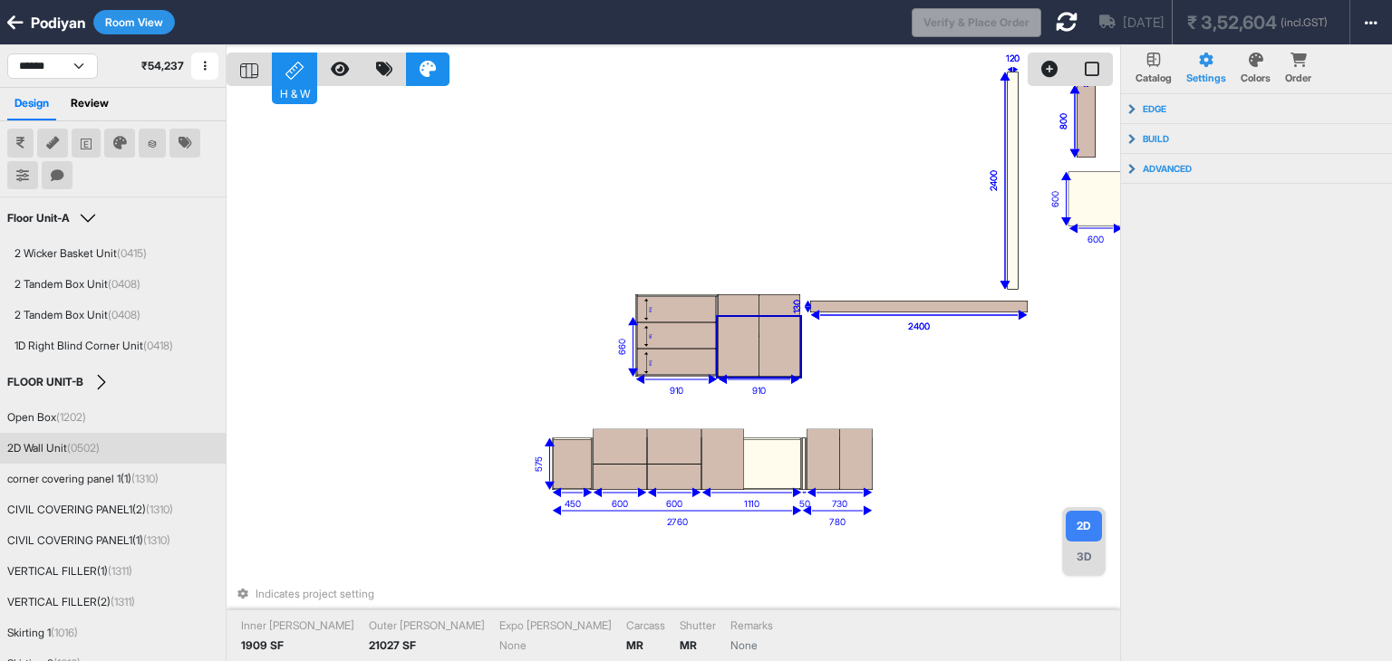
click at [719, 338] on div at bounding box center [738, 335] width 41 height 82
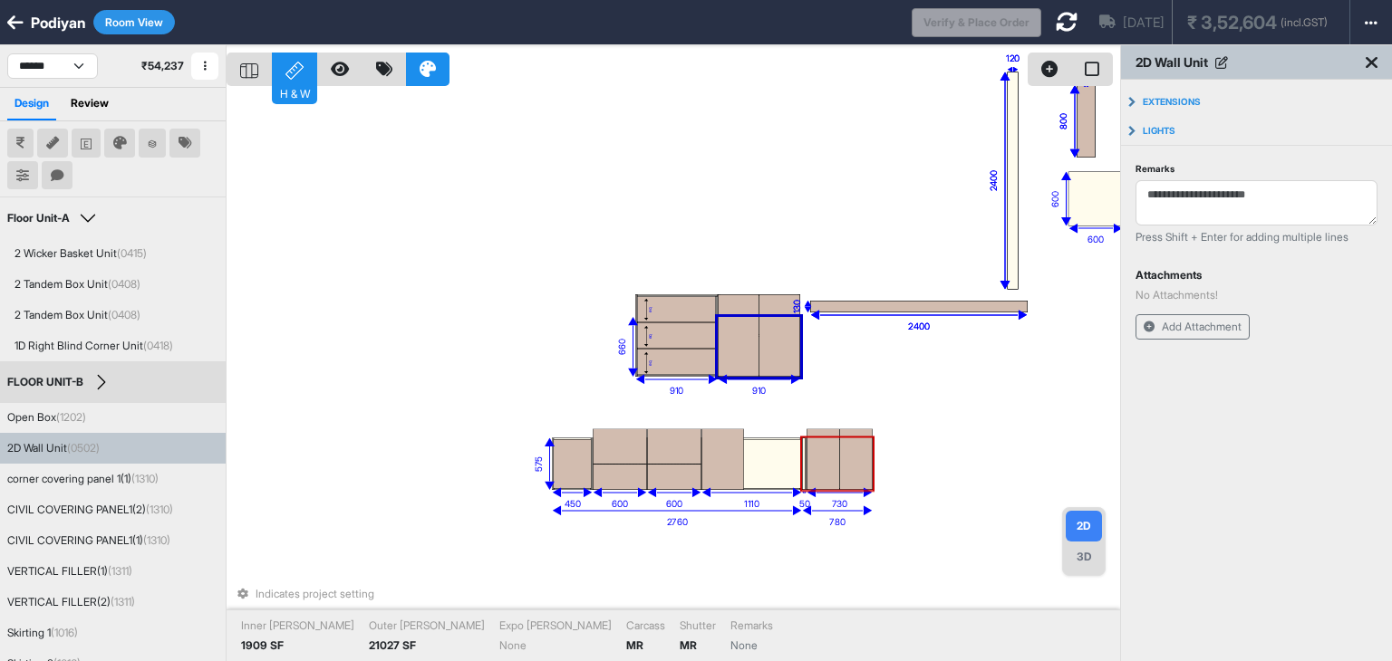
click at [1076, 560] on div "3D" at bounding box center [1084, 557] width 36 height 31
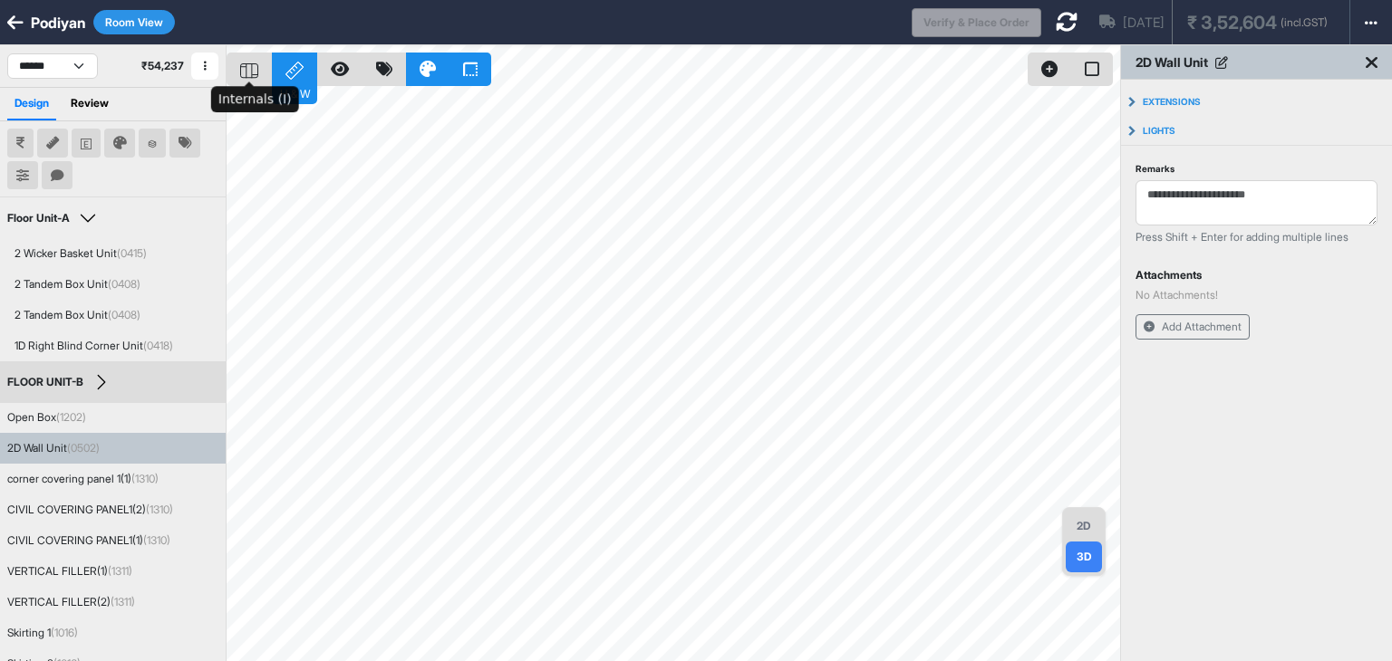
click at [257, 76] on rect at bounding box center [249, 70] width 17 height 14
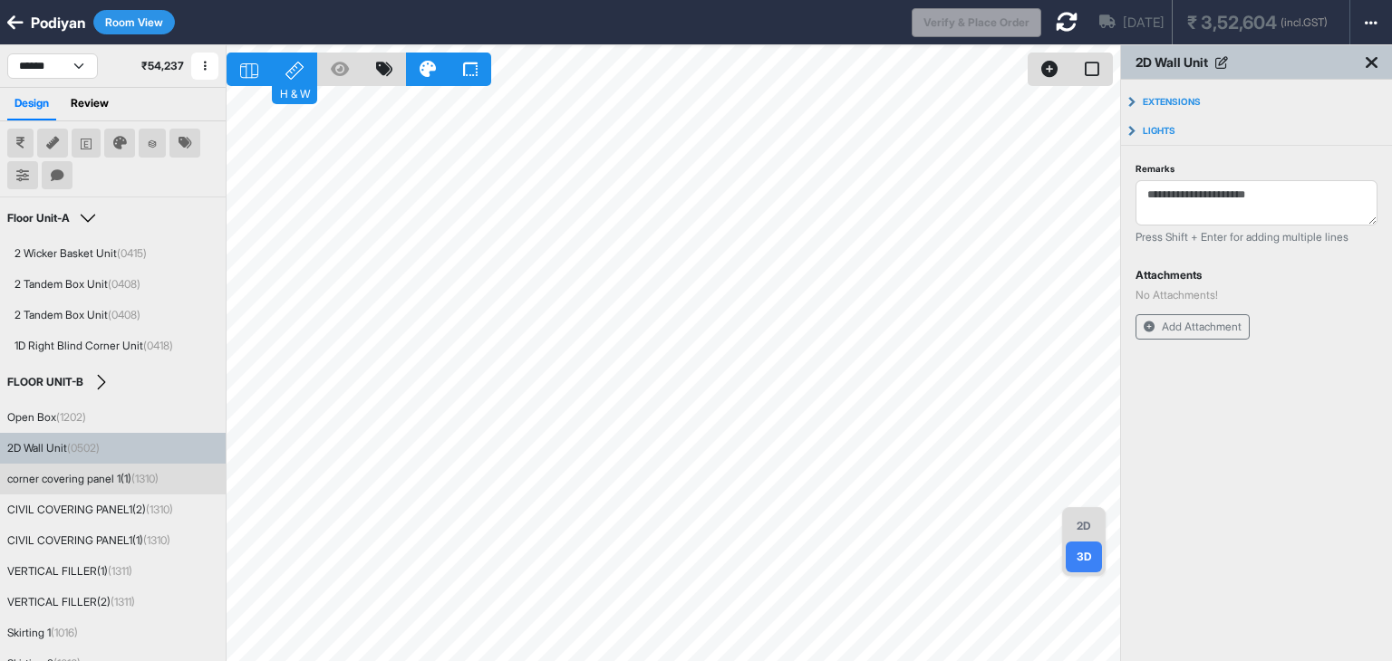
click at [1084, 532] on div "2D" at bounding box center [1084, 526] width 36 height 31
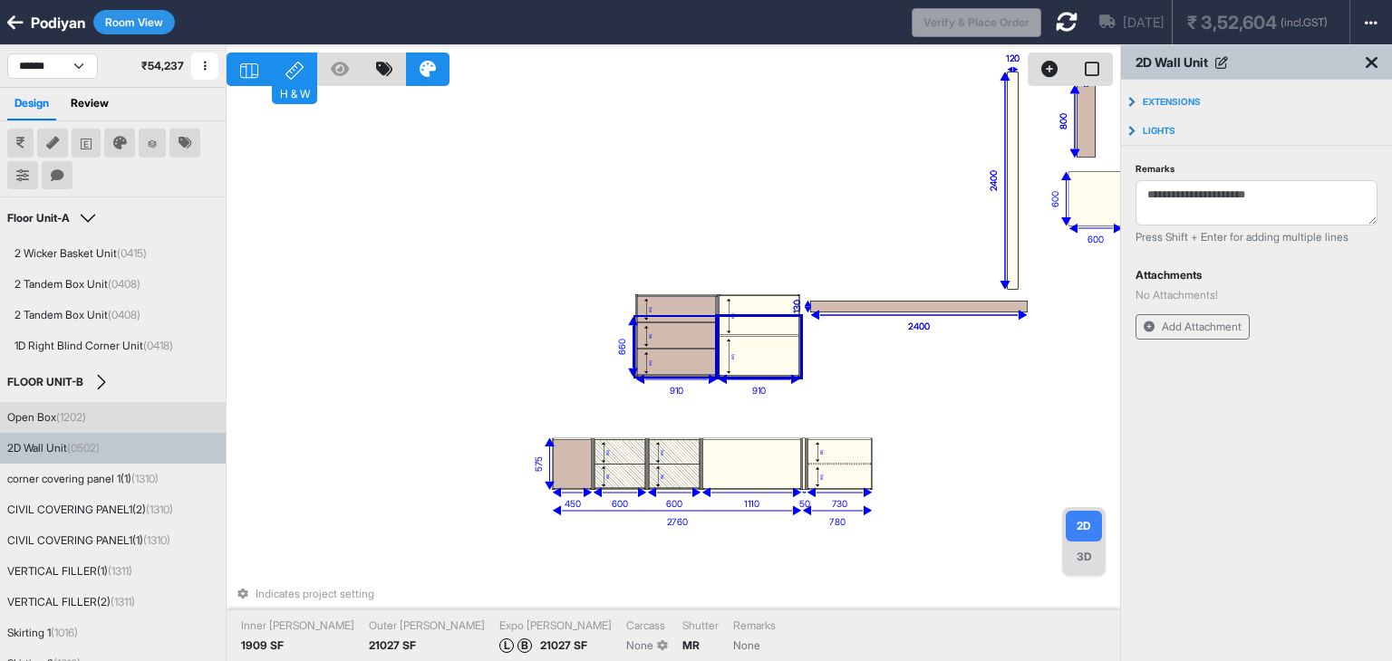
click at [676, 332] on div "eq" at bounding box center [676, 335] width 79 height 24
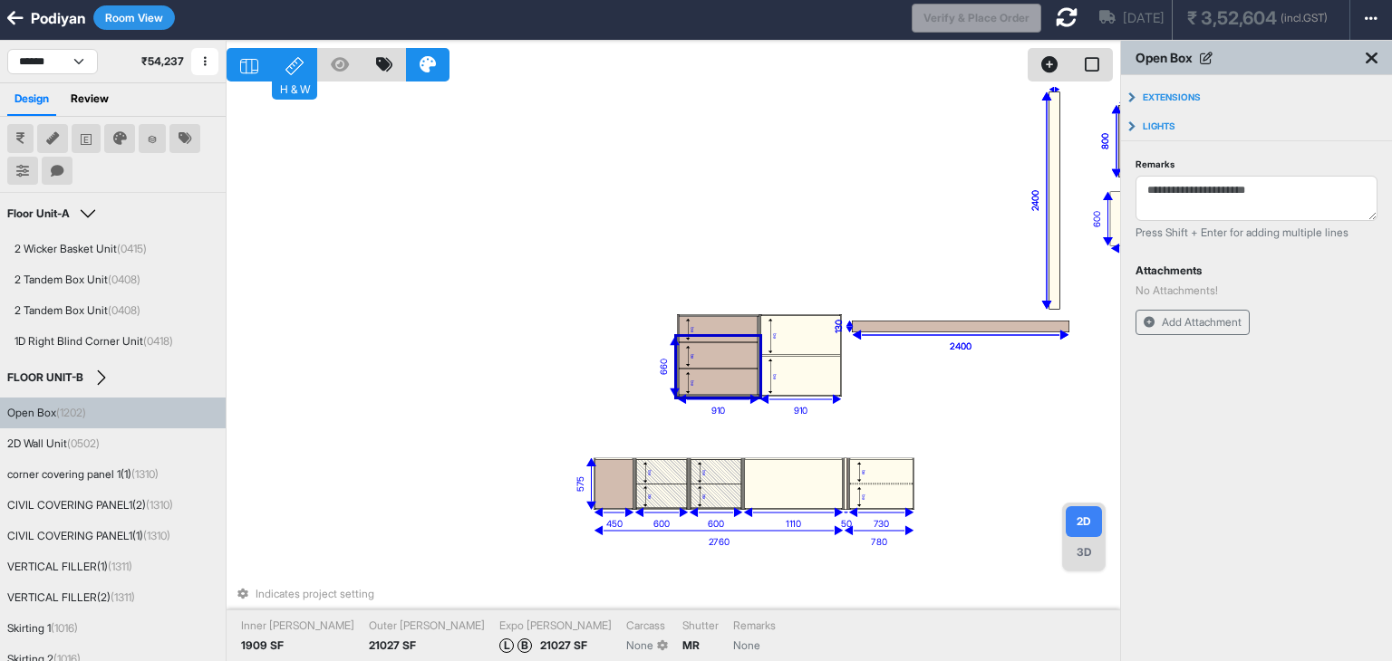
scroll to position [7, 0]
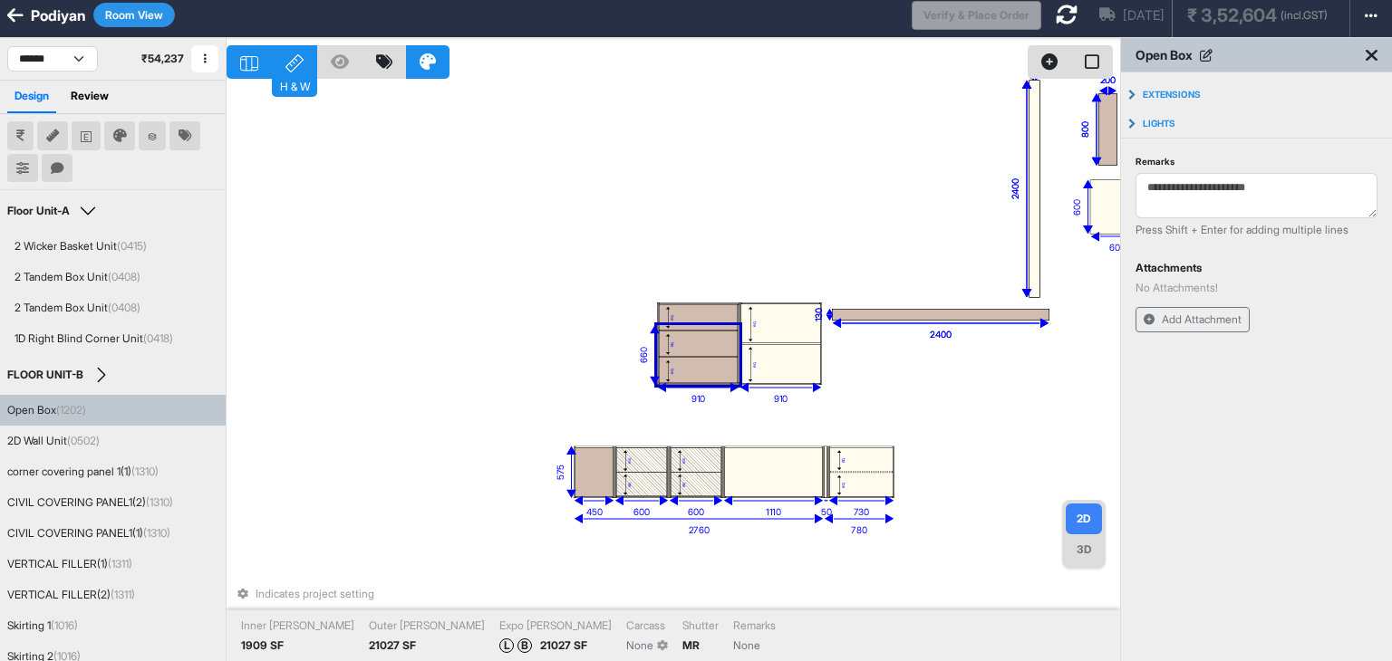
drag, startPoint x: 703, startPoint y: 388, endPoint x: 721, endPoint y: 400, distance: 22.1
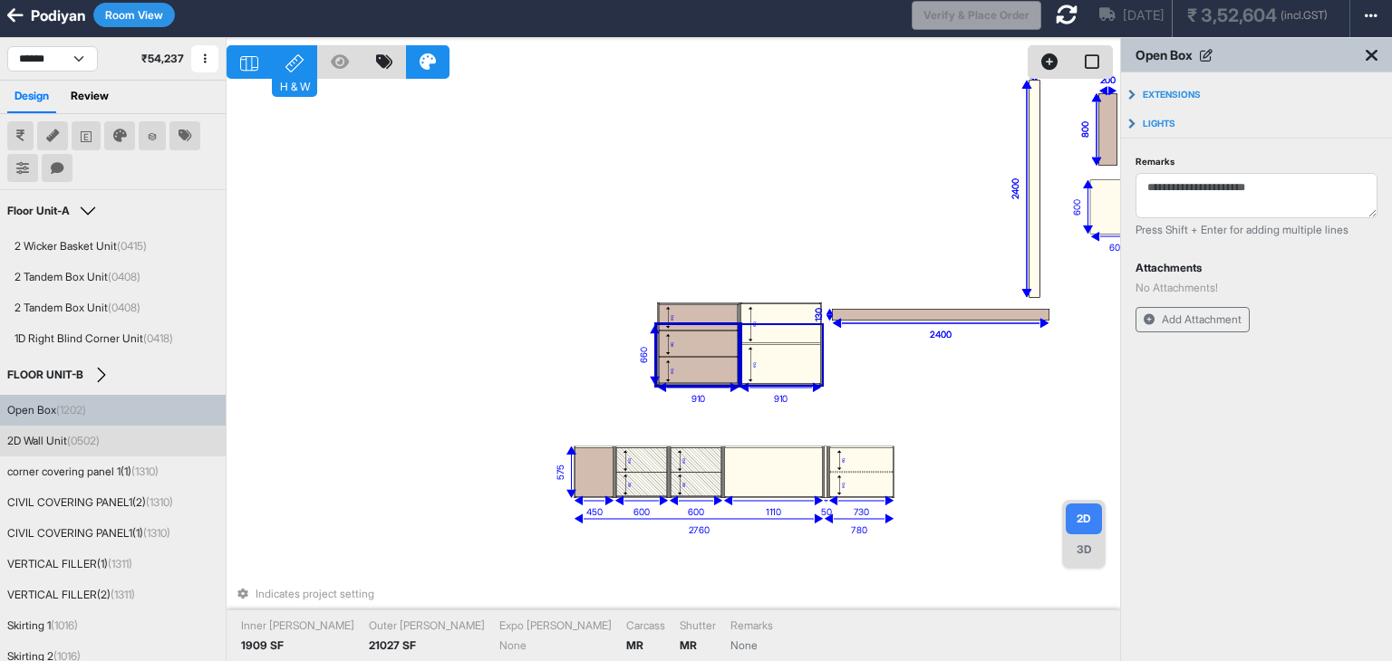
click at [780, 320] on div "eq" at bounding box center [780, 323] width 79 height 39
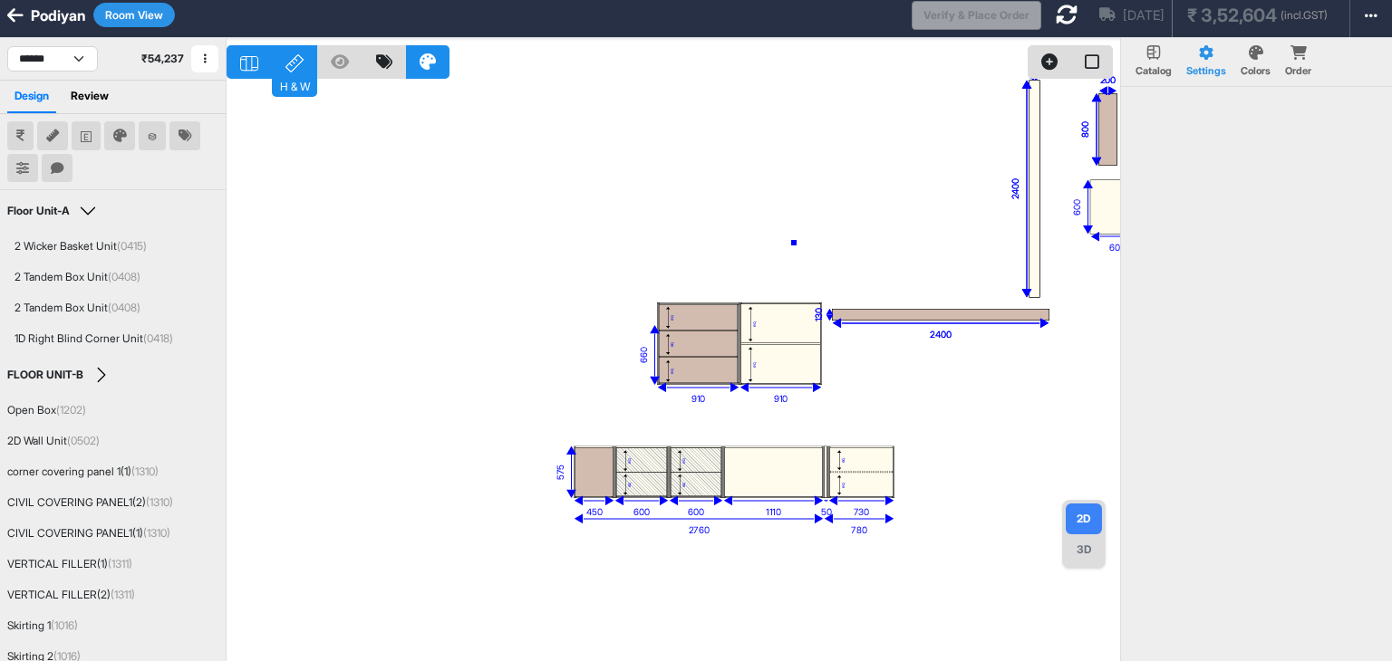
click at [794, 242] on div "eq eq eq eq eq eq eq eq eq eq eq 660 910 910 600 600 2400 120 2400 120 800 200 …" at bounding box center [673, 368] width 893 height 661
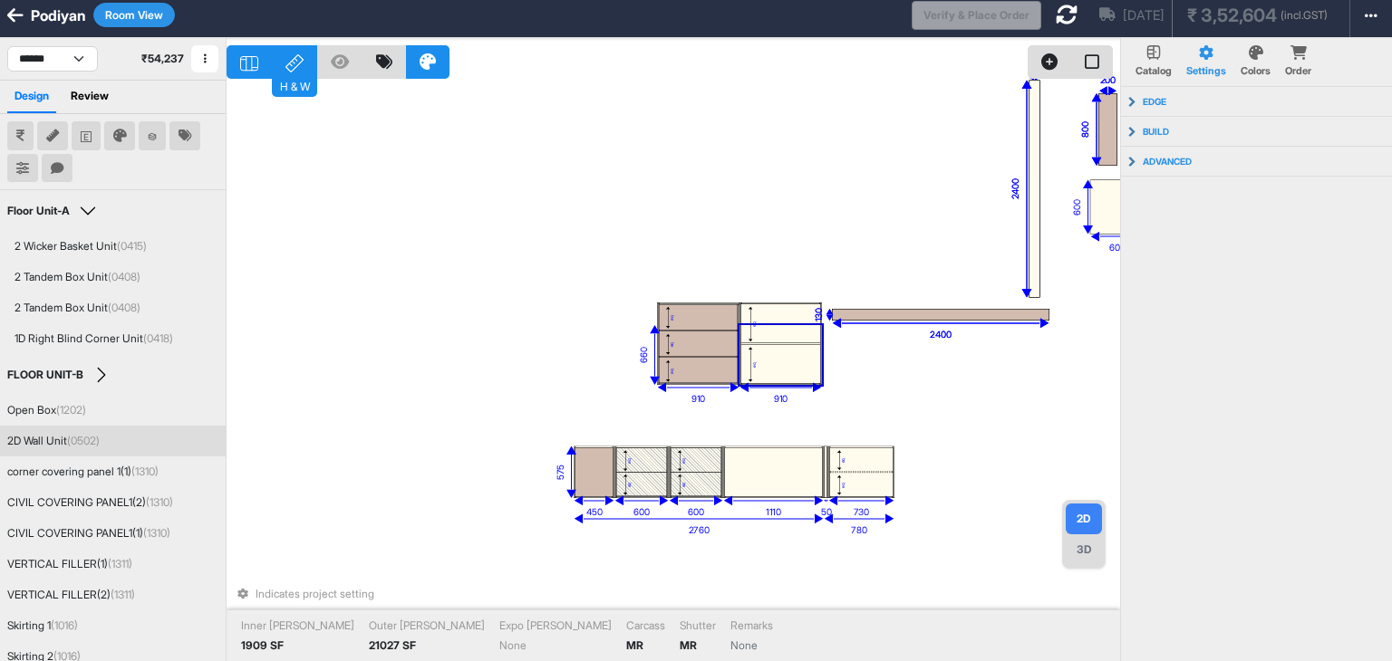
drag, startPoint x: 1072, startPoint y: 556, endPoint x: 1069, endPoint y: 546, distance: 10.3
click at [1073, 556] on div "3D" at bounding box center [1084, 550] width 36 height 31
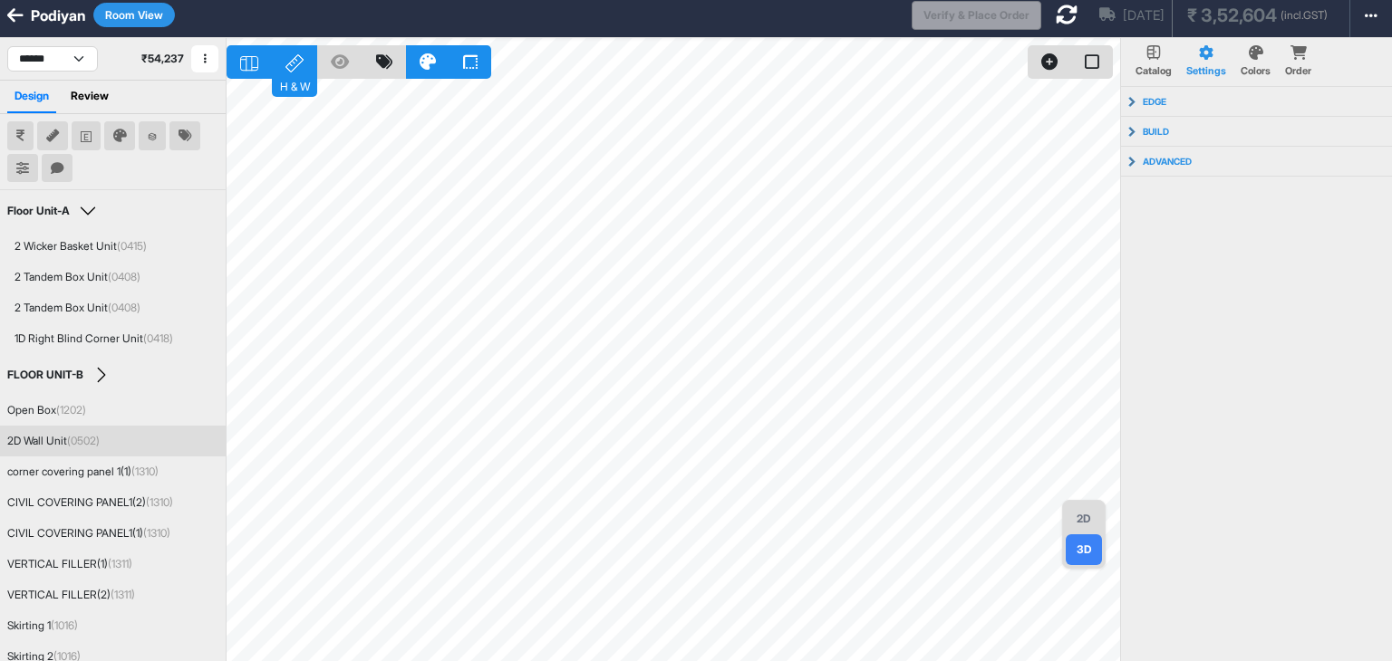
click at [1056, 14] on icon at bounding box center [1067, 15] width 22 height 22
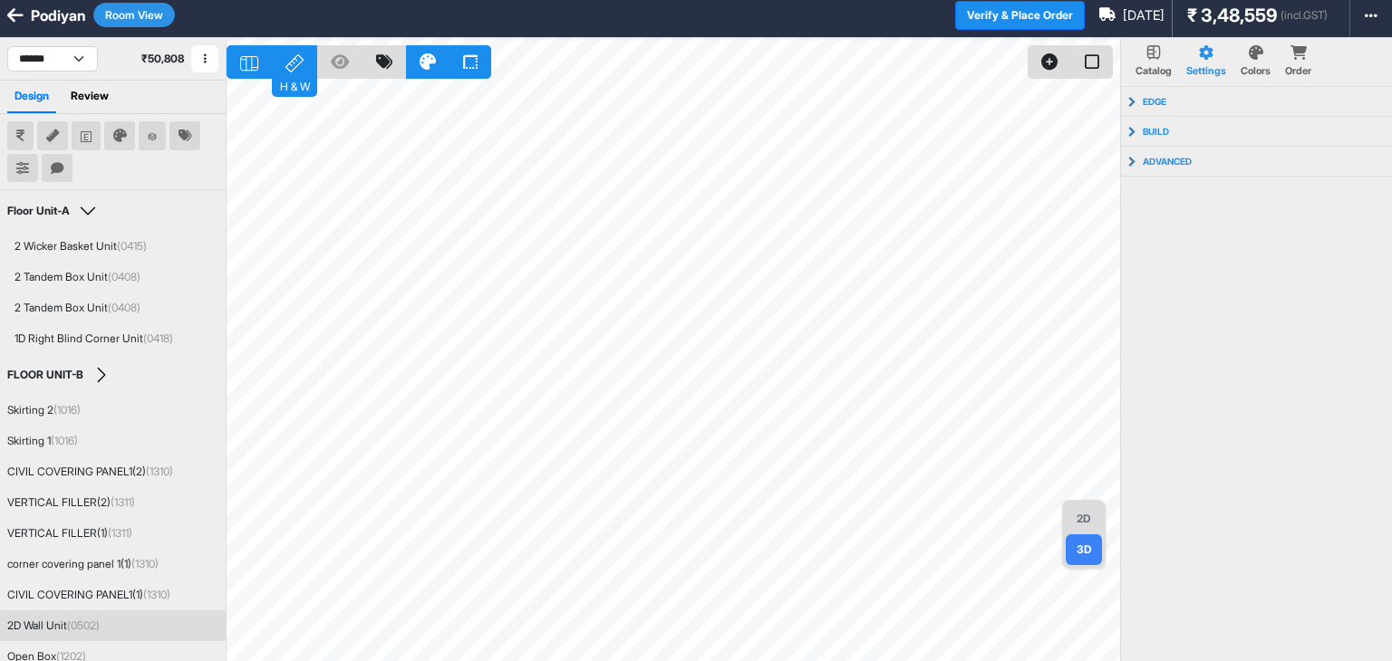
click at [1085, 516] on div "2D" at bounding box center [1084, 519] width 36 height 31
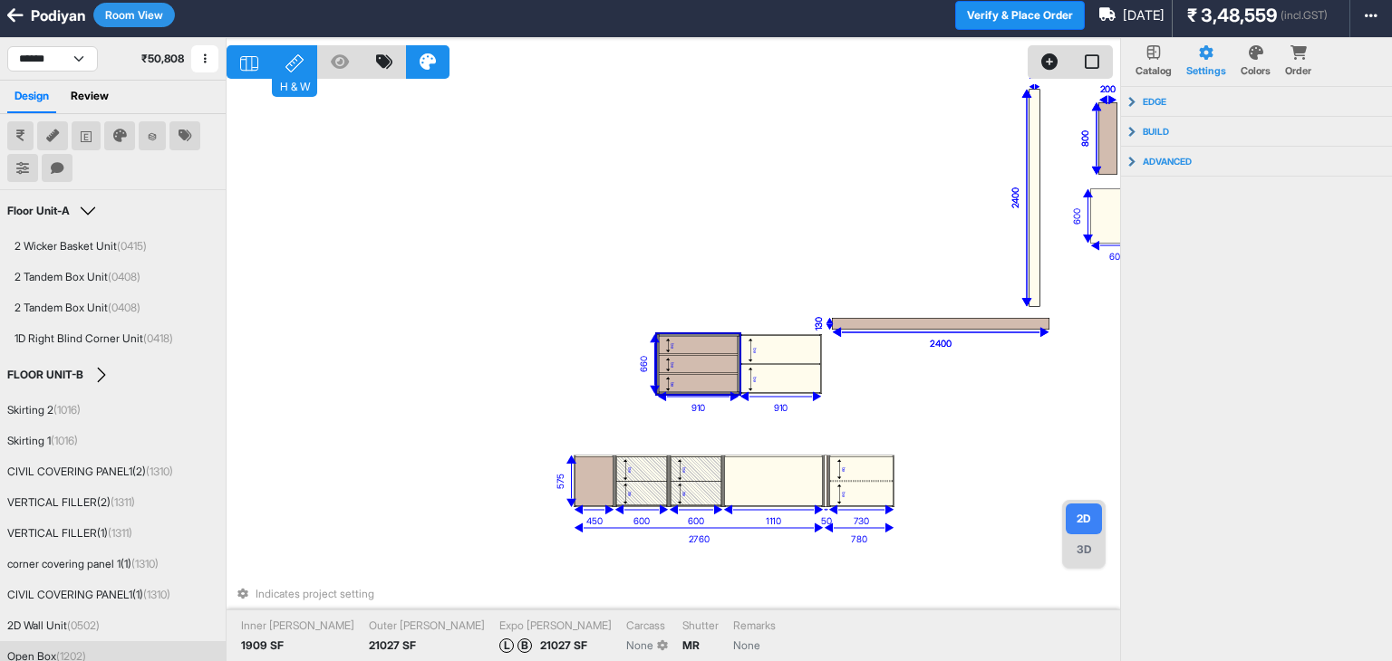
click at [707, 375] on div "eq" at bounding box center [698, 383] width 79 height 18
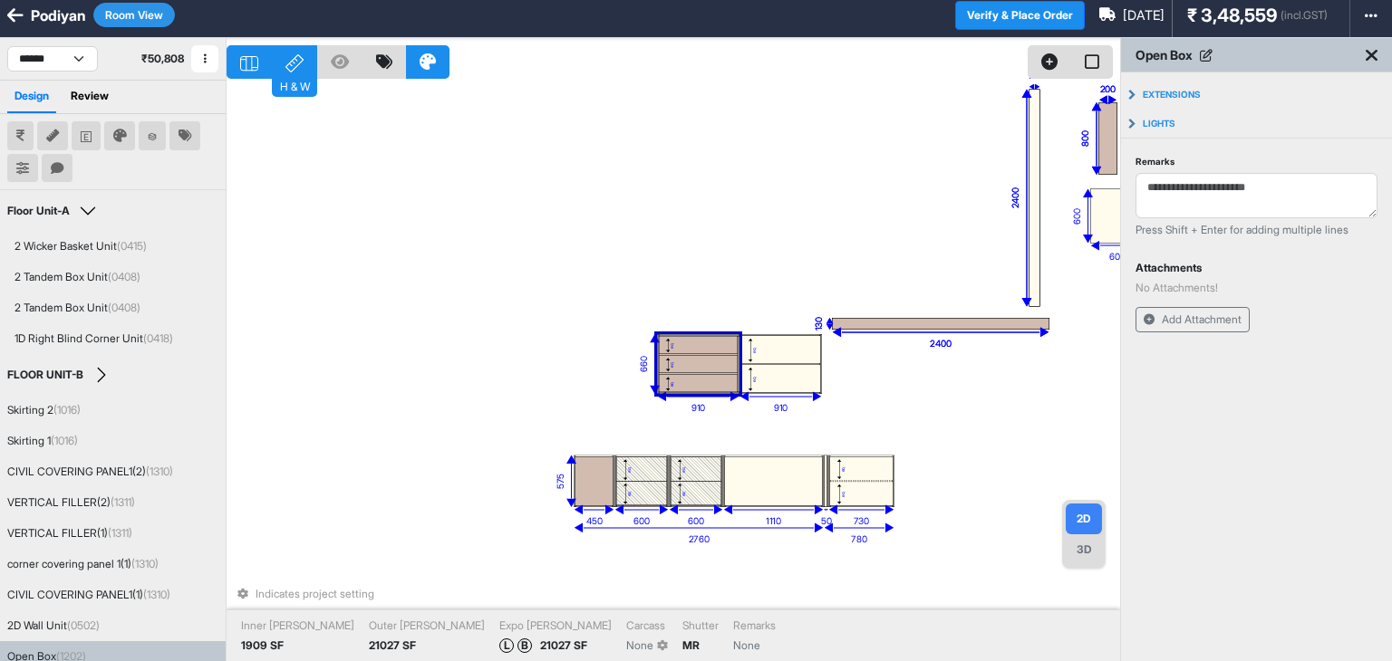
click at [707, 373] on div at bounding box center [698, 374] width 79 height 2
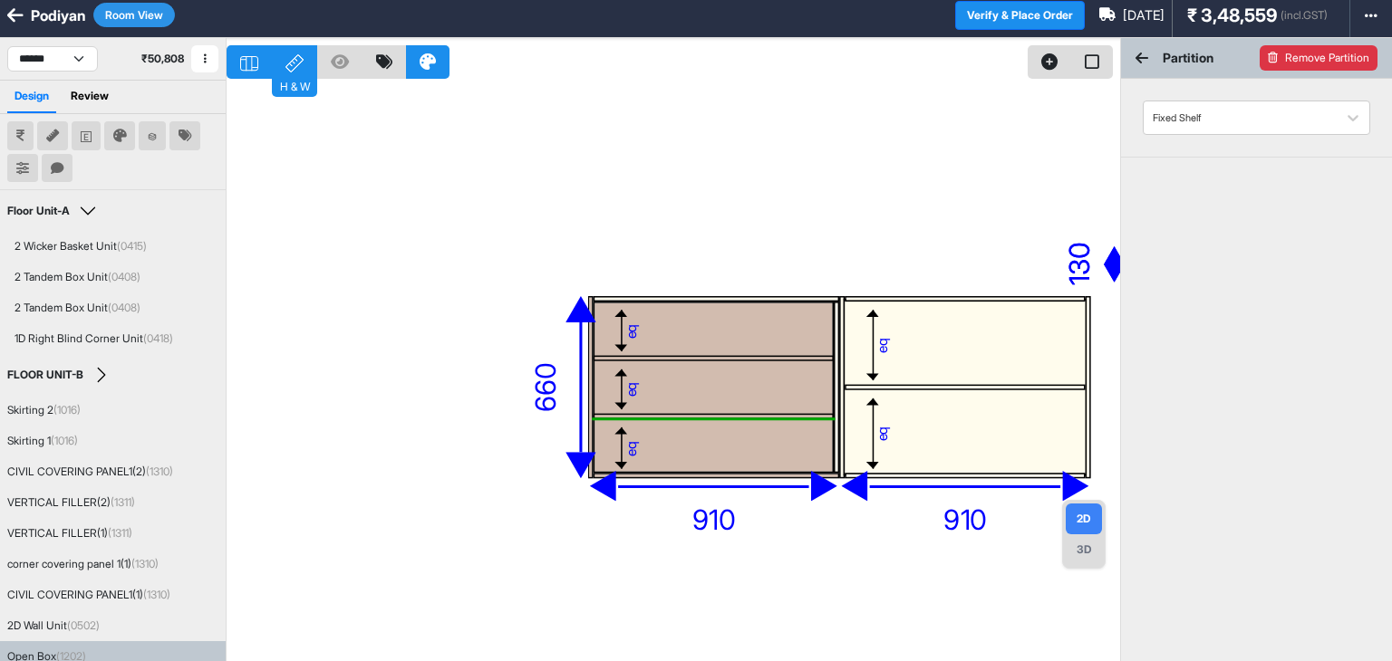
click at [1317, 52] on button "Remove Partition" at bounding box center [1318, 57] width 118 height 25
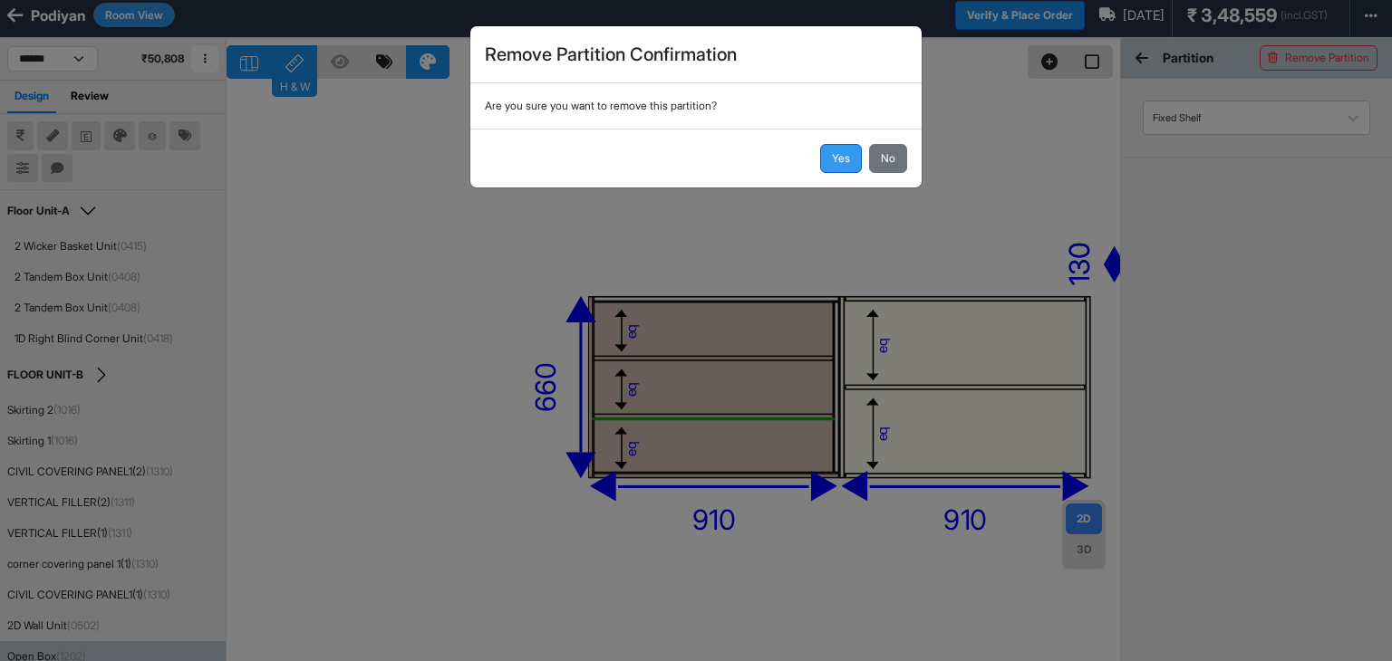
click at [830, 157] on button "Yes" at bounding box center [841, 158] width 42 height 29
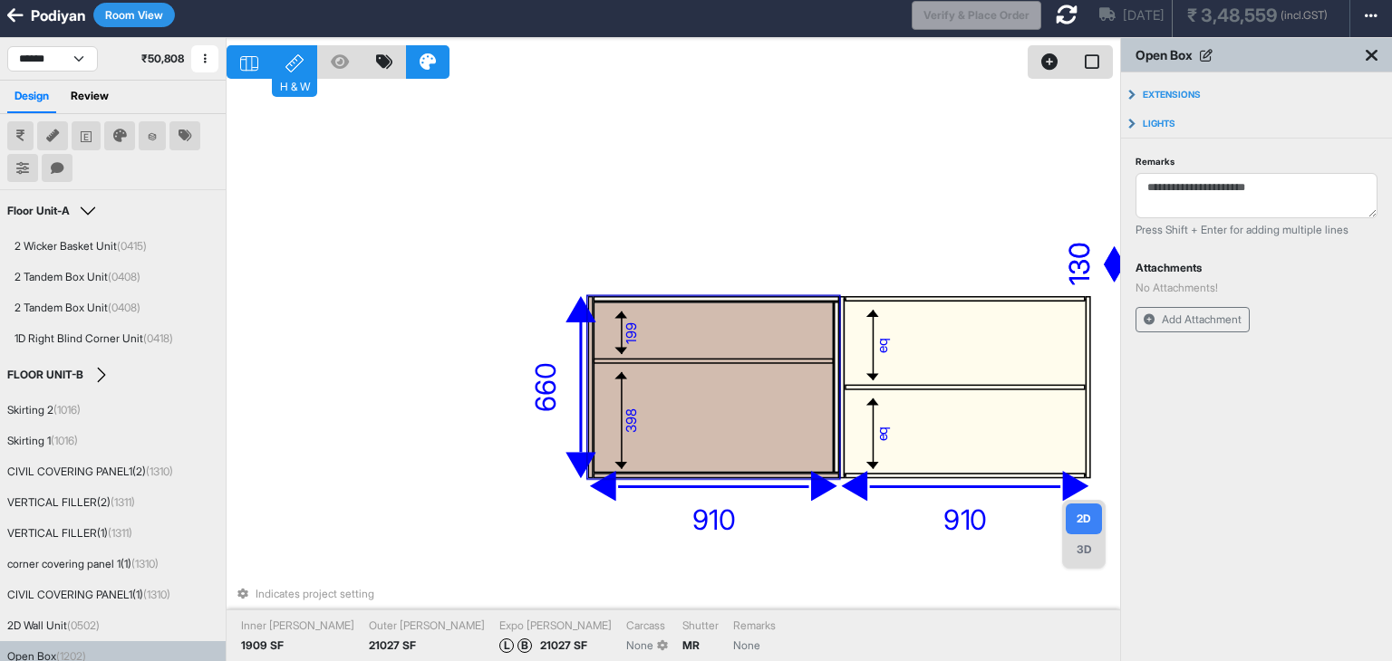
click at [660, 362] on div at bounding box center [714, 361] width 242 height 5
click at [646, 362] on div at bounding box center [714, 361] width 242 height 5
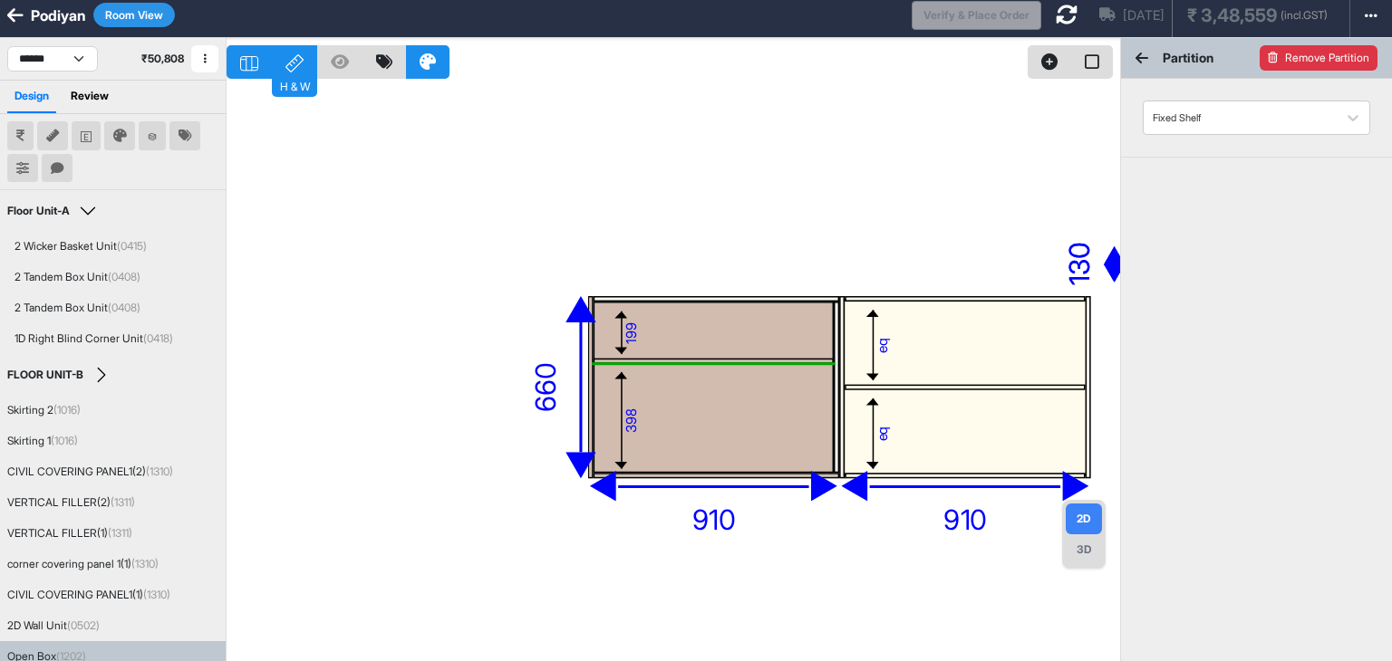
click at [1341, 56] on button "Remove Partition" at bounding box center [1318, 57] width 118 height 25
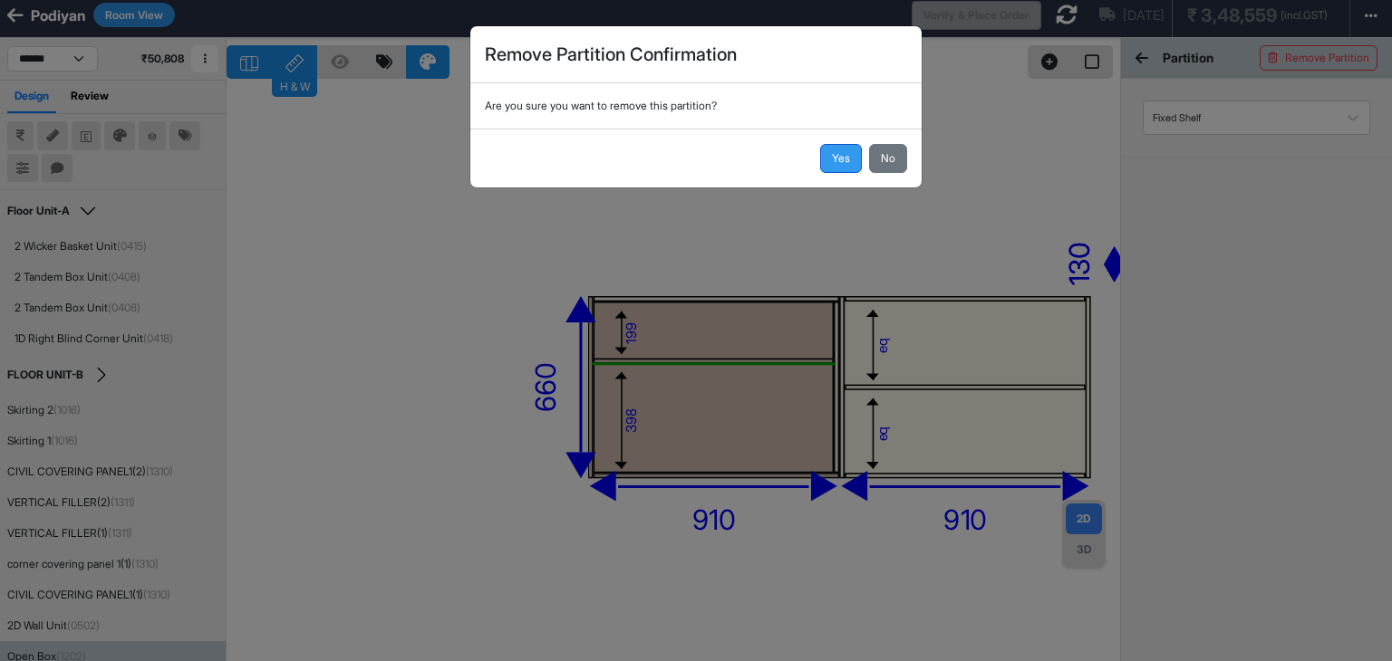
click at [850, 158] on button "Yes" at bounding box center [841, 158] width 42 height 29
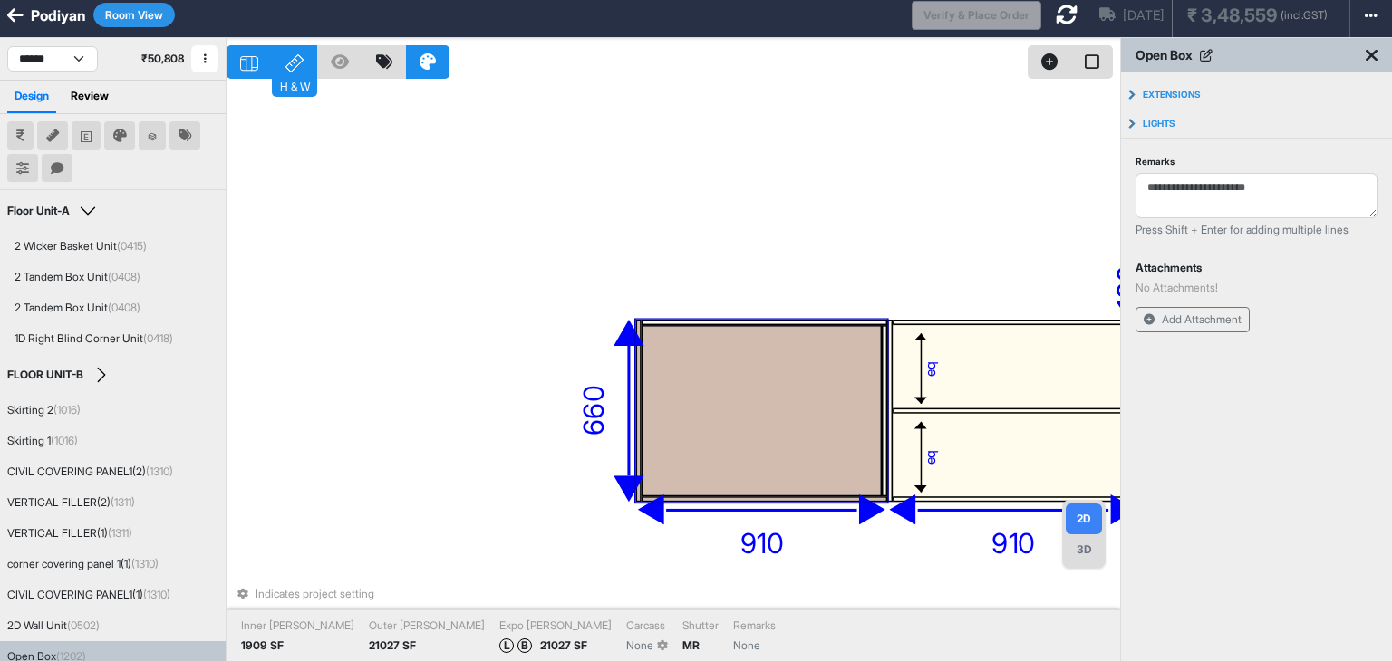
click at [710, 408] on div at bounding box center [762, 411] width 242 height 172
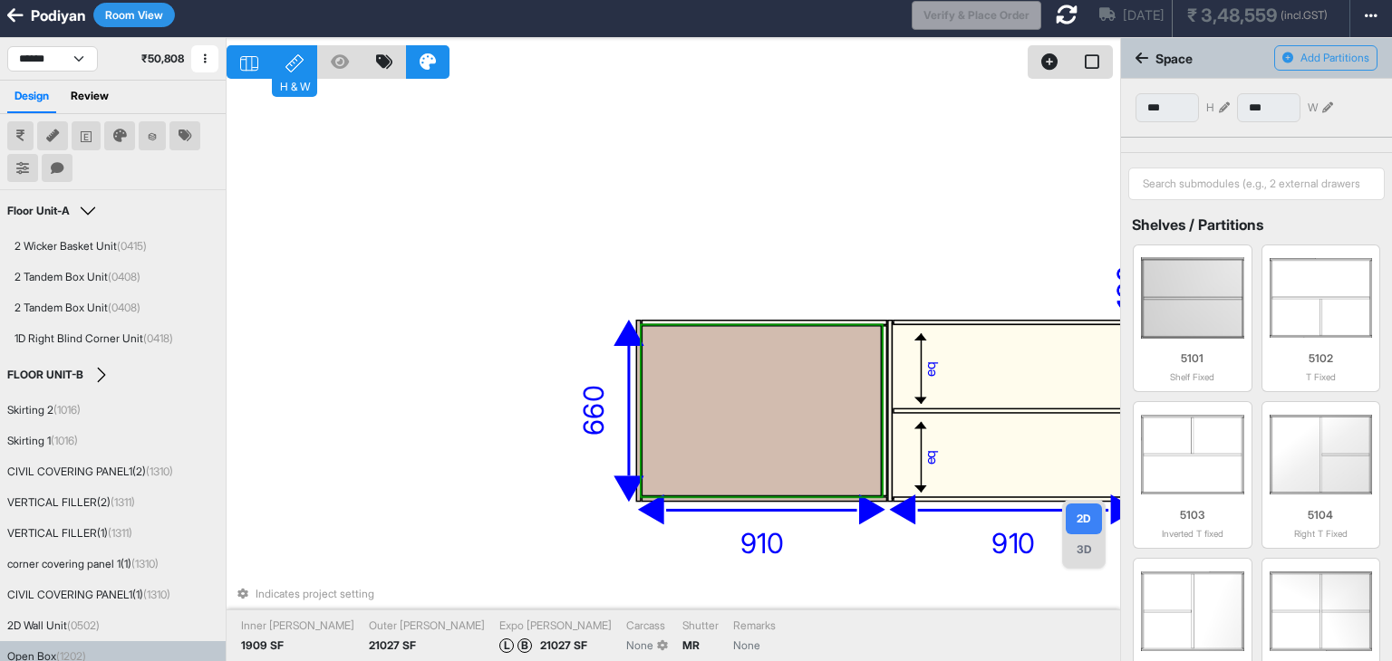
click at [710, 407] on div at bounding box center [762, 411] width 242 height 172
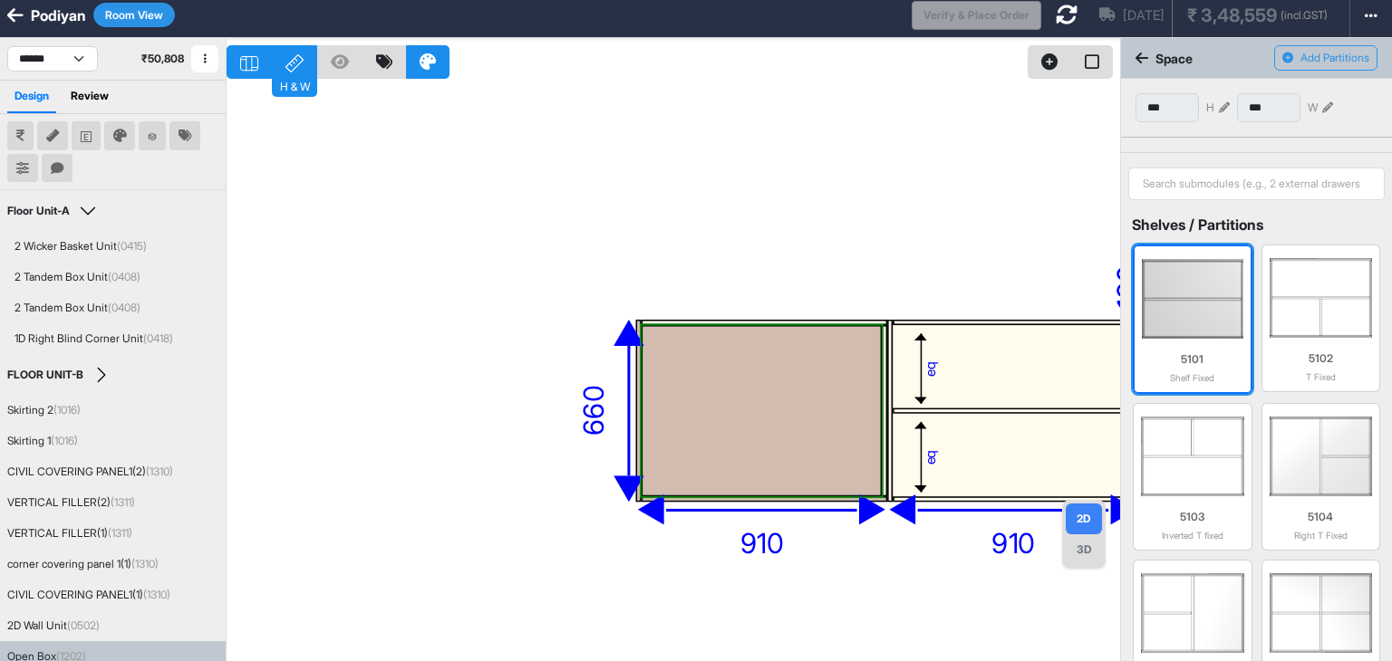
click at [1199, 344] on div "5101 Shelf Fixed" at bounding box center [1192, 364] width 101 height 41
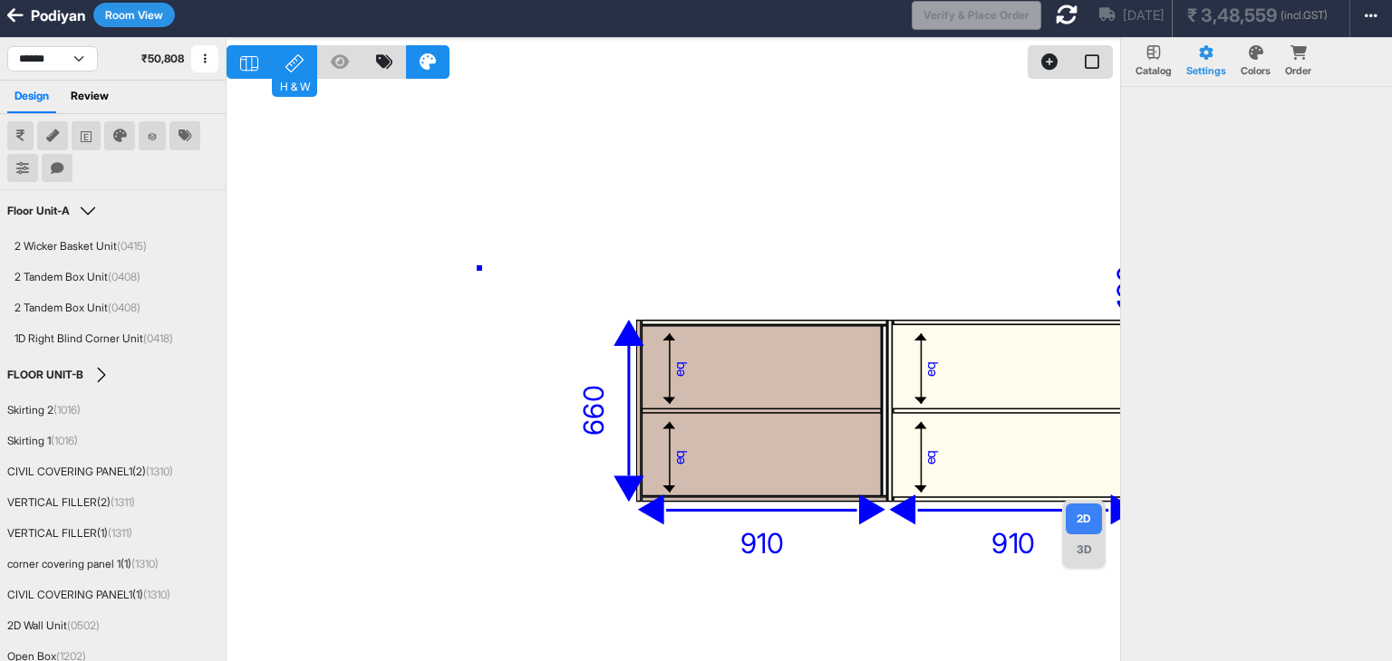
click at [479, 267] on div "eq eq eq eq eq eq eq eq eq eq 660 910 910 600 600 2400 120 2400 120 800 200 800…" at bounding box center [673, 368] width 893 height 661
click at [1087, 555] on div "3D" at bounding box center [1084, 550] width 36 height 31
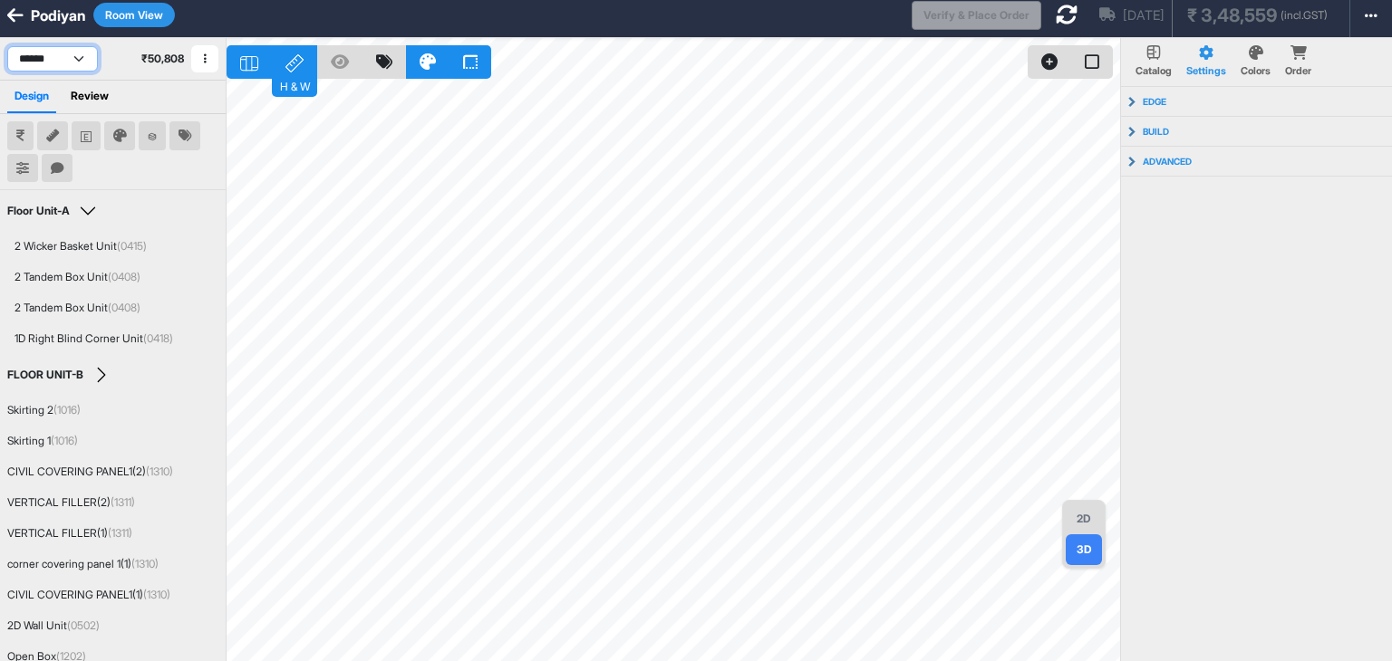
click at [72, 59] on select "**********" at bounding box center [52, 58] width 91 height 25
click at [133, 5] on button "Room View" at bounding box center [134, 15] width 82 height 24
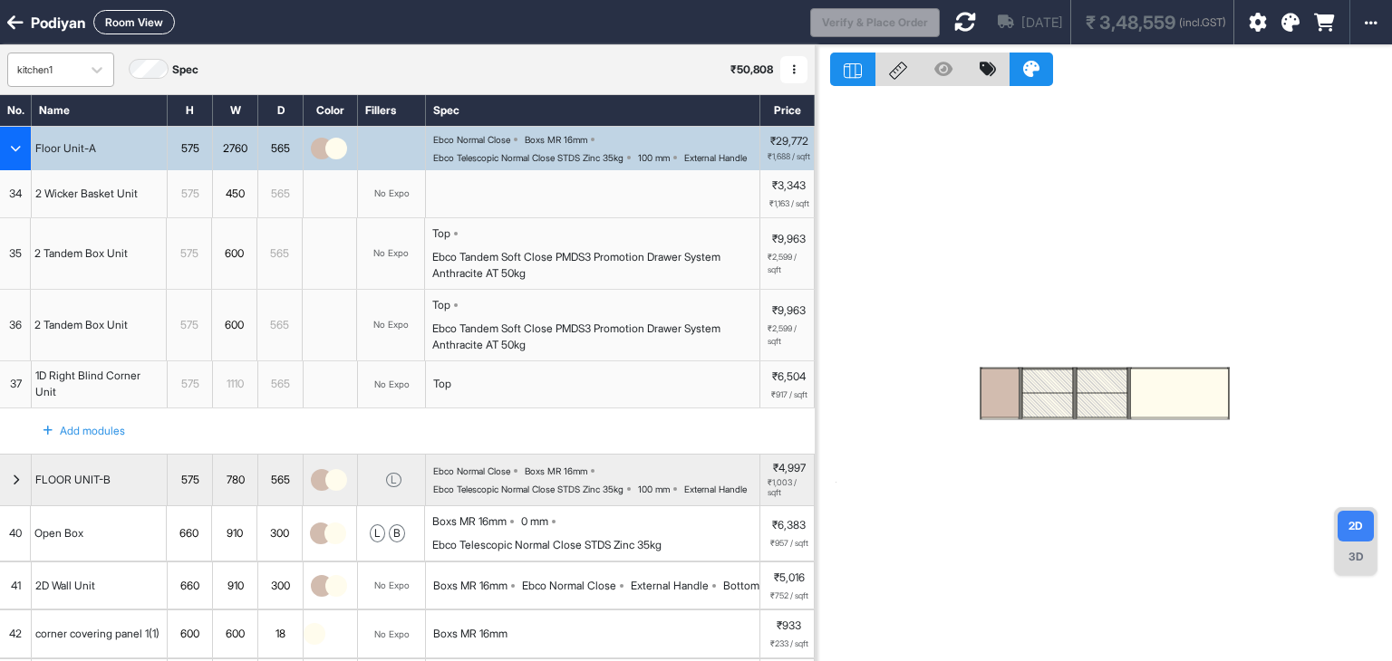
click at [76, 70] on div "kitchen1" at bounding box center [44, 69] width 72 height 27
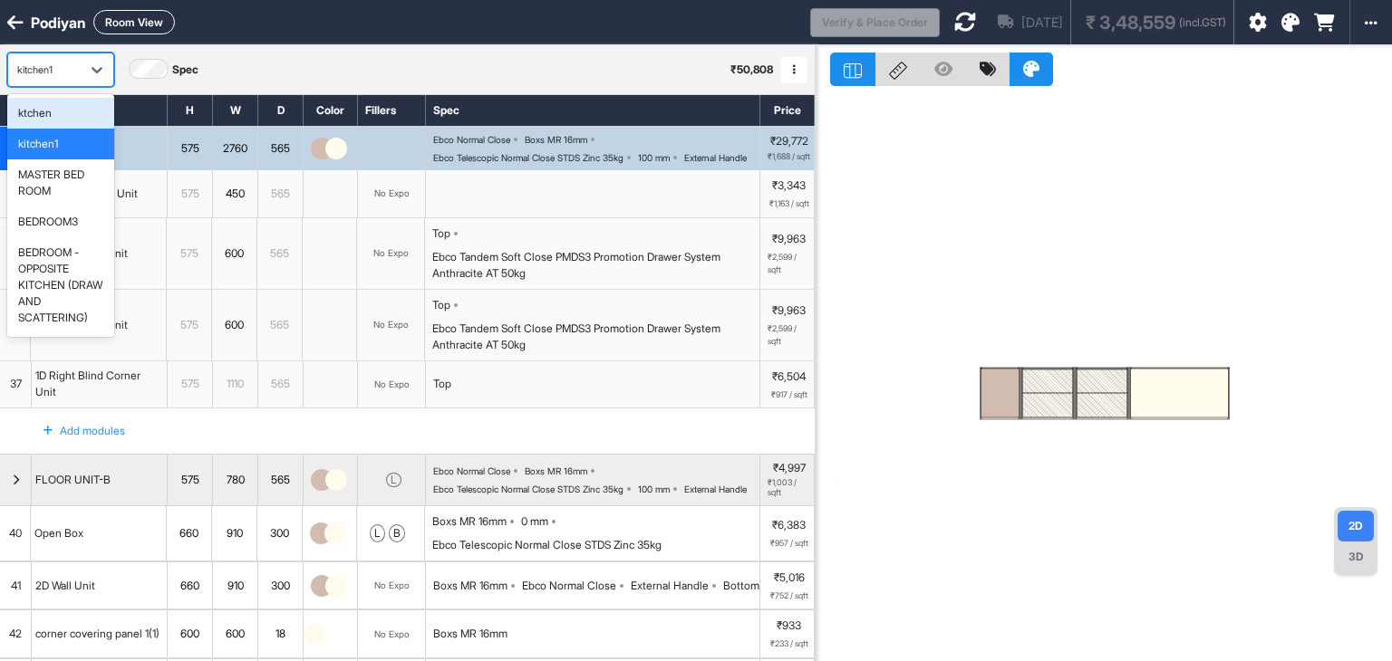
click at [65, 113] on div "ktchen" at bounding box center [60, 113] width 85 height 16
click at [91, 72] on icon at bounding box center [97, 70] width 18 height 18
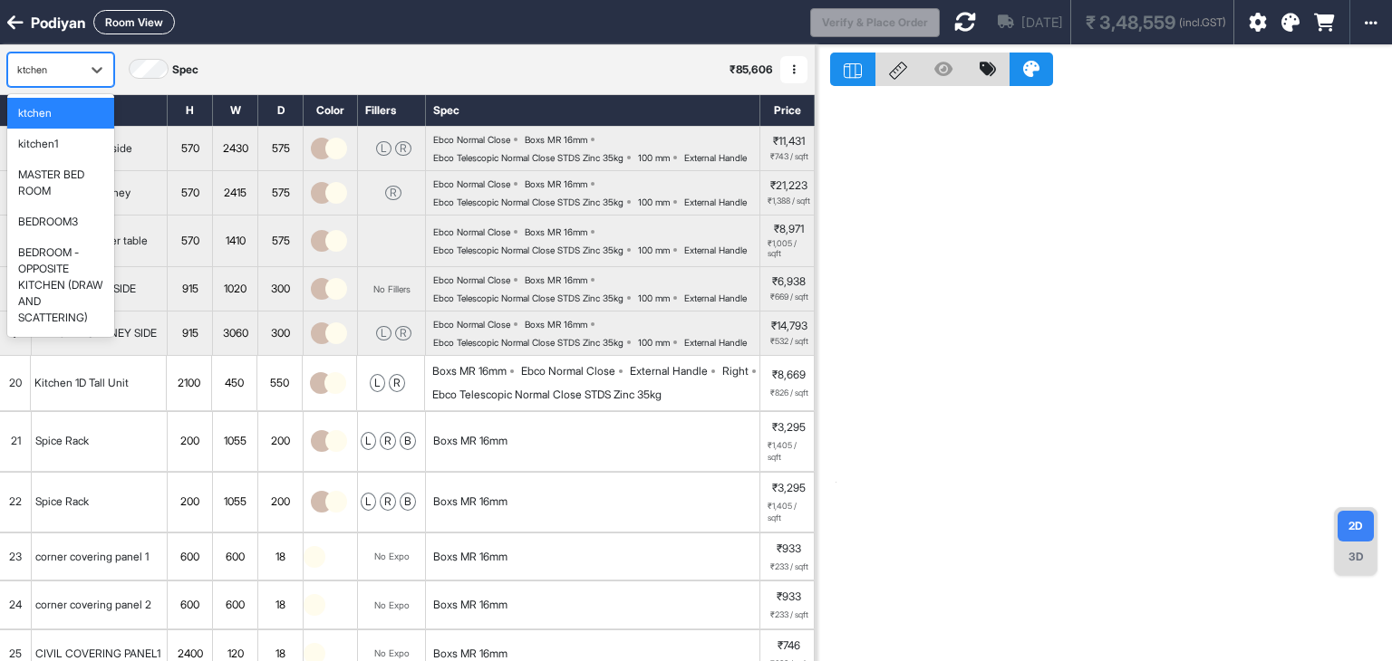
click at [78, 102] on div "ktchen" at bounding box center [60, 113] width 107 height 31
click at [67, 63] on div "ktchen" at bounding box center [44, 70] width 54 height 15
click at [72, 225] on div "BEDROOM3" at bounding box center [48, 222] width 60 height 16
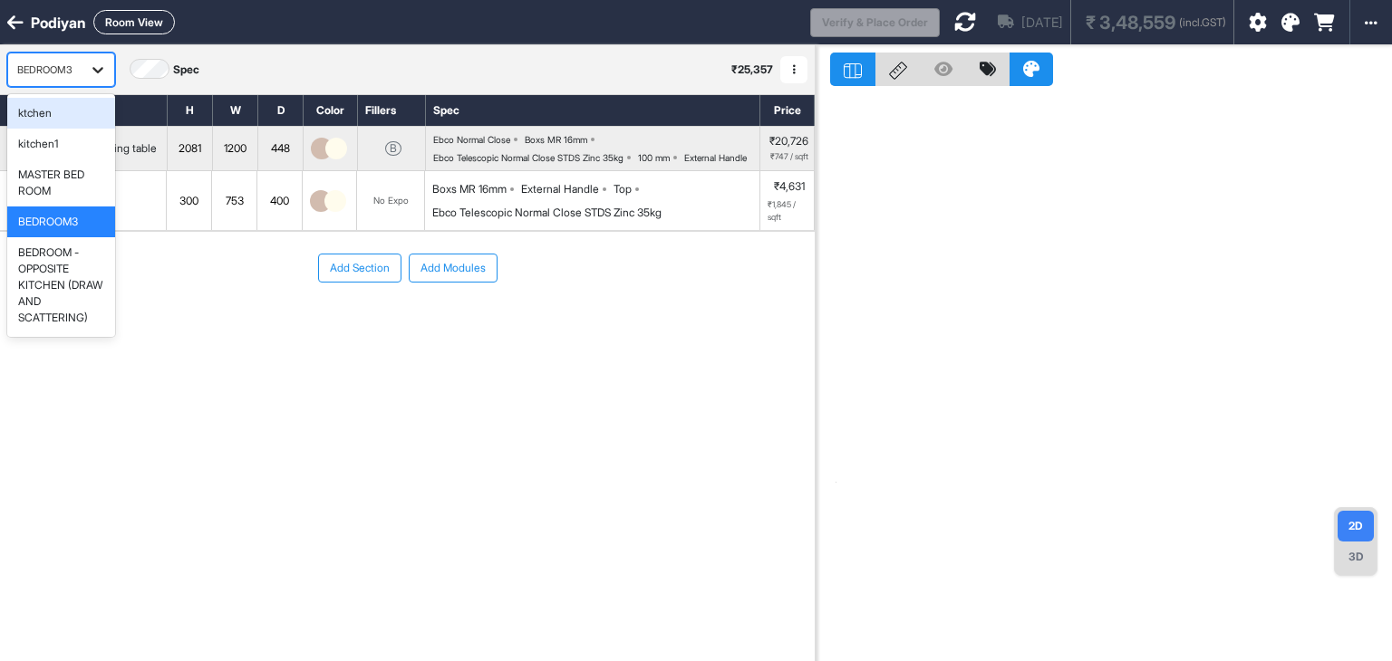
click at [102, 72] on icon at bounding box center [98, 70] width 18 height 18
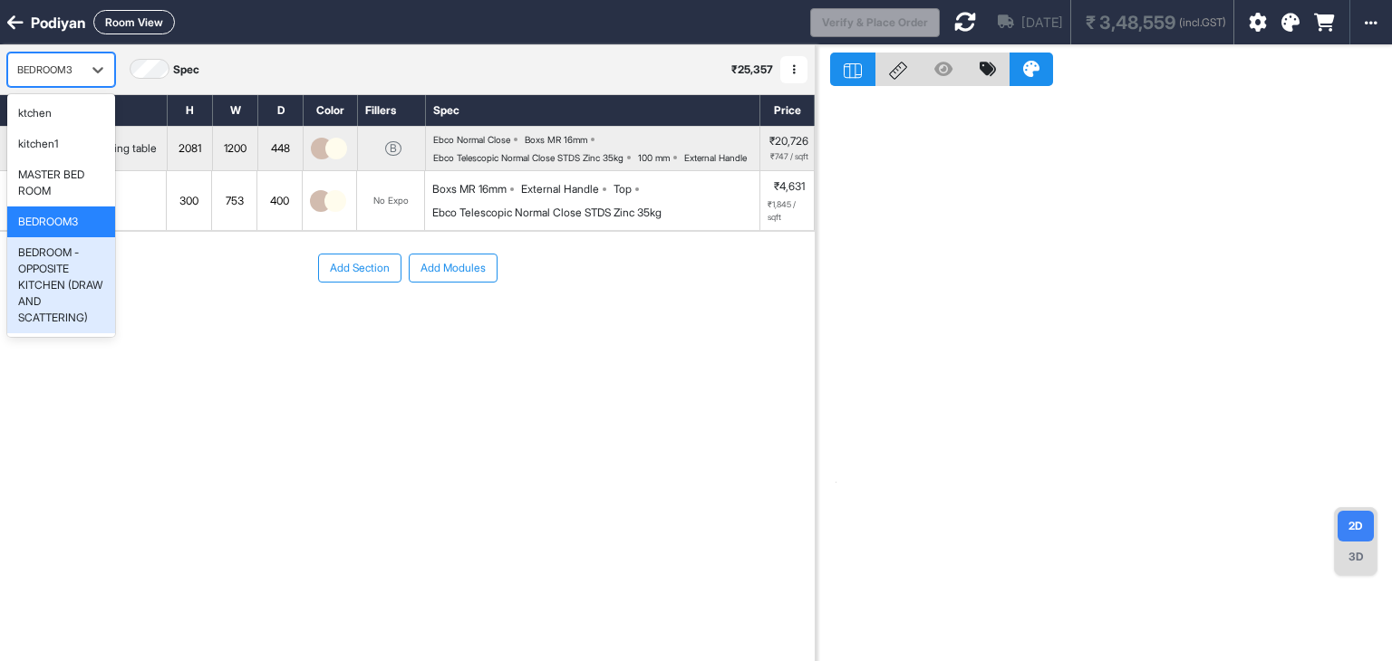
click at [73, 247] on div "BEDROOM -OPPOSITE KITCHEN (DRAW AND SCATTERING)" at bounding box center [61, 286] width 86 height 82
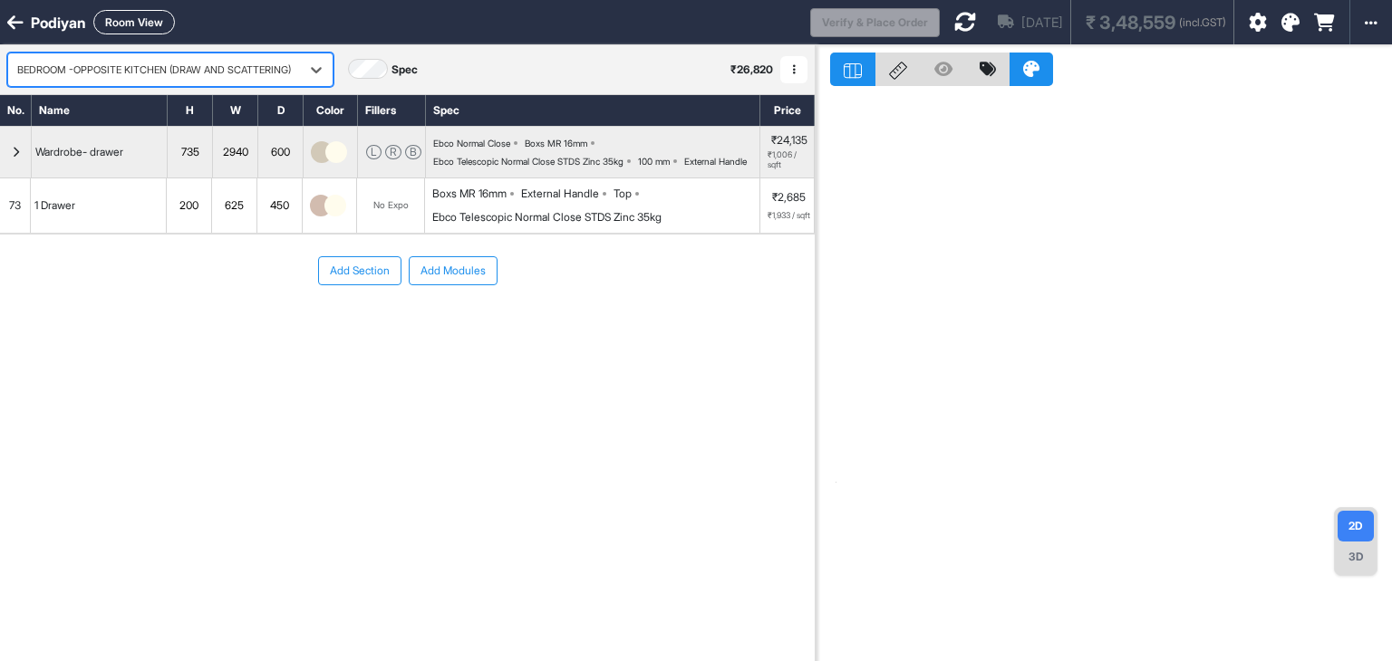
click at [80, 53] on div "BEDROOM -OPPOSITE KITCHEN (DRAW AND SCATTERING)" at bounding box center [170, 70] width 326 height 34
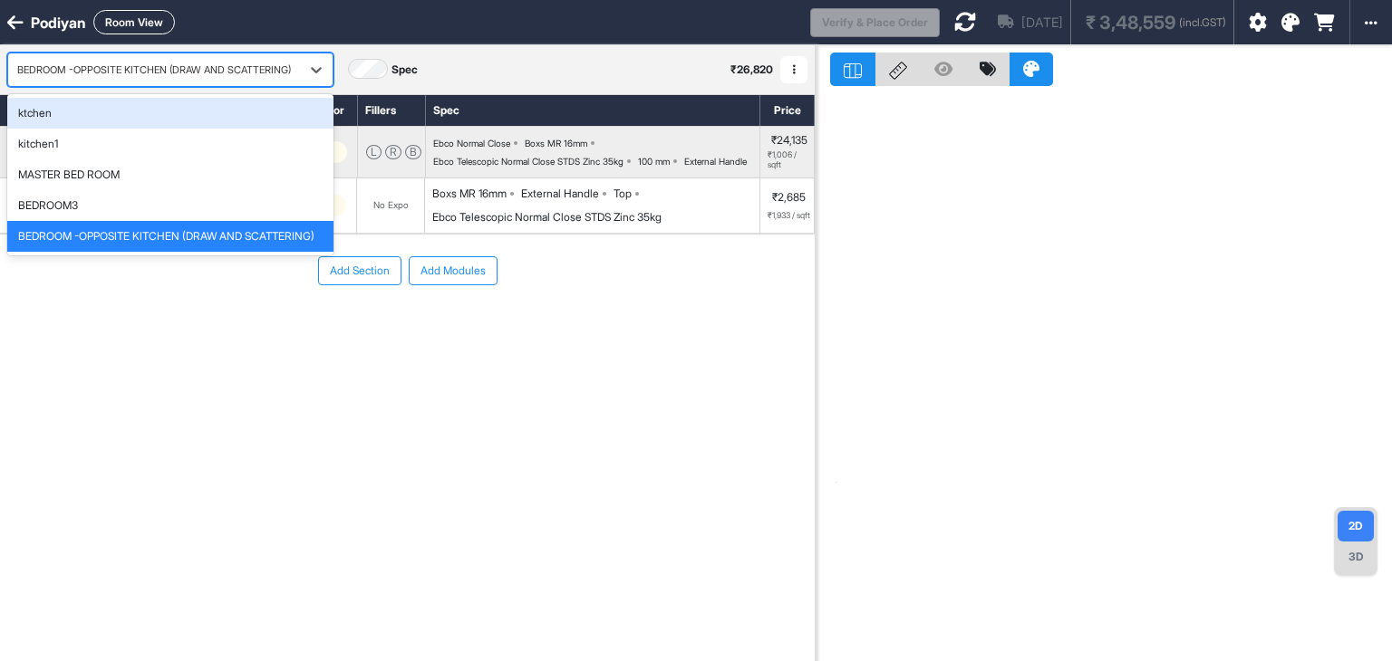
click at [73, 110] on div "ktchen" at bounding box center [170, 113] width 304 height 16
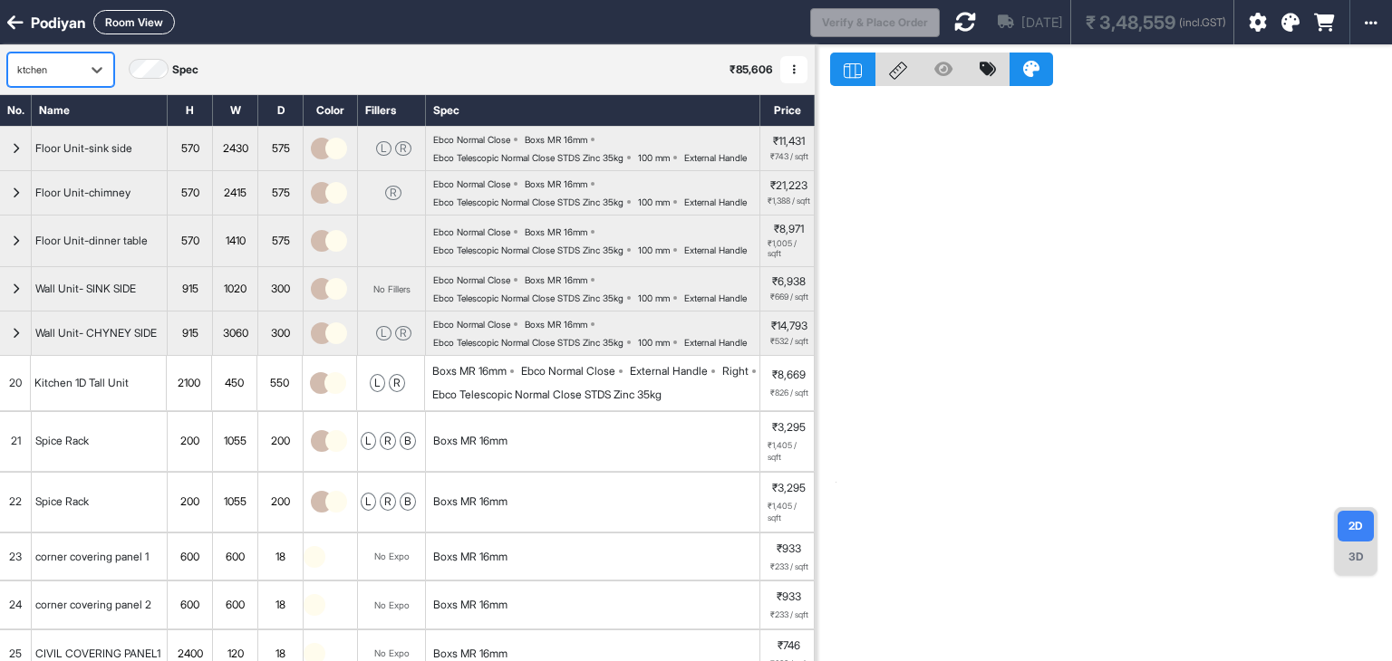
click at [78, 70] on div "ktchen" at bounding box center [44, 69] width 72 height 27
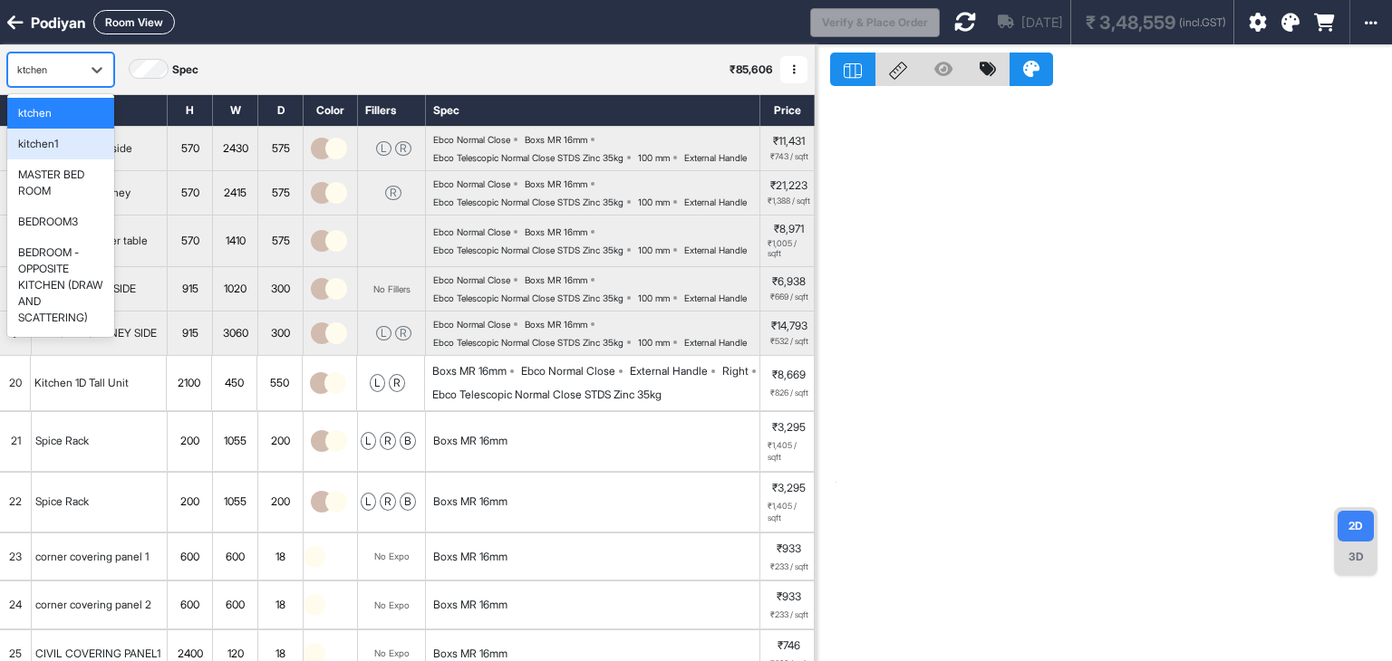
click at [72, 129] on div "kitchen1" at bounding box center [60, 144] width 107 height 31
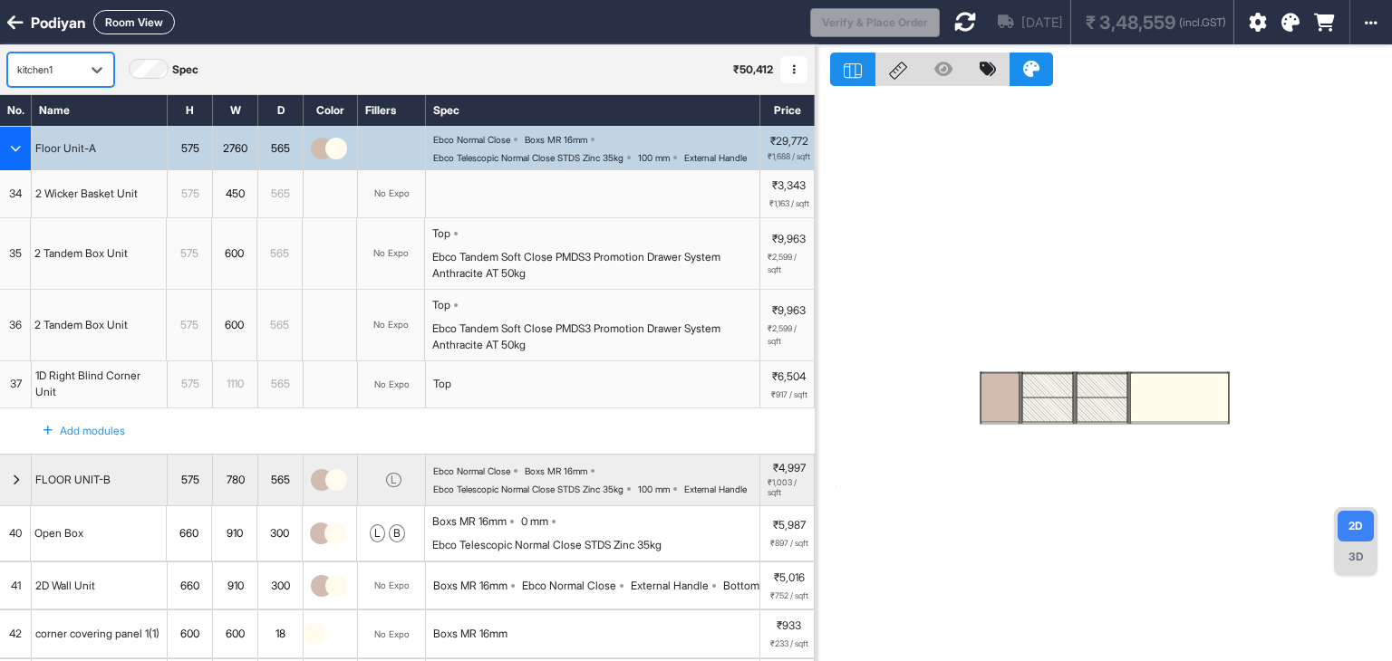
click at [1297, 26] on icon at bounding box center [1290, 23] width 18 height 18
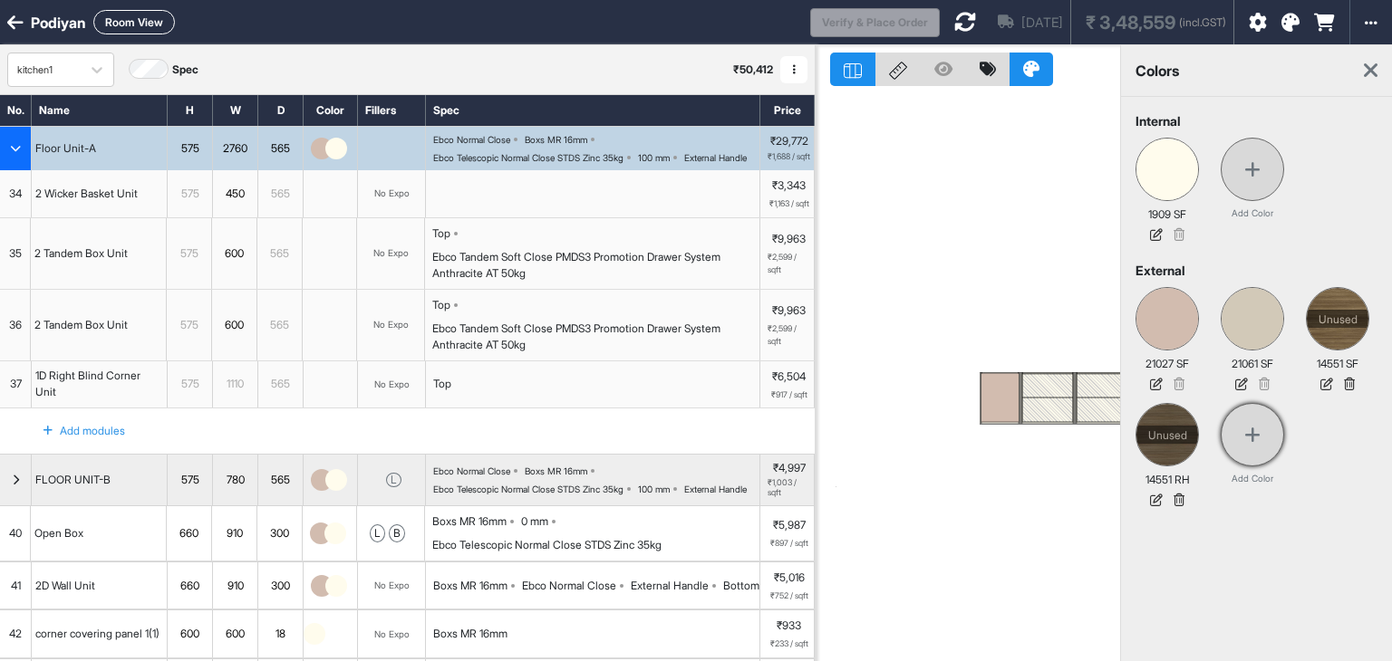
click at [1244, 443] on icon at bounding box center [1252, 435] width 16 height 18
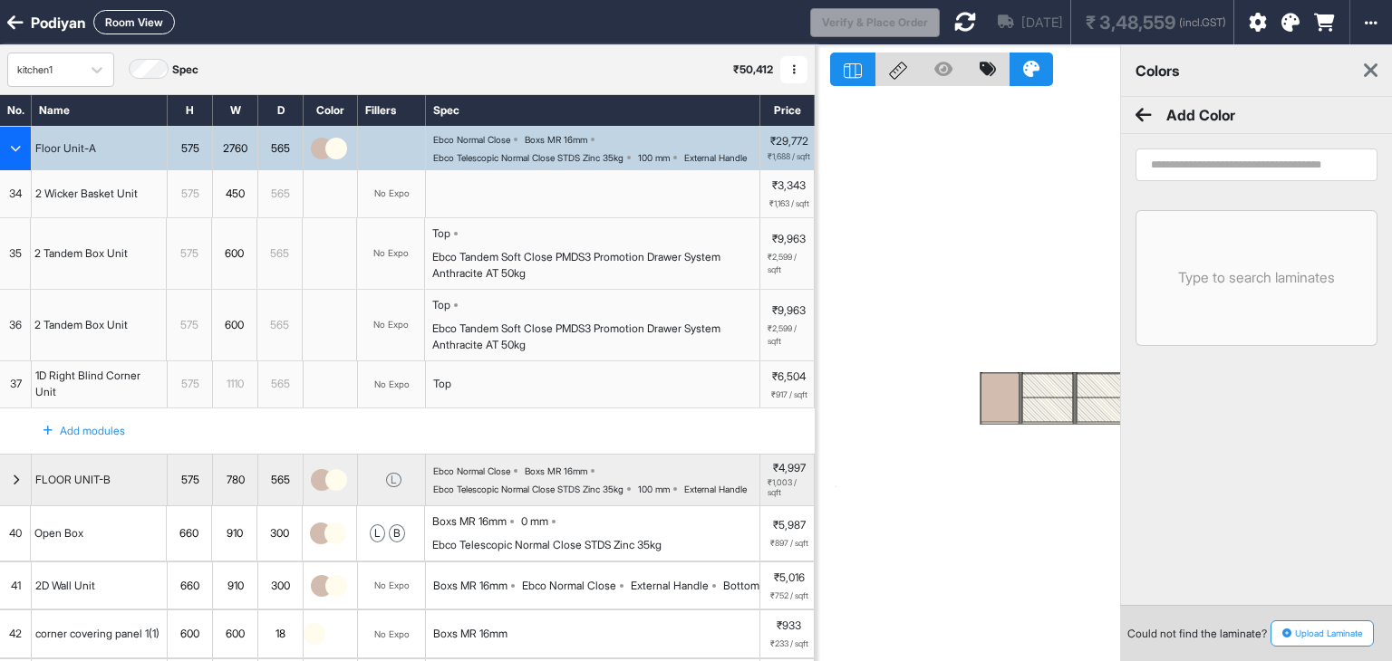
click at [1174, 168] on input "search" at bounding box center [1256, 165] width 242 height 33
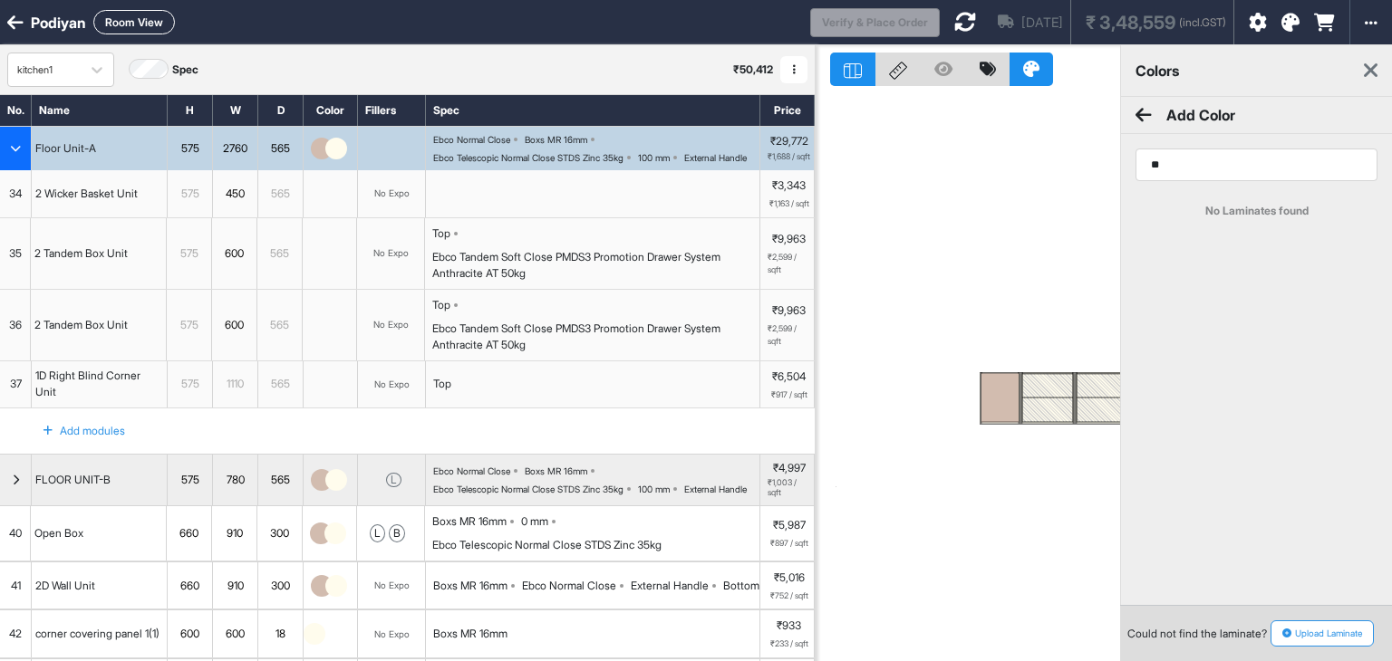
type input "*"
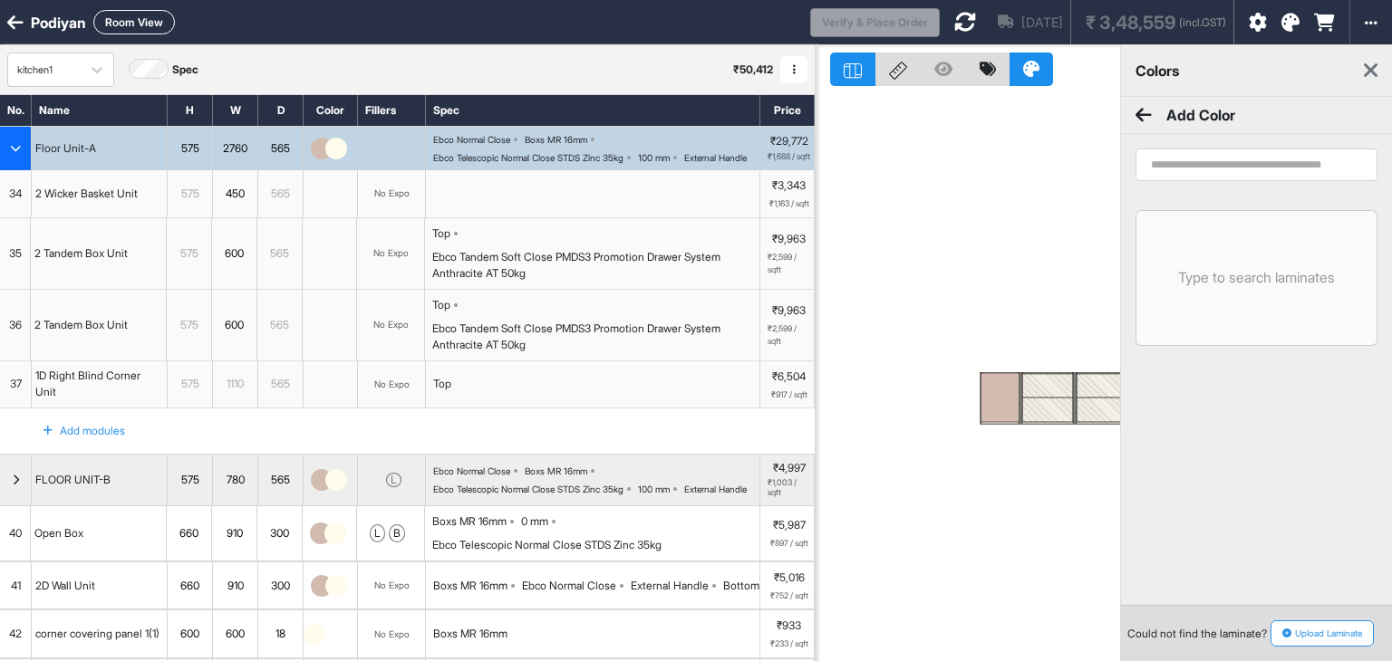
click at [1314, 632] on button "Upload Laminate" at bounding box center [1321, 634] width 103 height 26
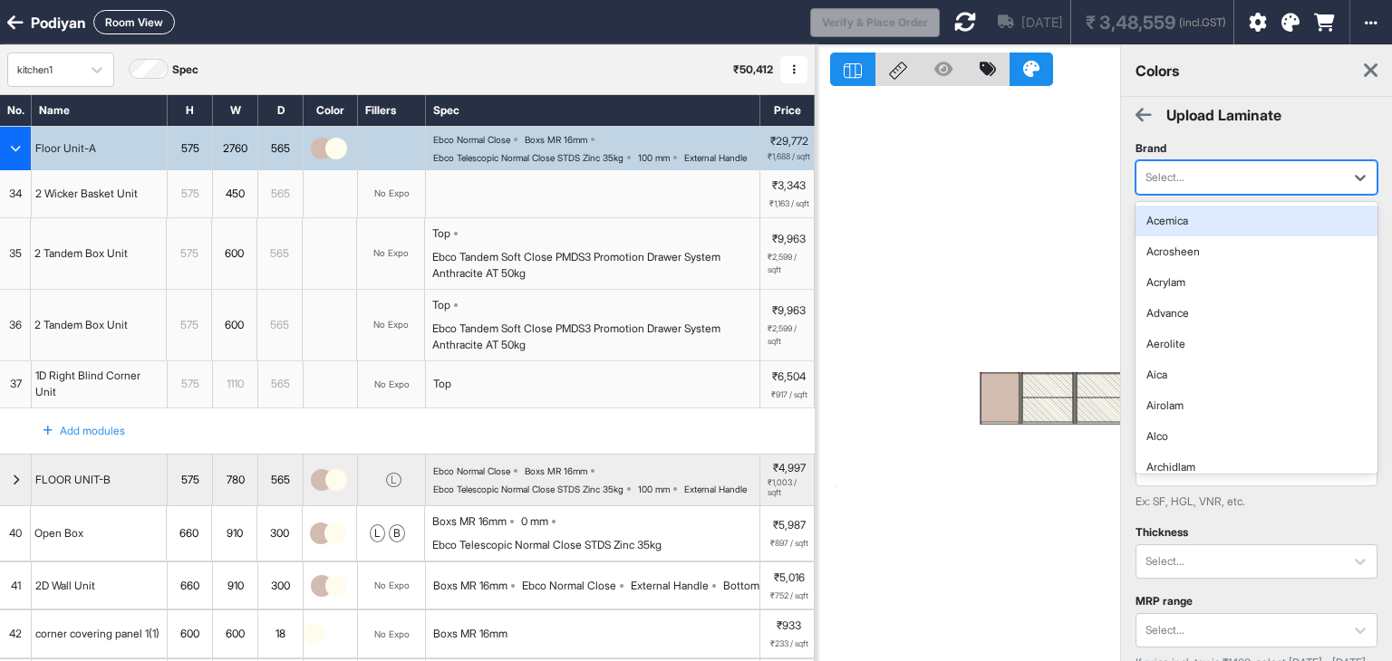
click at [1210, 168] on div at bounding box center [1239, 178] width 189 height 20
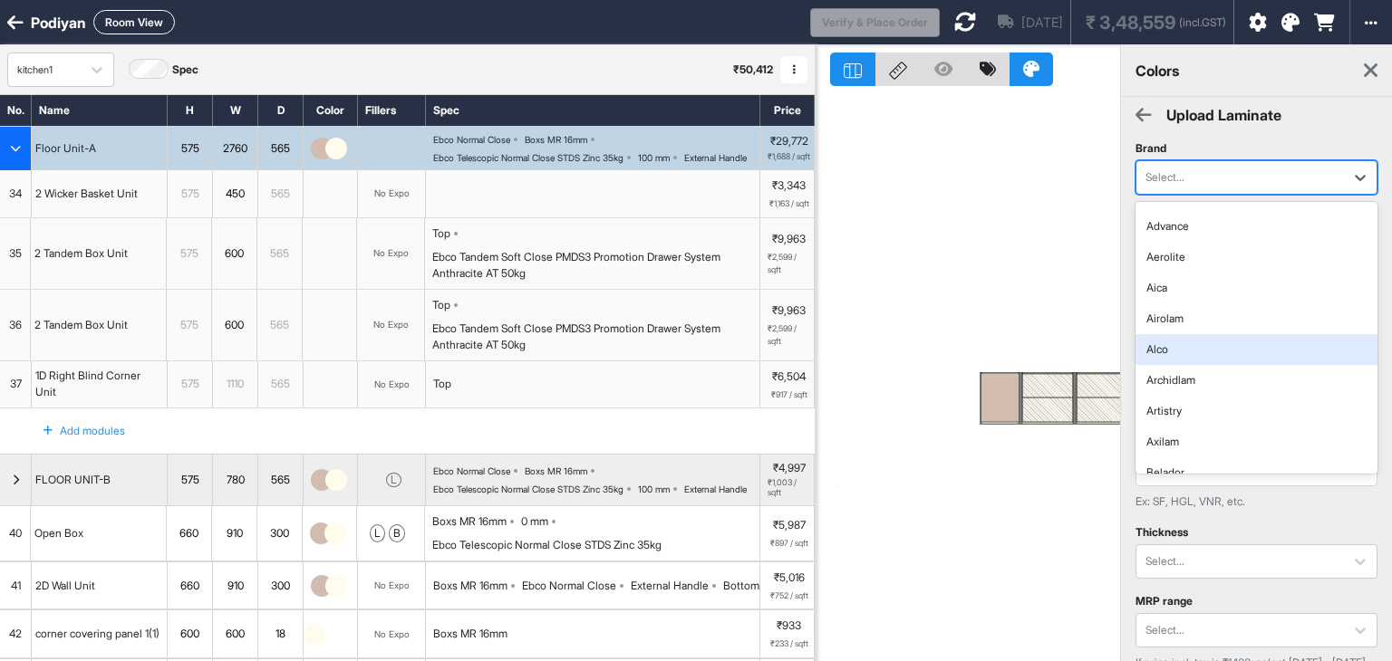
scroll to position [91, 0]
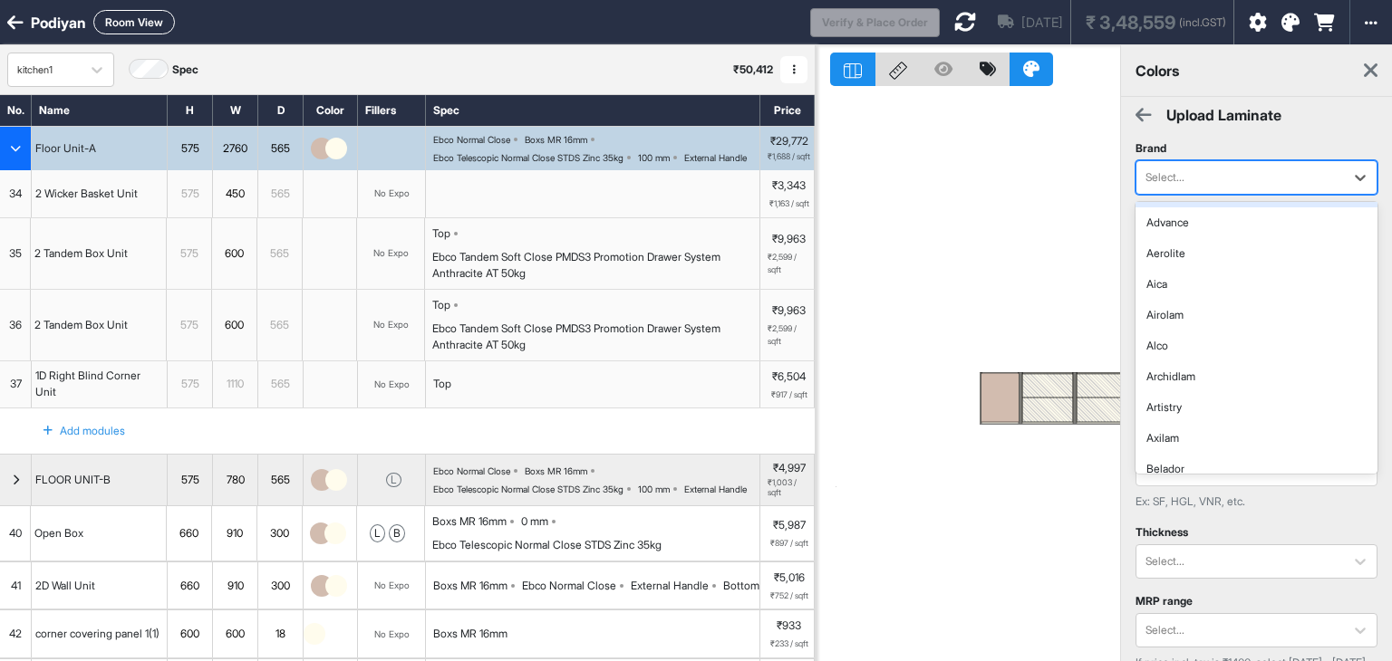
click at [1172, 175] on div at bounding box center [1239, 178] width 189 height 20
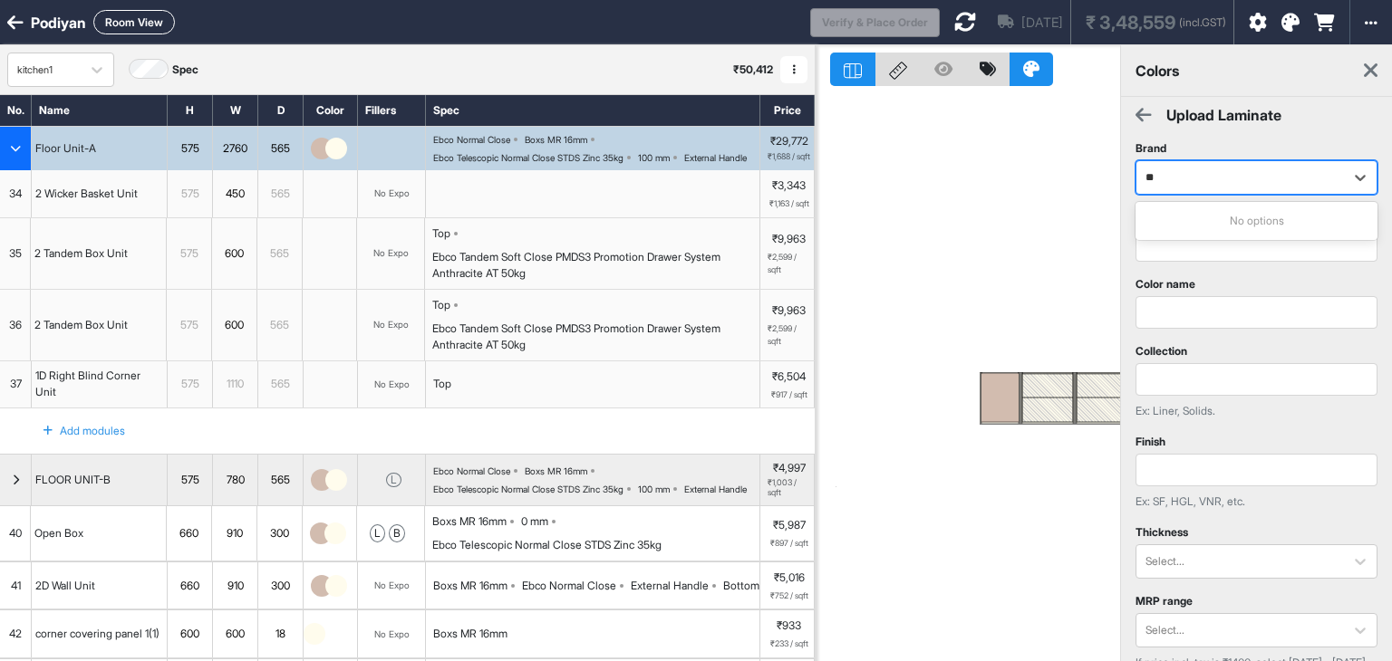
type input "*"
click at [1181, 214] on div "No options" at bounding box center [1256, 221] width 242 height 31
click at [1216, 240] on div "Brand 0 results available for search term ALLCOR. Use Up and Down to choose opt…" at bounding box center [1256, 508] width 271 height 751
type input "******"
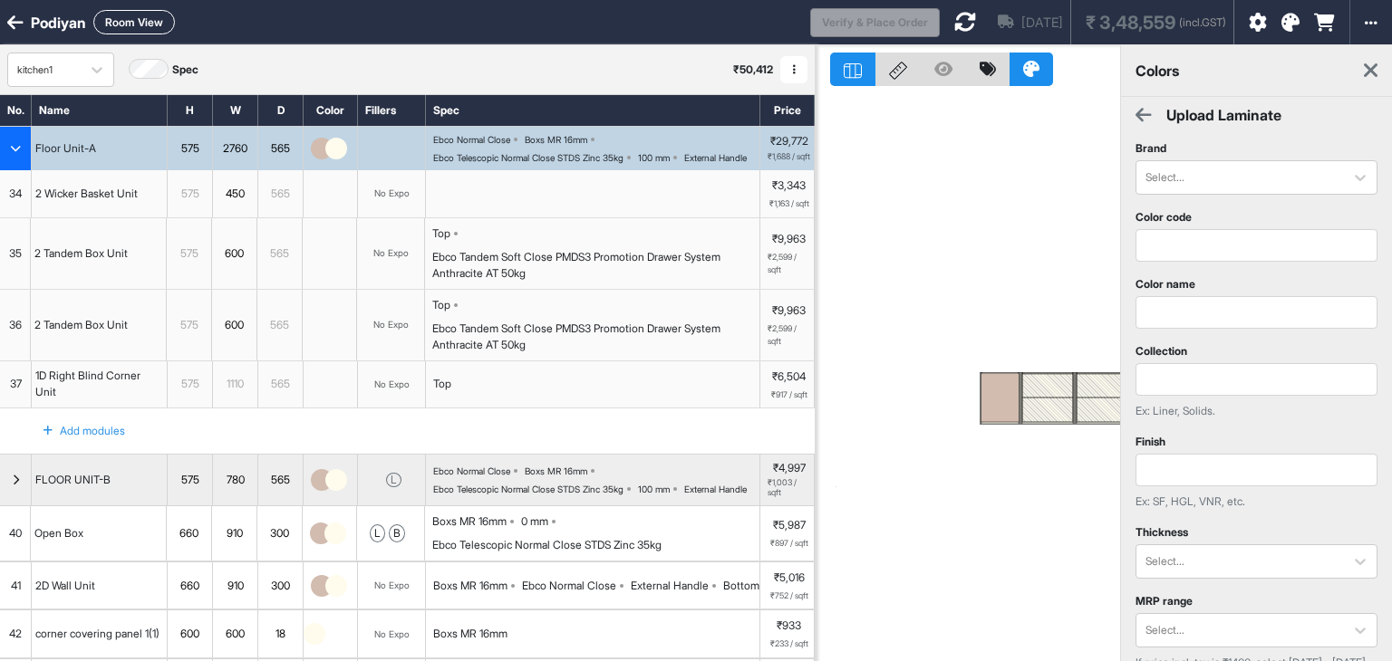
drag, startPoint x: 1210, startPoint y: 276, endPoint x: 1215, endPoint y: 255, distance: 22.2
click at [1210, 270] on div "Color name" at bounding box center [1256, 302] width 271 height 67
click at [1182, 186] on div "Select..." at bounding box center [1239, 177] width 207 height 27
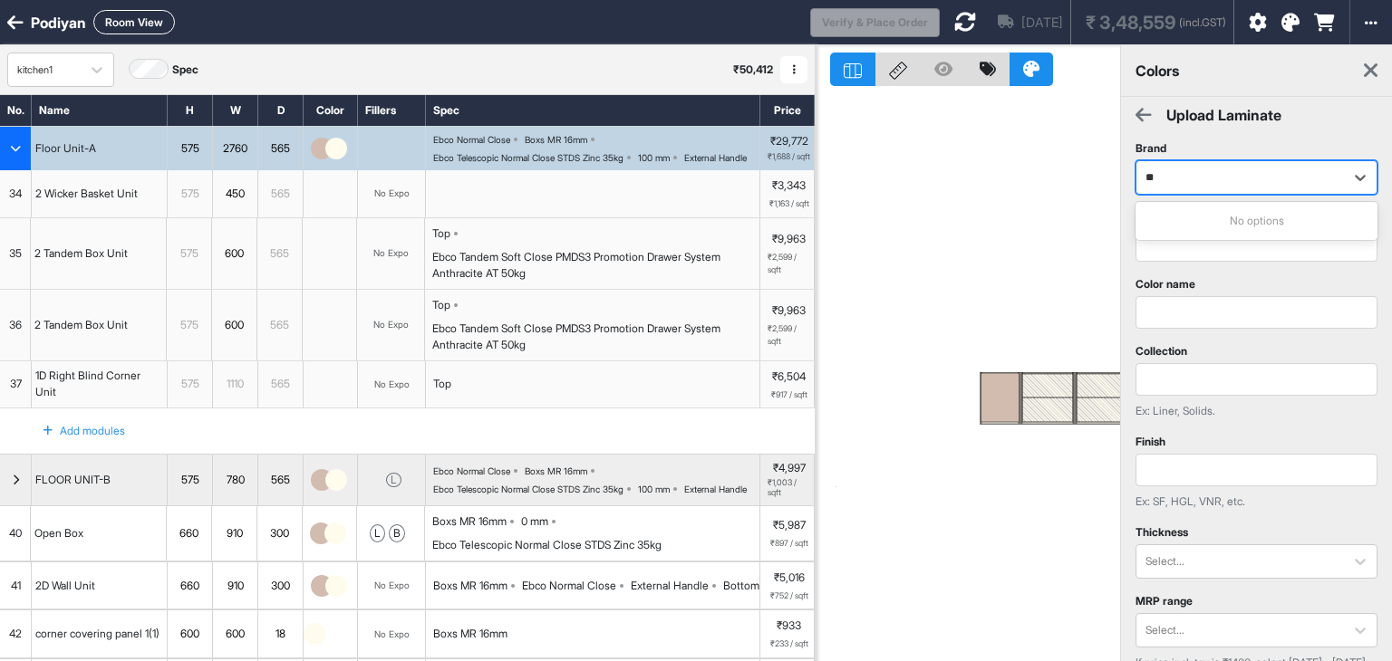
type input "*"
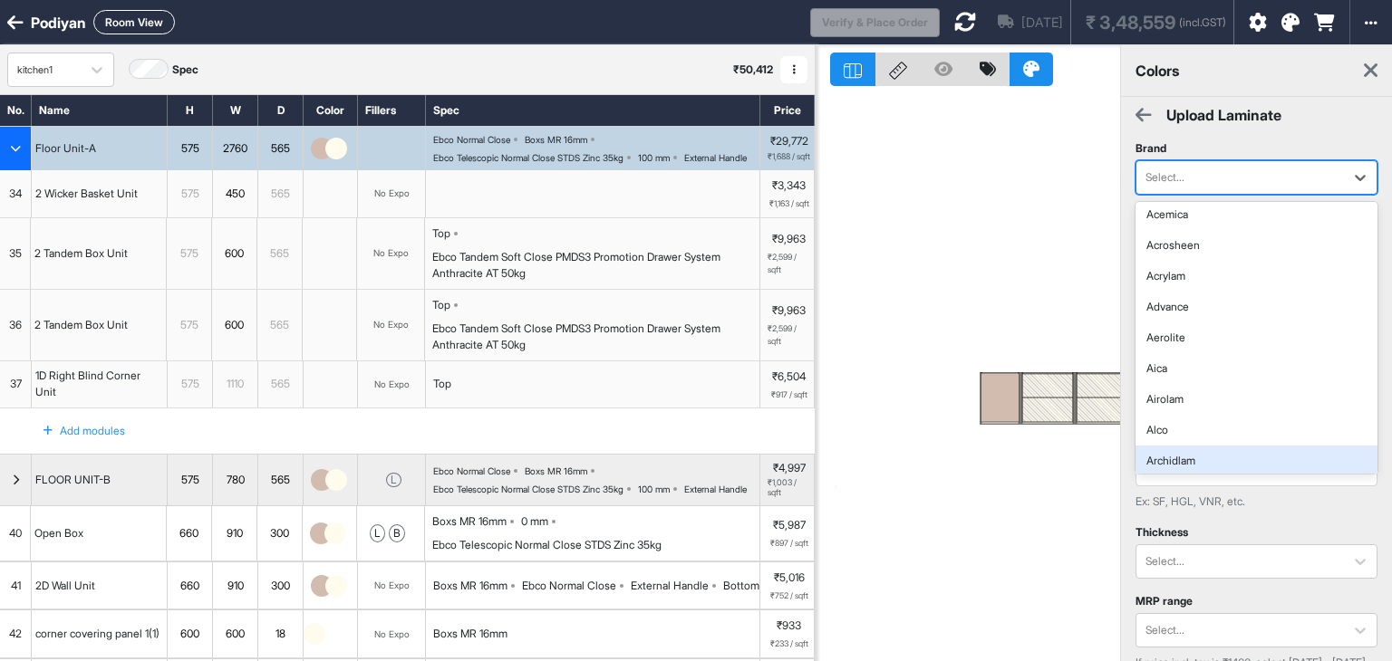
scroll to position [0, 0]
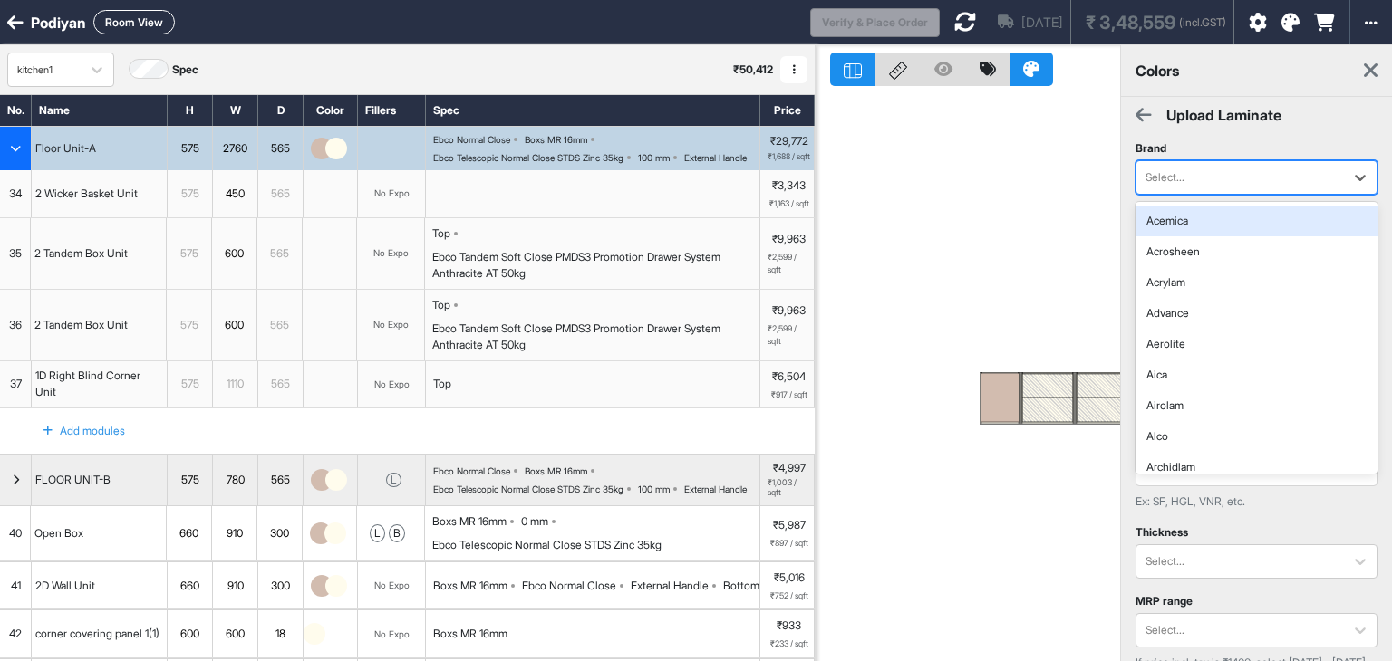
click at [1154, 179] on div at bounding box center [1239, 178] width 189 height 20
click at [1210, 178] on div at bounding box center [1239, 178] width 189 height 20
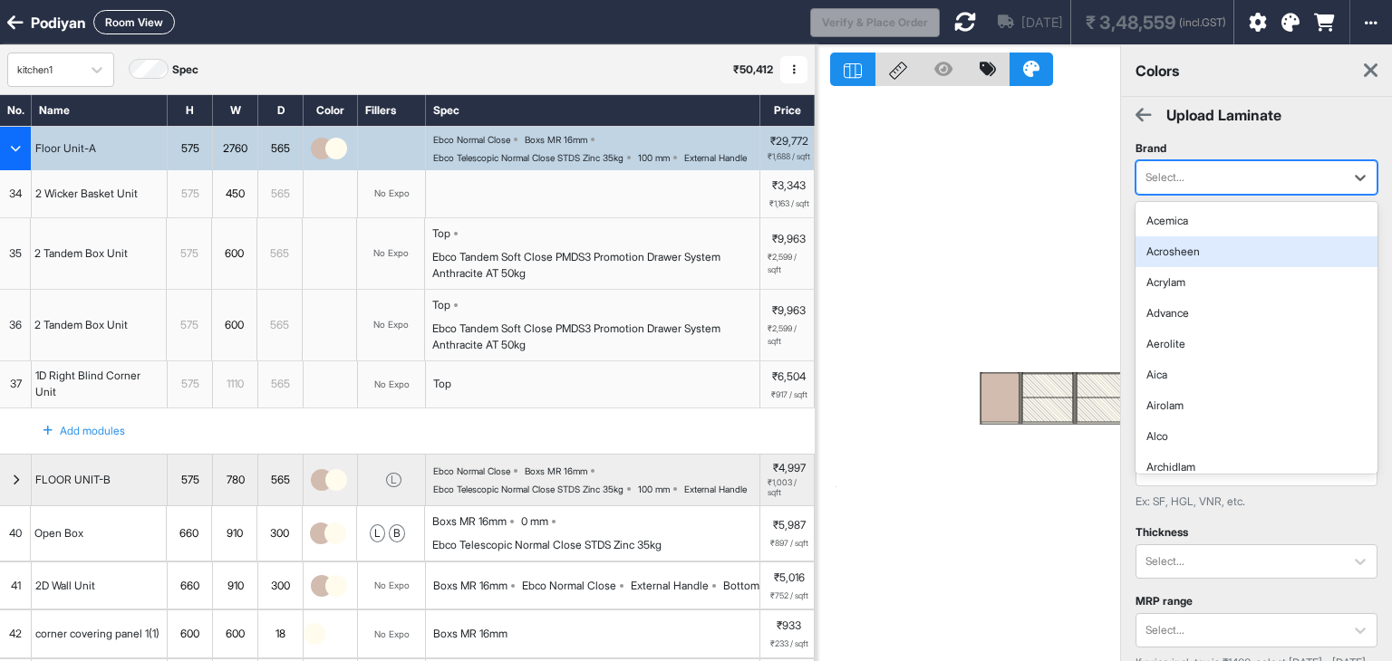
click at [1037, 198] on div at bounding box center [967, 375] width 304 height 661
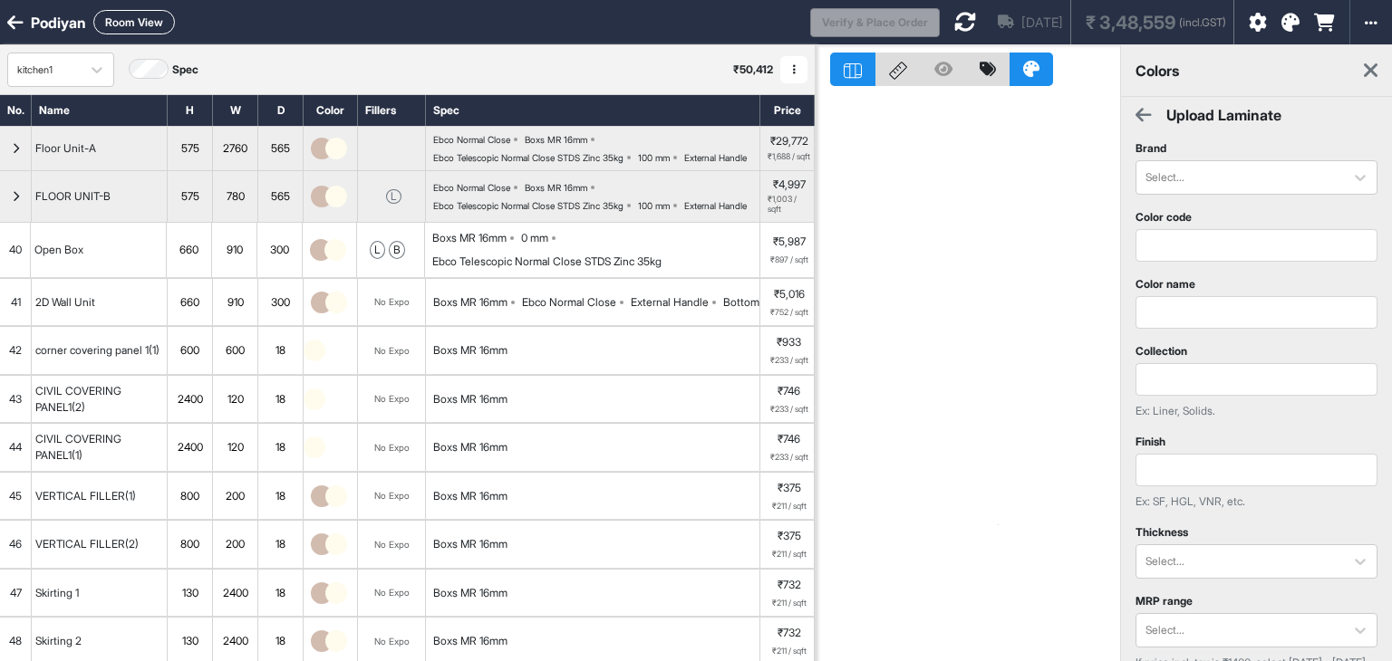
click at [10, 24] on icon at bounding box center [15, 23] width 16 height 18
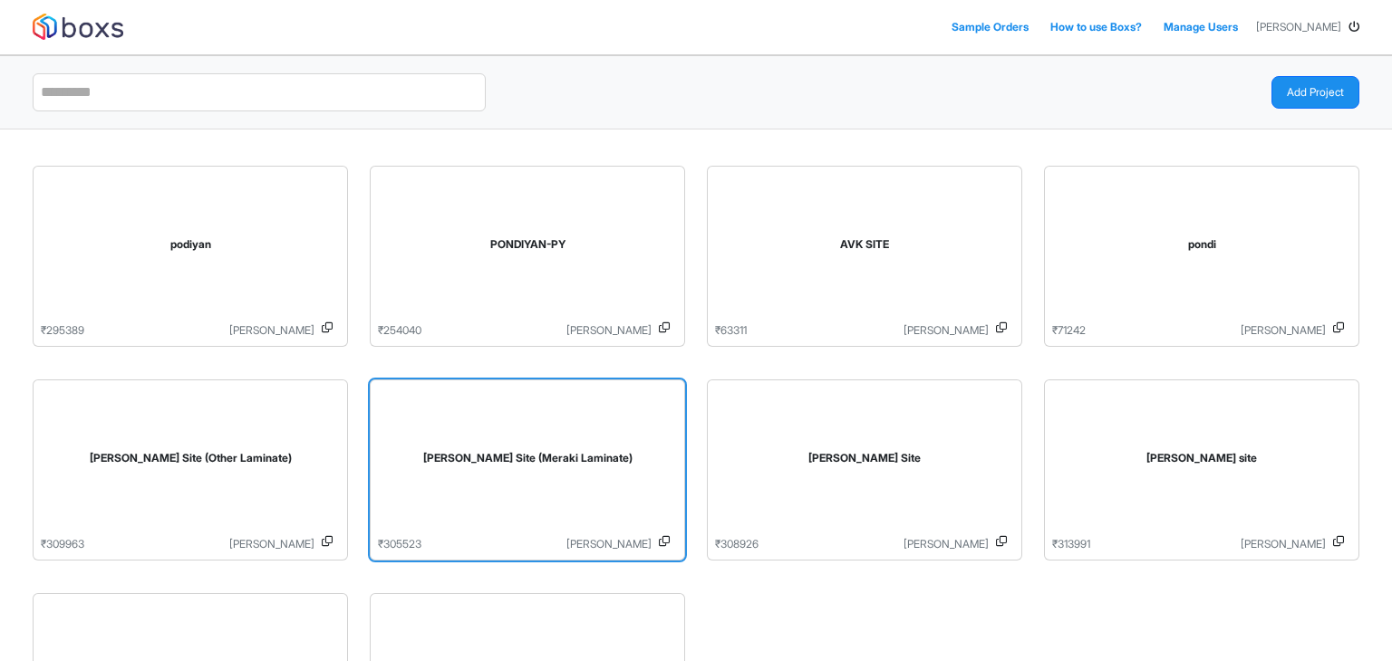
click at [616, 461] on div "[PERSON_NAME] Site (Meraki Laminate)" at bounding box center [527, 458] width 270 height 16
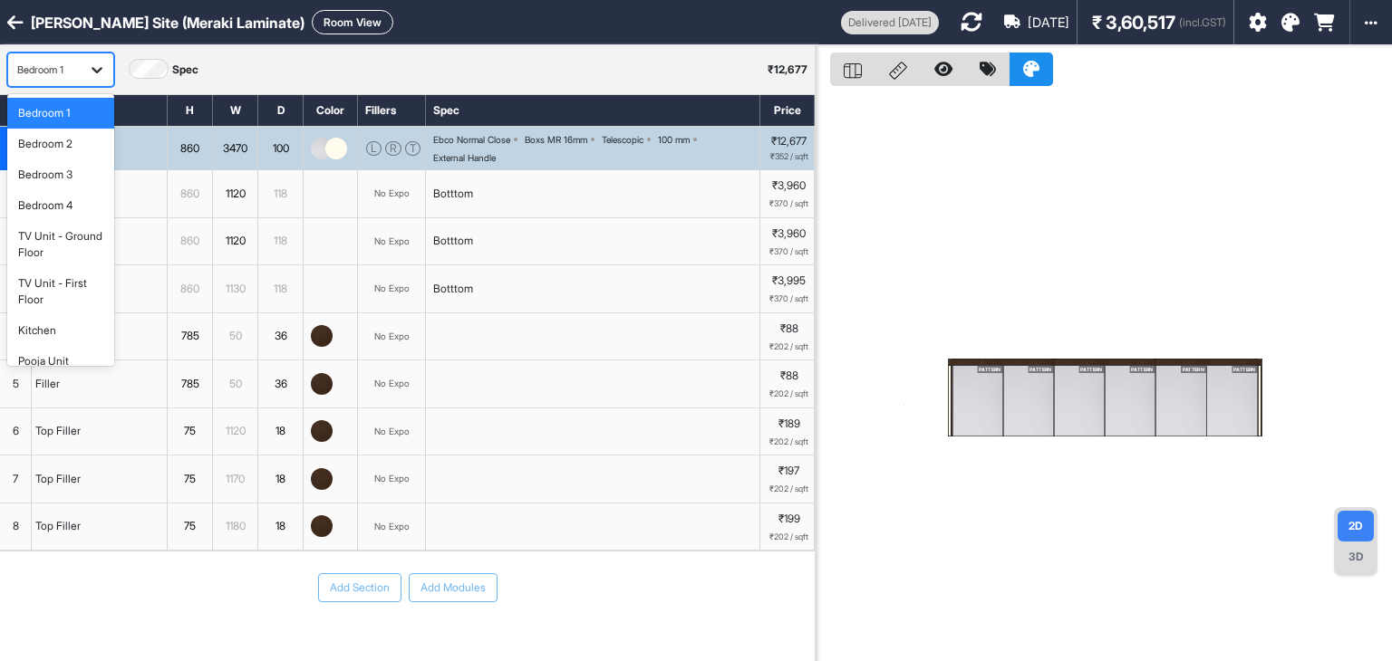
click at [93, 64] on icon at bounding box center [97, 70] width 18 height 18
click at [80, 124] on div "Bedroom 1" at bounding box center [60, 113] width 107 height 31
click at [85, 71] on div at bounding box center [97, 69] width 33 height 33
click at [68, 330] on div "Kitchen" at bounding box center [60, 331] width 85 height 16
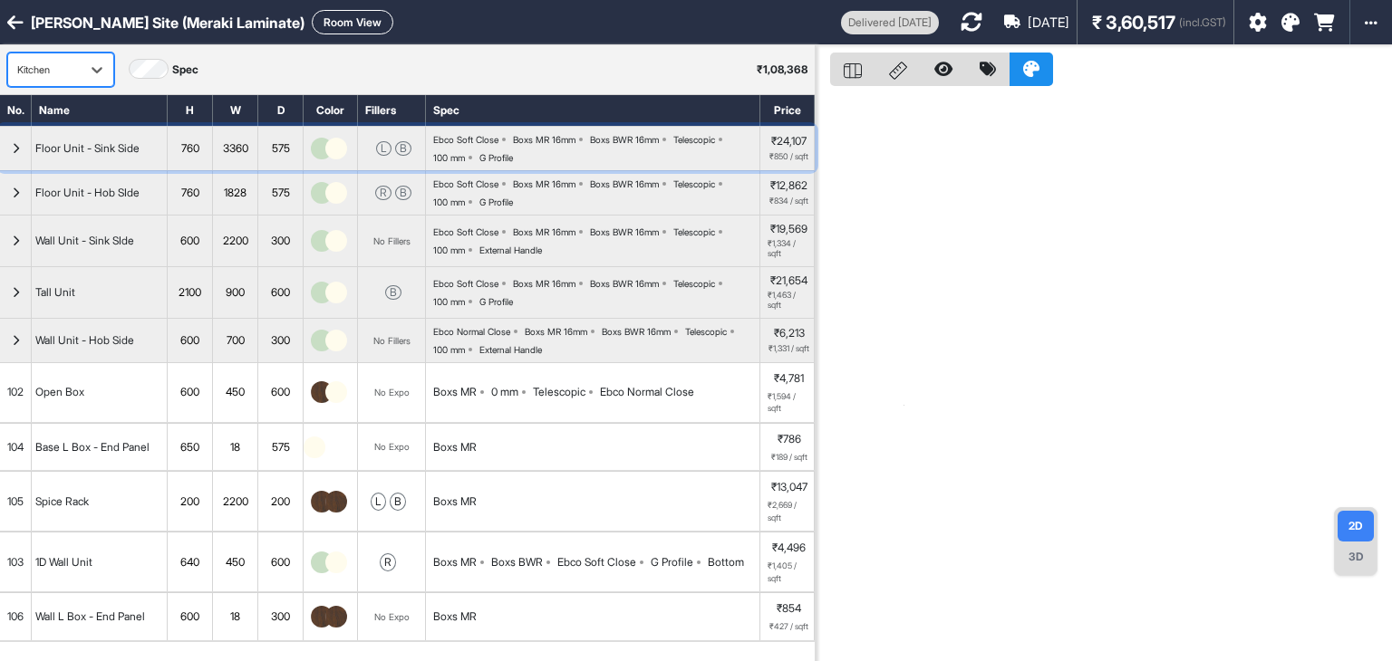
click at [323, 143] on img "button" at bounding box center [322, 149] width 22 height 22
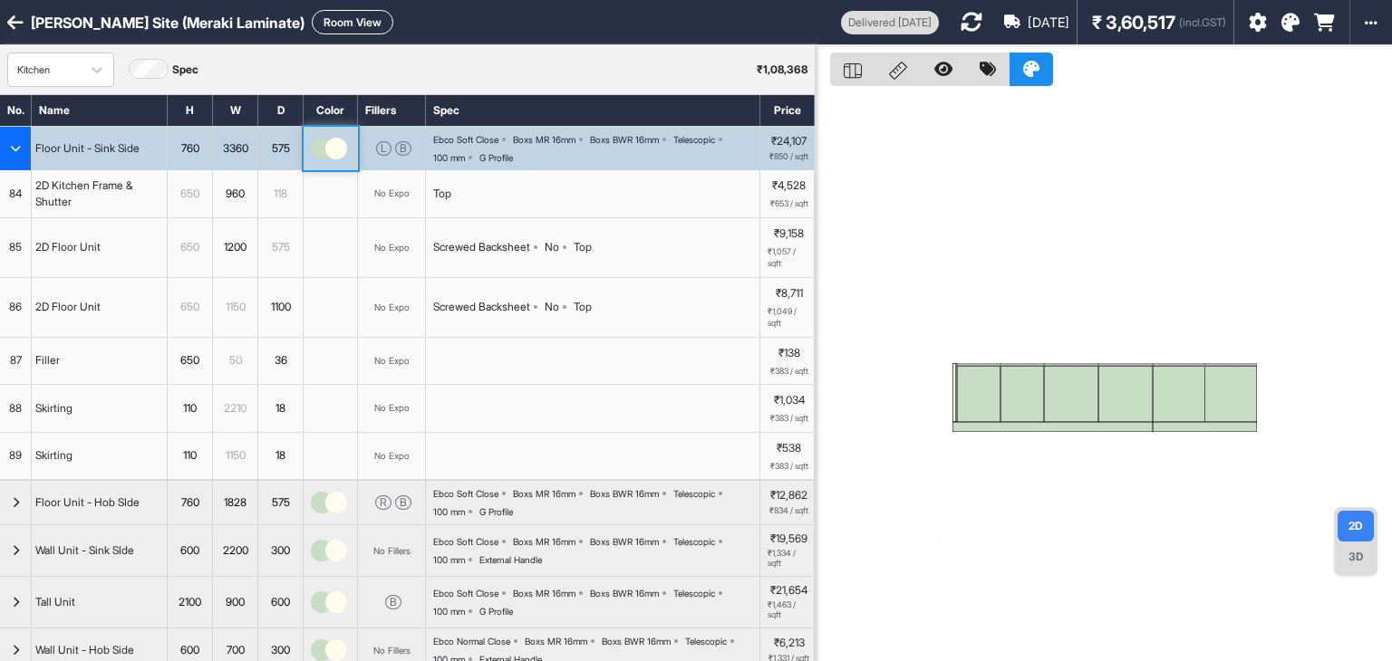
click at [326, 147] on img "button" at bounding box center [336, 149] width 22 height 22
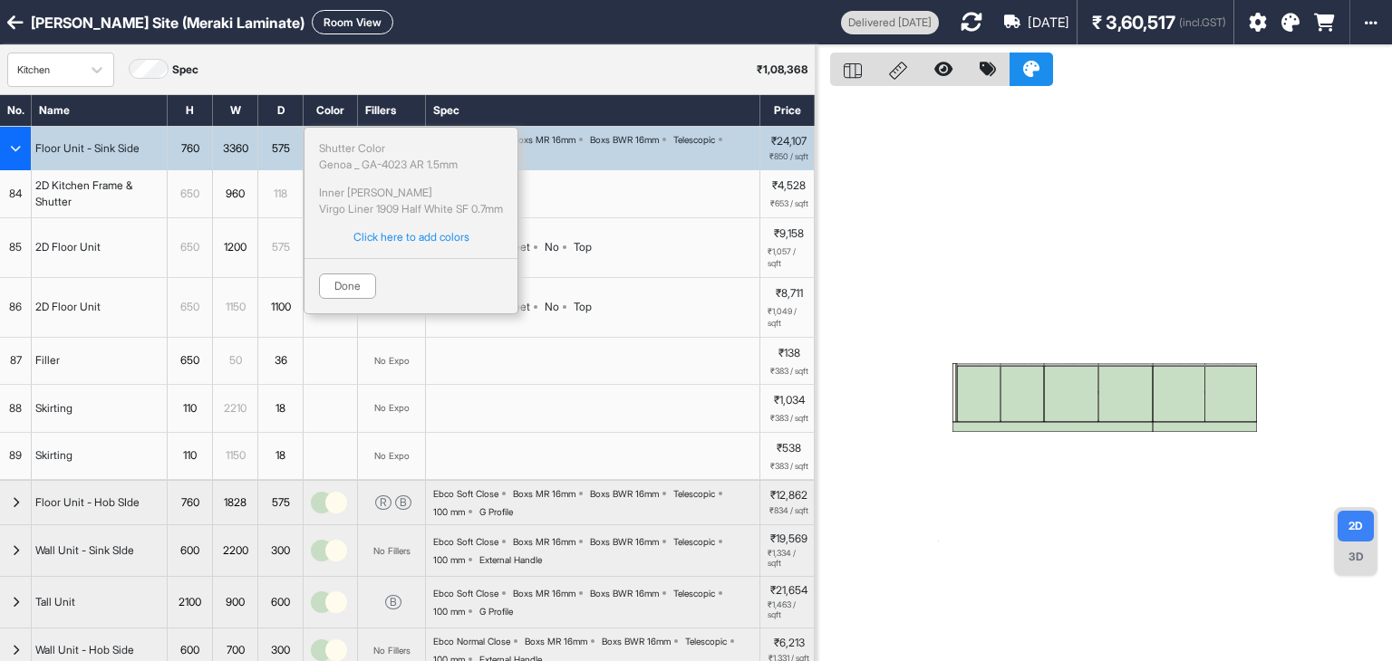
click at [1027, 199] on div at bounding box center [1103, 375] width 576 height 661
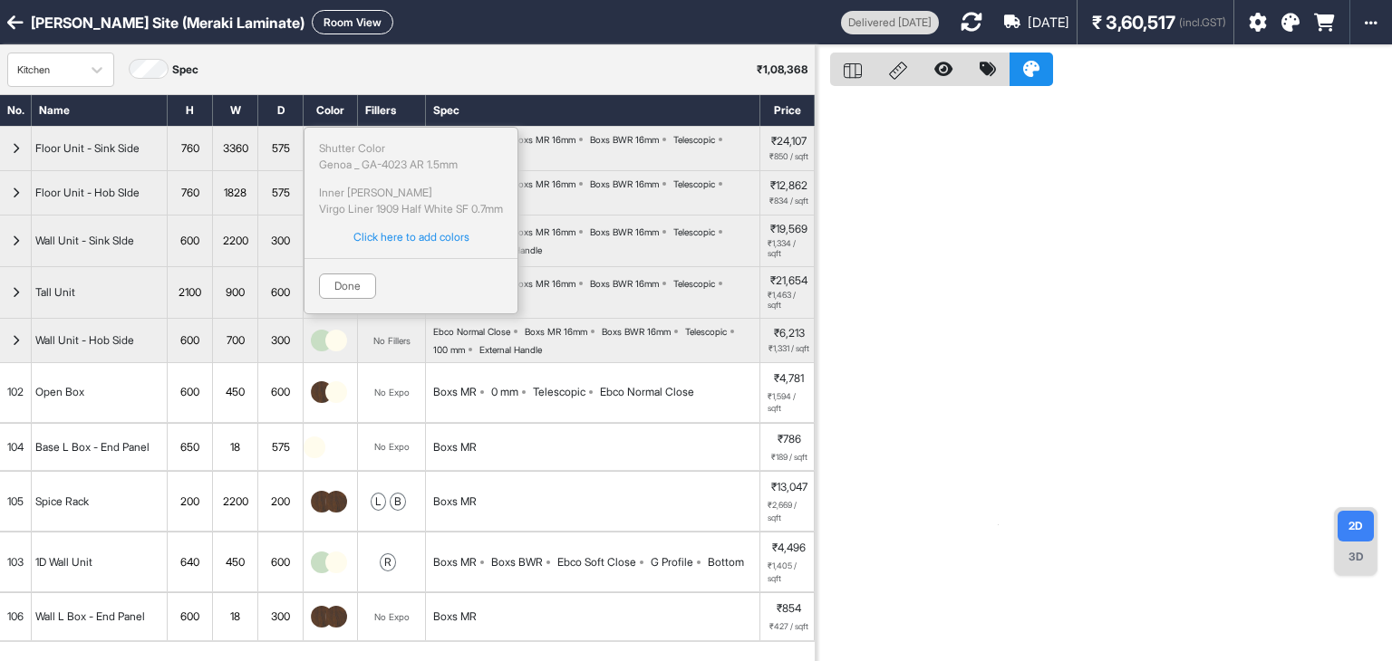
click at [356, 298] on div "Shutter Color Genoa _ GA-4023 AR 1.5mm Inner Lam Virgo Liner 1909 Half White SF…" at bounding box center [411, 221] width 215 height 188
click at [320, 280] on button "Done" at bounding box center [347, 286] width 57 height 25
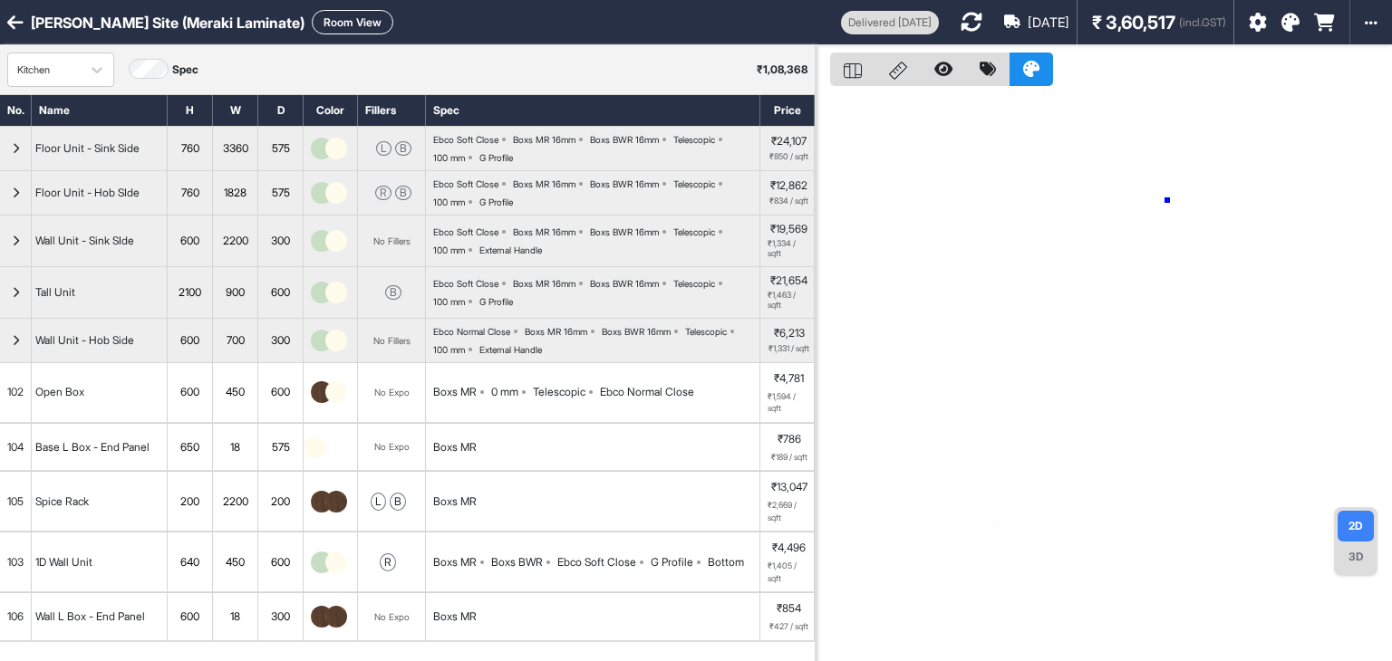
click at [1167, 200] on div at bounding box center [1103, 375] width 576 height 661
